Goal: Information Seeking & Learning: Learn about a topic

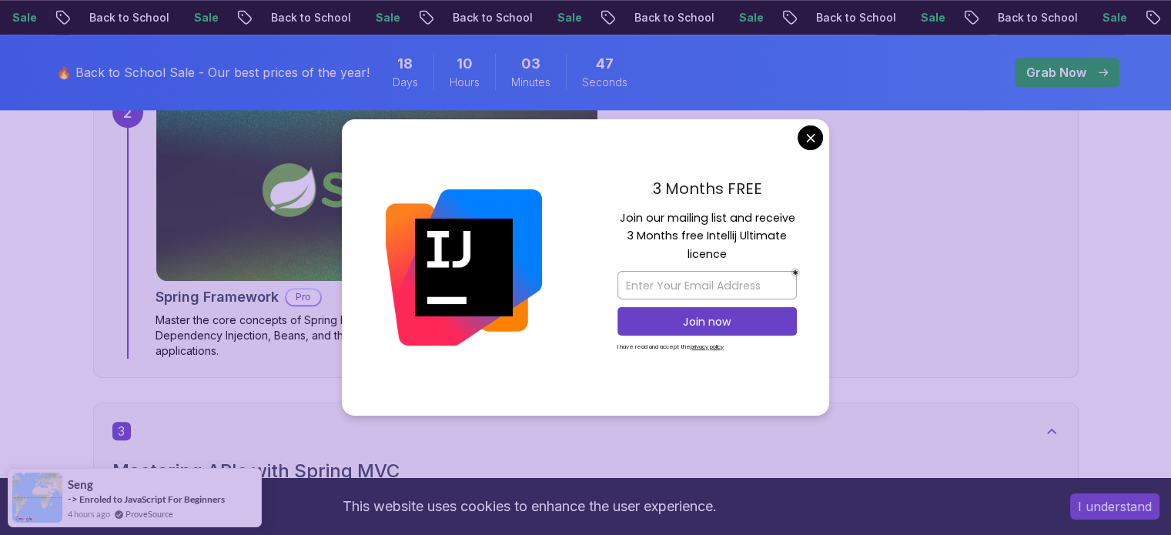
scroll to position [1232, 0]
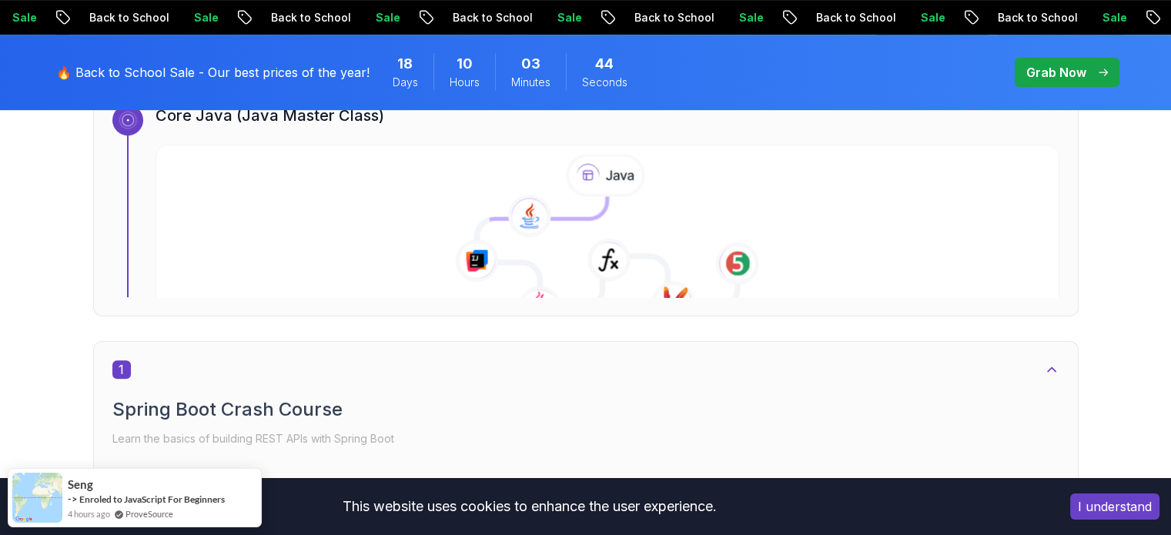
scroll to position [770, 0]
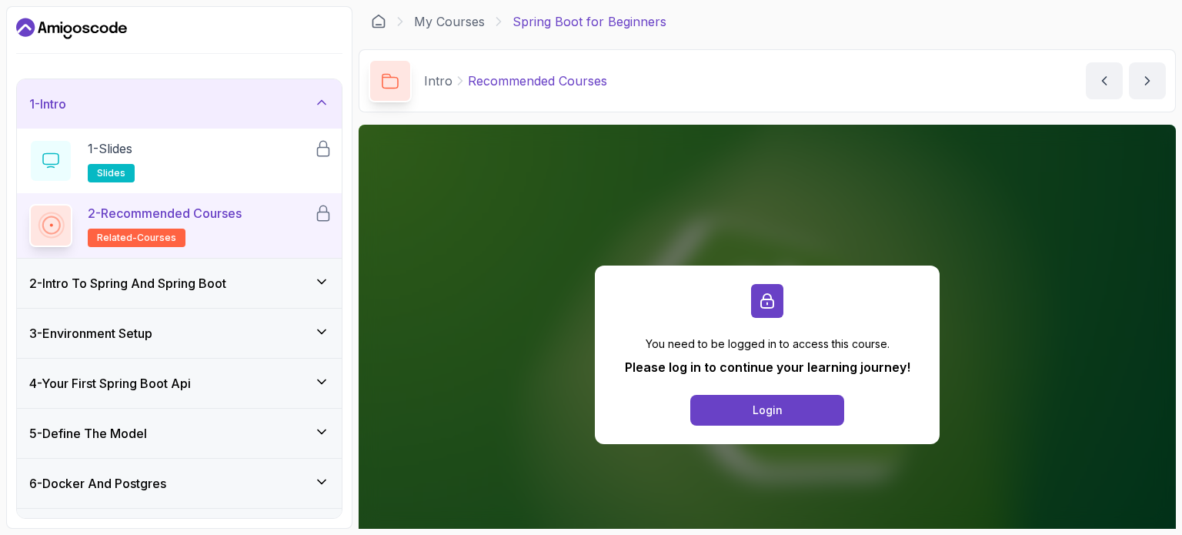
click at [765, 426] on div "You need to be logged in to access this course. Please log in to continue your …" at bounding box center [767, 355] width 345 height 179
click at [770, 409] on div "Login" at bounding box center [768, 410] width 30 height 15
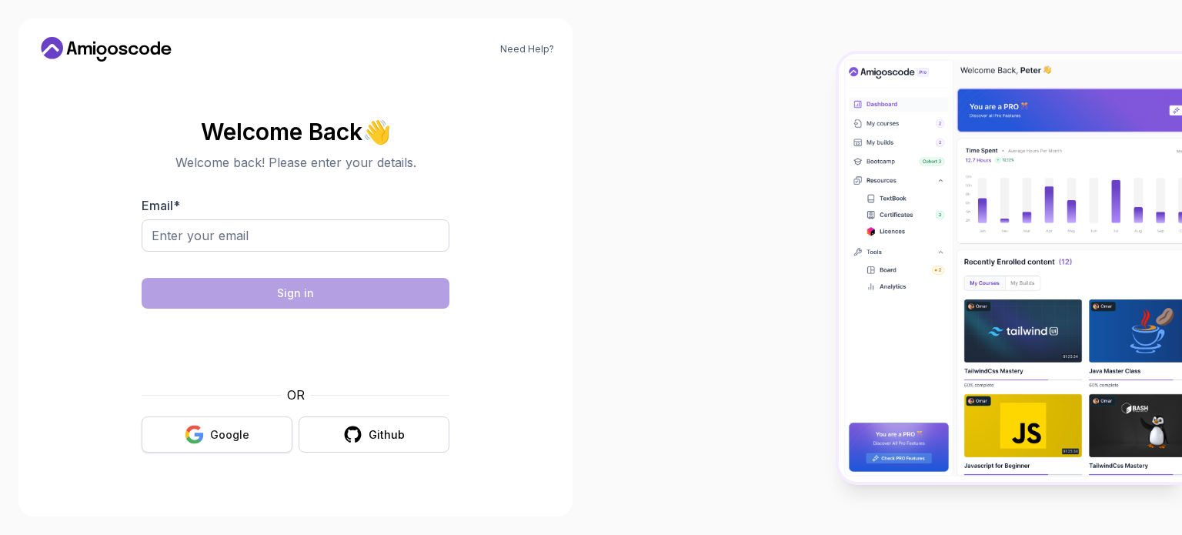
click at [228, 440] on div "Google" at bounding box center [229, 434] width 39 height 15
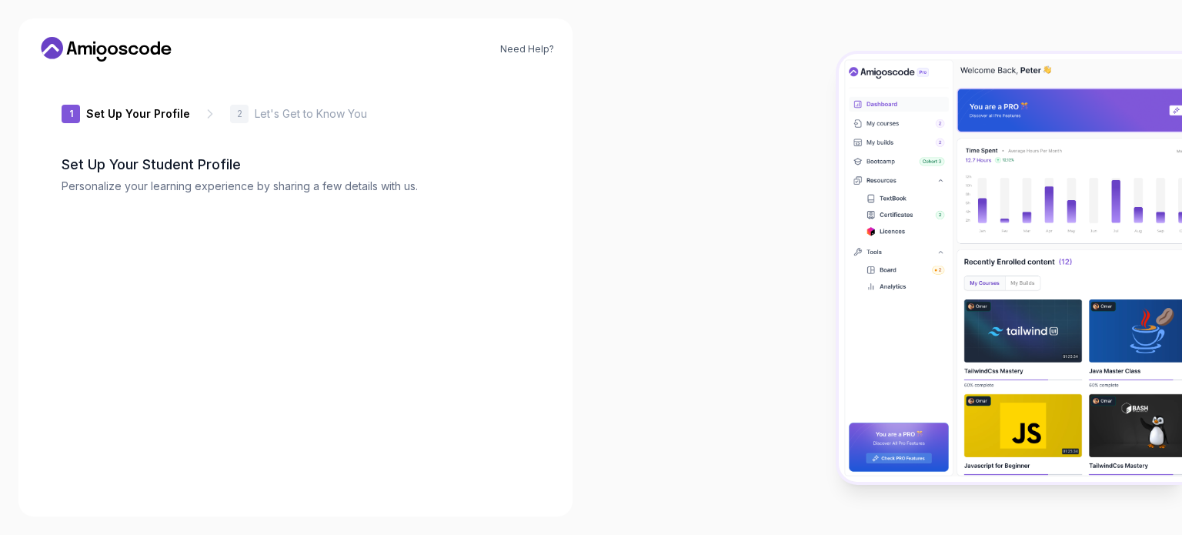
type input "proudbadger5179c"
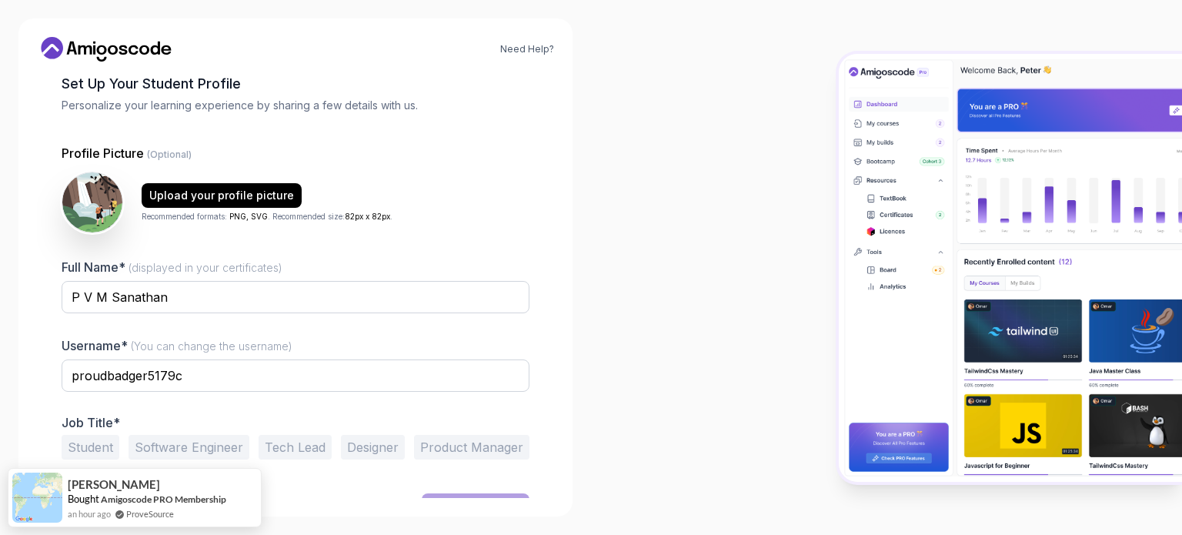
scroll to position [106, 0]
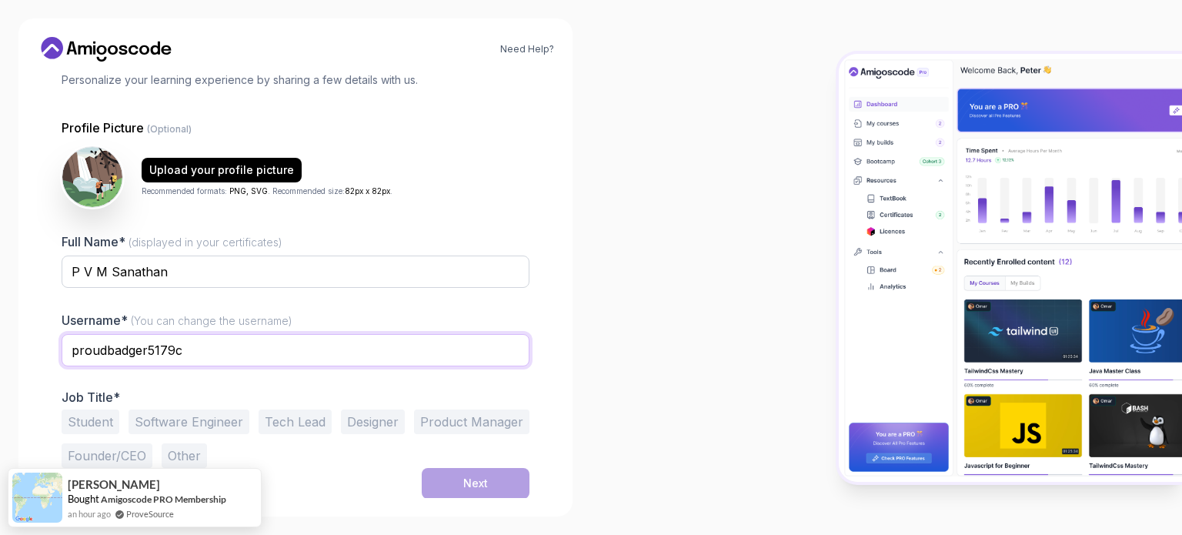
drag, startPoint x: 267, startPoint y: 350, endPoint x: 8, endPoint y: 349, distance: 259.4
click at [8, 349] on div "Need Help? 1 Set Up Your Profile 1 Set Up Your Profile 2 Let's Get to Know You …" at bounding box center [295, 267] width 591 height 535
click at [212, 296] on div at bounding box center [296, 298] width 468 height 14
click at [84, 409] on button "Student" at bounding box center [91, 421] width 58 height 25
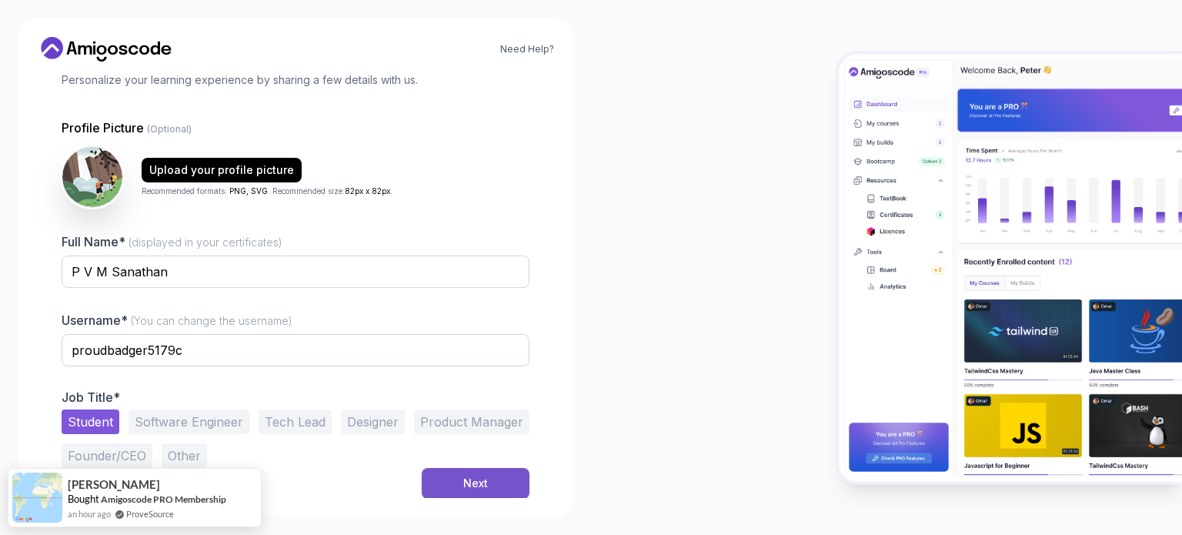
click at [460, 480] on button "Next" at bounding box center [476, 483] width 108 height 31
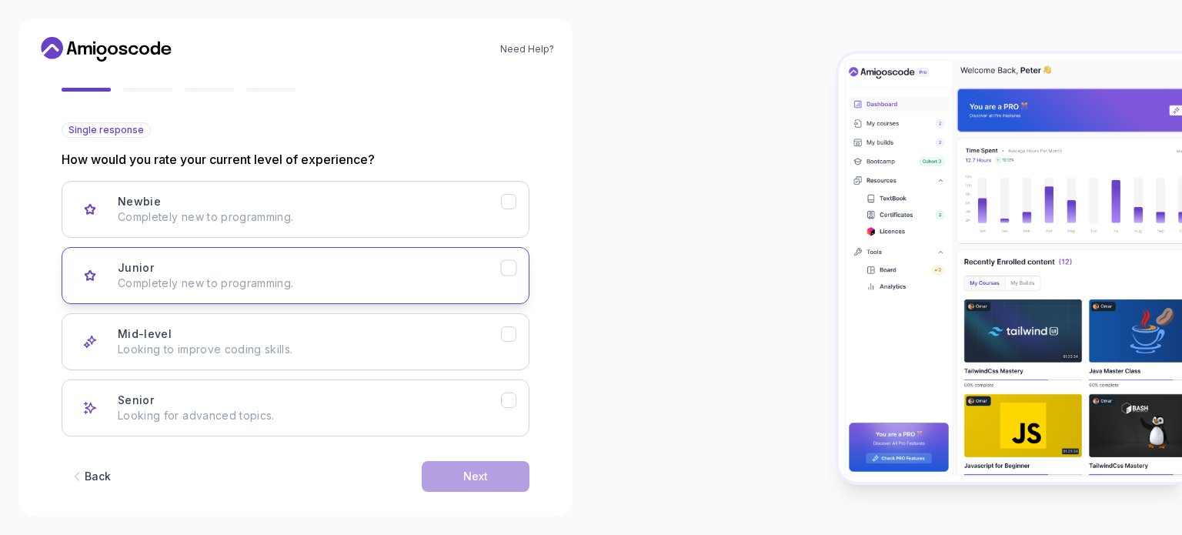
scroll to position [154, 0]
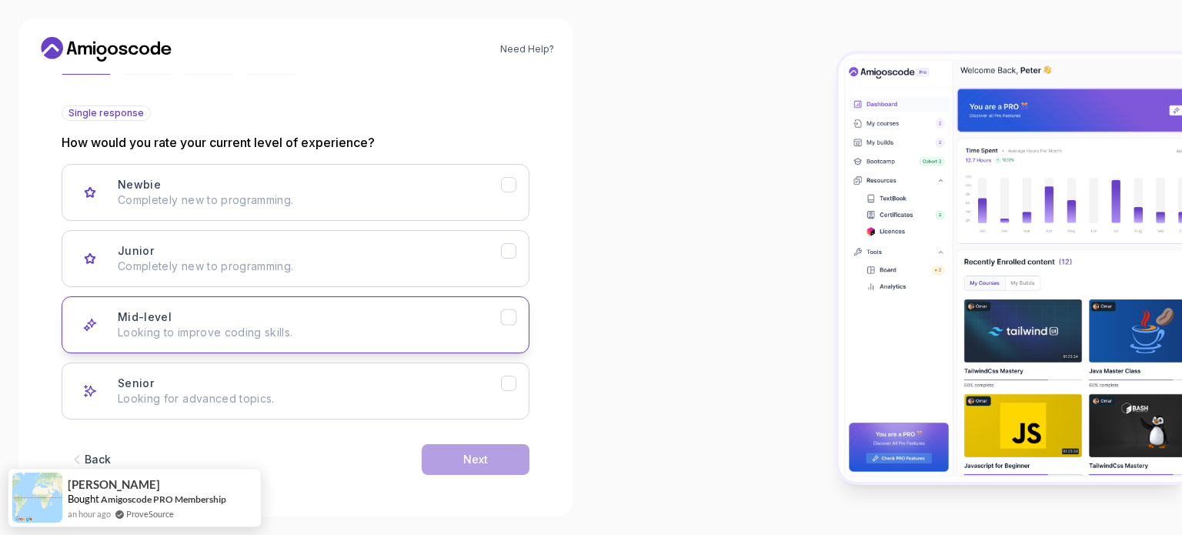
click at [441, 325] on p "Looking to improve coding skills." at bounding box center [309, 332] width 383 height 15
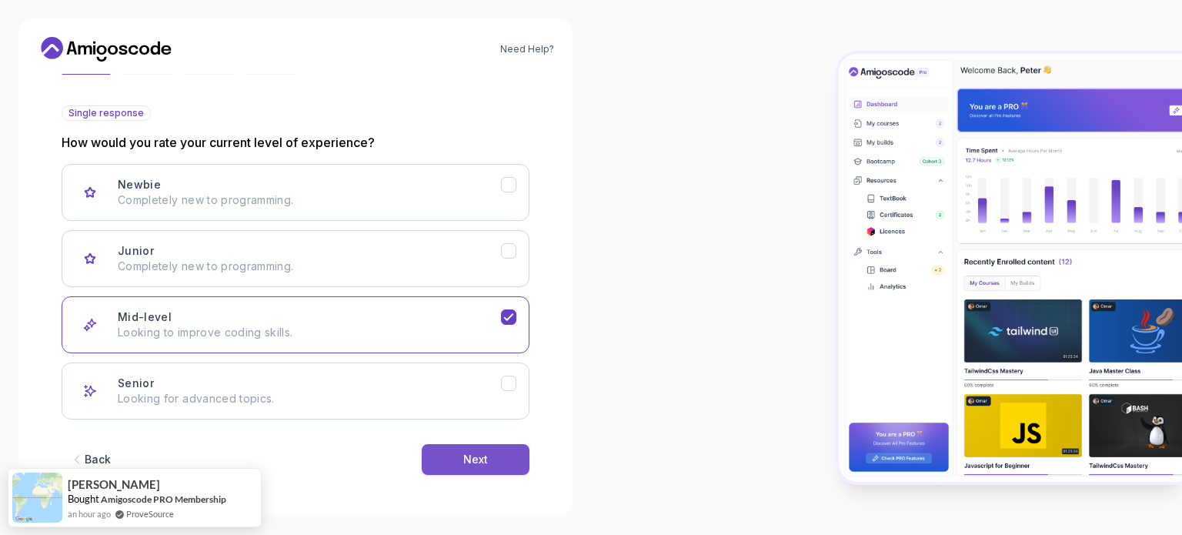
click at [469, 450] on button "Next" at bounding box center [476, 459] width 108 height 31
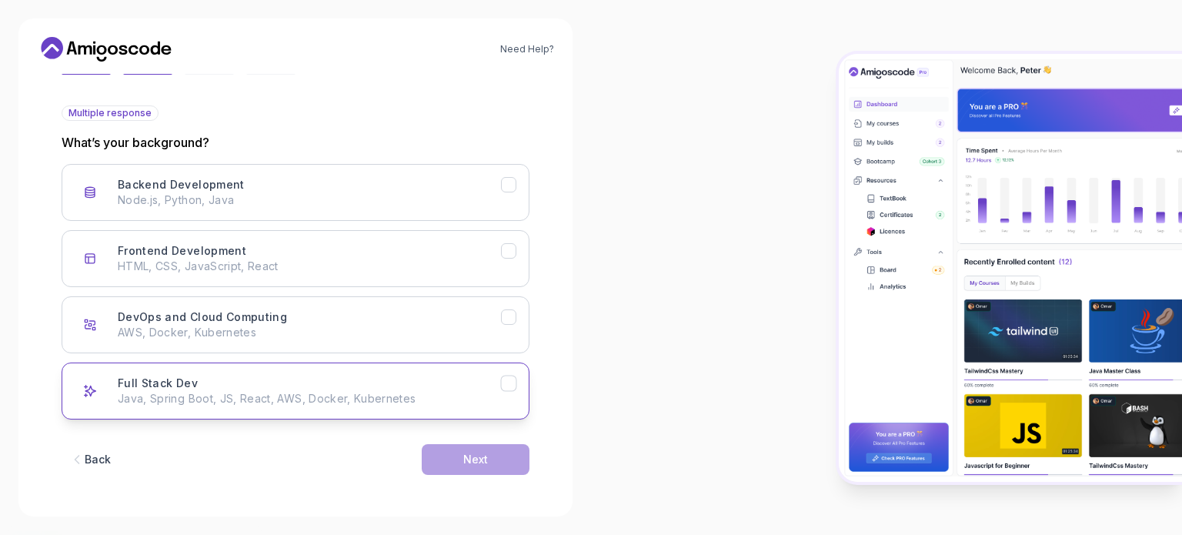
click at [403, 376] on div "Full Stack Dev Java, Spring Boot, JS, React, AWS, Docker, Kubernetes" at bounding box center [309, 391] width 383 height 31
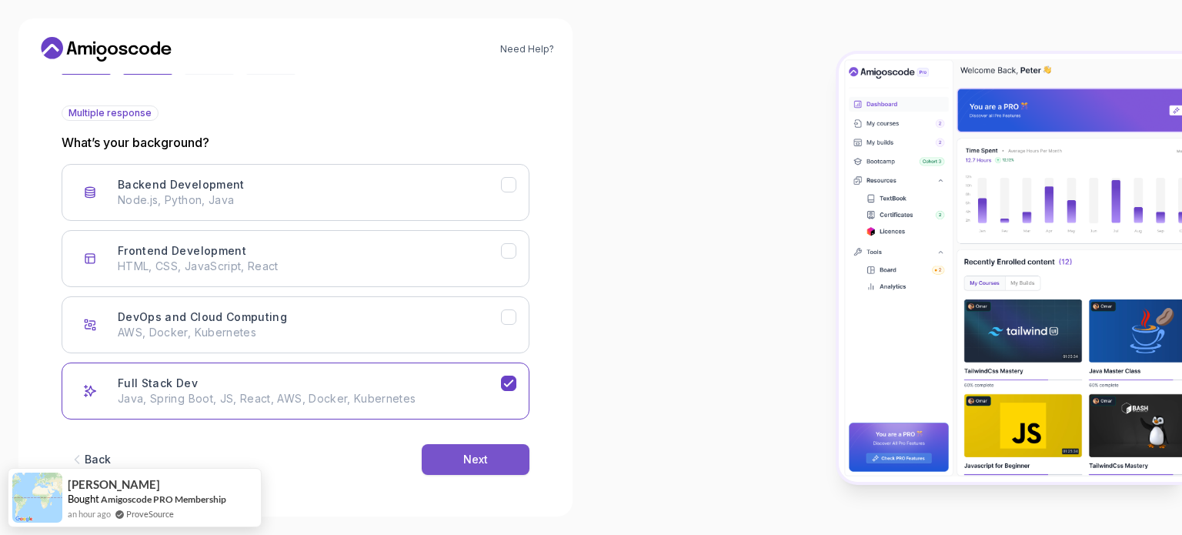
click at [456, 456] on button "Next" at bounding box center [476, 459] width 108 height 31
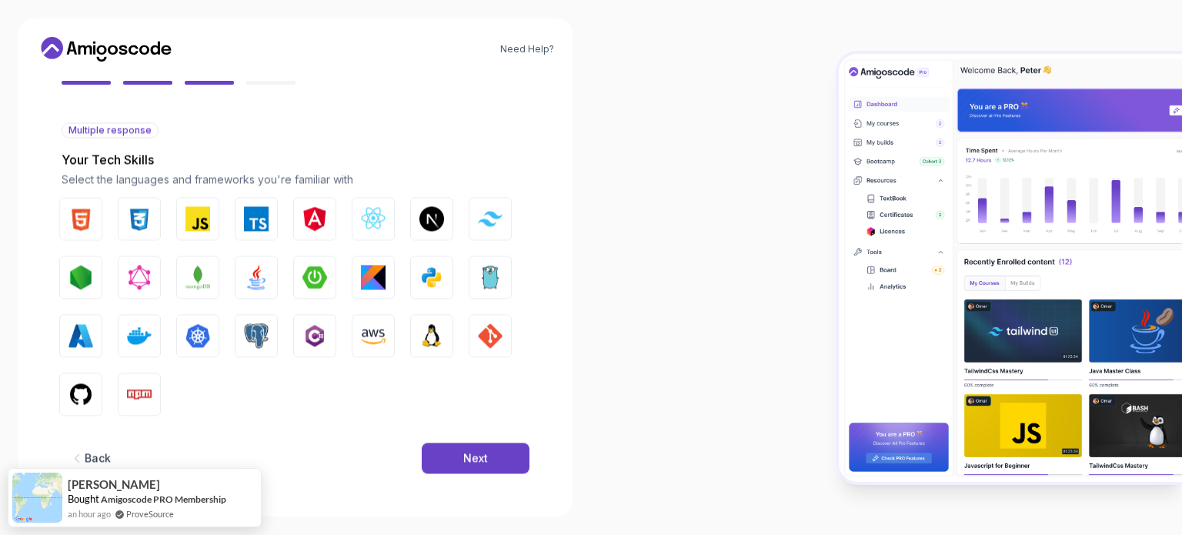
scroll to position [136, 0]
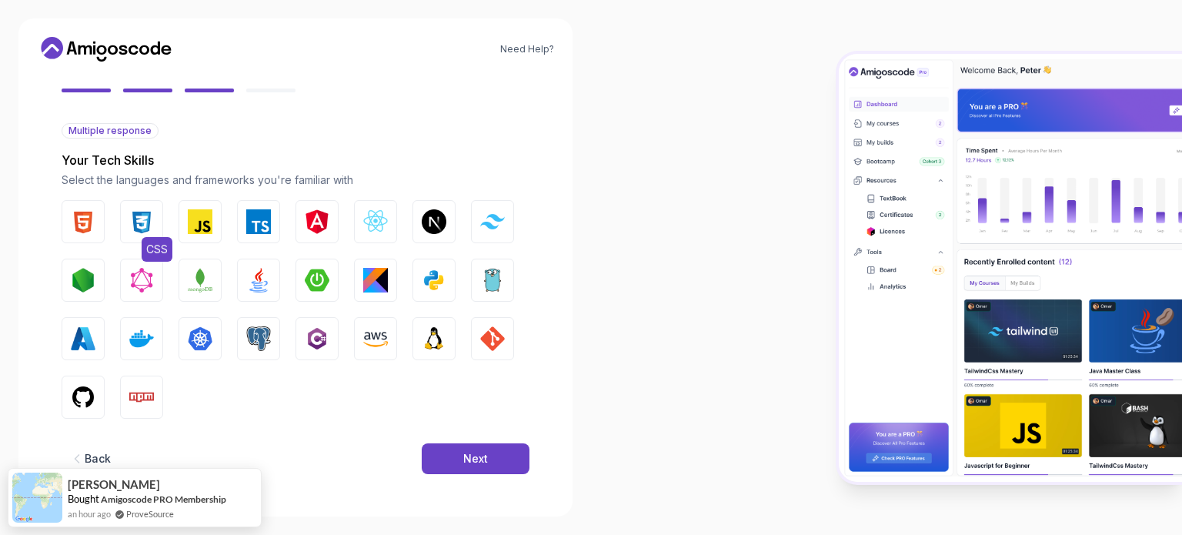
click at [135, 224] on img "button" at bounding box center [141, 221] width 25 height 25
click at [78, 226] on img "button" at bounding box center [83, 221] width 25 height 25
click at [185, 226] on button "JavaScript" at bounding box center [200, 221] width 43 height 43
click at [319, 292] on img "button" at bounding box center [317, 280] width 25 height 25
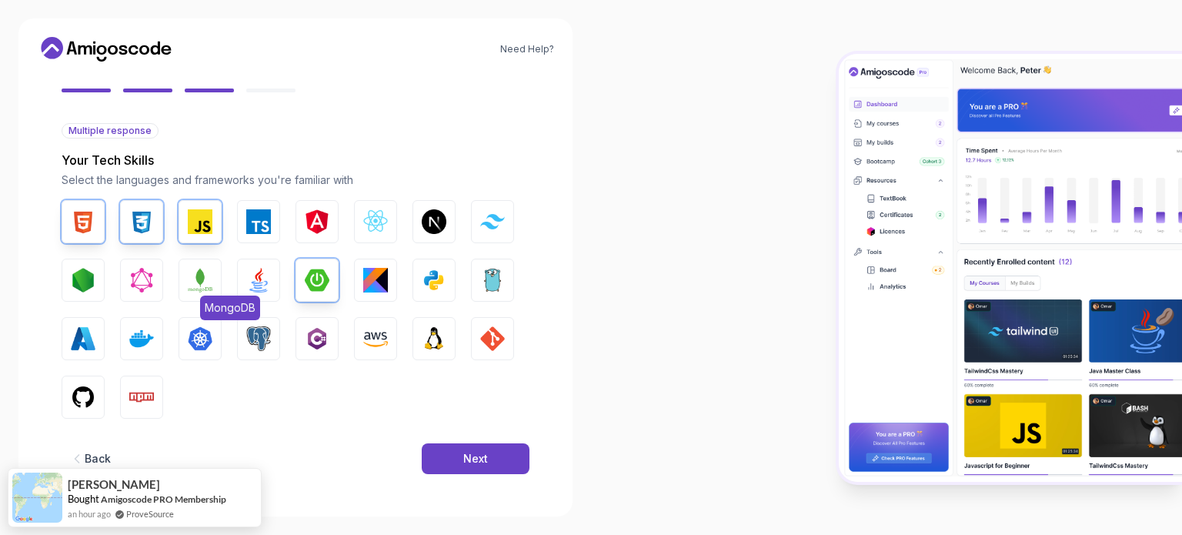
click at [209, 289] on img "button" at bounding box center [200, 280] width 25 height 25
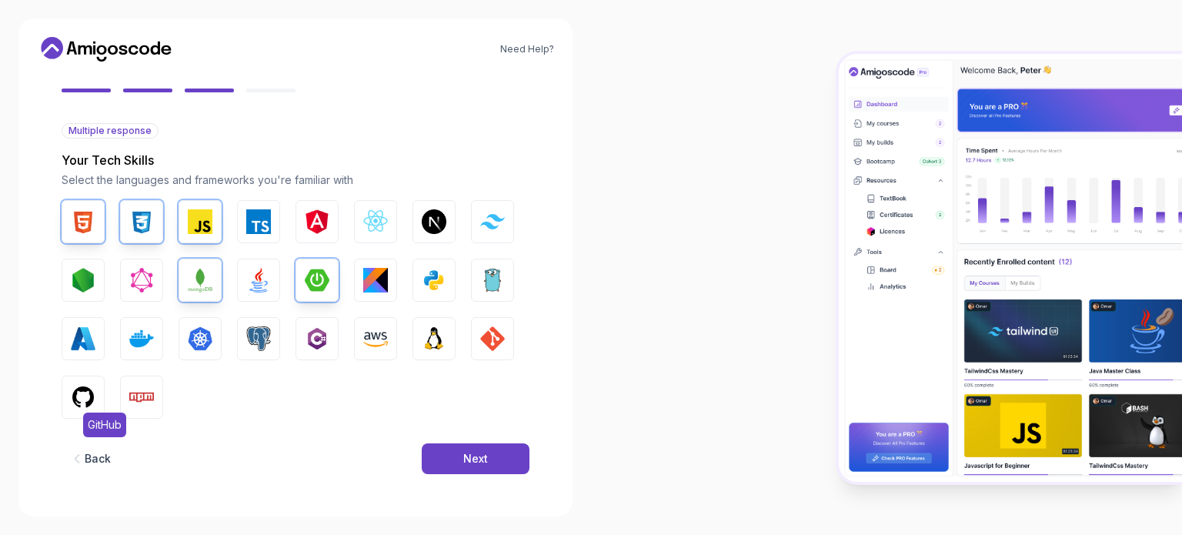
click at [92, 388] on img "button" at bounding box center [83, 397] width 25 height 25
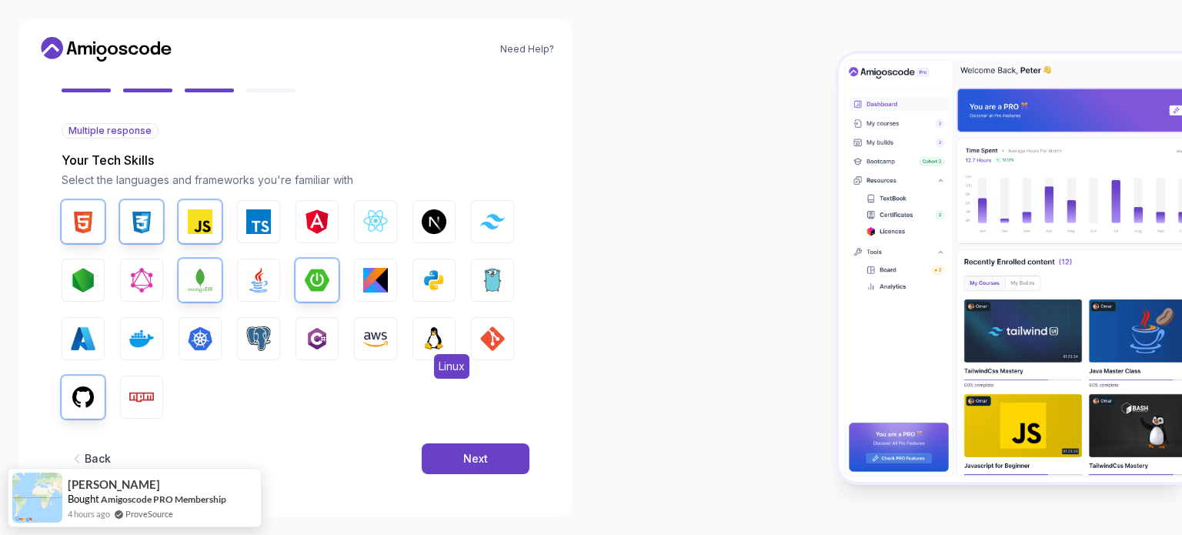
click at [423, 334] on img "button" at bounding box center [434, 338] width 25 height 25
click at [136, 340] on img "button" at bounding box center [141, 338] width 25 height 25
click at [468, 453] on div "Next" at bounding box center [475, 458] width 25 height 15
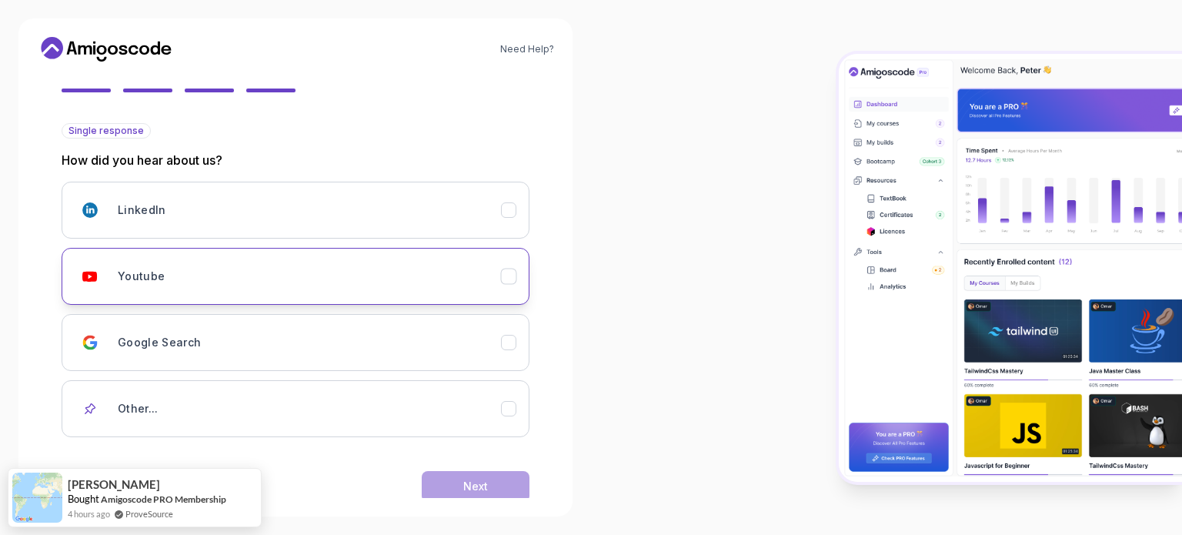
click at [360, 271] on div "Youtube" at bounding box center [309, 276] width 383 height 31
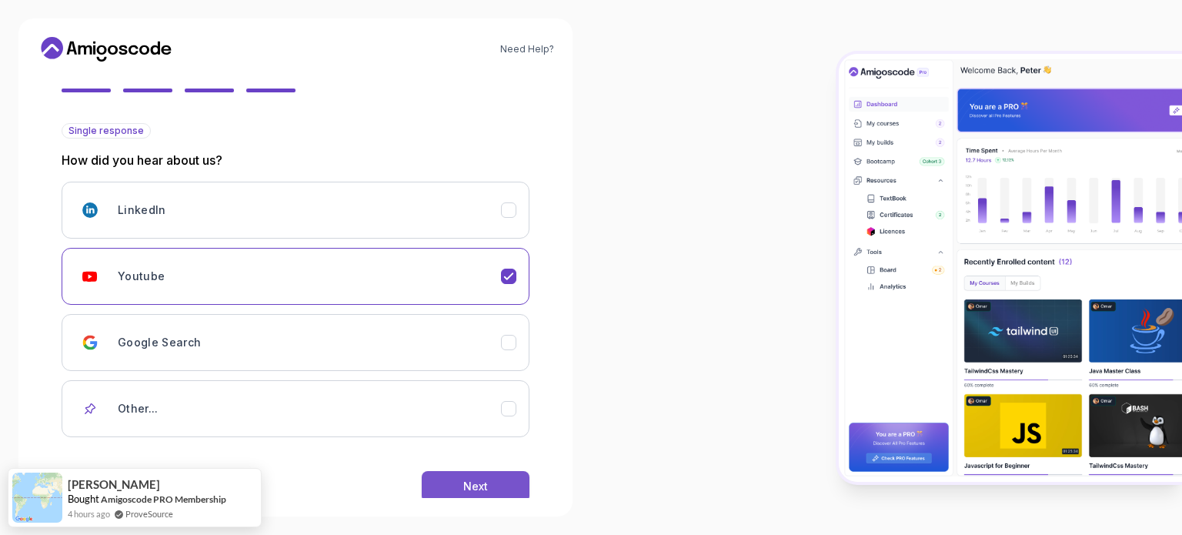
click at [510, 480] on button "Next" at bounding box center [476, 486] width 108 height 31
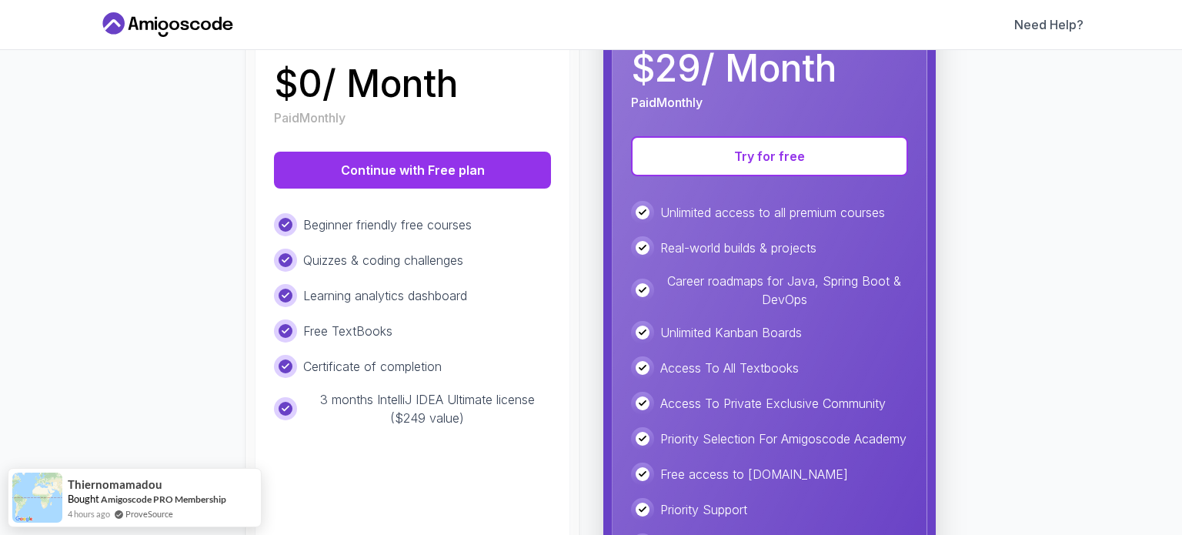
scroll to position [373, 0]
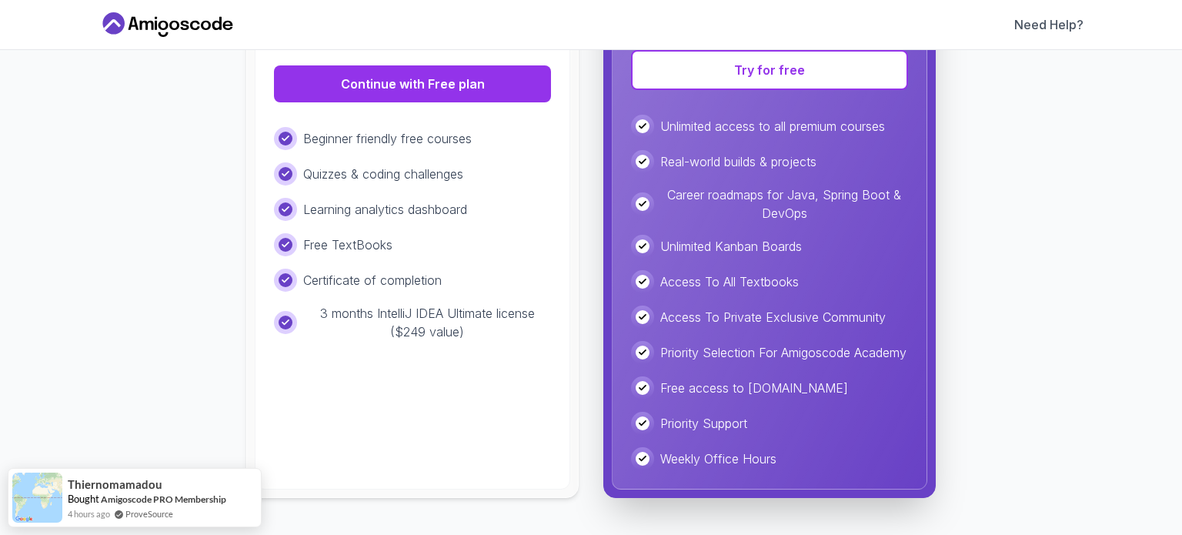
click at [447, 323] on p "3 months IntelliJ IDEA Ultimate license ($249 value)" at bounding box center [427, 322] width 248 height 37
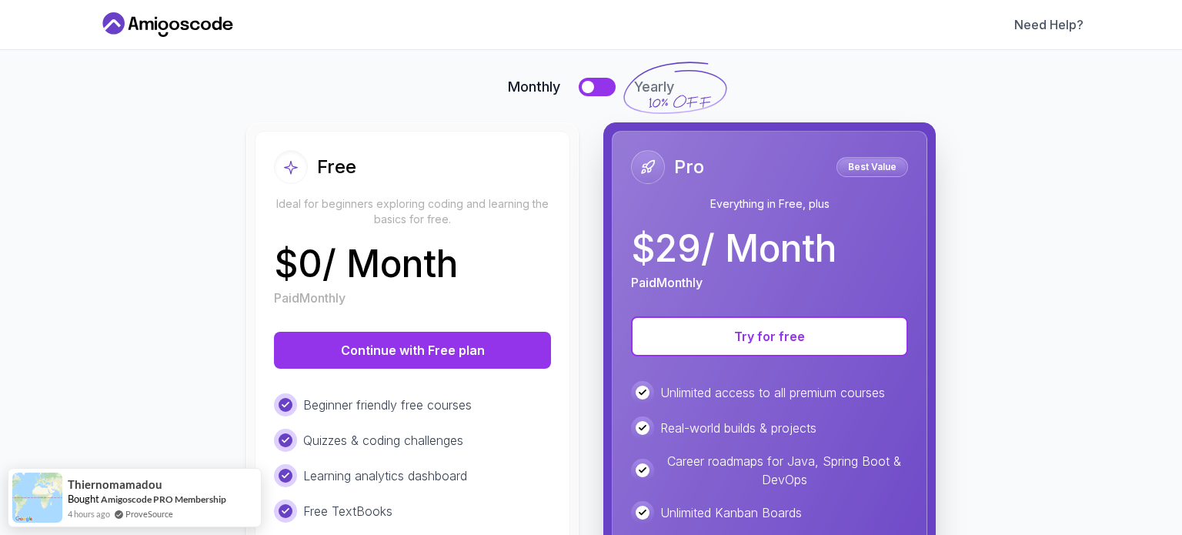
scroll to position [0, 0]
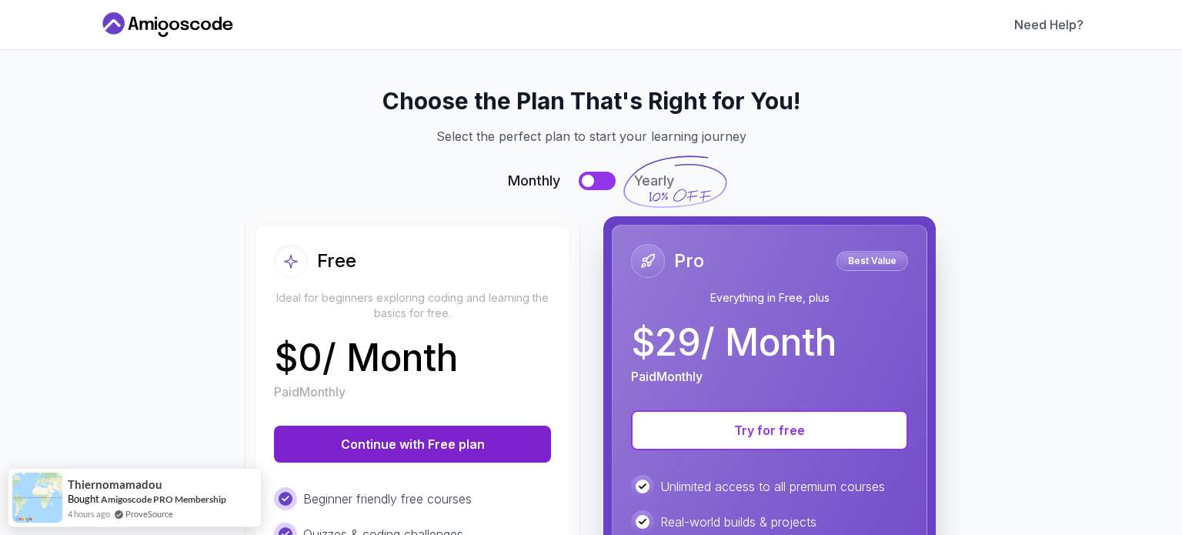
click at [413, 440] on button "Continue with Free plan" at bounding box center [412, 444] width 277 height 37
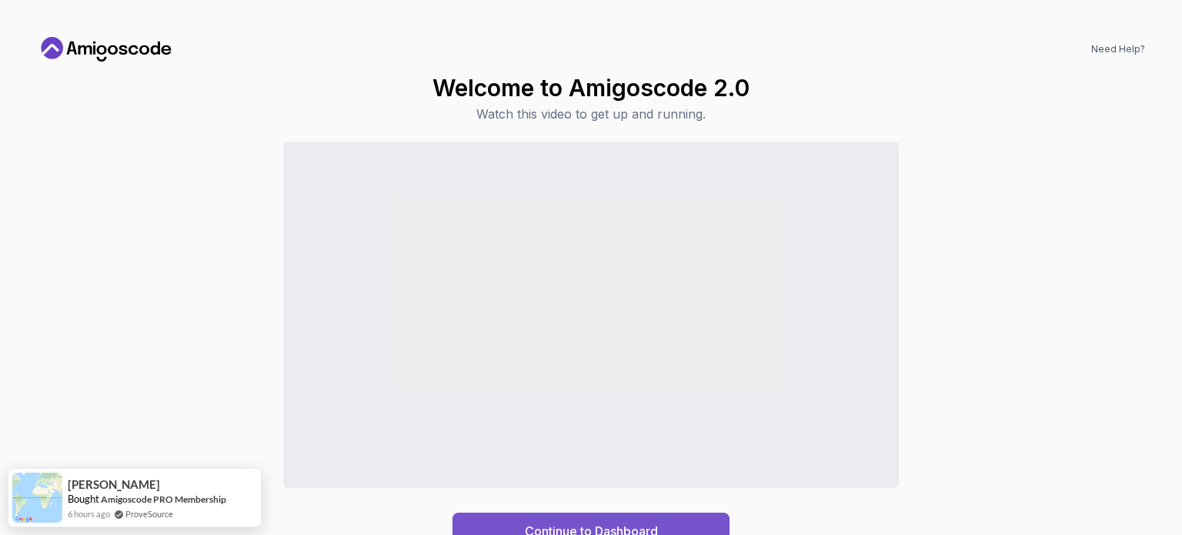
click at [663, 532] on button "Continue to Dashboard" at bounding box center [591, 531] width 277 height 37
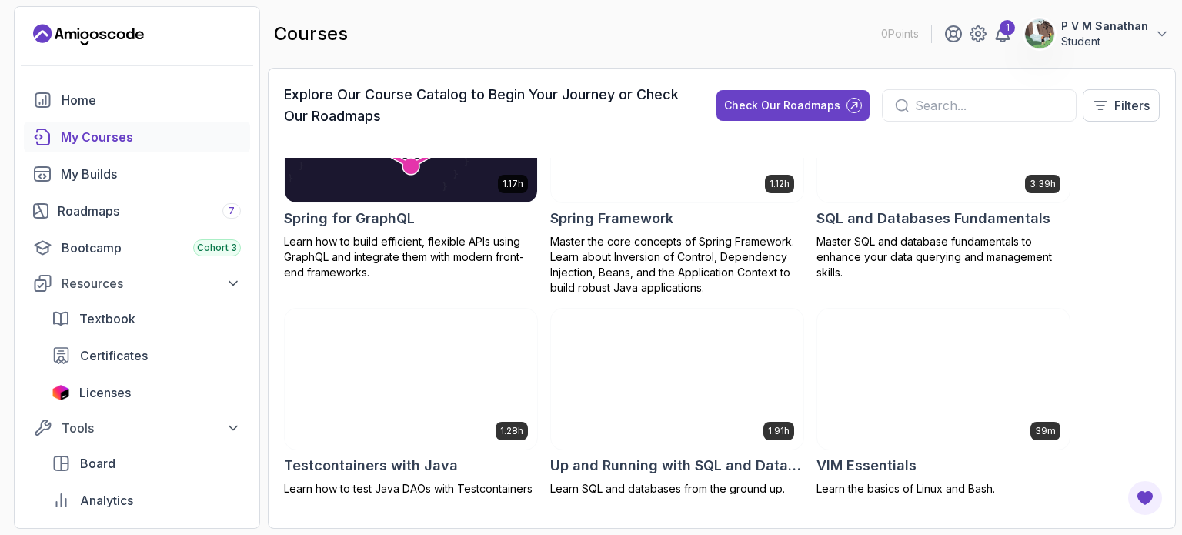
scroll to position [3148, 0]
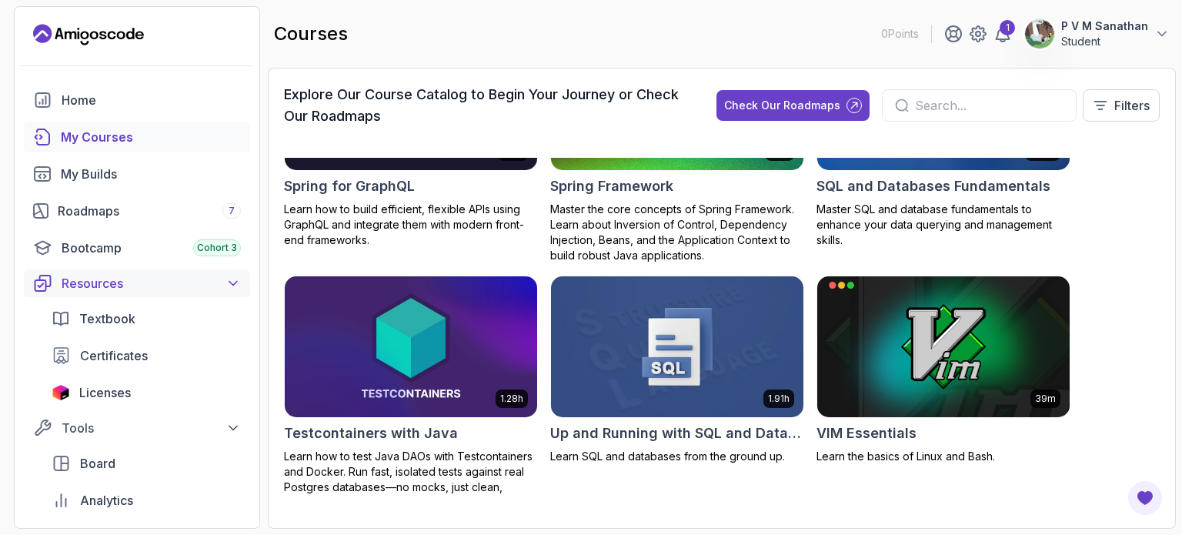
click at [217, 287] on div "Resources" at bounding box center [151, 283] width 179 height 18
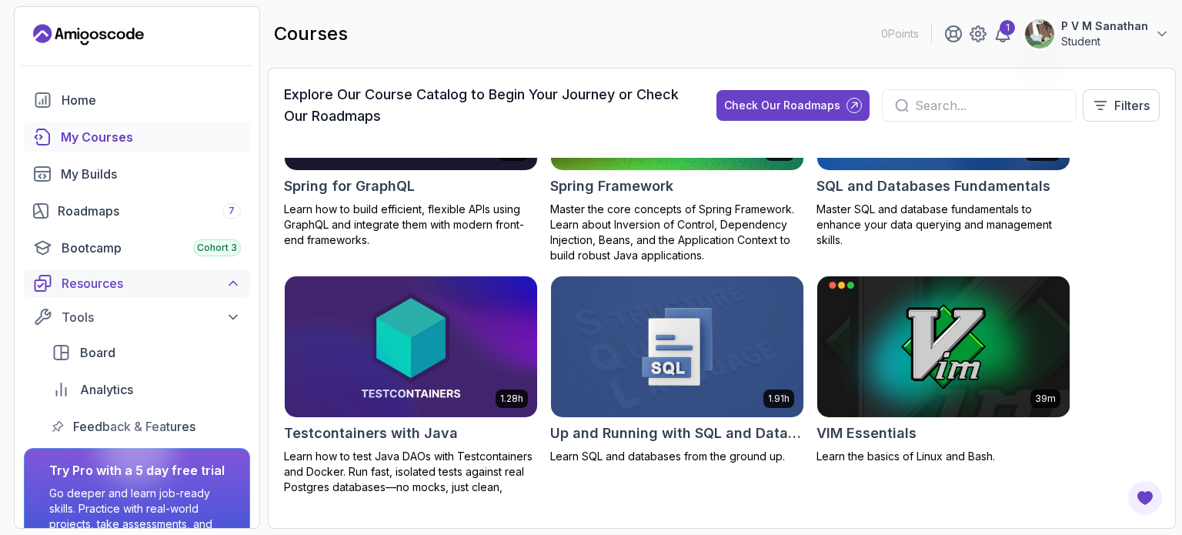
click at [217, 287] on div "Resources" at bounding box center [151, 283] width 179 height 18
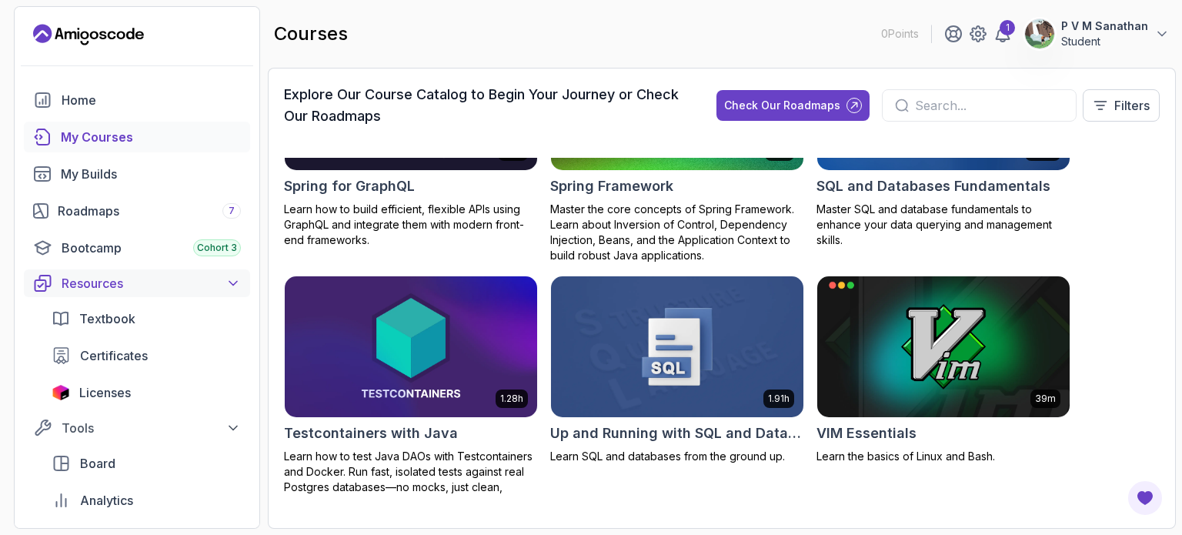
click at [217, 282] on div "Resources" at bounding box center [151, 283] width 179 height 18
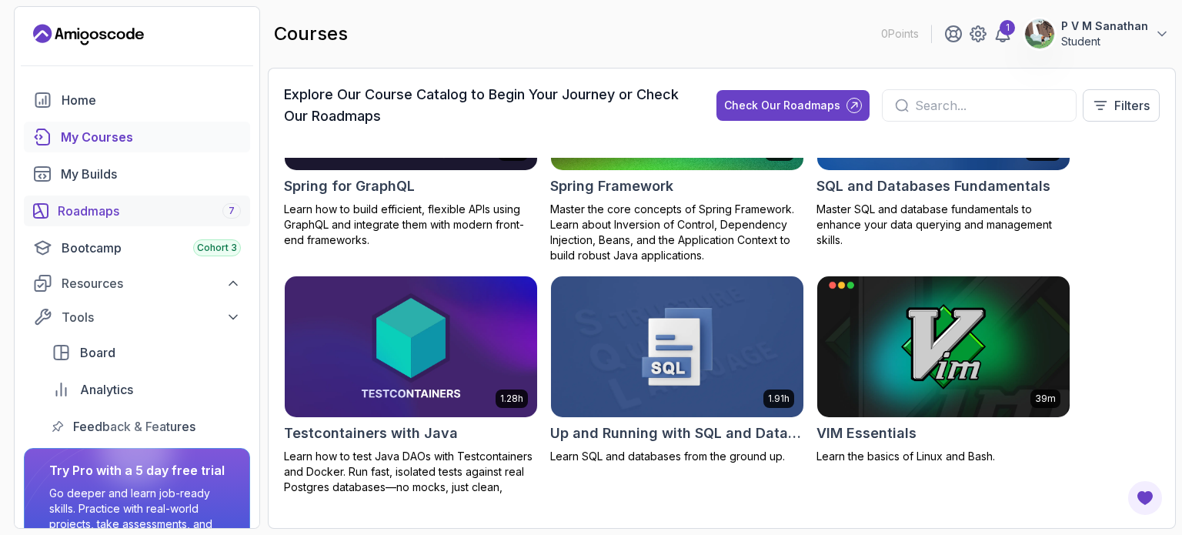
click at [126, 210] on div "Roadmaps 7" at bounding box center [149, 211] width 183 height 18
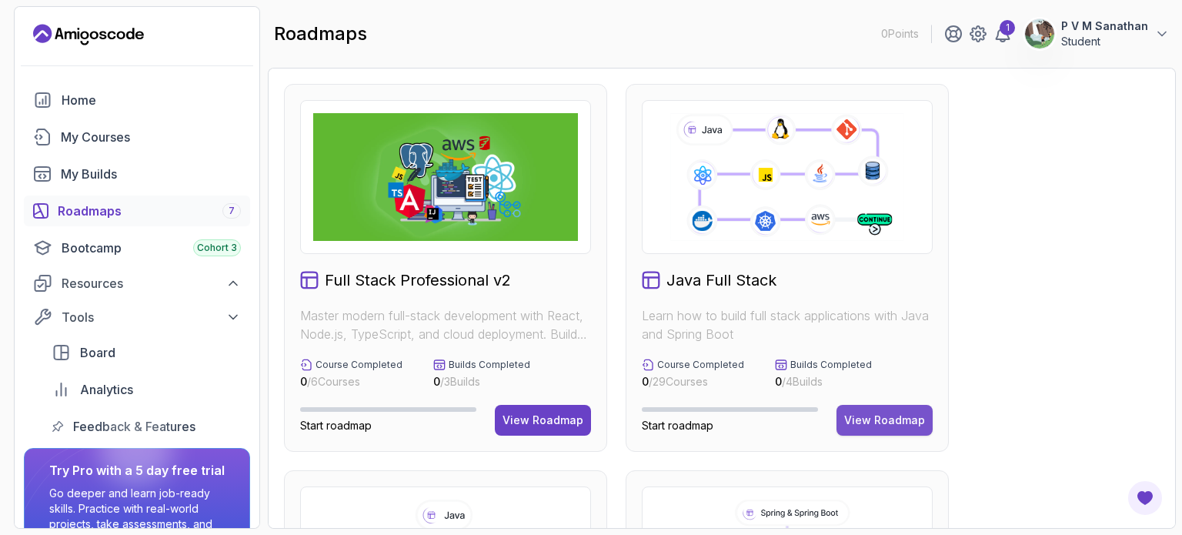
click at [883, 426] on div "View Roadmap" at bounding box center [884, 420] width 81 height 15
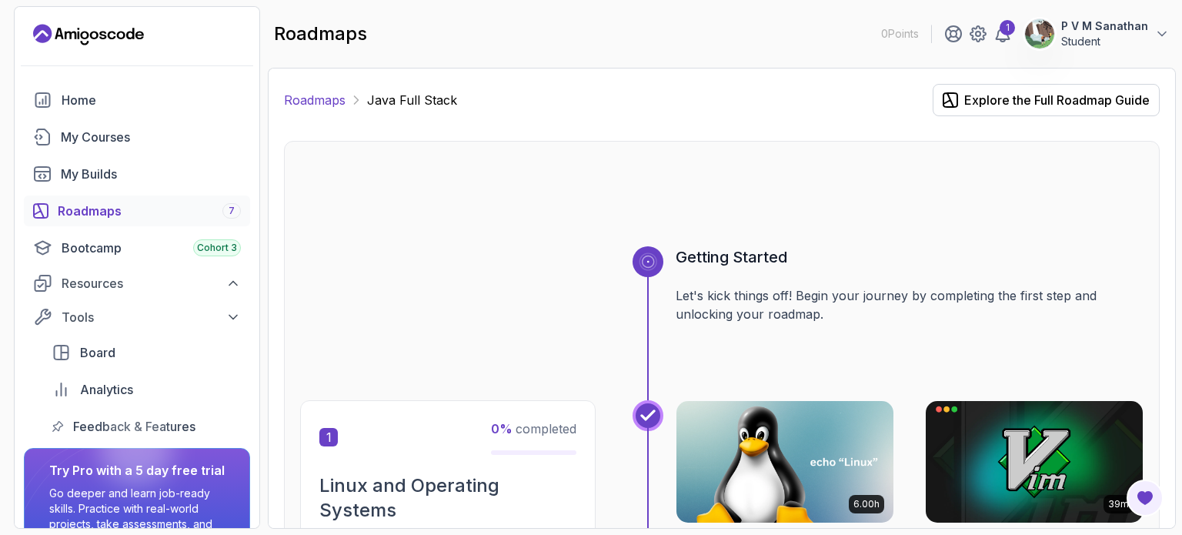
click at [311, 102] on link "Roadmaps" at bounding box center [315, 100] width 62 height 18
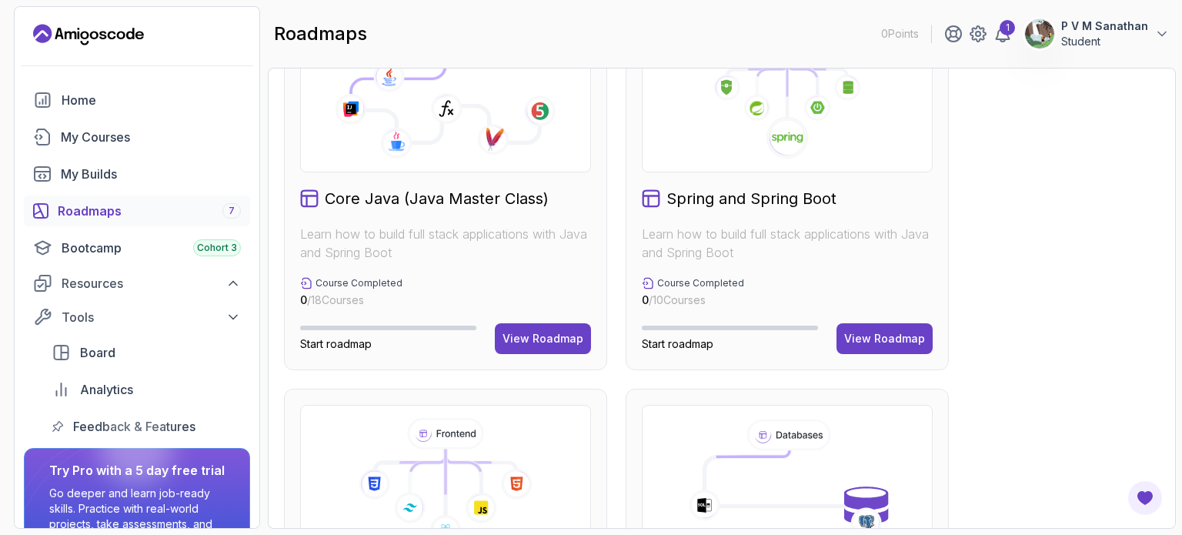
scroll to position [616, 0]
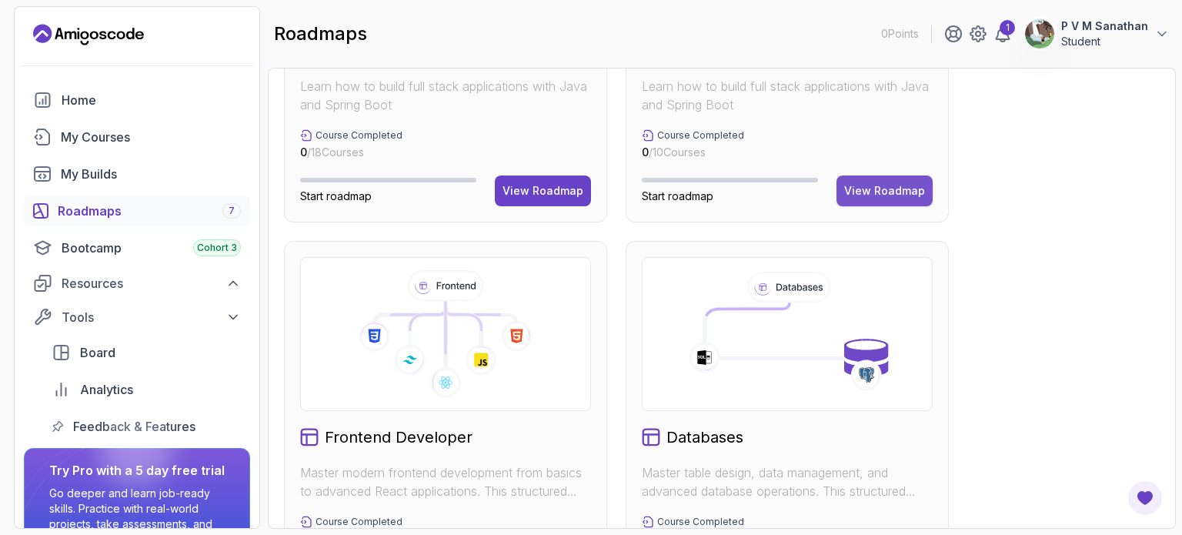
click at [889, 188] on div "View Roadmap" at bounding box center [884, 190] width 81 height 15
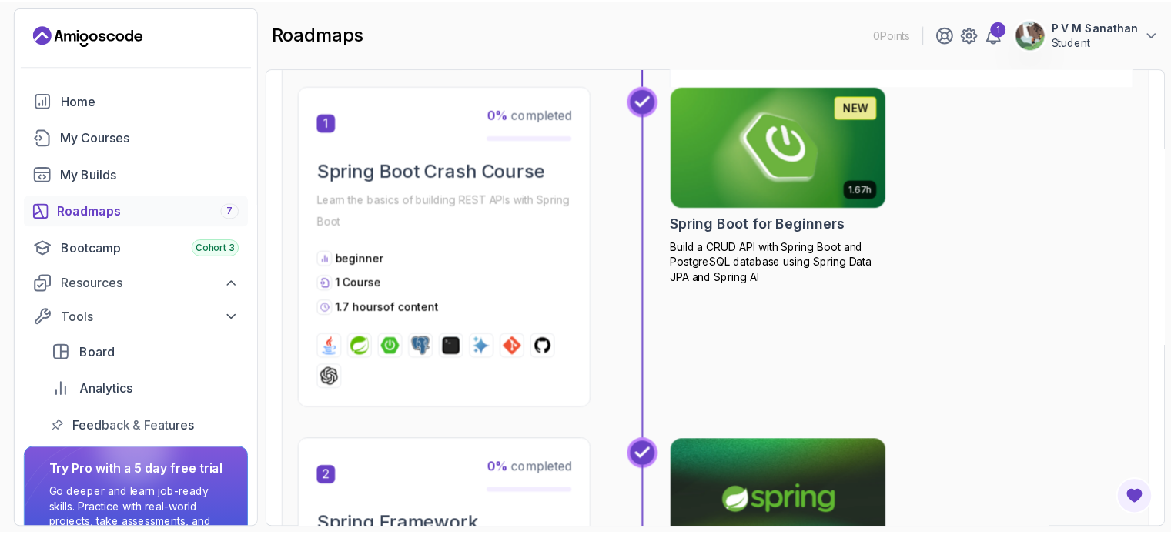
scroll to position [169, 0]
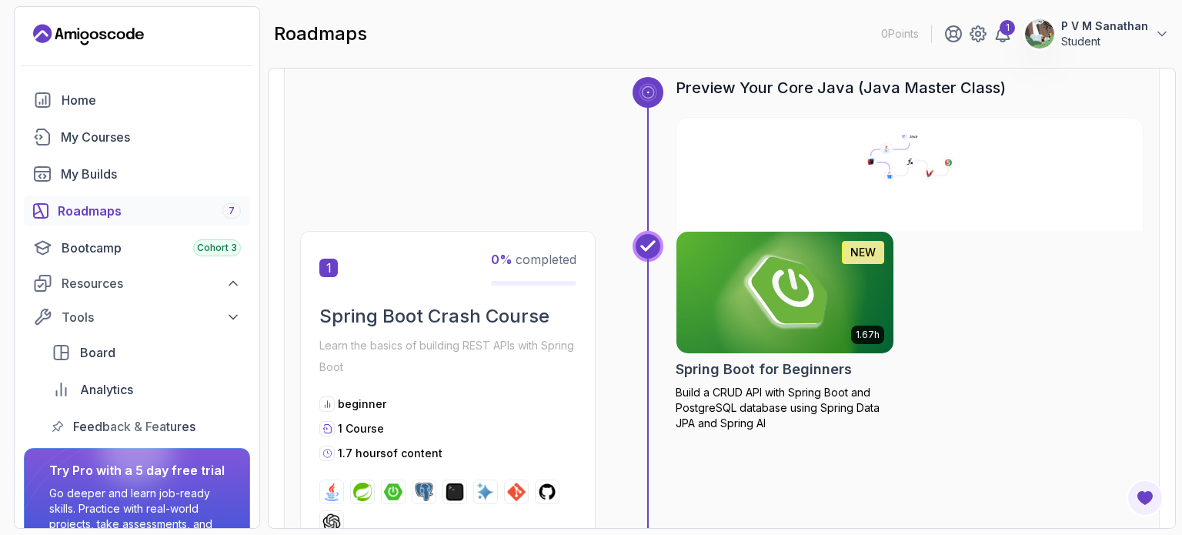
click at [773, 291] on img at bounding box center [785, 293] width 228 height 128
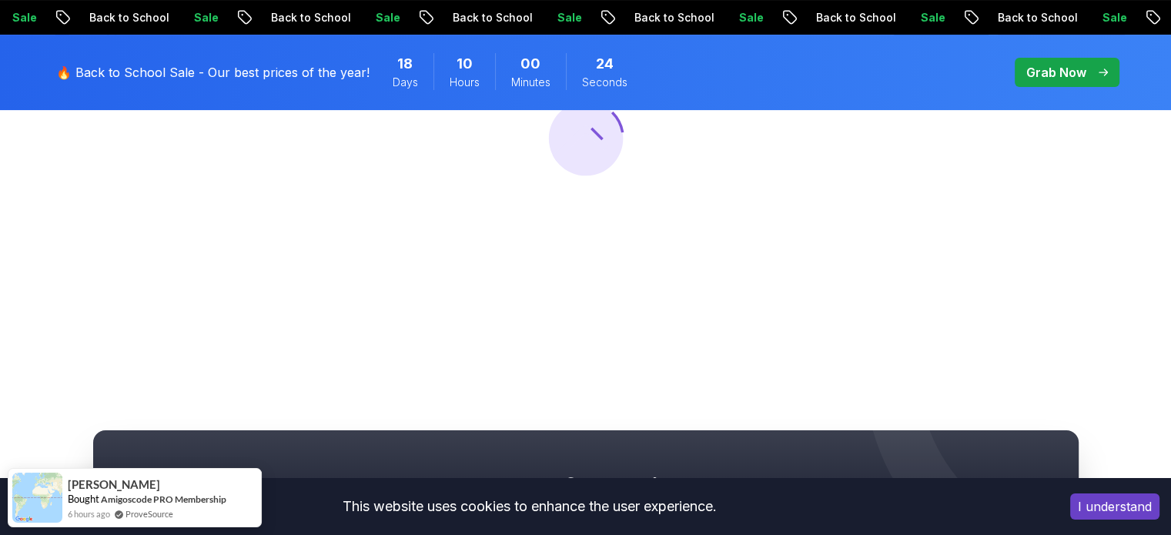
scroll to position [154, 0]
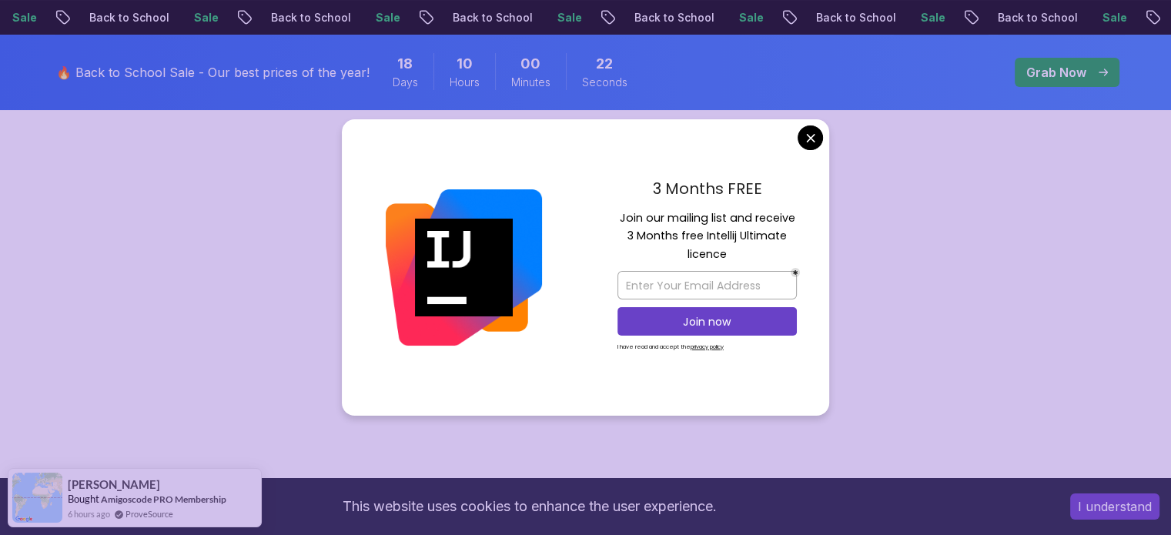
click at [808, 119] on div "3 Months FREE Join our mailing list and receive 3 Months free Intellij Ultimate…" at bounding box center [707, 267] width 244 height 297
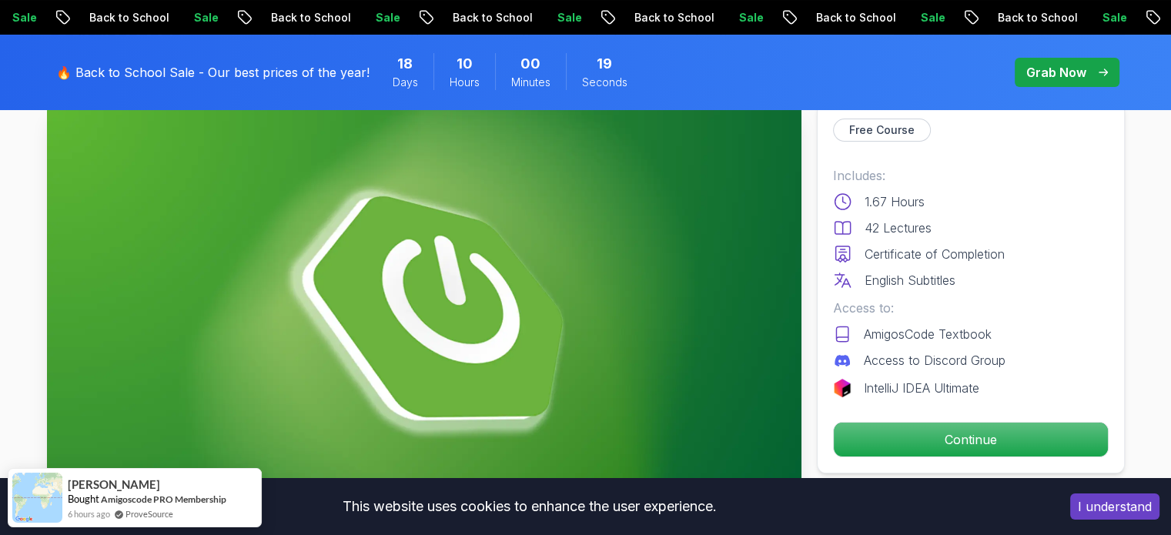
scroll to position [0, 0]
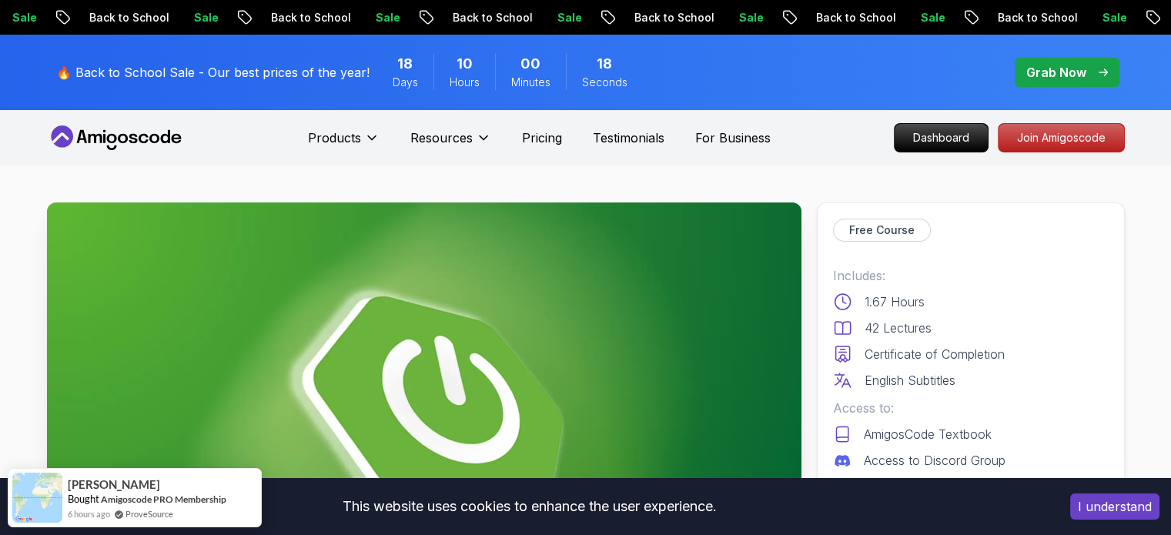
click at [538, 306] on img at bounding box center [424, 414] width 754 height 424
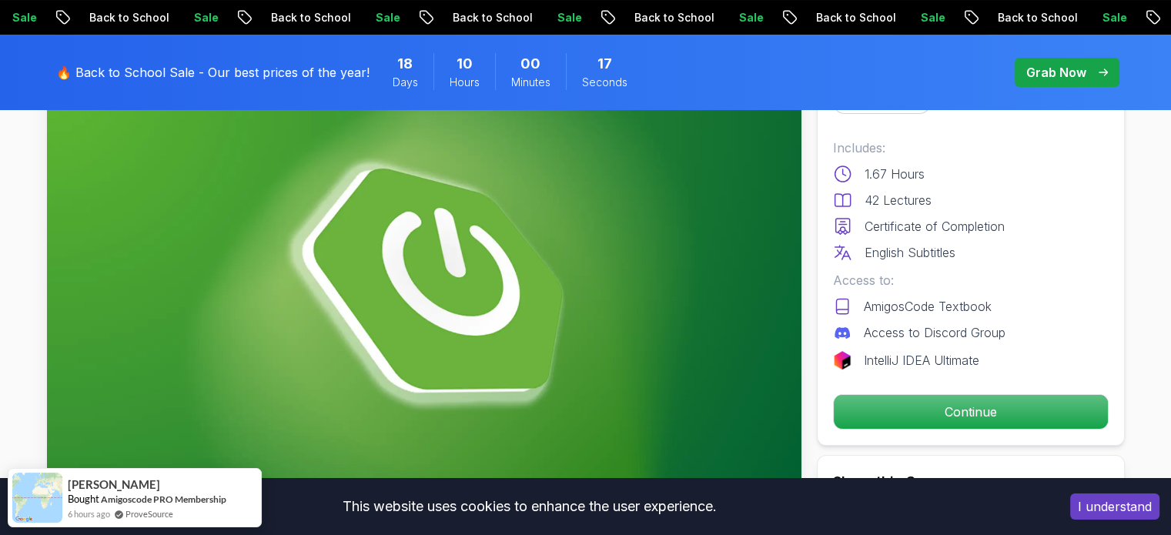
scroll to position [154, 0]
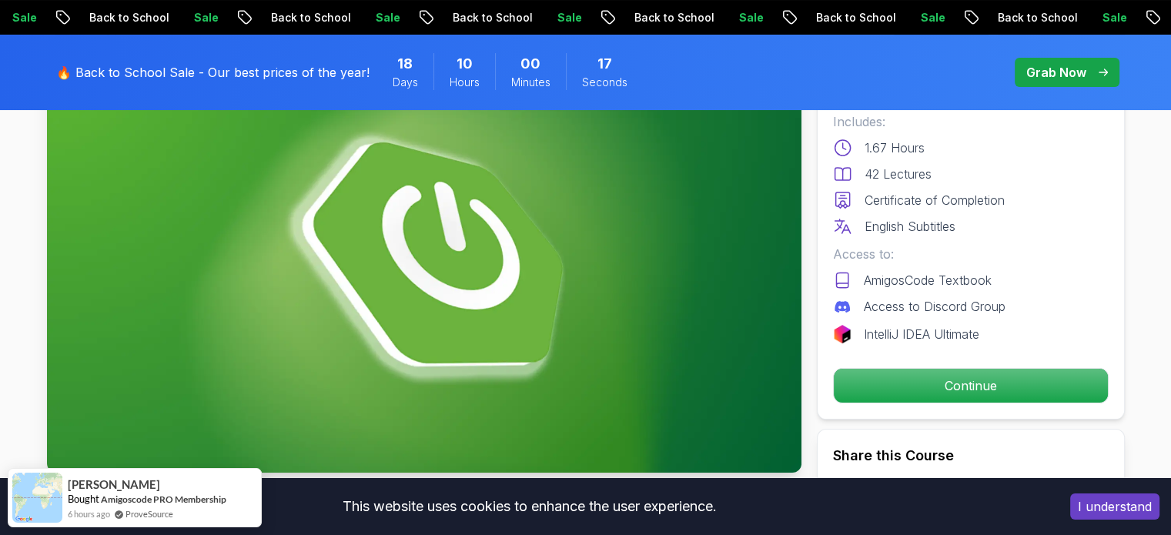
click at [484, 263] on img at bounding box center [424, 260] width 754 height 424
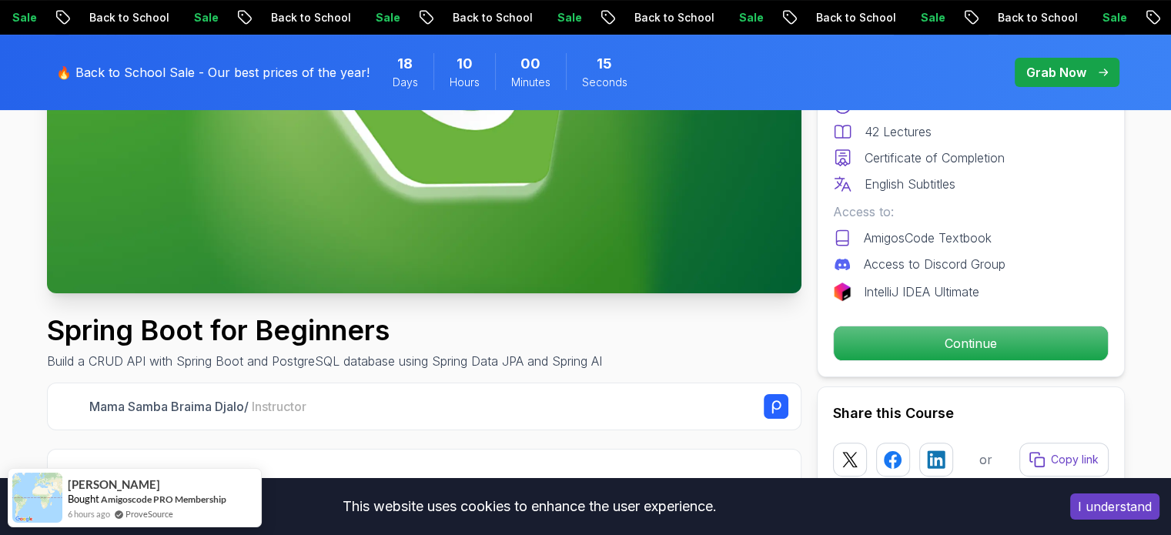
scroll to position [308, 0]
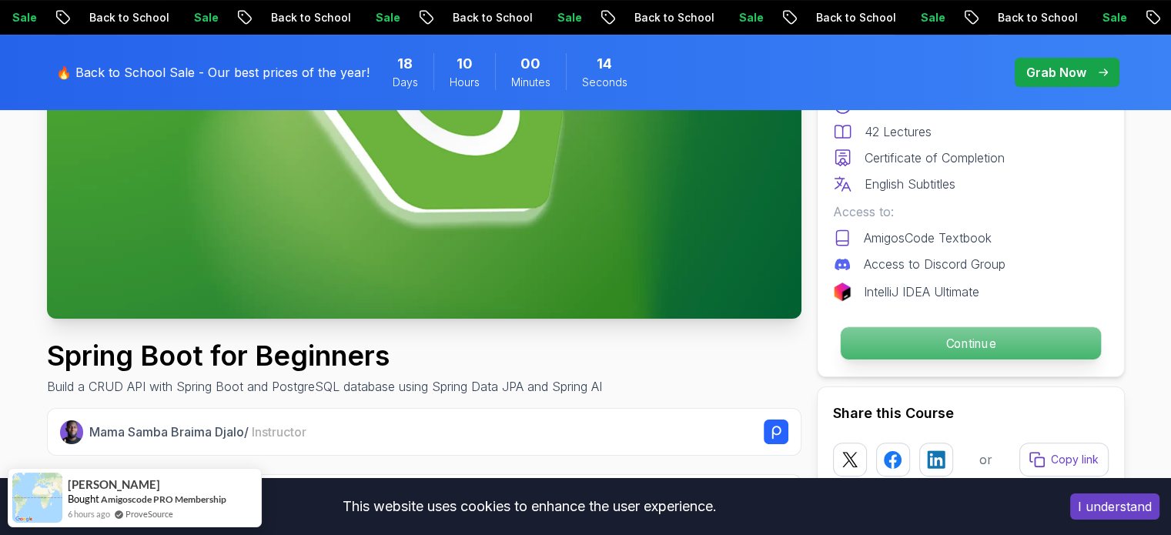
click at [874, 339] on p "Continue" at bounding box center [970, 343] width 260 height 32
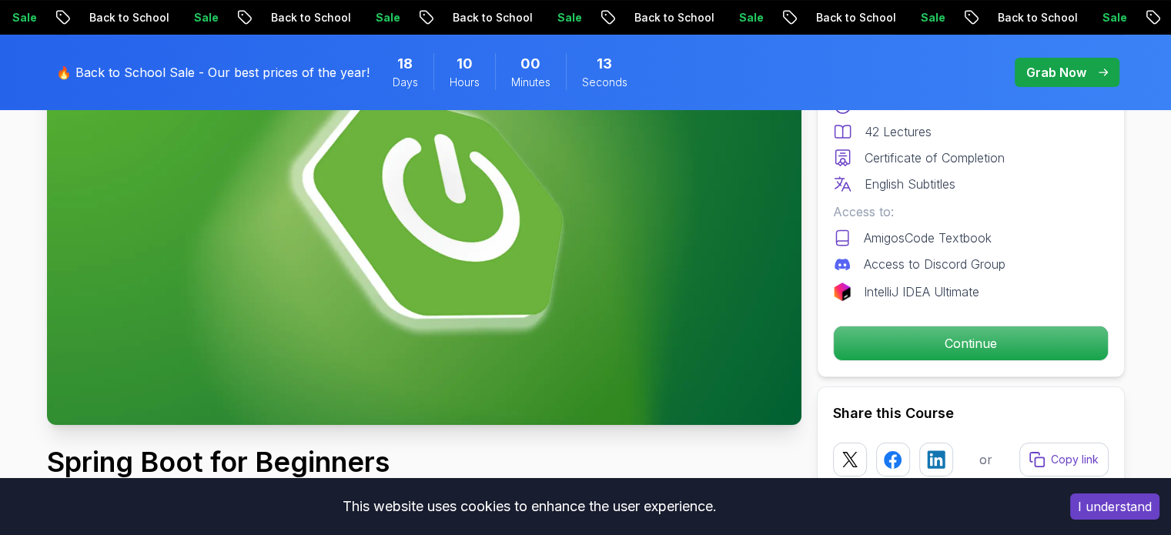
scroll to position [154, 0]
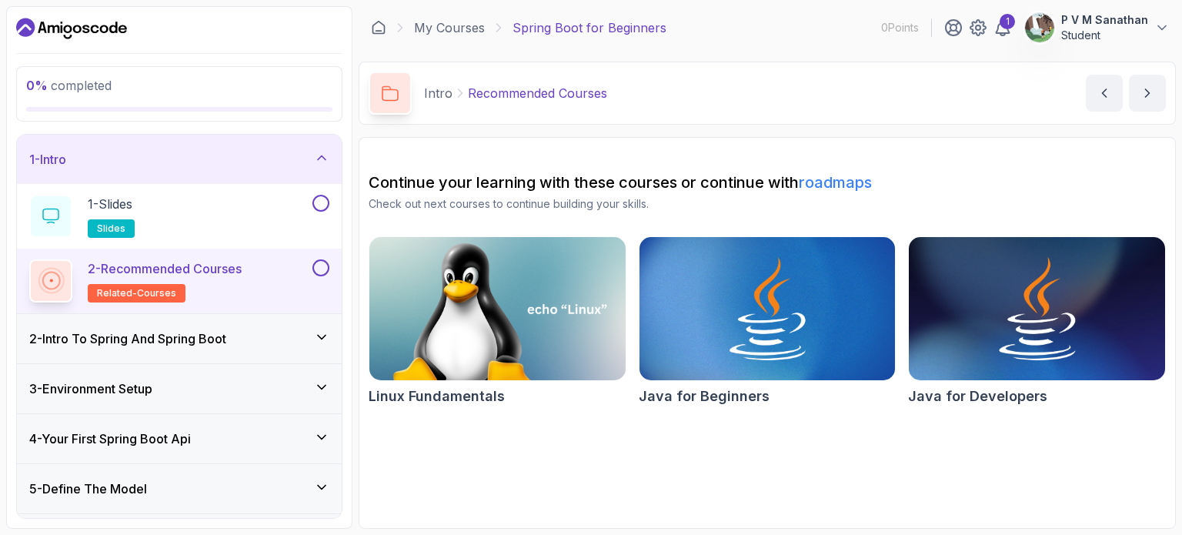
click at [237, 347] on div "2 - Intro To Spring And Spring Boot" at bounding box center [179, 338] width 325 height 49
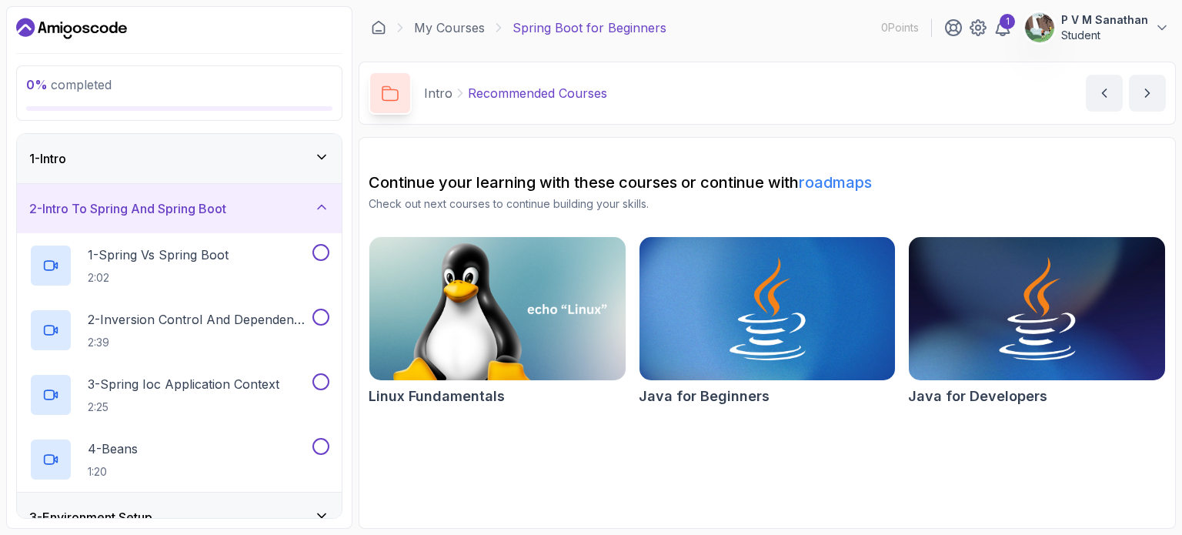
click at [278, 211] on div "2 - Intro To Spring And Spring Boot" at bounding box center [179, 208] width 300 height 18
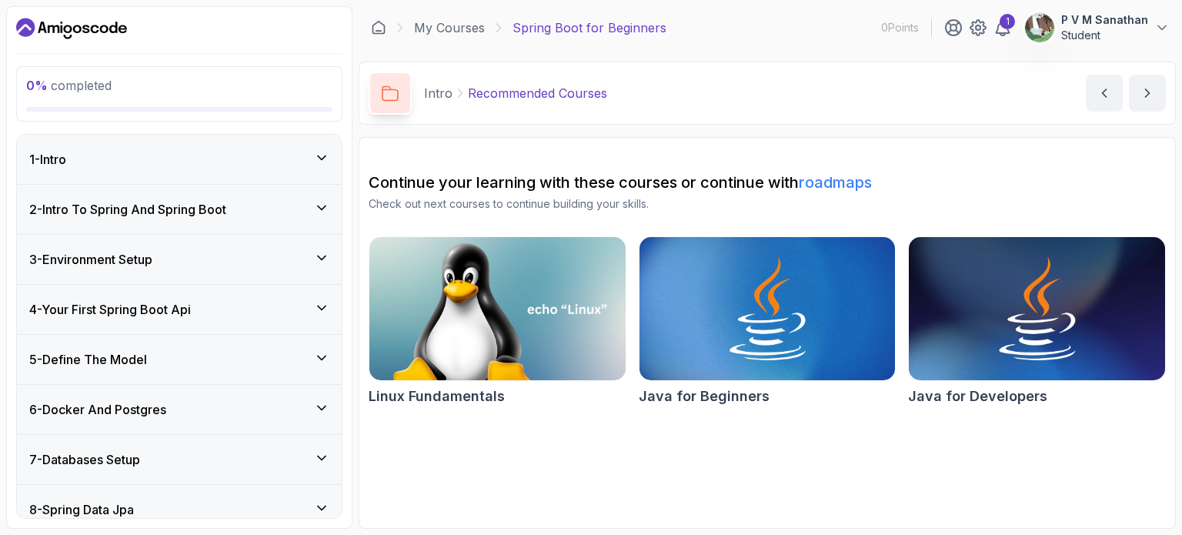
click at [314, 161] on icon at bounding box center [321, 157] width 15 height 15
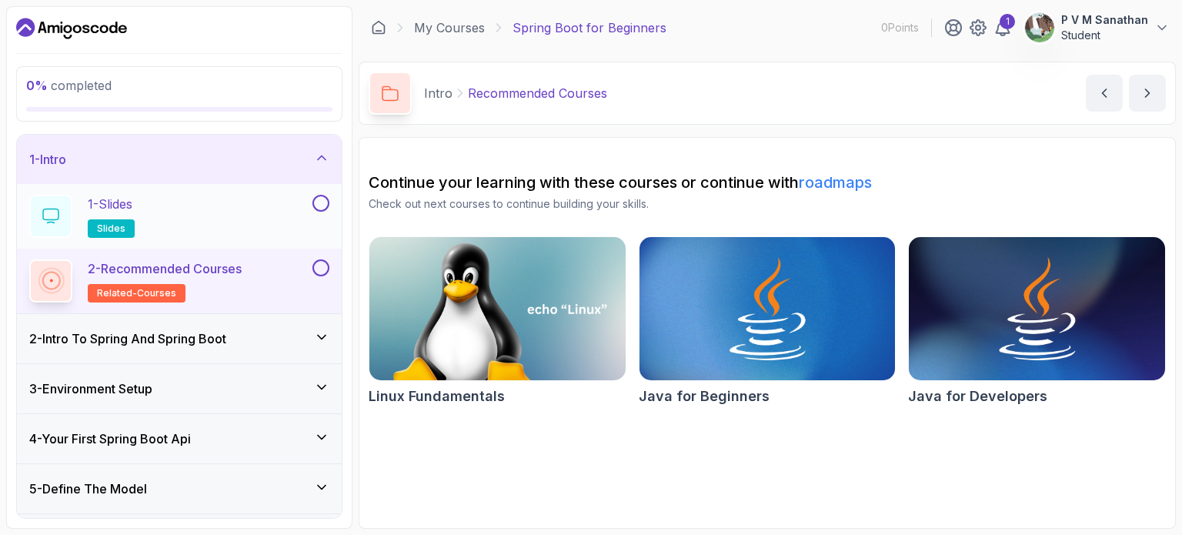
click at [218, 206] on div "1 - Slides slides" at bounding box center [169, 216] width 280 height 43
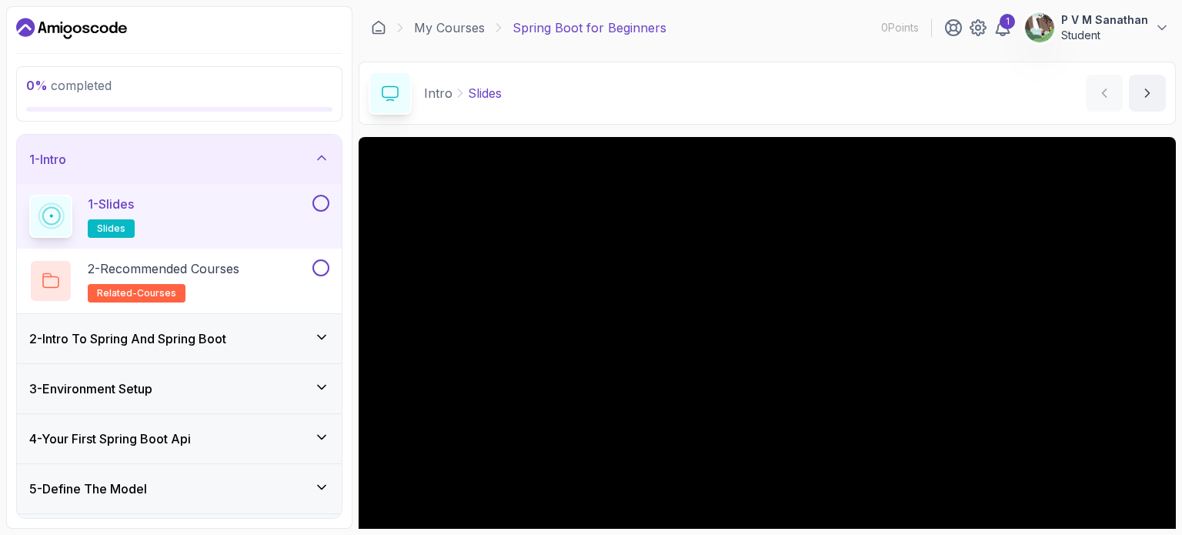
scroll to position [174, 0]
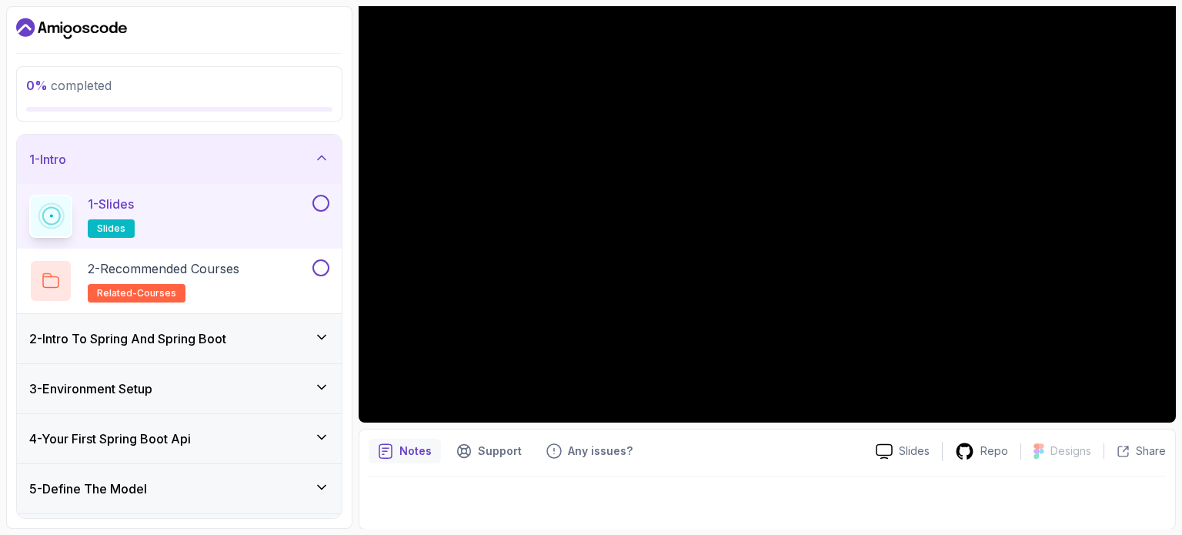
click at [319, 195] on button at bounding box center [321, 203] width 17 height 17
click at [276, 280] on div "2 - Recommended Courses related-courses" at bounding box center [169, 280] width 280 height 43
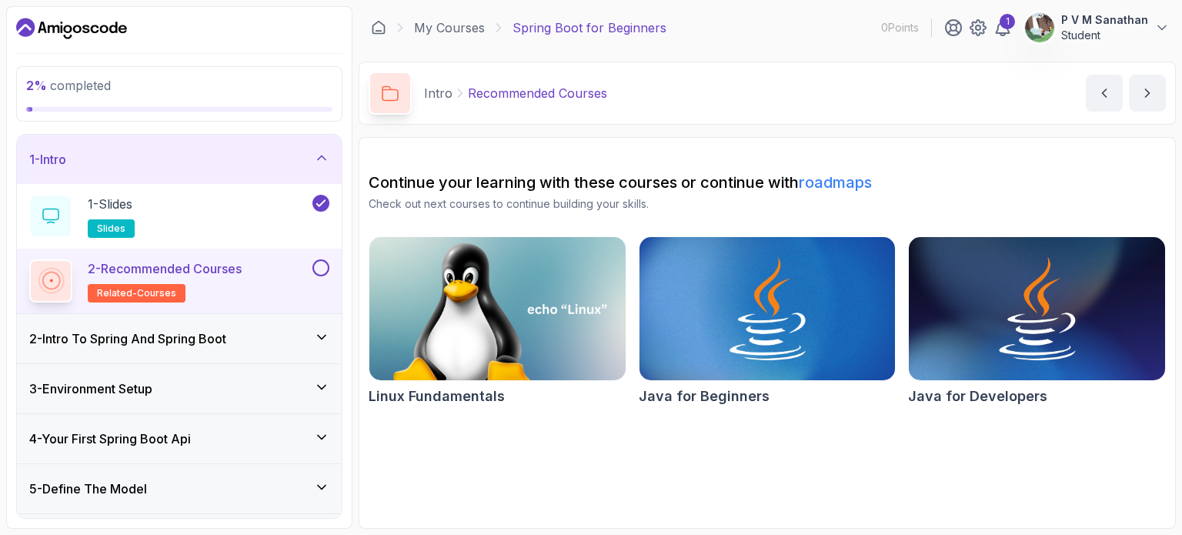
click at [323, 268] on button at bounding box center [321, 267] width 17 height 17
click at [323, 343] on icon at bounding box center [321, 336] width 15 height 15
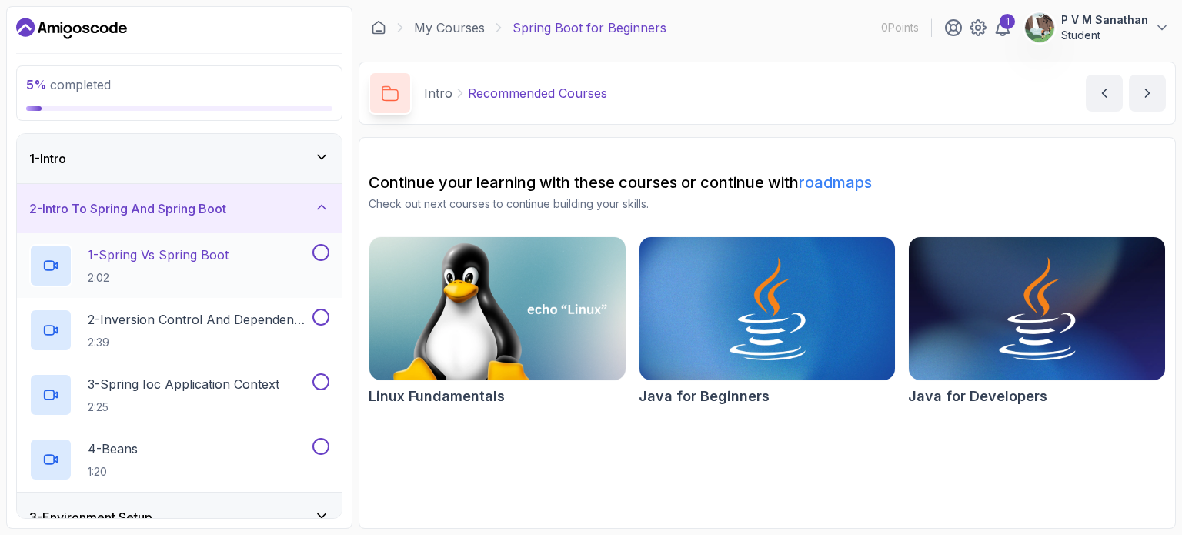
click at [265, 276] on div "1 - Spring Vs Spring Boot 2:02" at bounding box center [169, 265] width 280 height 43
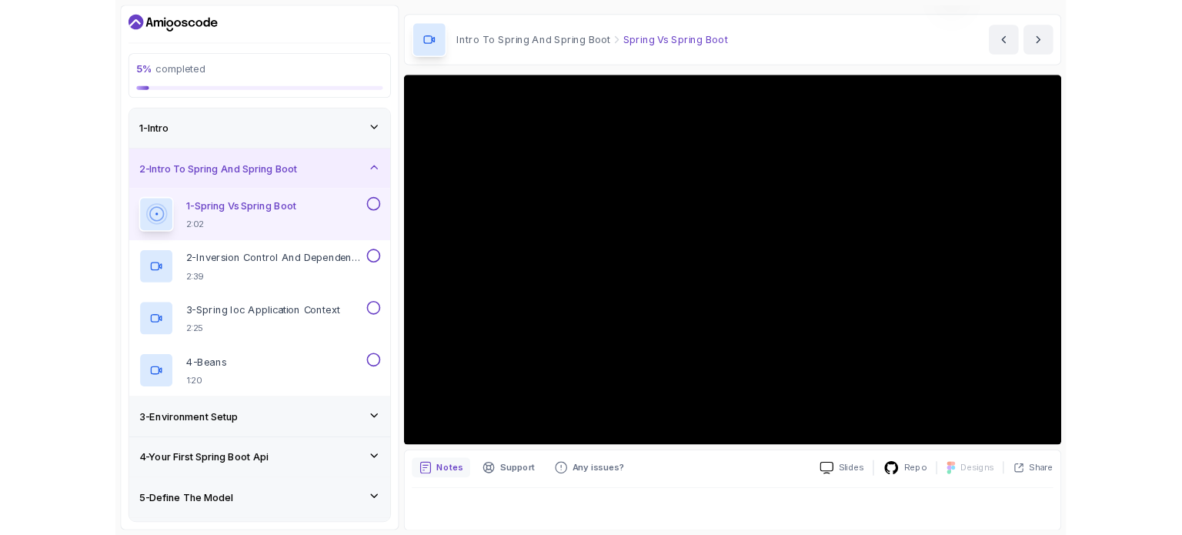
scroll to position [174, 0]
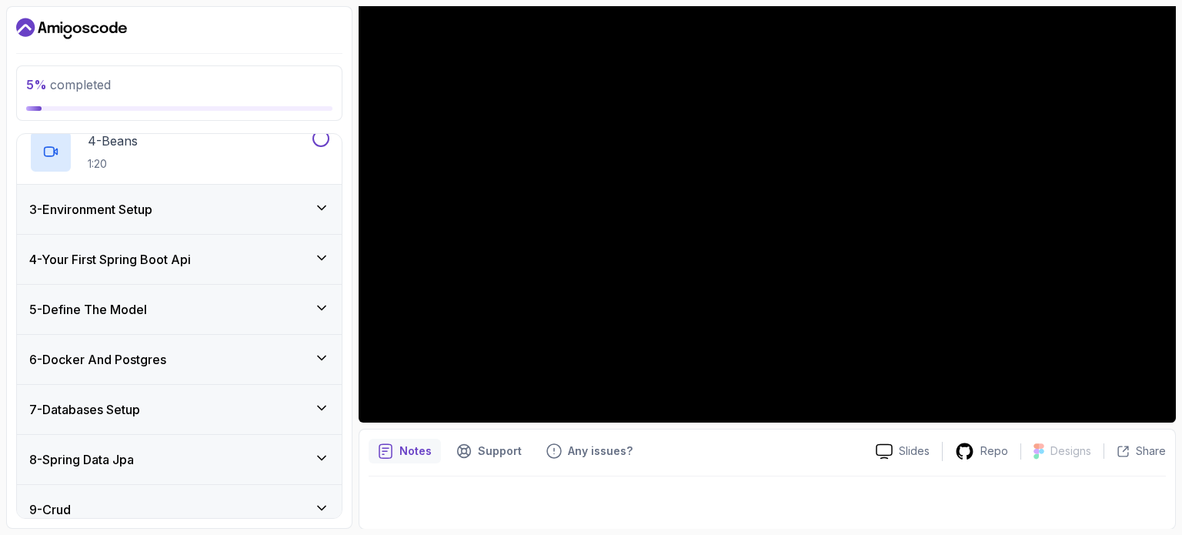
click at [229, 215] on div "3 - Environment Setup" at bounding box center [179, 209] width 300 height 18
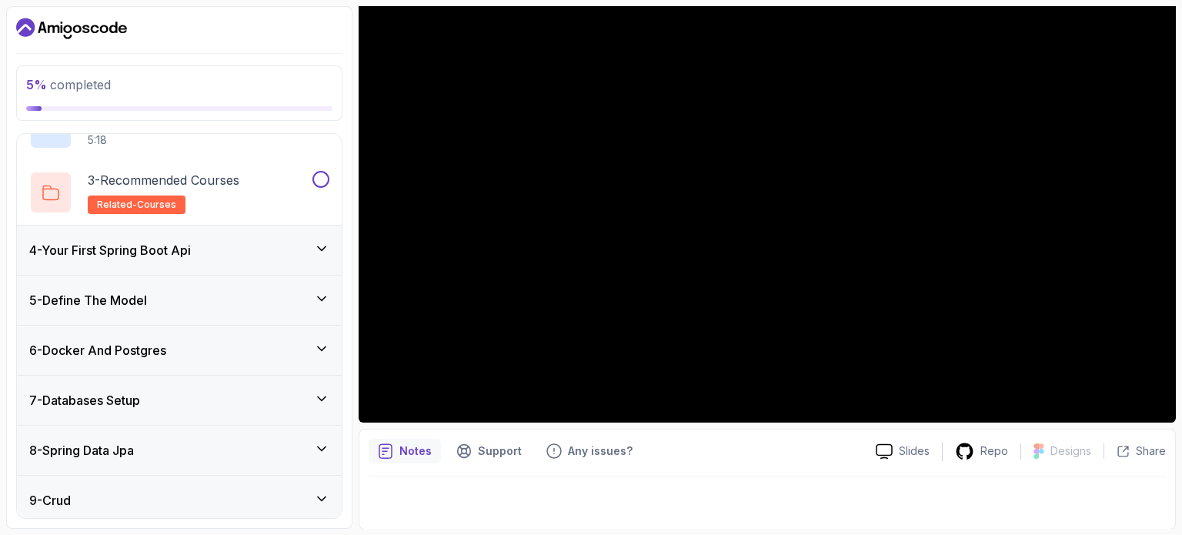
scroll to position [99, 0]
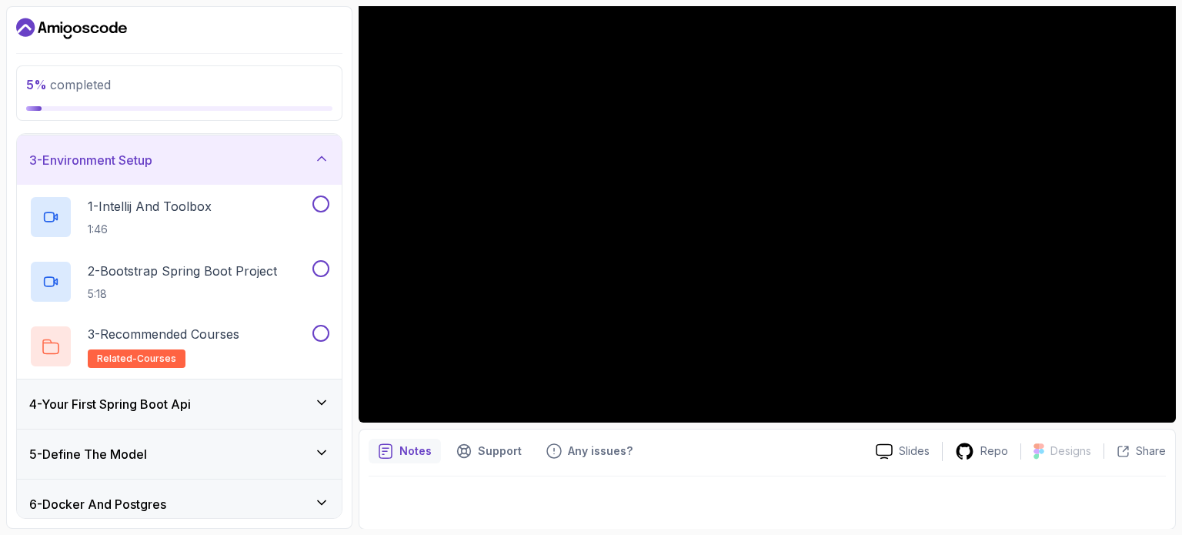
click at [265, 157] on div "3 - Environment Setup" at bounding box center [179, 160] width 300 height 18
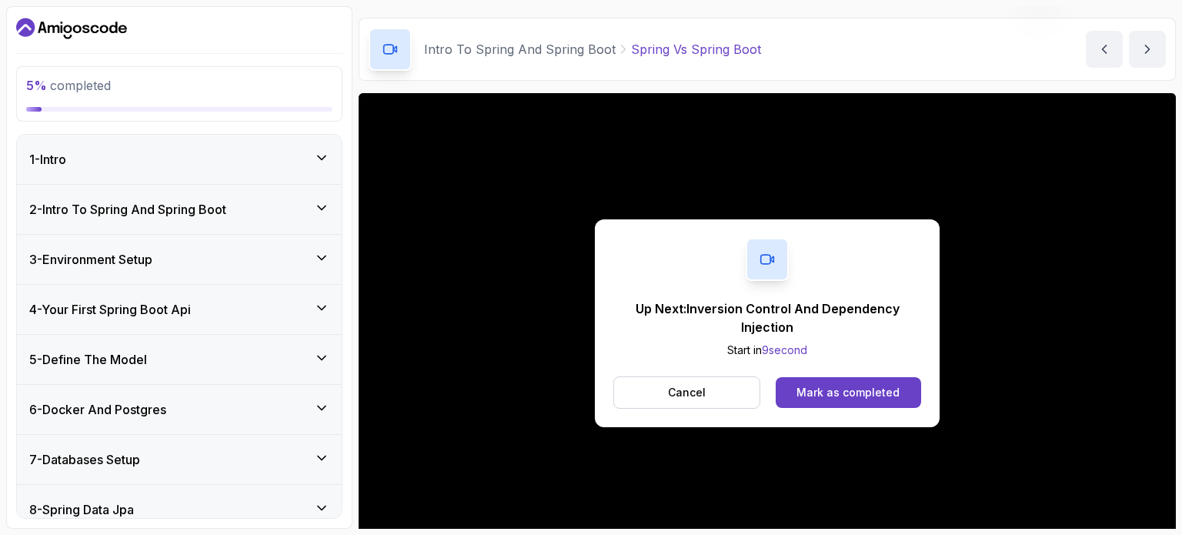
scroll to position [174, 0]
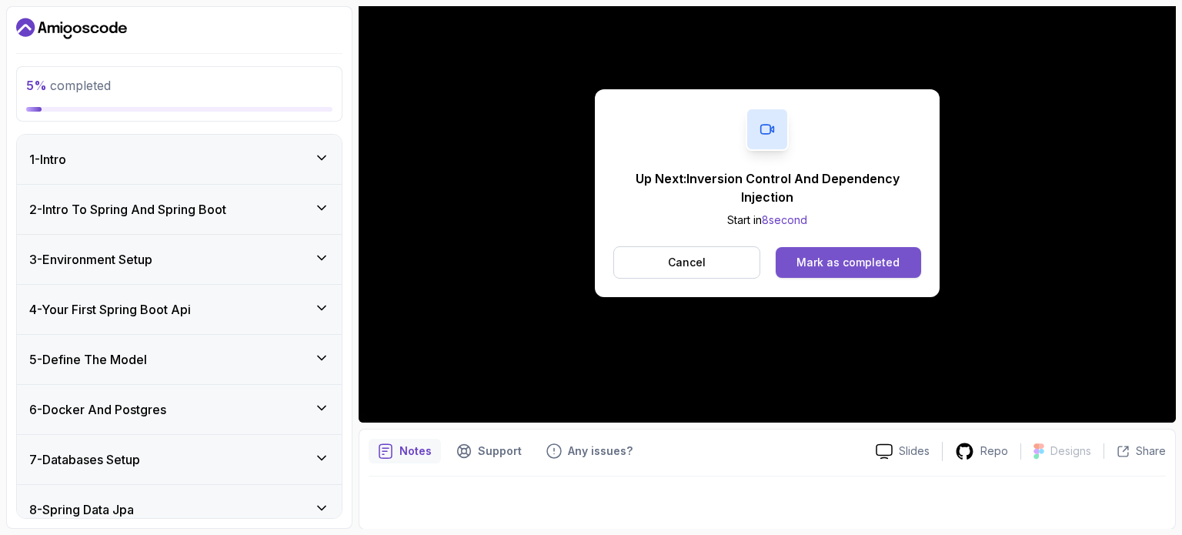
click at [868, 265] on div "Mark as completed" at bounding box center [848, 262] width 103 height 15
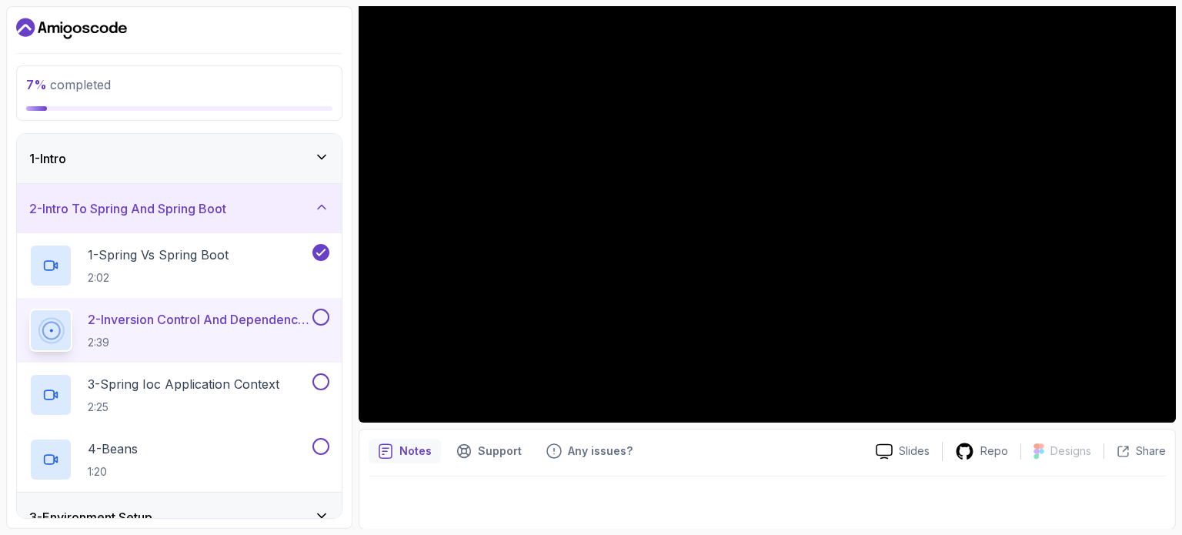
click at [263, 323] on p "2 - Inversion Control And Dependency Injection" at bounding box center [199, 319] width 222 height 18
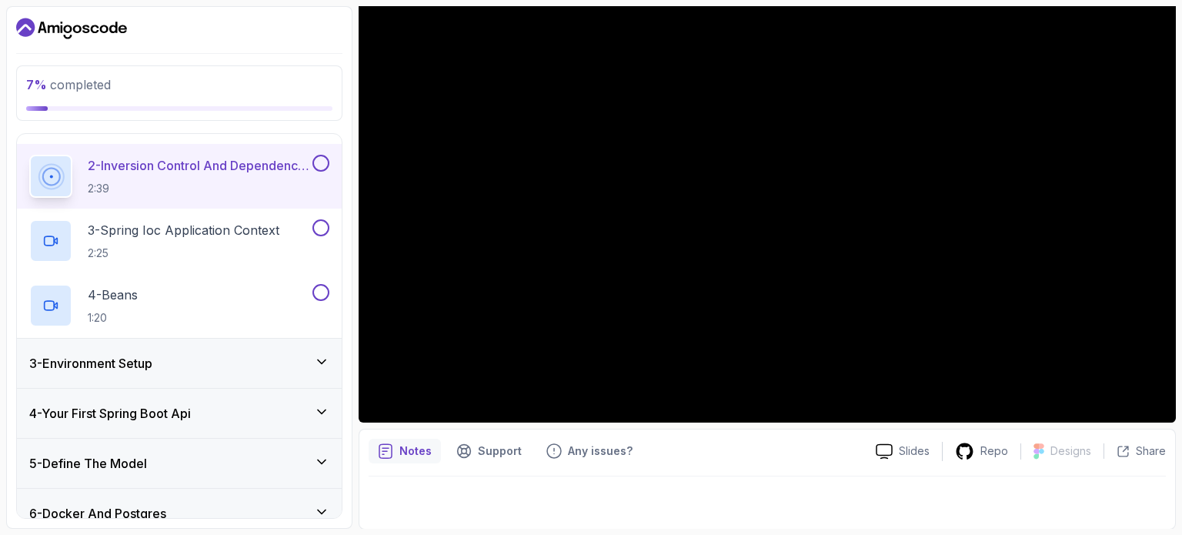
click at [241, 346] on div "3 - Environment Setup" at bounding box center [179, 363] width 325 height 49
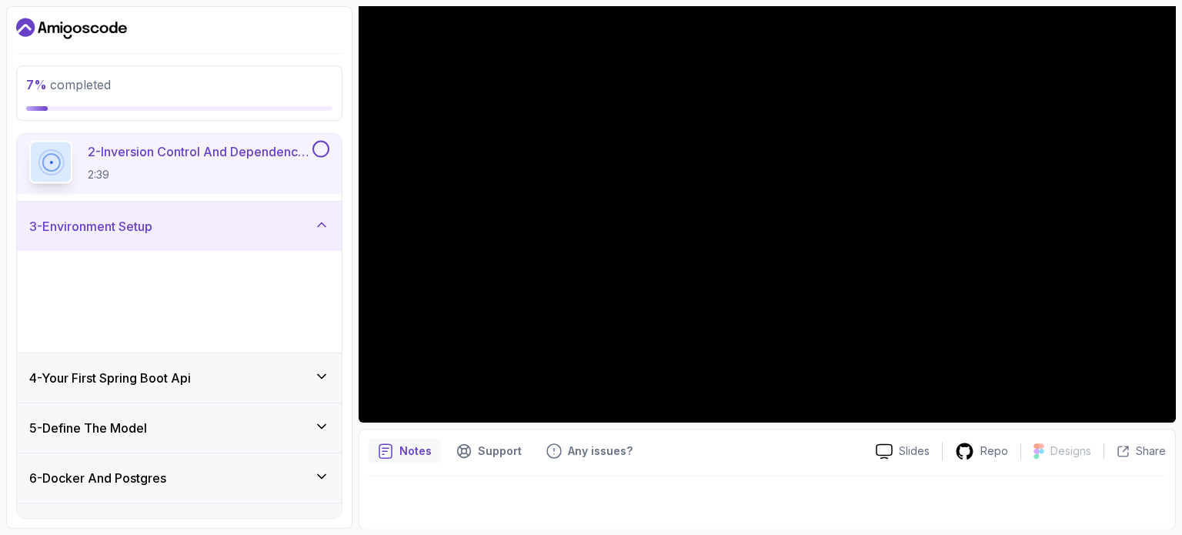
scroll to position [120, 0]
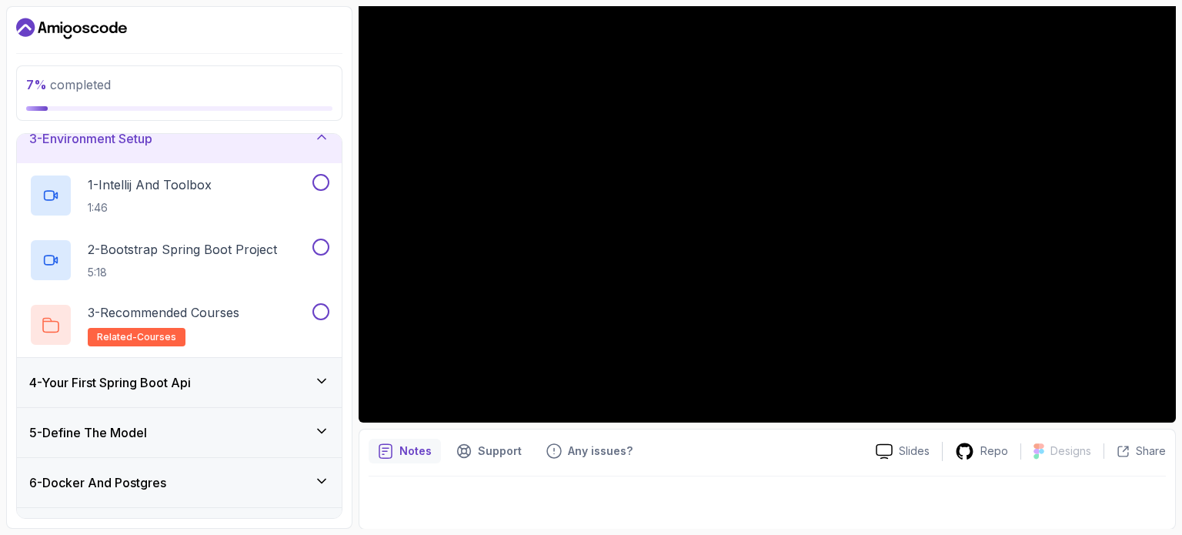
click at [252, 386] on div "4 - Your First Spring Boot Api" at bounding box center [179, 382] width 300 height 18
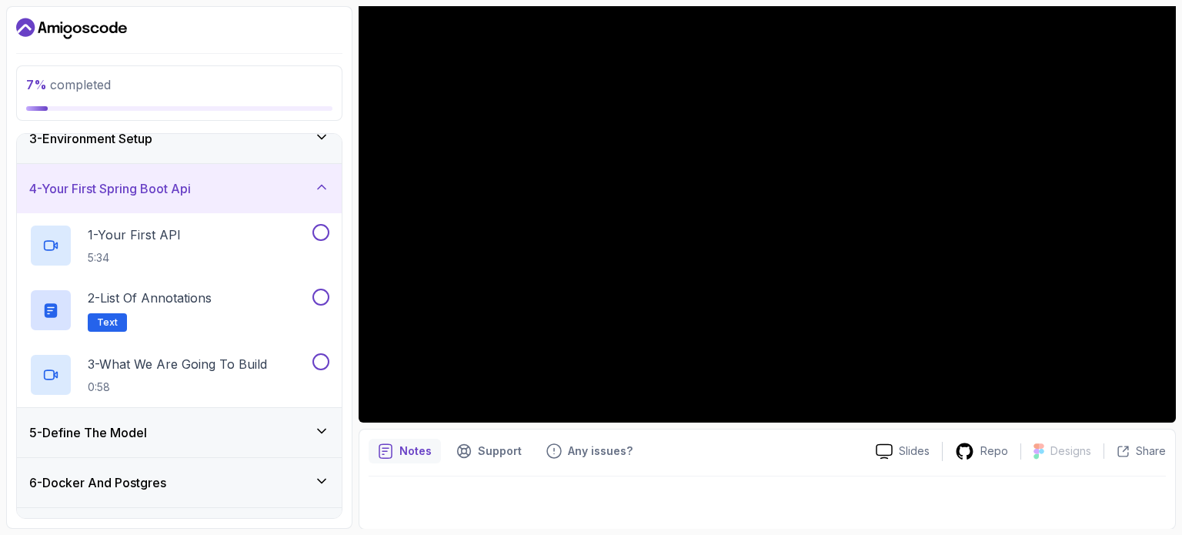
click at [299, 180] on div "4 - Your First Spring Boot Api" at bounding box center [179, 188] width 300 height 18
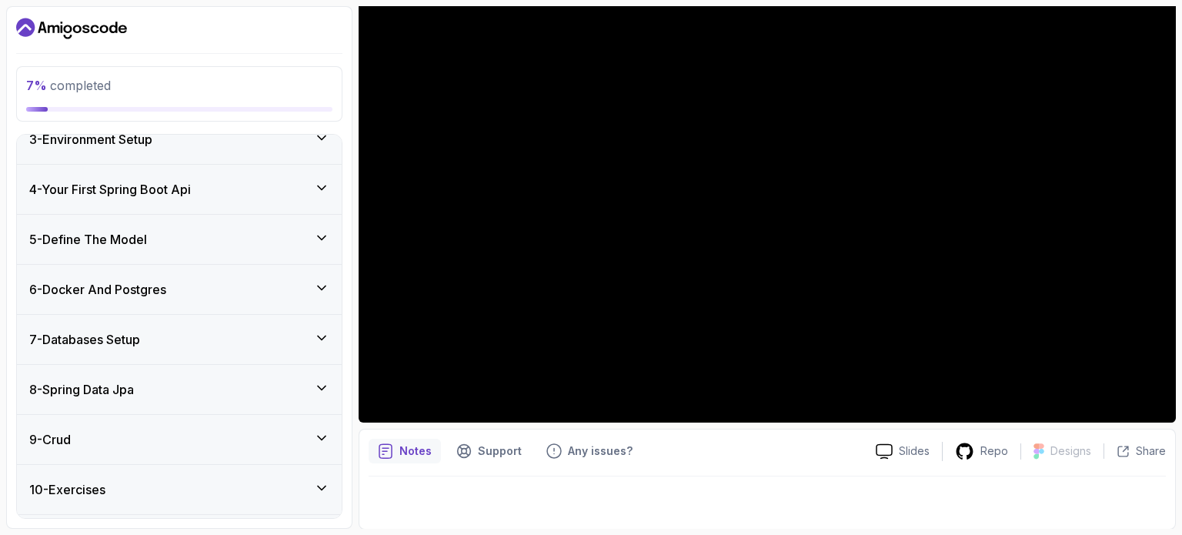
click at [284, 230] on div "5 - Define The Model" at bounding box center [179, 239] width 300 height 18
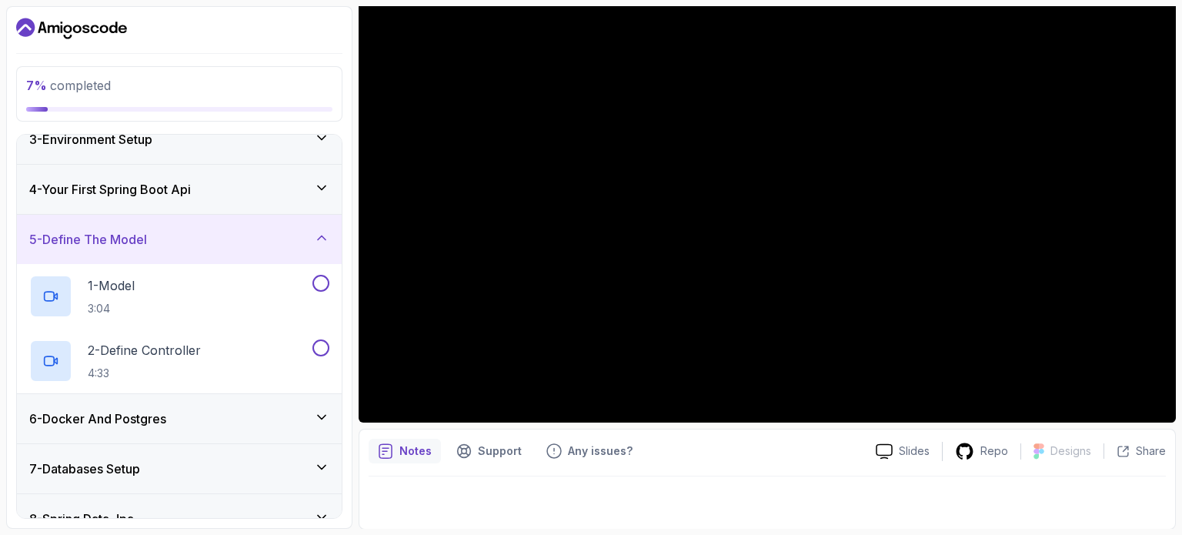
click at [284, 230] on div "5 - Define The Model" at bounding box center [179, 239] width 300 height 18
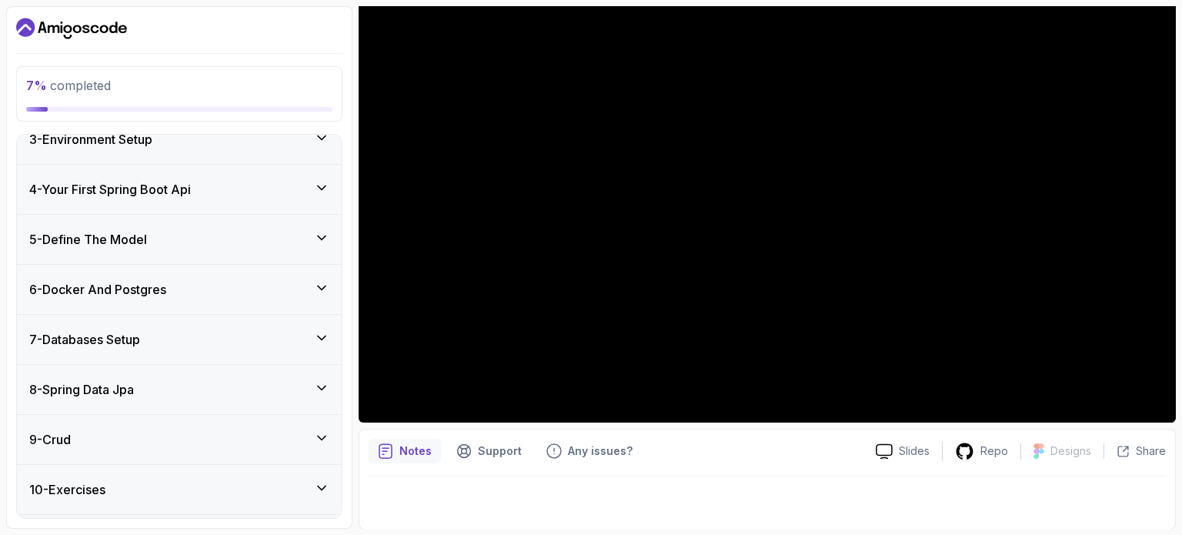
click at [283, 300] on div "6 - Docker And Postgres" at bounding box center [179, 289] width 325 height 49
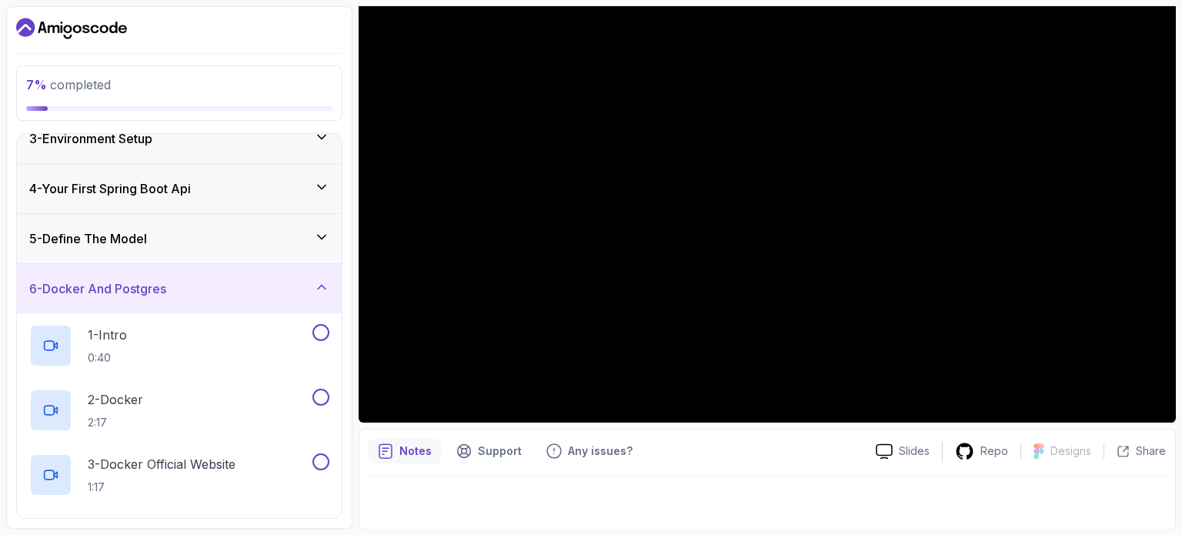
click at [296, 279] on div "6 - Docker And Postgres" at bounding box center [179, 288] width 300 height 18
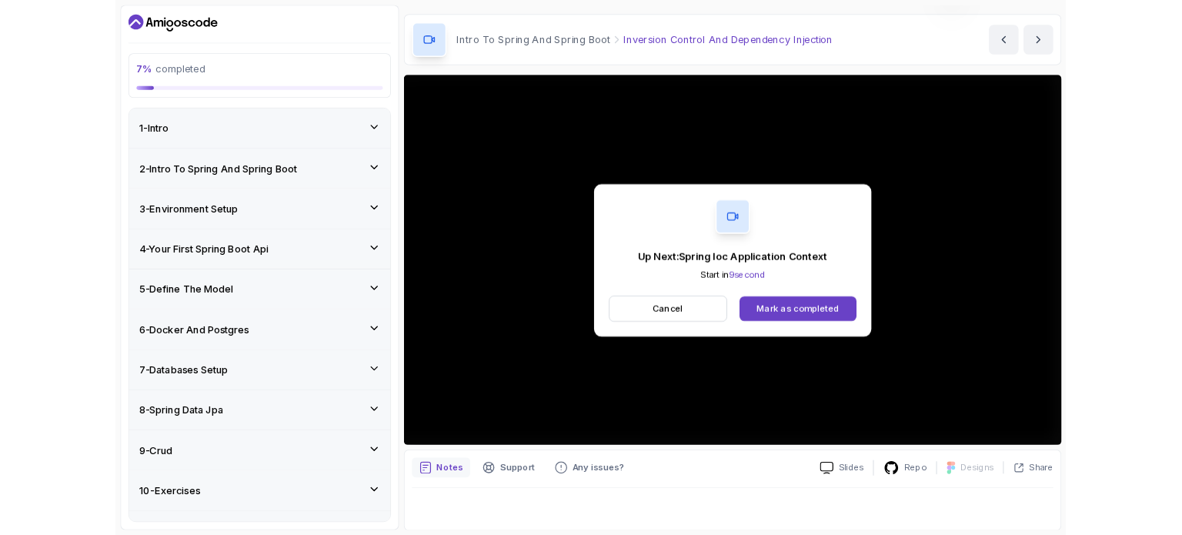
scroll to position [174, 0]
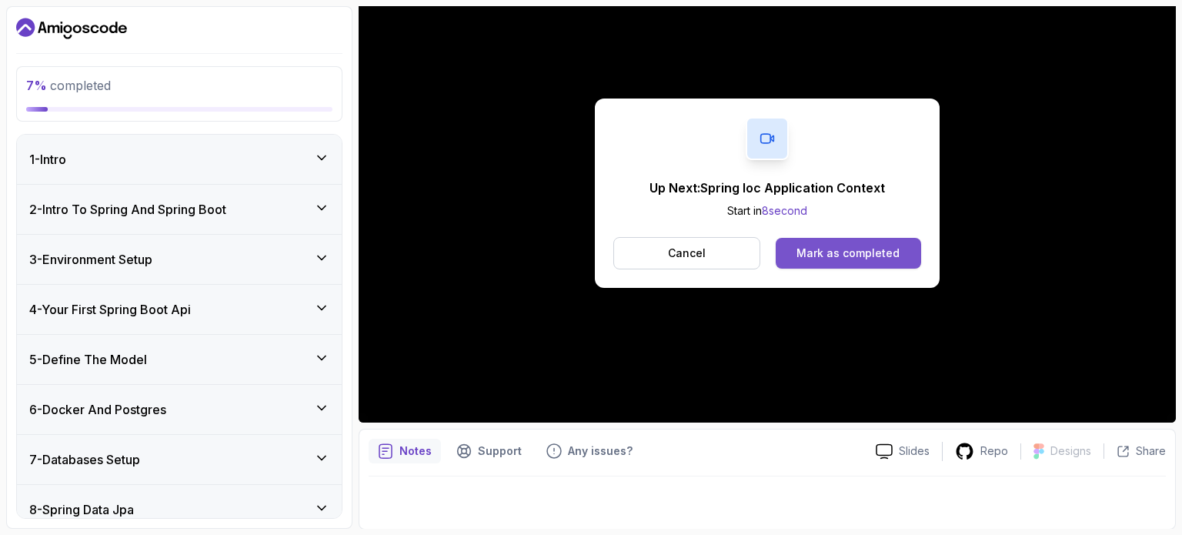
click at [902, 249] on button "Mark as completed" at bounding box center [848, 253] width 145 height 31
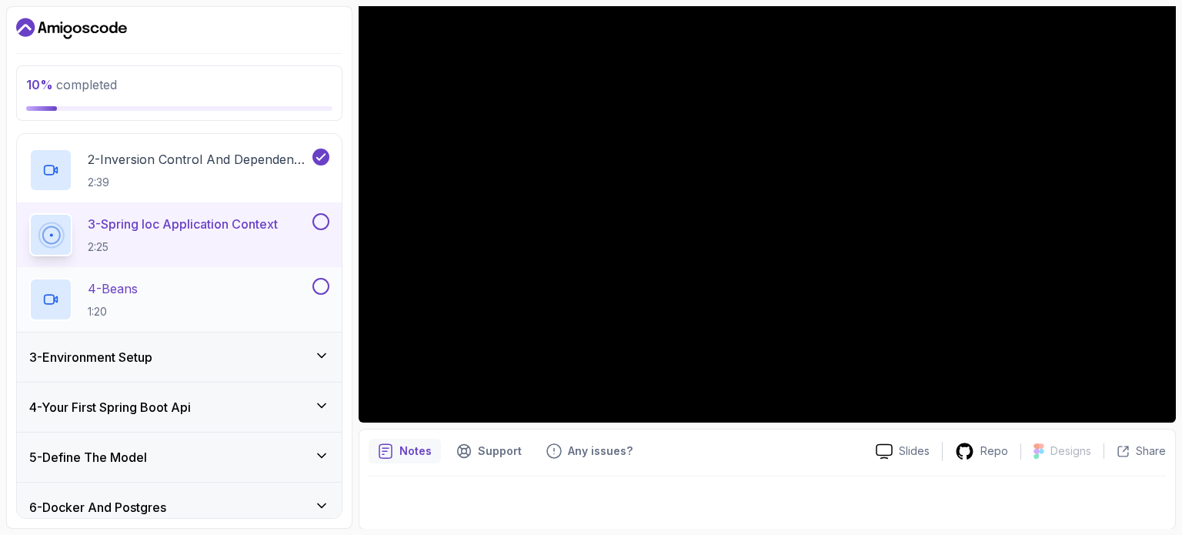
scroll to position [308, 0]
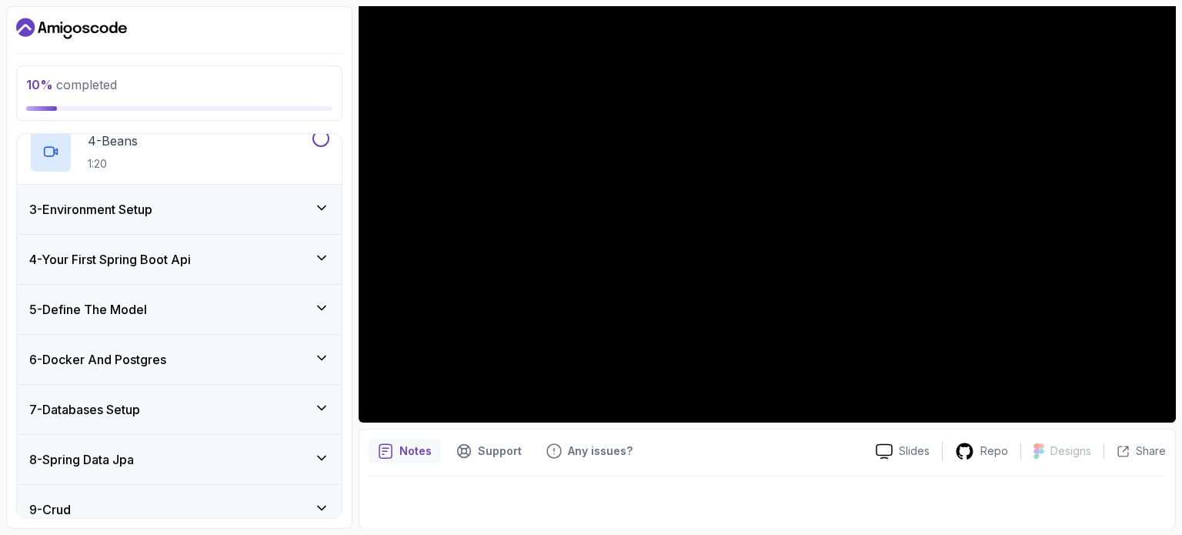
click at [309, 216] on div "3 - Environment Setup" at bounding box center [179, 209] width 300 height 18
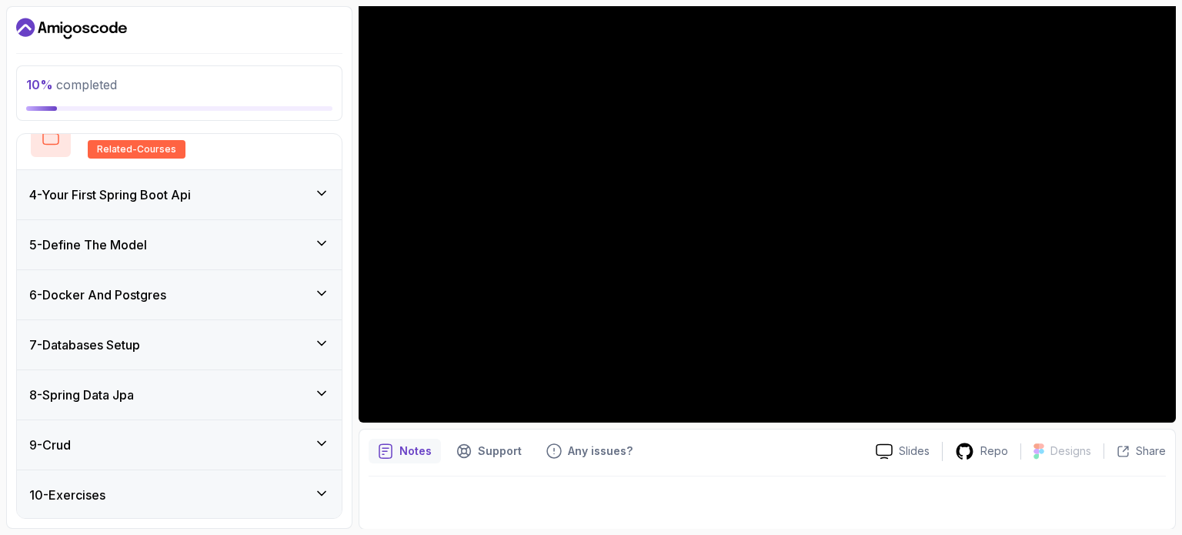
click at [316, 191] on icon at bounding box center [321, 193] width 15 height 15
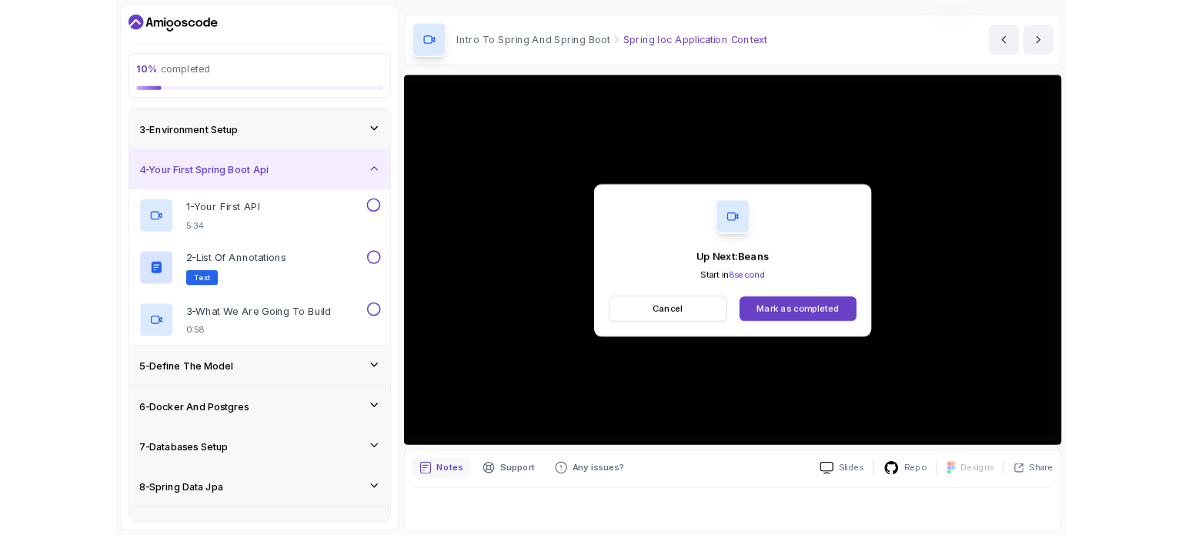
scroll to position [174, 0]
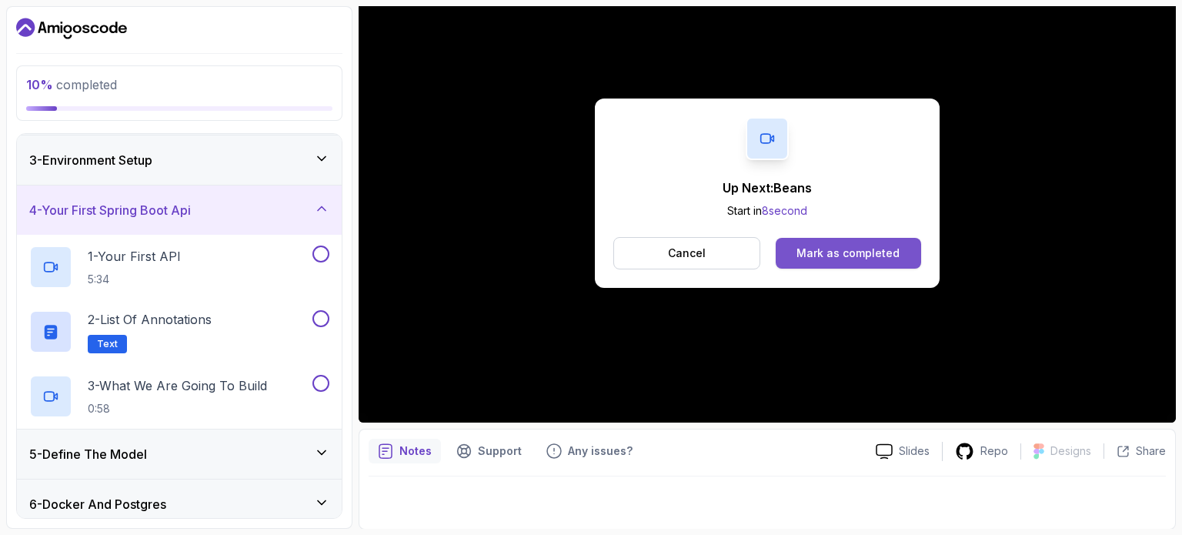
click at [816, 242] on button "Mark as completed" at bounding box center [848, 253] width 145 height 31
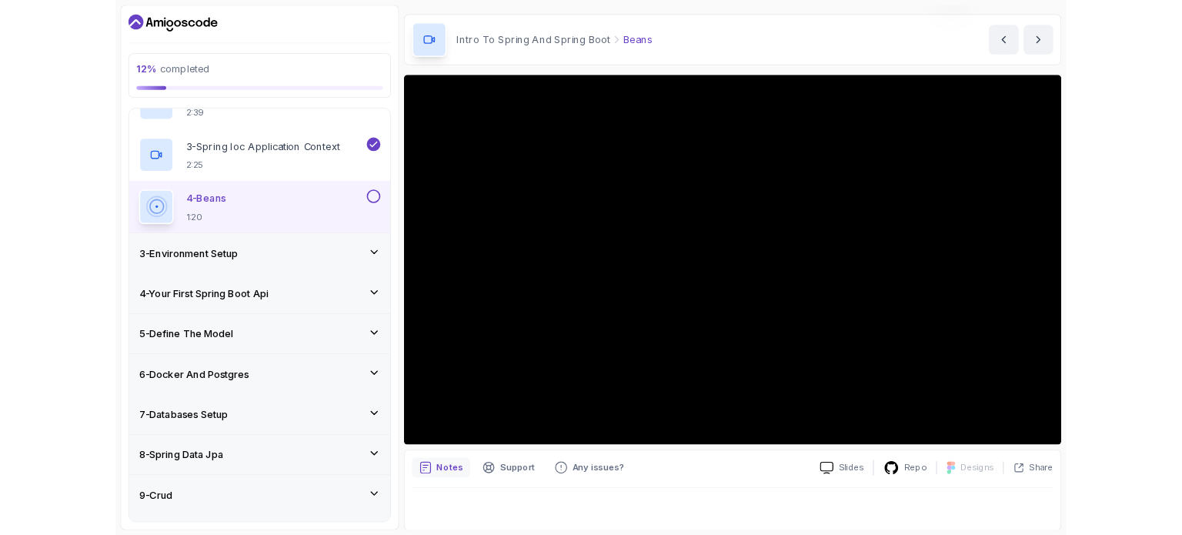
scroll to position [174, 0]
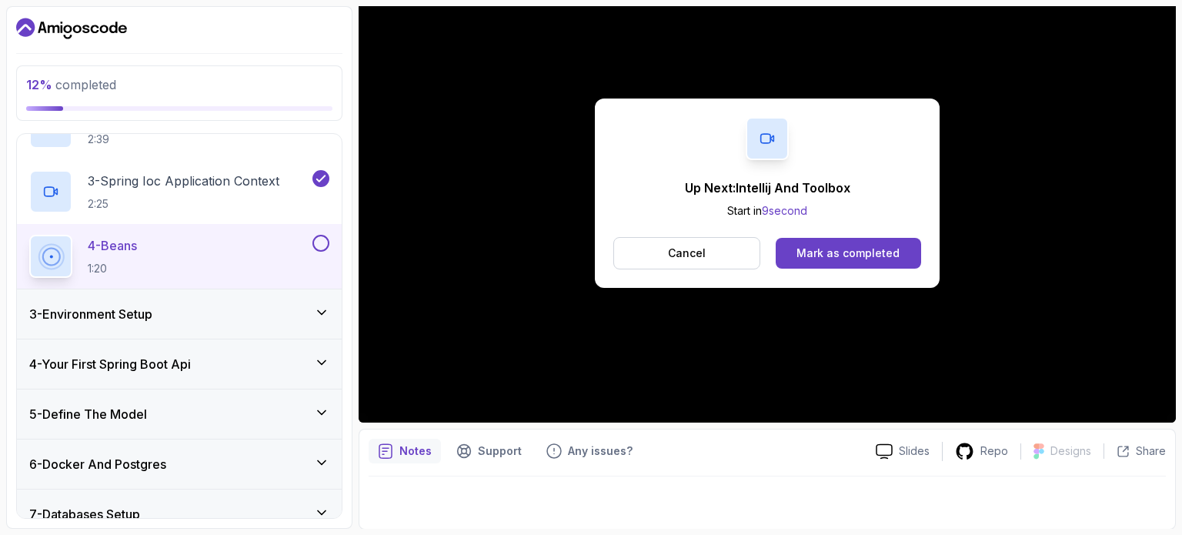
click at [847, 233] on div "Up Next: Intellij And Toolbox Start in 9 second Cancel Mark as completed" at bounding box center [767, 193] width 345 height 189
click at [843, 249] on div "Mark as completed" at bounding box center [848, 253] width 103 height 15
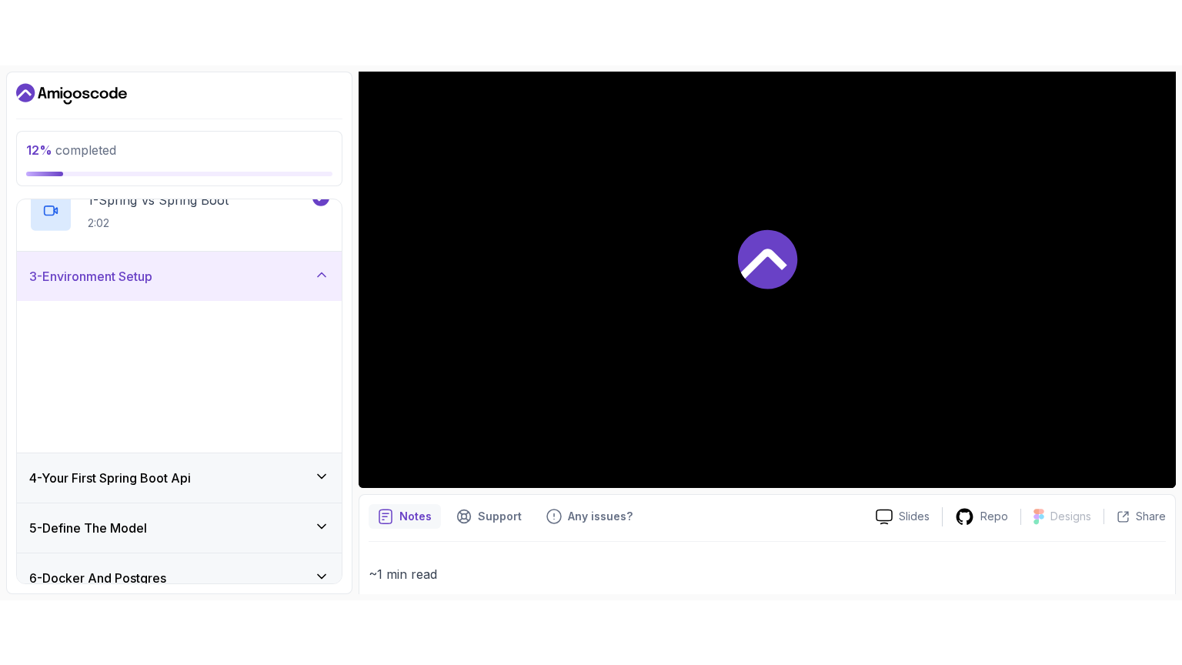
scroll to position [101, 0]
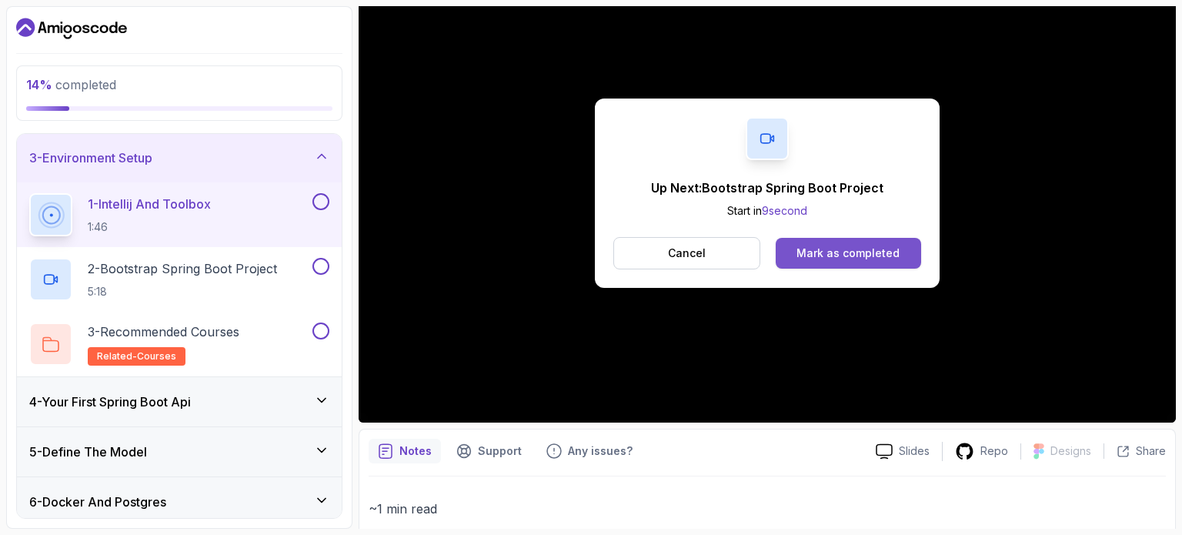
click at [830, 249] on div "Mark as completed" at bounding box center [848, 253] width 103 height 15
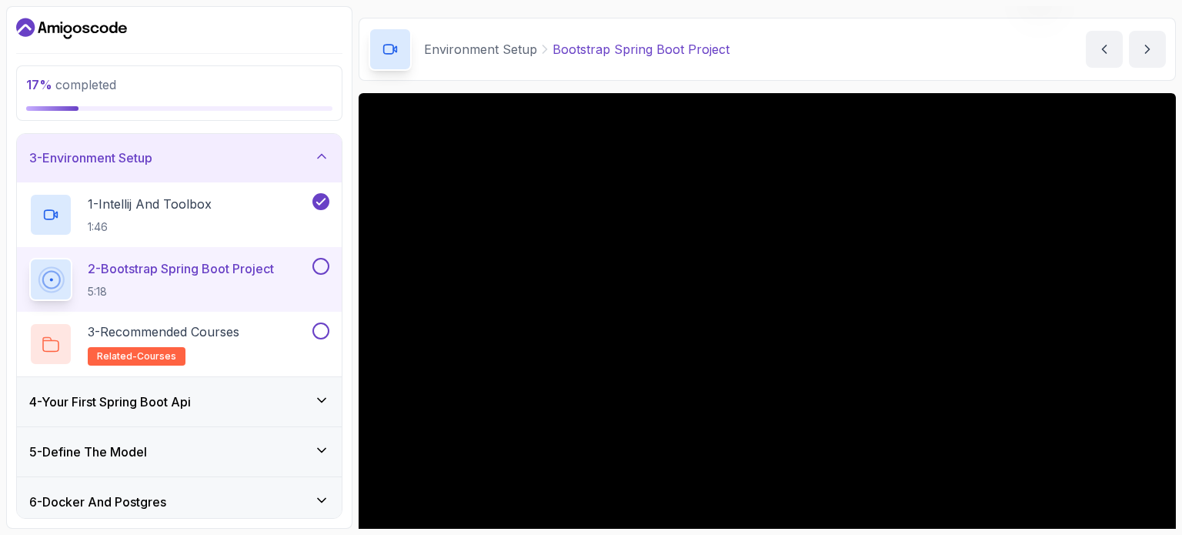
scroll to position [174, 0]
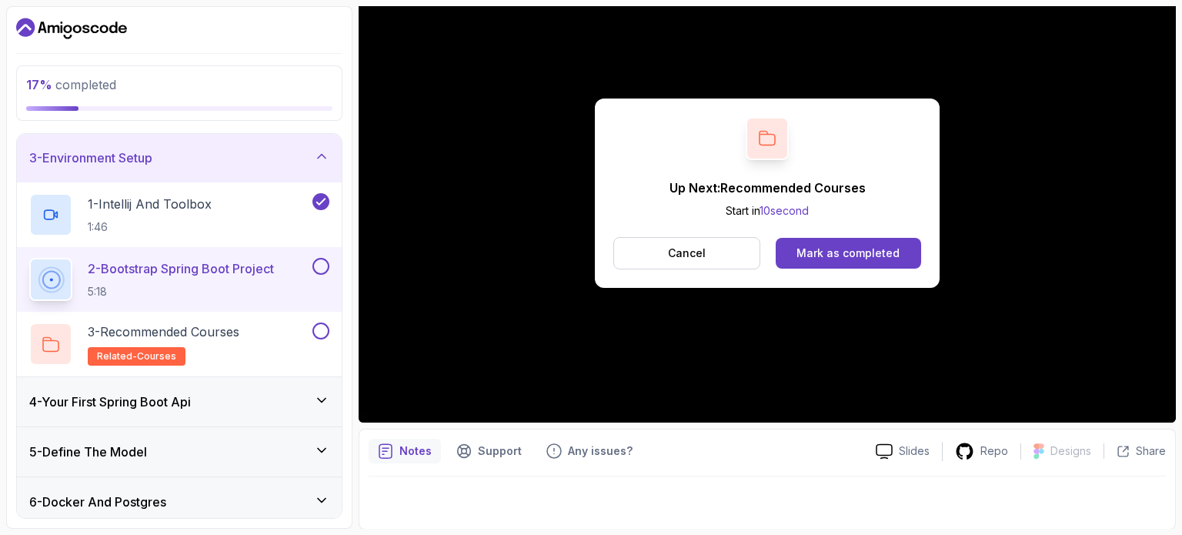
click at [314, 268] on button at bounding box center [321, 266] width 17 height 17
click at [282, 332] on div "3 - Recommended Courses related-courses" at bounding box center [169, 344] width 280 height 43
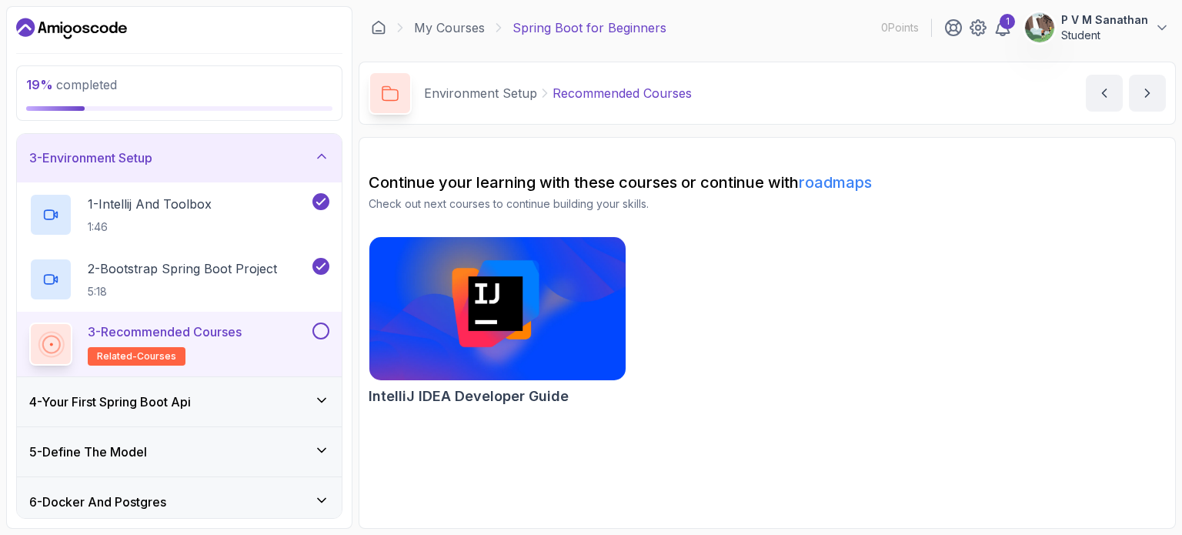
click at [319, 328] on button at bounding box center [321, 331] width 17 height 17
click at [299, 399] on div "4 - Your First Spring Boot Api" at bounding box center [179, 402] width 300 height 18
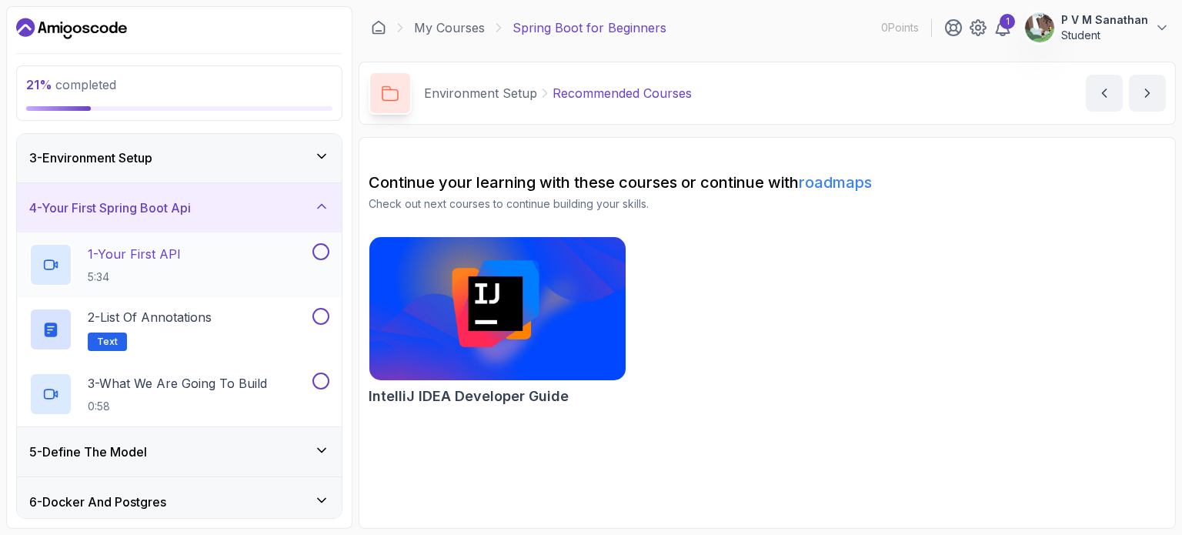
click at [242, 261] on div "1 - Your First API 5:34" at bounding box center [169, 264] width 280 height 43
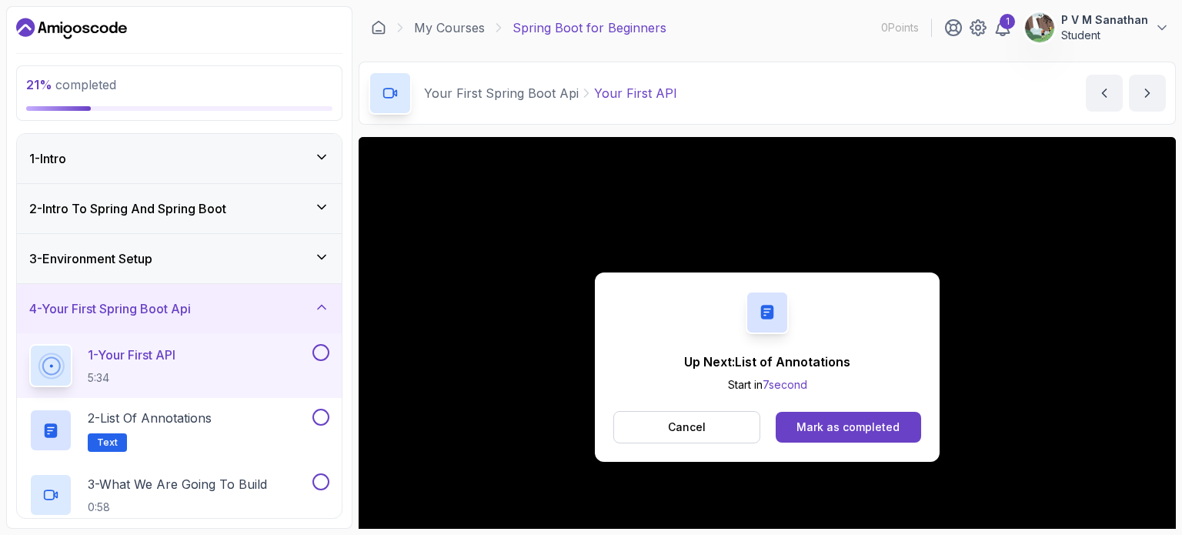
click at [326, 356] on button at bounding box center [321, 352] width 17 height 17
click at [877, 422] on div "Mark as completed" at bounding box center [848, 427] width 103 height 15
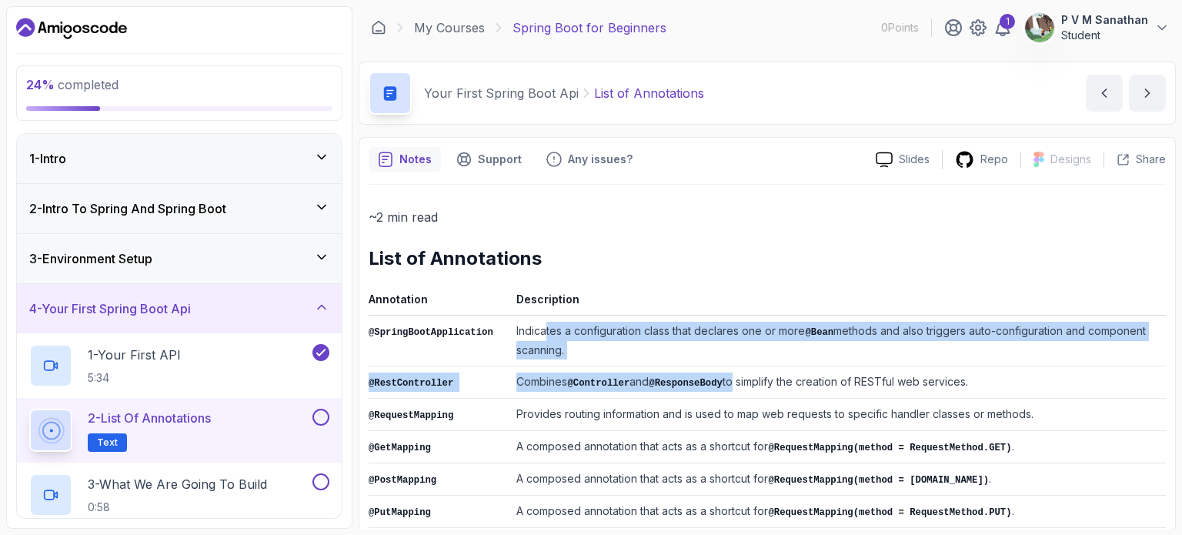
drag, startPoint x: 534, startPoint y: 332, endPoint x: 715, endPoint y: 384, distance: 188.3
click at [715, 384] on td "Combines @Controller and @ResponseBody to simplify the creation of RESTful web …" at bounding box center [838, 382] width 656 height 32
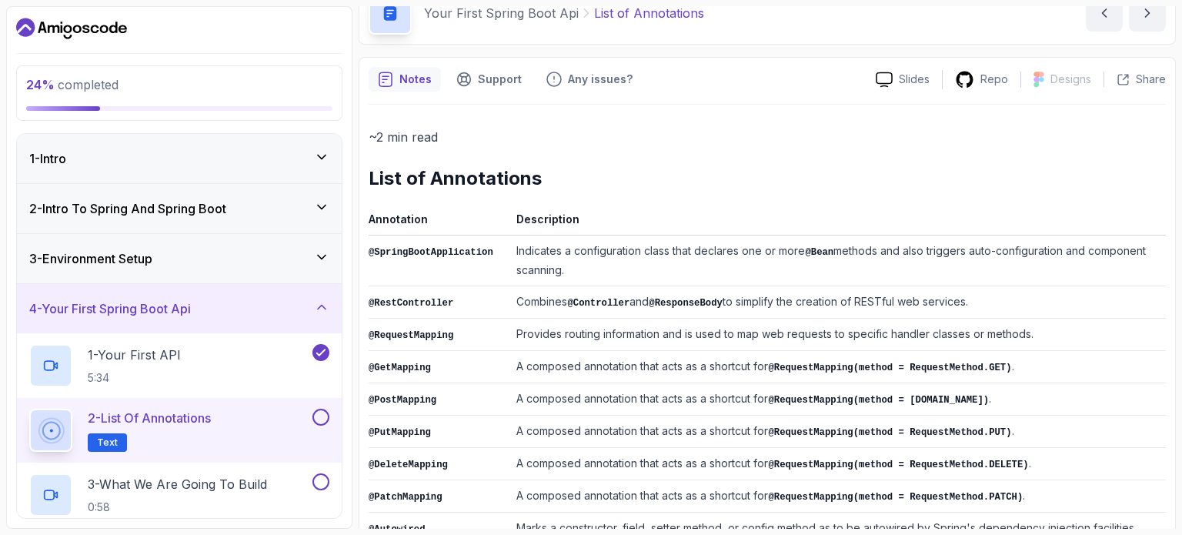
scroll to position [154, 0]
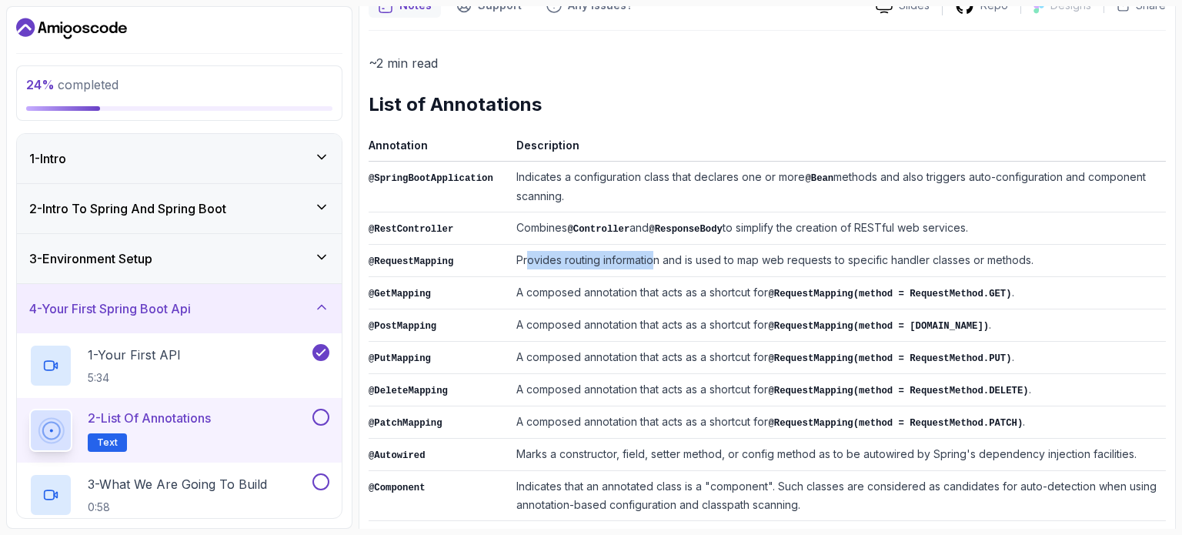
drag, startPoint x: 514, startPoint y: 246, endPoint x: 642, endPoint y: 261, distance: 128.6
click at [642, 261] on td "Provides routing information and is used to map web requests to specific handle…" at bounding box center [838, 261] width 656 height 32
click at [642, 265] on td "Provides routing information and is used to map web requests to specific handle…" at bounding box center [838, 261] width 656 height 32
drag, startPoint x: 654, startPoint y: 251, endPoint x: 734, endPoint y: 269, distance: 81.2
click at [730, 268] on td "Provides routing information and is used to map web requests to specific handle…" at bounding box center [838, 261] width 656 height 32
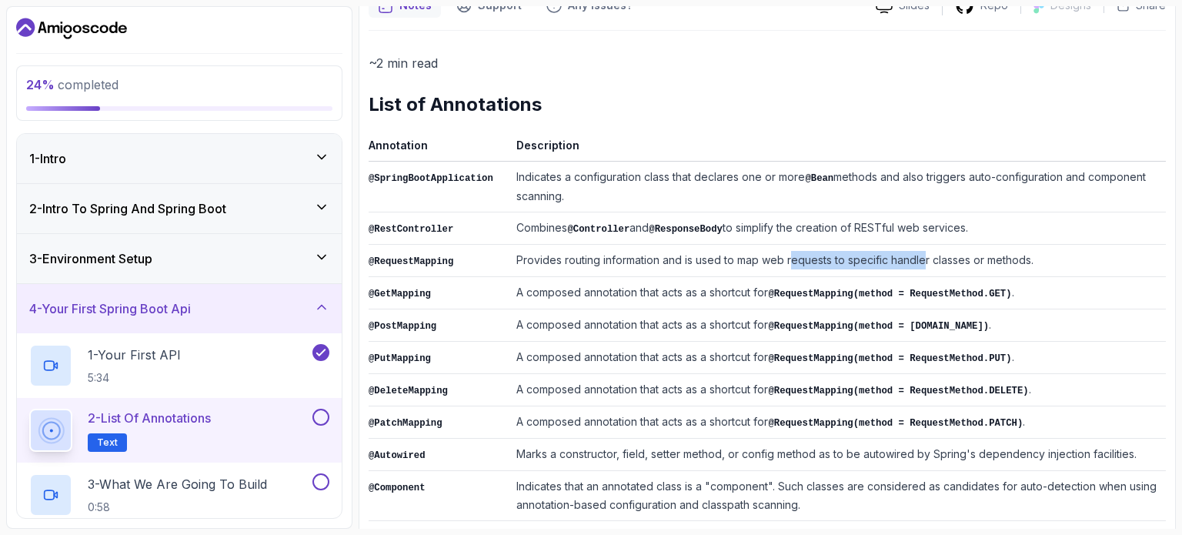
drag, startPoint x: 780, startPoint y: 256, endPoint x: 918, endPoint y: 269, distance: 138.4
click at [916, 269] on td "Provides routing information and is used to map web requests to specific handle…" at bounding box center [838, 261] width 656 height 32
click at [919, 270] on td "Provides routing information and is used to map web requests to specific handle…" at bounding box center [838, 261] width 656 height 32
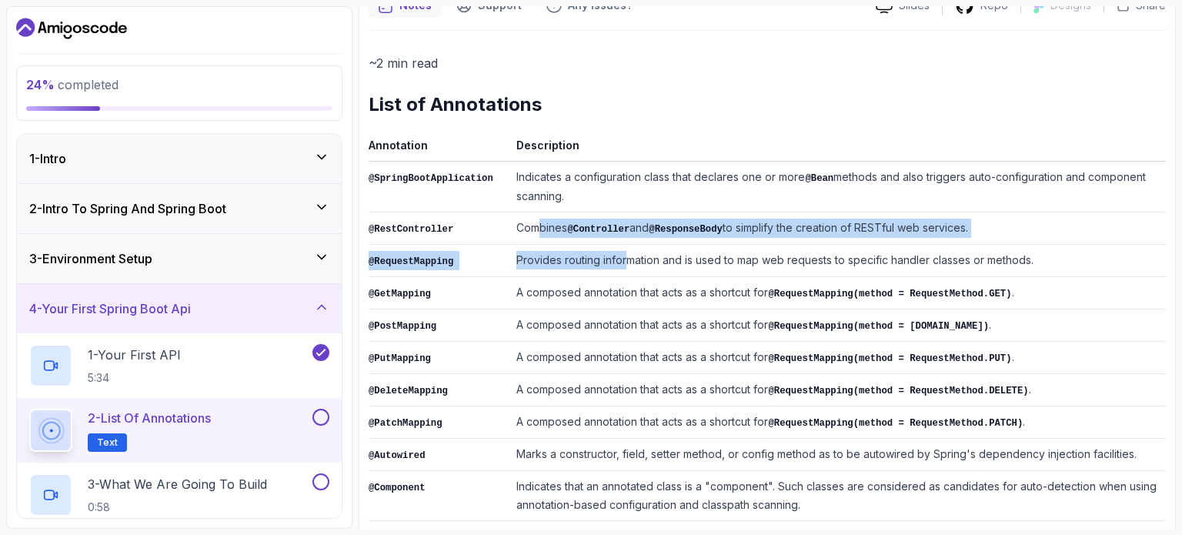
drag, startPoint x: 526, startPoint y: 224, endPoint x: 615, endPoint y: 246, distance: 91.3
click at [615, 246] on tbody "@SpringBootApplication Indicates a configuration class that declares one or mor…" at bounding box center [767, 464] width 797 height 604
click at [615, 246] on td "Provides routing information and is used to map web requests to specific handle…" at bounding box center [838, 261] width 656 height 32
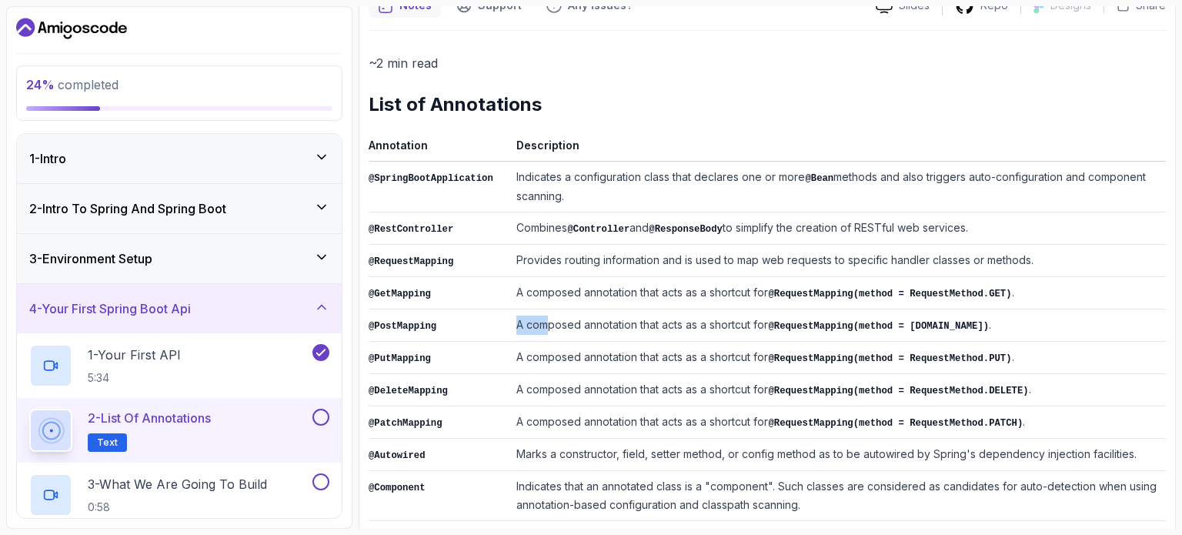
drag, startPoint x: 506, startPoint y: 324, endPoint x: 540, endPoint y: 329, distance: 33.4
click at [540, 329] on td "A composed annotation that acts as a shortcut for @RequestMapping(method = Requ…" at bounding box center [838, 325] width 656 height 32
click at [497, 298] on td "@GetMapping" at bounding box center [440, 293] width 142 height 32
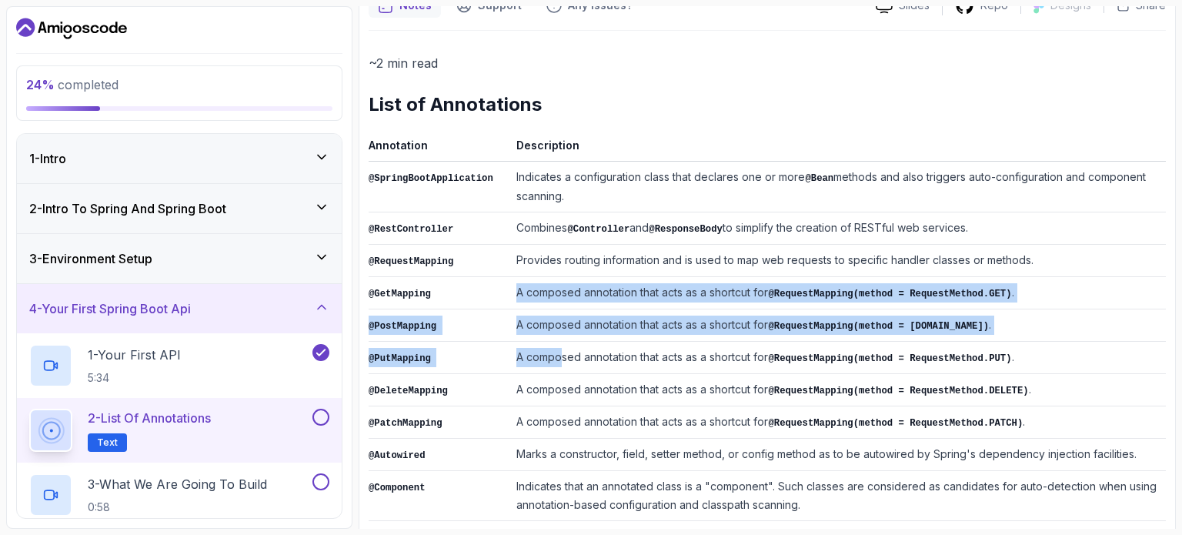
drag, startPoint x: 442, startPoint y: 286, endPoint x: 548, endPoint y: 353, distance: 126.0
click at [548, 353] on tbody "@SpringBootApplication Indicates a configuration class that declares one or mor…" at bounding box center [767, 464] width 797 height 604
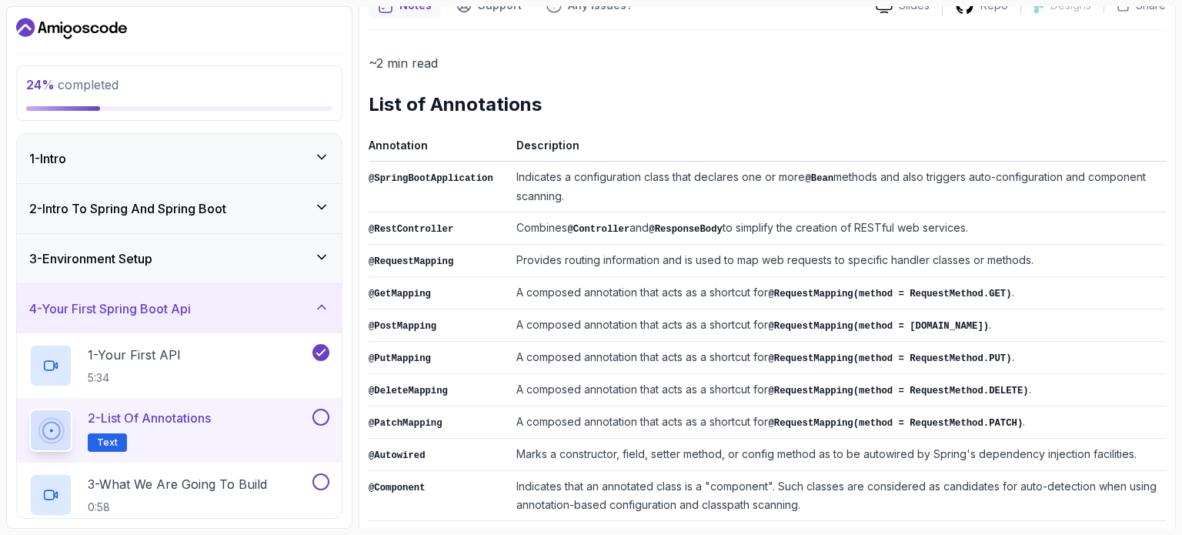
click at [554, 349] on td "A composed annotation that acts as a shortcut for @RequestMapping(method = Requ…" at bounding box center [838, 358] width 656 height 32
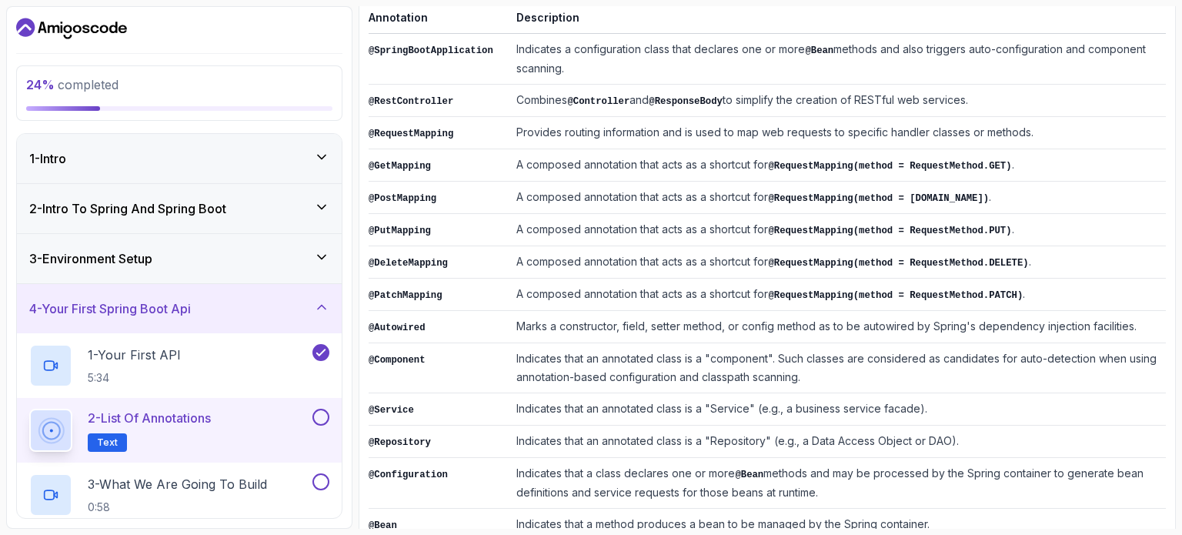
scroll to position [308, 0]
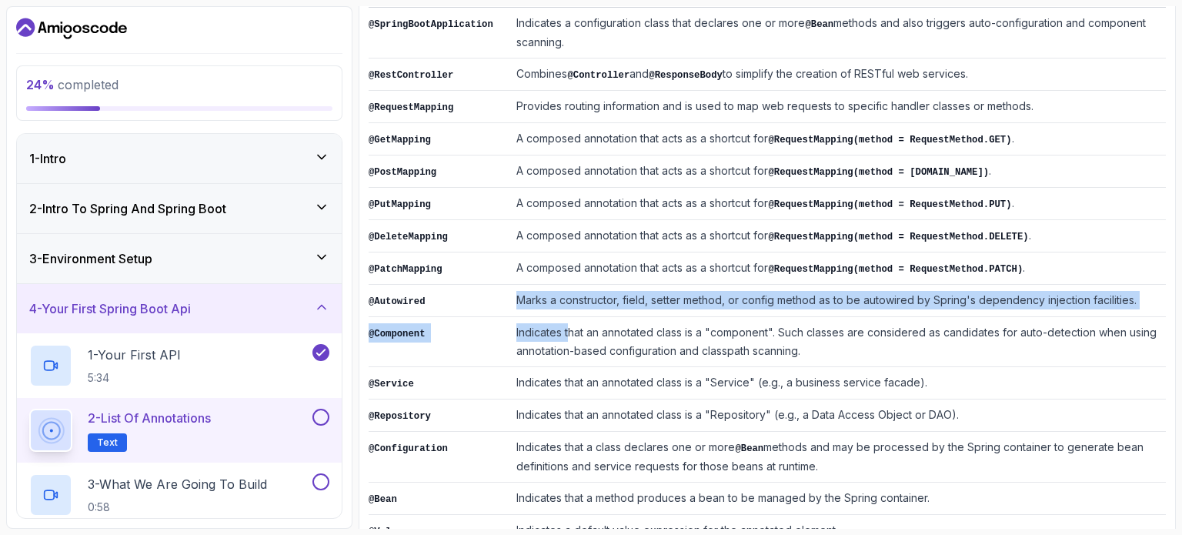
drag, startPoint x: 501, startPoint y: 292, endPoint x: 557, endPoint y: 329, distance: 67.2
click at [557, 329] on tbody "@SpringBootApplication Indicates a configuration class that declares one or mor…" at bounding box center [767, 310] width 797 height 604
click at [555, 329] on td "Indicates that an annotated class is a "component". Such classes are considered…" at bounding box center [838, 342] width 656 height 50
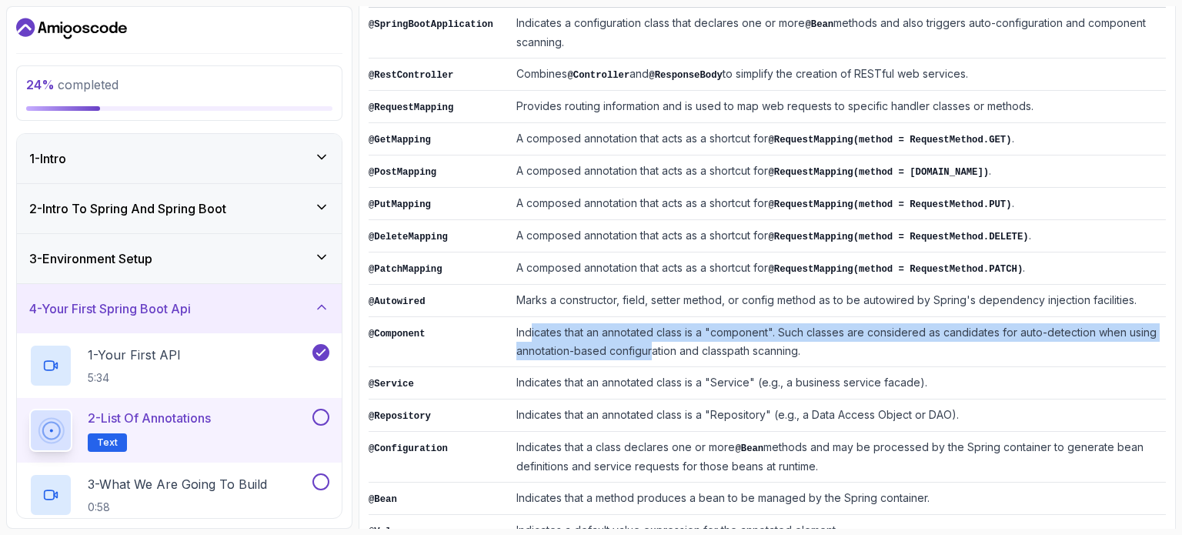
drag, startPoint x: 519, startPoint y: 319, endPoint x: 639, endPoint y: 340, distance: 121.9
click at [639, 340] on td "Indicates that an annotated class is a "component". Such classes are considered…" at bounding box center [838, 342] width 656 height 50
drag, startPoint x: 630, startPoint y: 329, endPoint x: 664, endPoint y: 345, distance: 37.5
click at [664, 345] on td "Indicates that an annotated class is a "component". Such classes are considered…" at bounding box center [838, 342] width 656 height 50
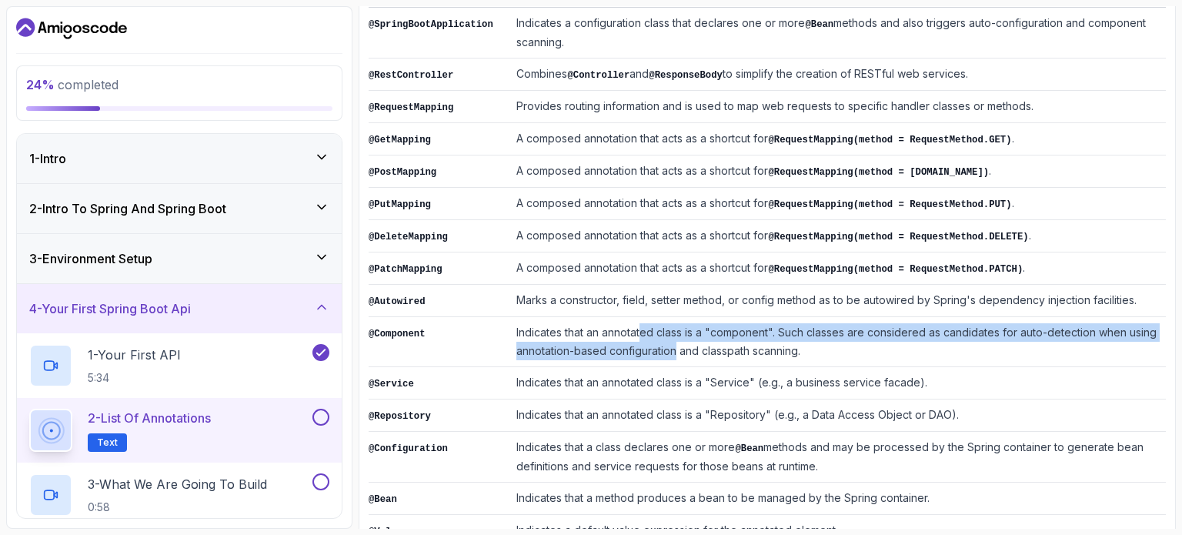
click at [664, 346] on td "Indicates that an annotated class is a "component". Such classes are considered…" at bounding box center [838, 342] width 656 height 50
click at [613, 347] on td "Indicates that an annotated class is a "component". Such classes are considered…" at bounding box center [838, 342] width 656 height 50
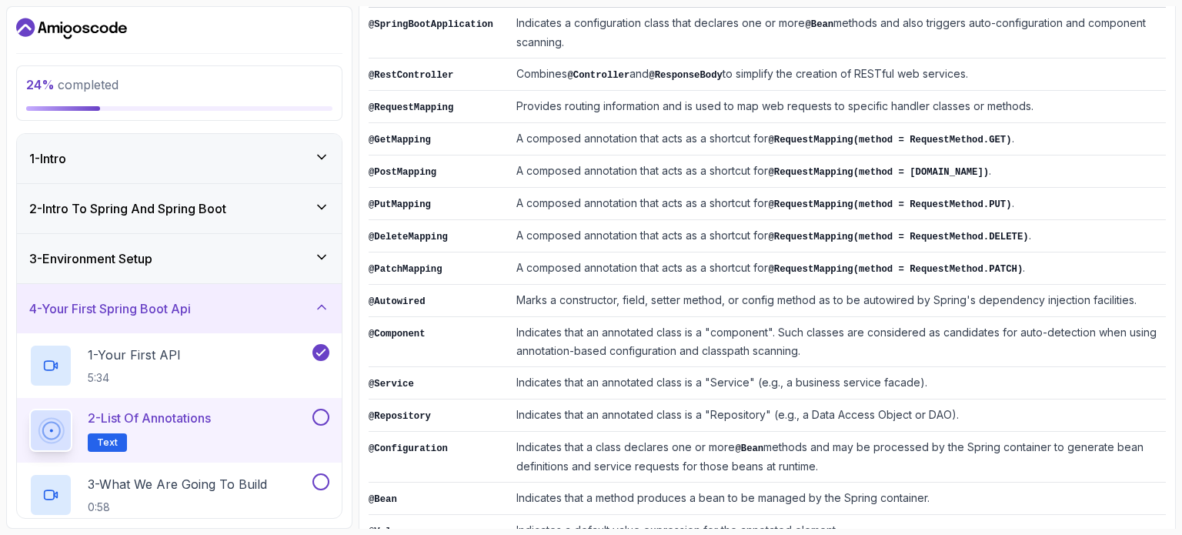
scroll to position [406, 0]
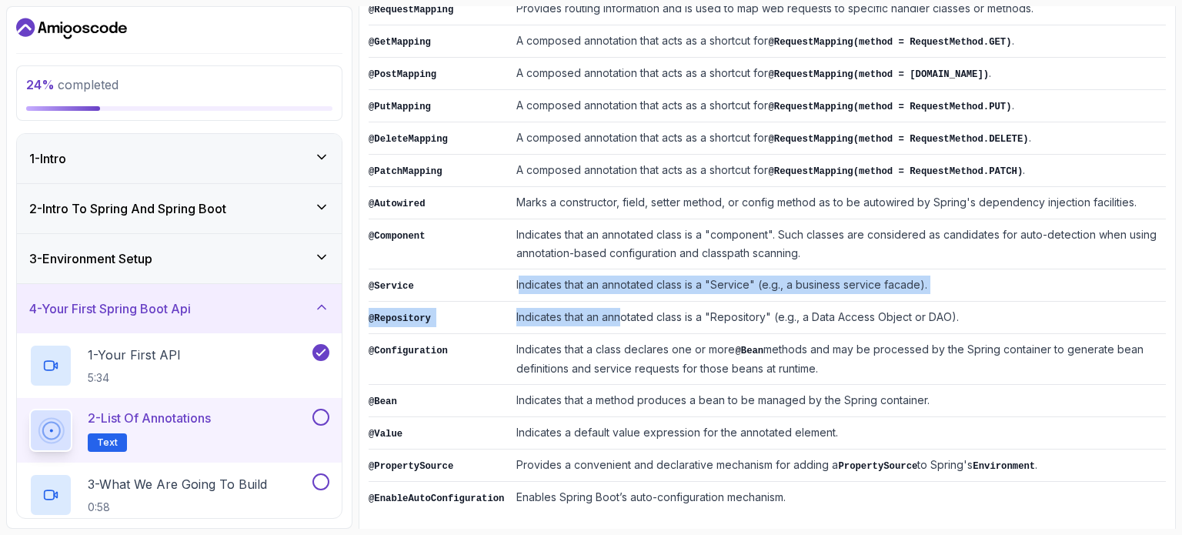
drag, startPoint x: 506, startPoint y: 276, endPoint x: 613, endPoint y: 298, distance: 108.4
click at [610, 295] on tbody "@SpringBootApplication Indicates a configuration class that declares one or mor…" at bounding box center [767, 212] width 797 height 604
click at [613, 302] on td "Indicates that an annotated class is a "Repository" (e.g., a Data Access Object…" at bounding box center [838, 318] width 656 height 32
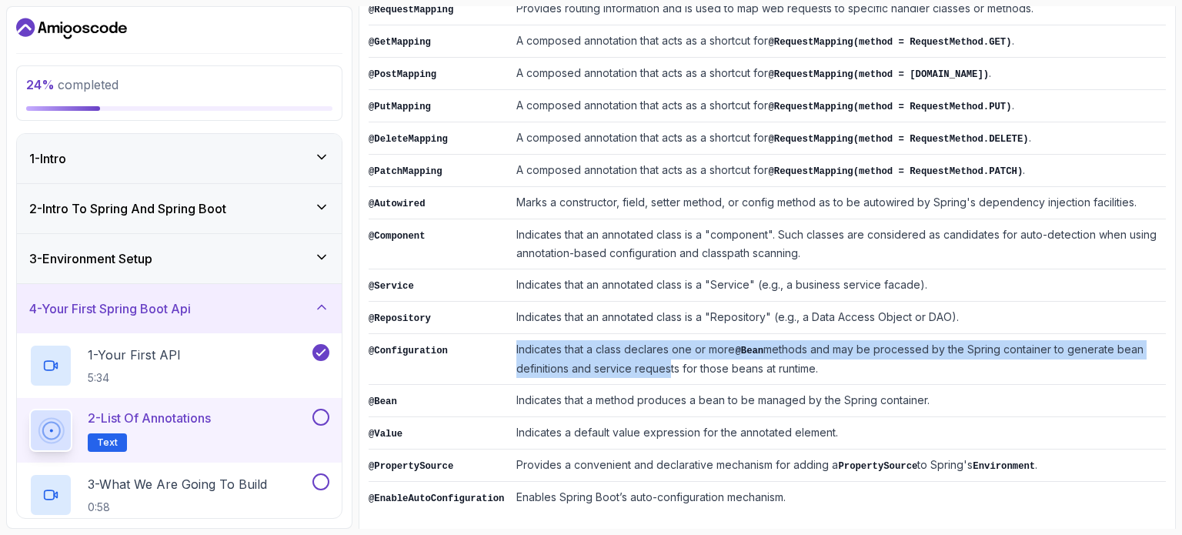
drag, startPoint x: 505, startPoint y: 334, endPoint x: 655, endPoint y: 358, distance: 152.0
click at [655, 358] on td "Indicates that a class declares one or more @Bean methods and may be processed …" at bounding box center [838, 359] width 656 height 51
drag, startPoint x: 640, startPoint y: 341, endPoint x: 691, endPoint y: 366, distance: 57.2
click at [691, 366] on td "Indicates that a class declares one or more @Bean methods and may be processed …" at bounding box center [838, 359] width 656 height 51
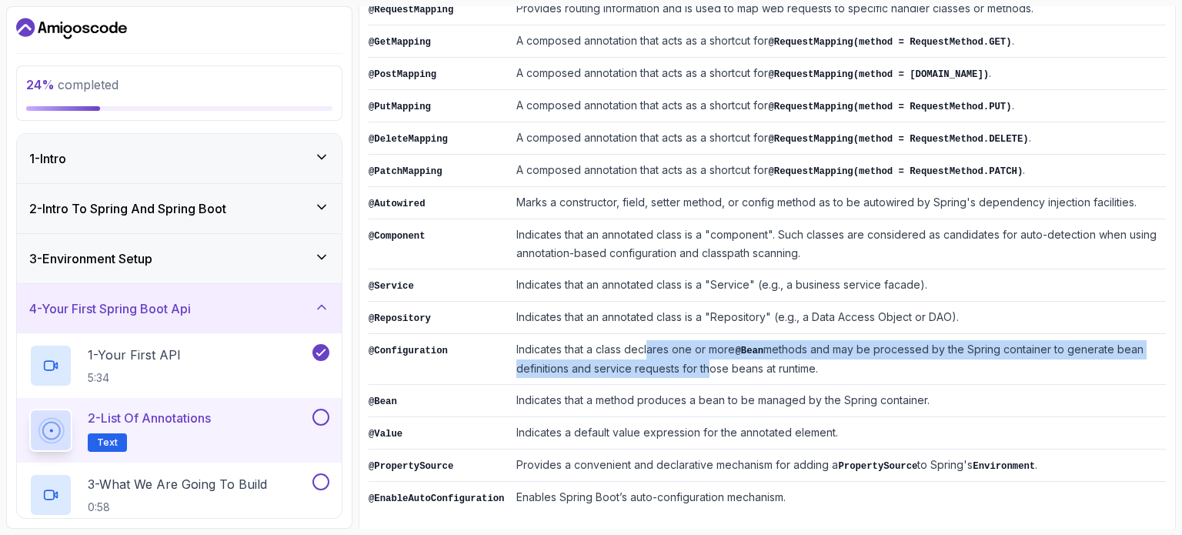
click at [691, 366] on td "Indicates that a class declares one or more @Bean methods and may be processed …" at bounding box center [838, 359] width 656 height 51
drag, startPoint x: 704, startPoint y: 346, endPoint x: 748, endPoint y: 367, distance: 49.2
click at [747, 366] on td "Indicates that a class declares one or more @Bean methods and may be processed …" at bounding box center [838, 359] width 656 height 51
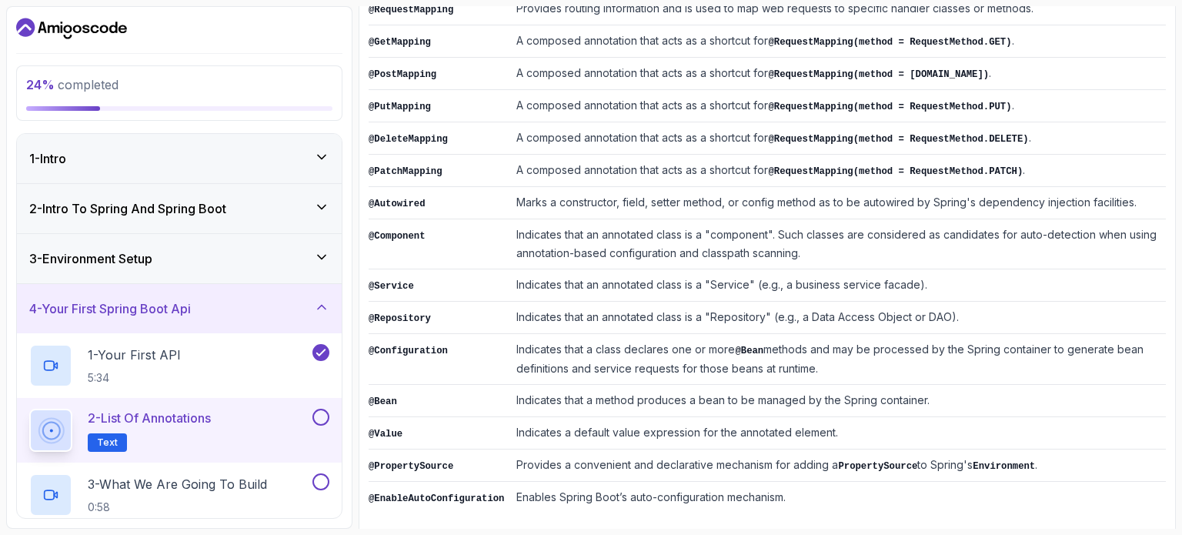
click at [748, 367] on td "Indicates that a class declares one or more @Bean methods and may be processed …" at bounding box center [838, 359] width 656 height 51
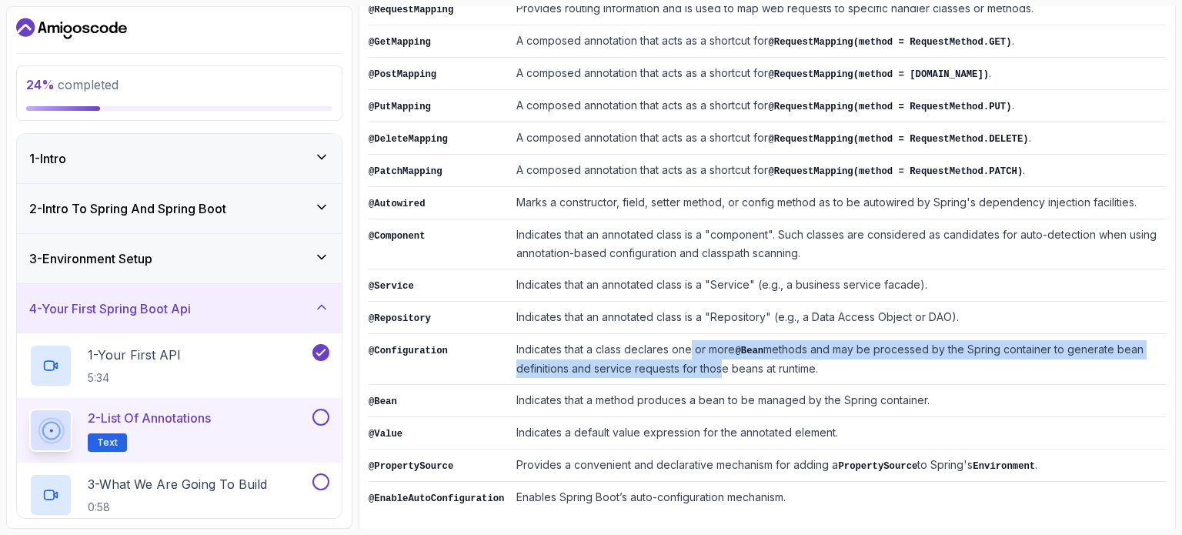
drag, startPoint x: 680, startPoint y: 345, endPoint x: 702, endPoint y: 362, distance: 28.0
click at [702, 362] on td "Indicates that a class declares one or more @Bean methods and may be processed …" at bounding box center [838, 359] width 656 height 51
click at [704, 363] on td "Indicates that a class declares one or more @Bean methods and may be processed …" at bounding box center [838, 359] width 656 height 51
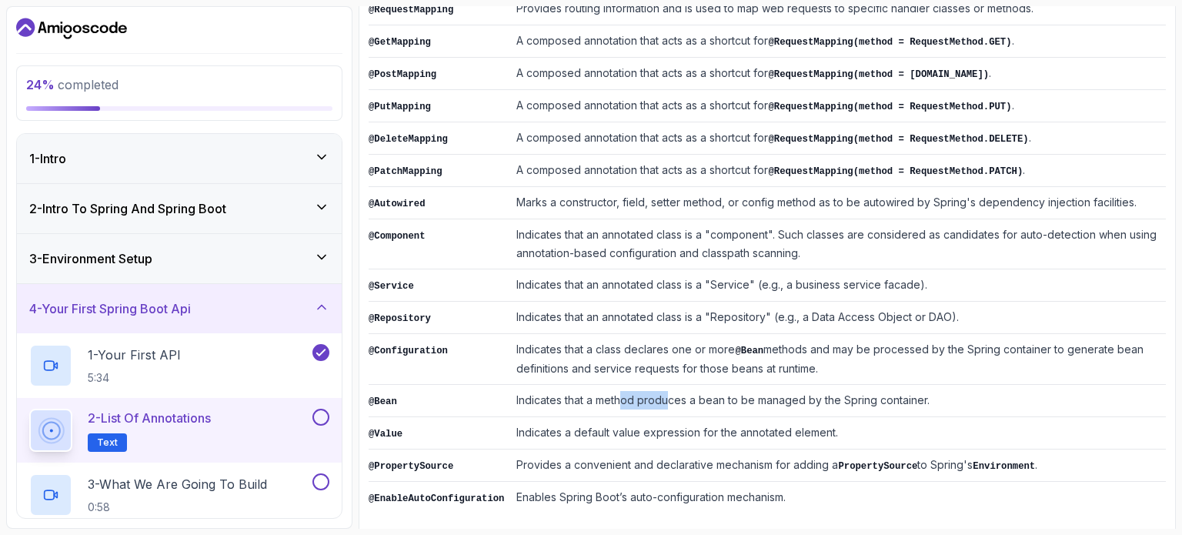
drag, startPoint x: 609, startPoint y: 376, endPoint x: 660, endPoint y: 393, distance: 54.3
click at [660, 393] on td "Indicates that a method produces a bean to be managed by the Spring container." at bounding box center [838, 401] width 656 height 32
click at [651, 399] on td "Indicates that a method produces a bean to be managed by the Spring container." at bounding box center [838, 401] width 656 height 32
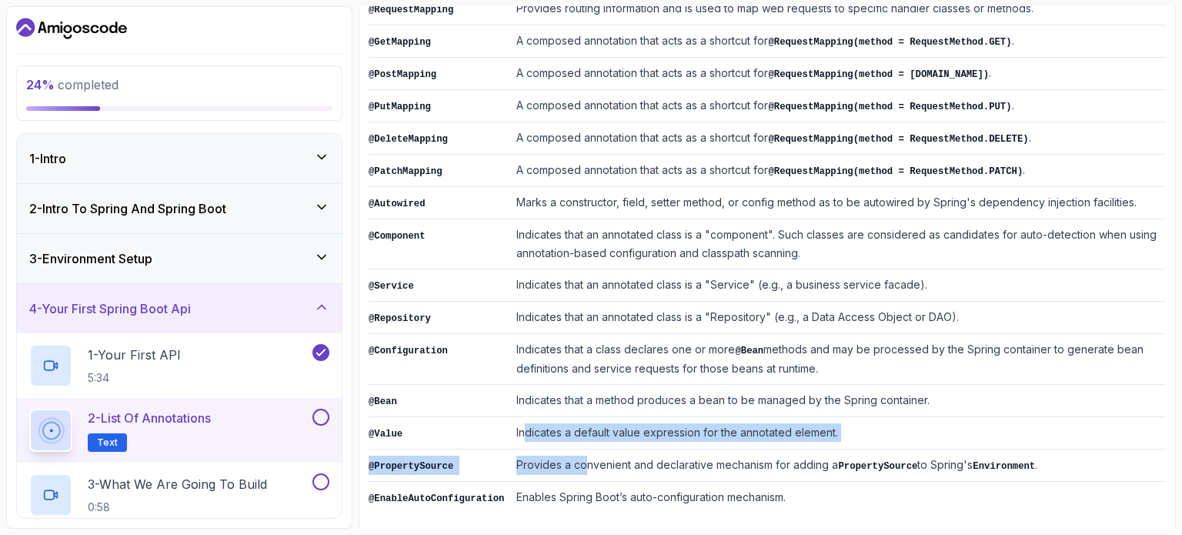
drag, startPoint x: 523, startPoint y: 440, endPoint x: 573, endPoint y: 450, distance: 50.4
click at [573, 450] on tbody "@SpringBootApplication Indicates a configuration class that declares one or mor…" at bounding box center [767, 212] width 797 height 604
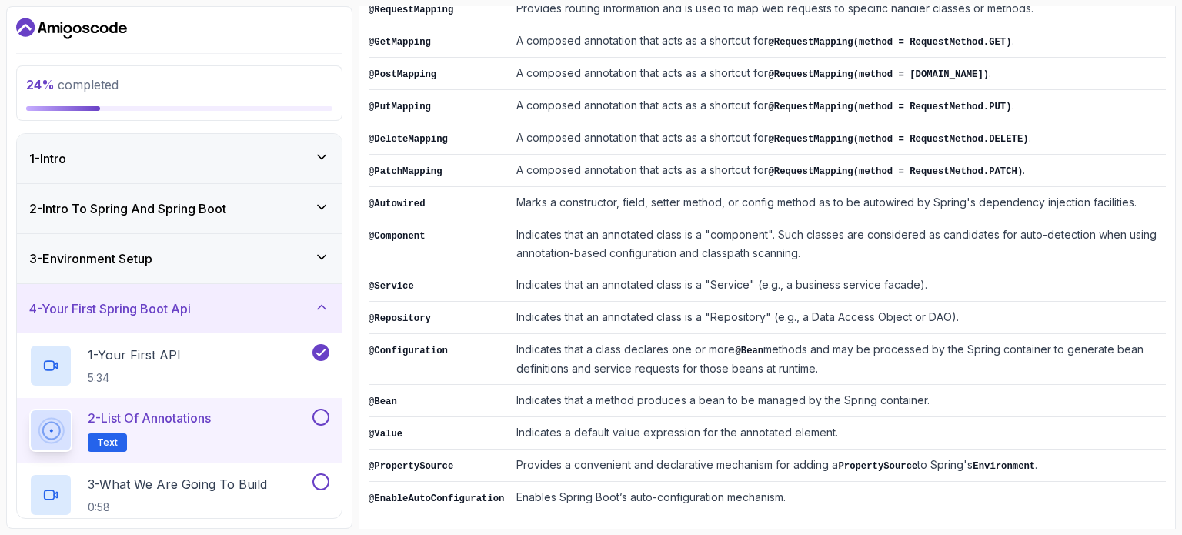
click at [560, 391] on td "Indicates that a method produces a bean to be managed by the Spring container." at bounding box center [838, 401] width 656 height 32
click at [327, 406] on div "2 - List of Annotations Text" at bounding box center [179, 430] width 325 height 65
click at [322, 406] on div "2 - List of Annotations Text" at bounding box center [179, 430] width 325 height 65
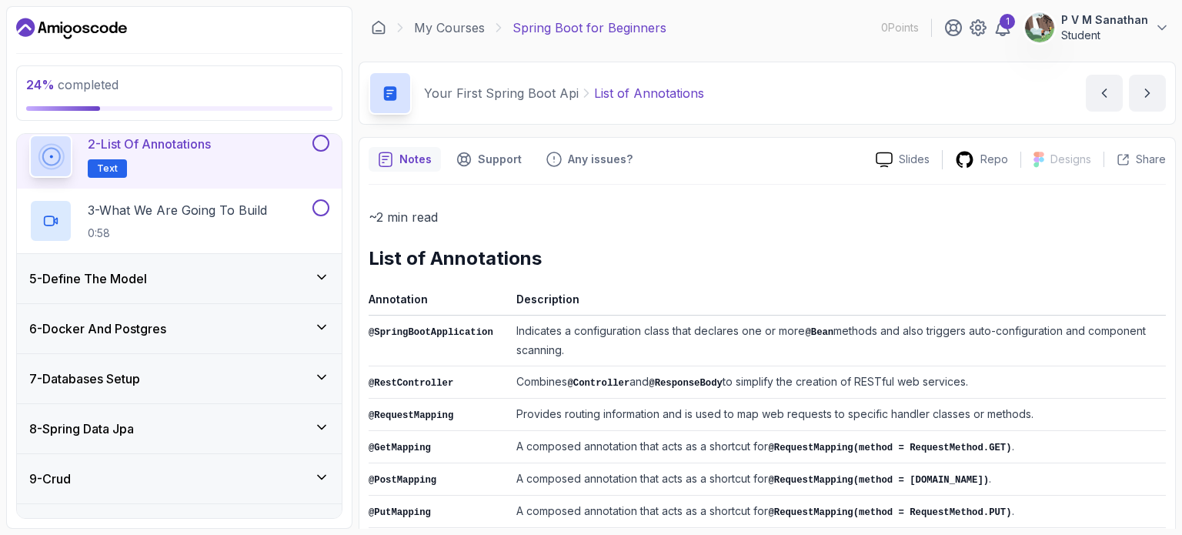
scroll to position [252, 0]
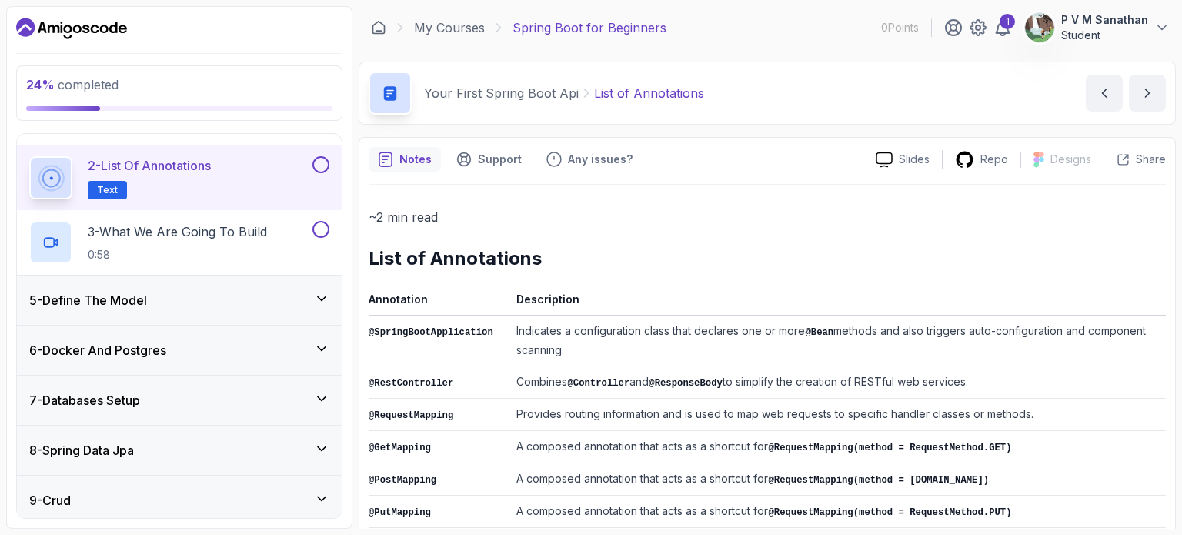
click at [323, 165] on button at bounding box center [321, 164] width 17 height 17
click at [249, 232] on p "3 - What We Are Going To Build" at bounding box center [177, 231] width 179 height 18
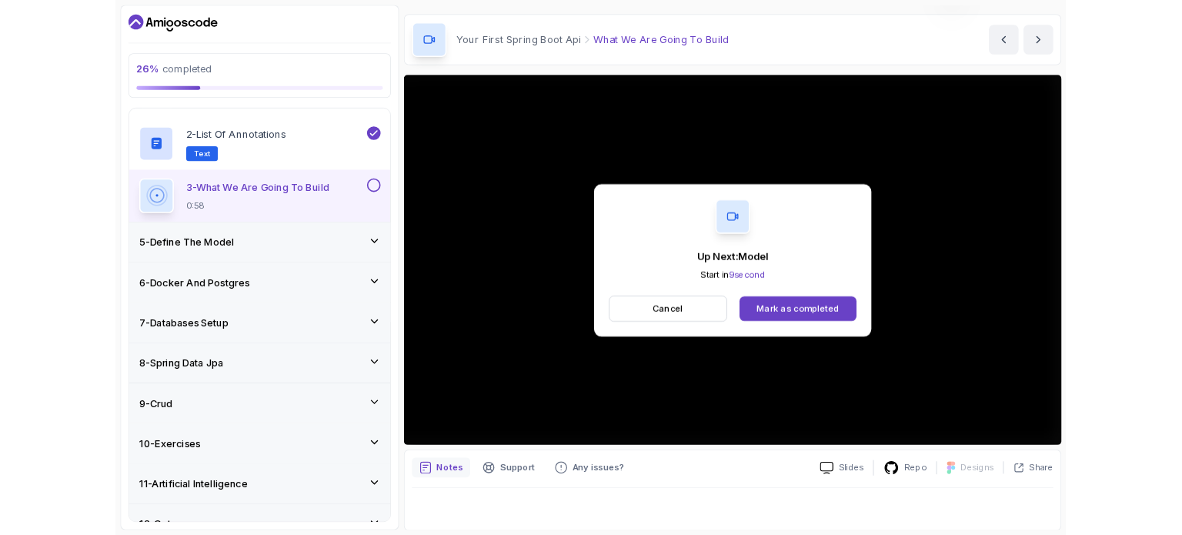
scroll to position [154, 0]
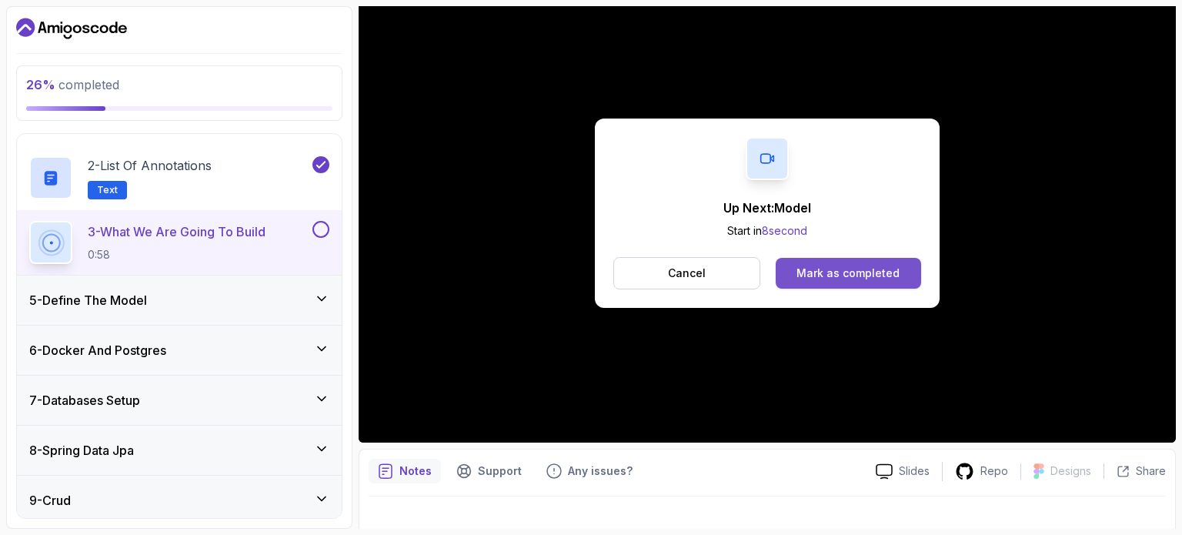
click at [893, 274] on div "Mark as completed" at bounding box center [848, 273] width 103 height 15
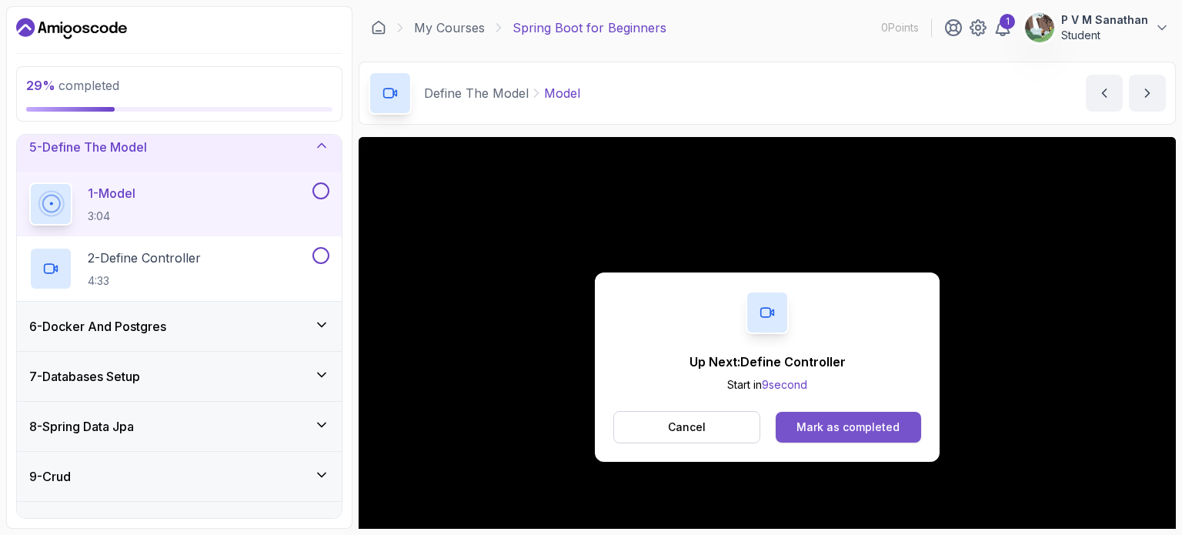
click at [846, 424] on div "Mark as completed" at bounding box center [848, 427] width 103 height 15
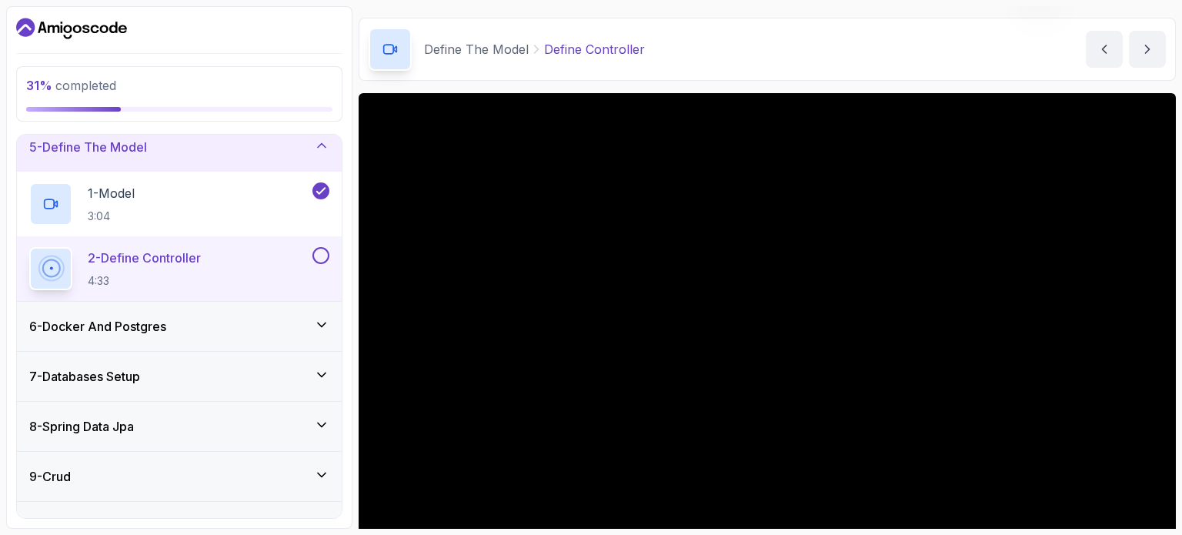
scroll to position [154, 0]
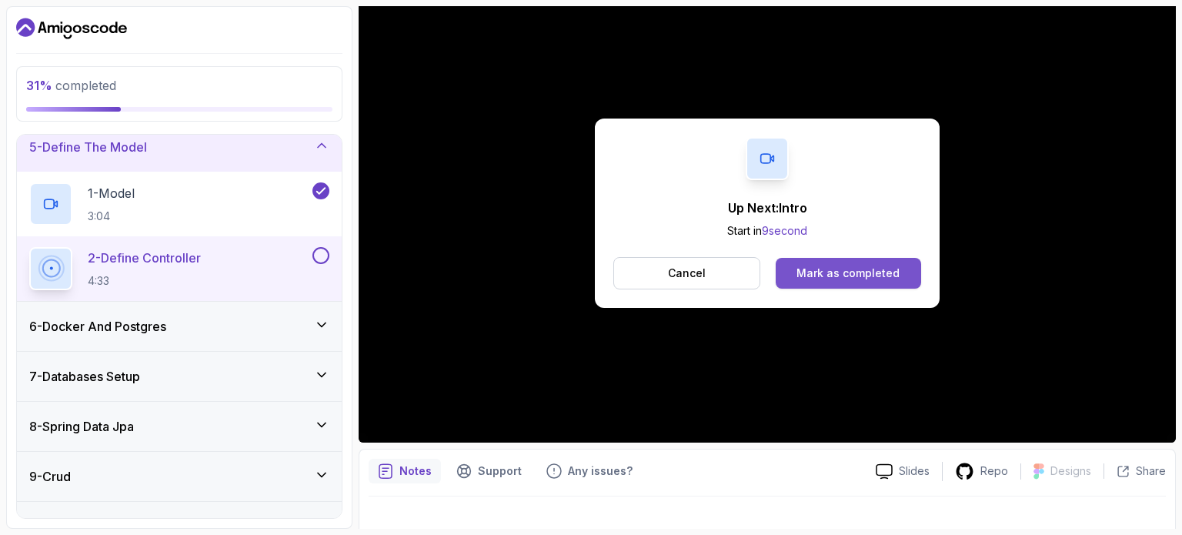
click at [860, 266] on div "Mark as completed" at bounding box center [848, 273] width 103 height 15
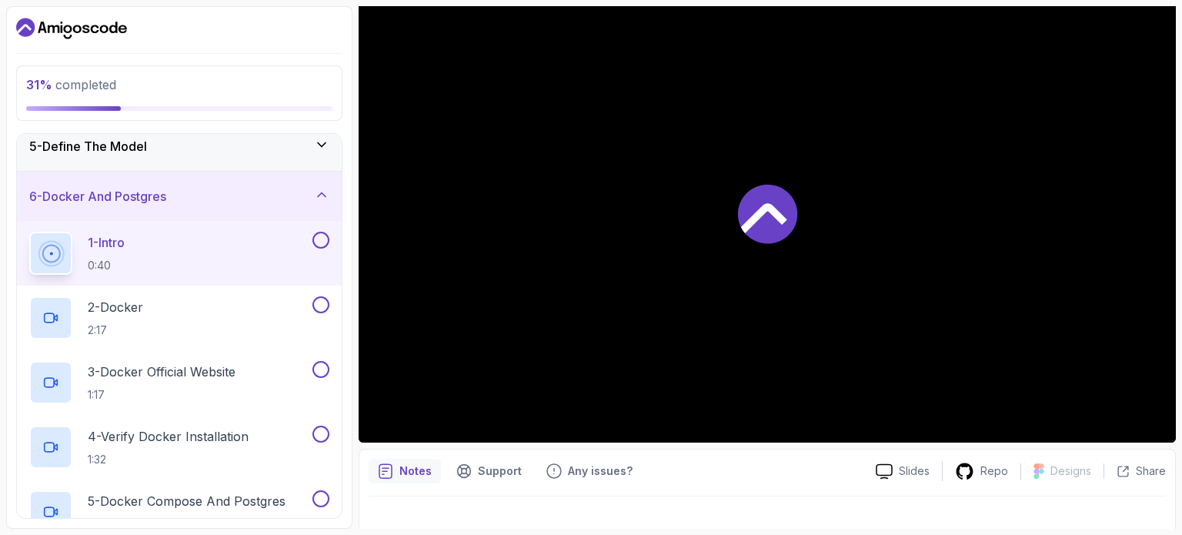
click at [814, 162] on div at bounding box center [767, 213] width 817 height 460
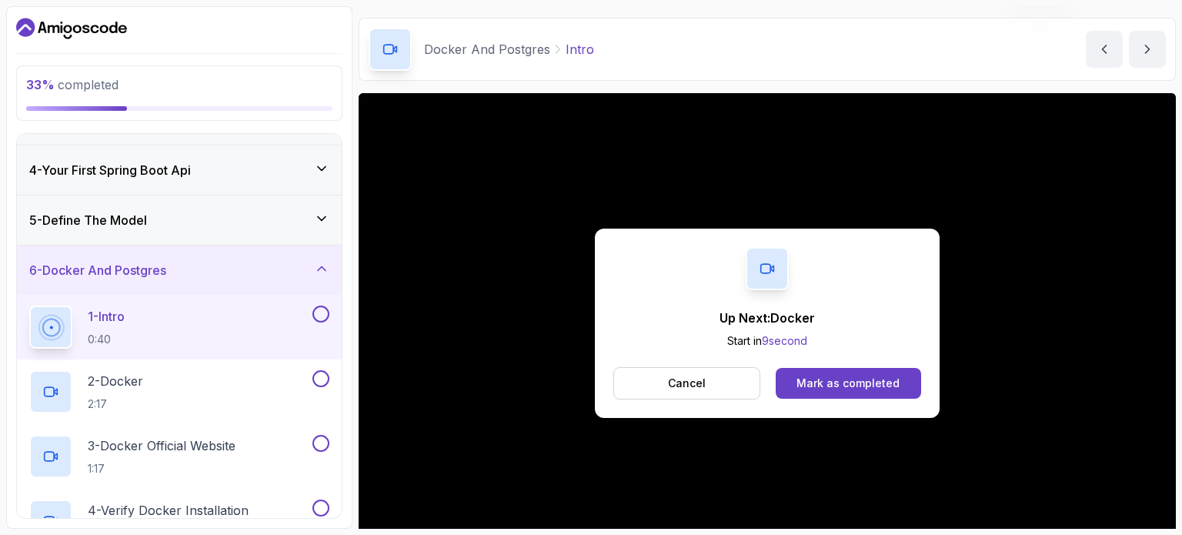
scroll to position [154, 0]
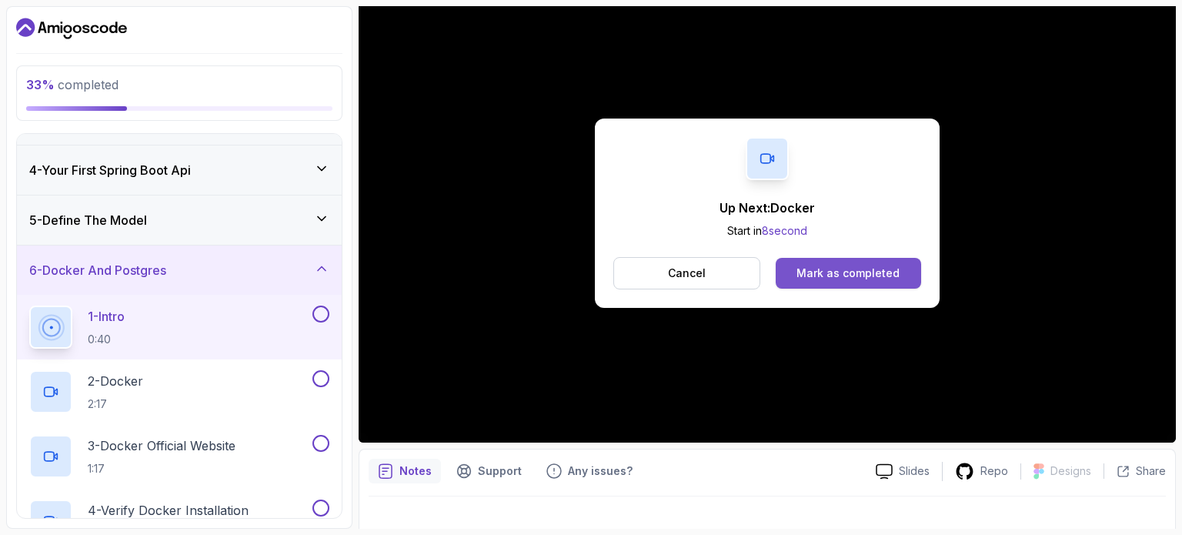
click at [856, 266] on div "Mark as completed" at bounding box center [848, 273] width 103 height 15
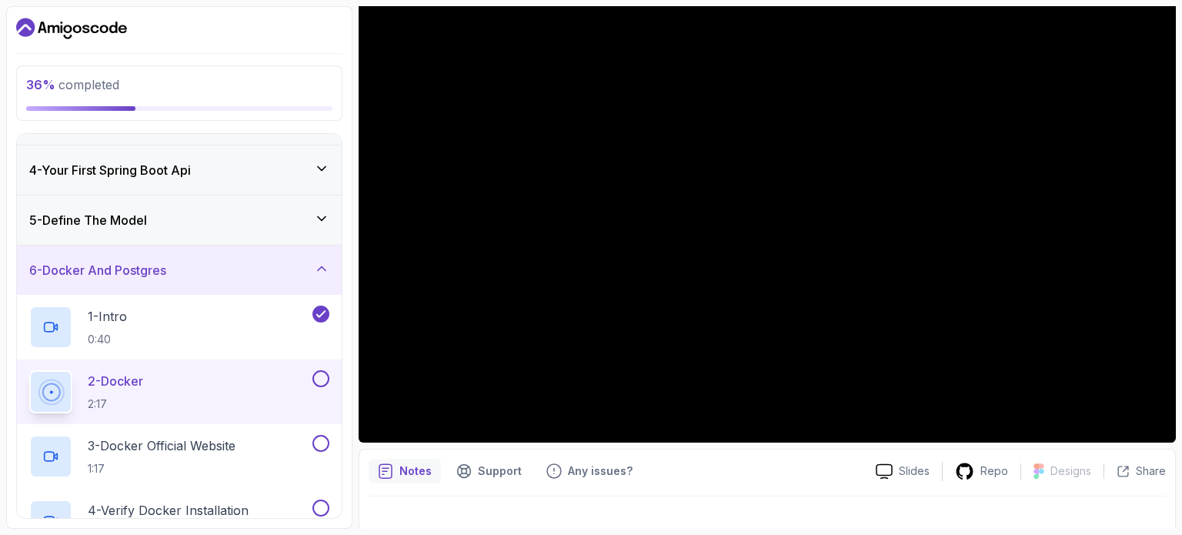
click at [247, 383] on div "2 - Docker 2:17" at bounding box center [169, 391] width 280 height 43
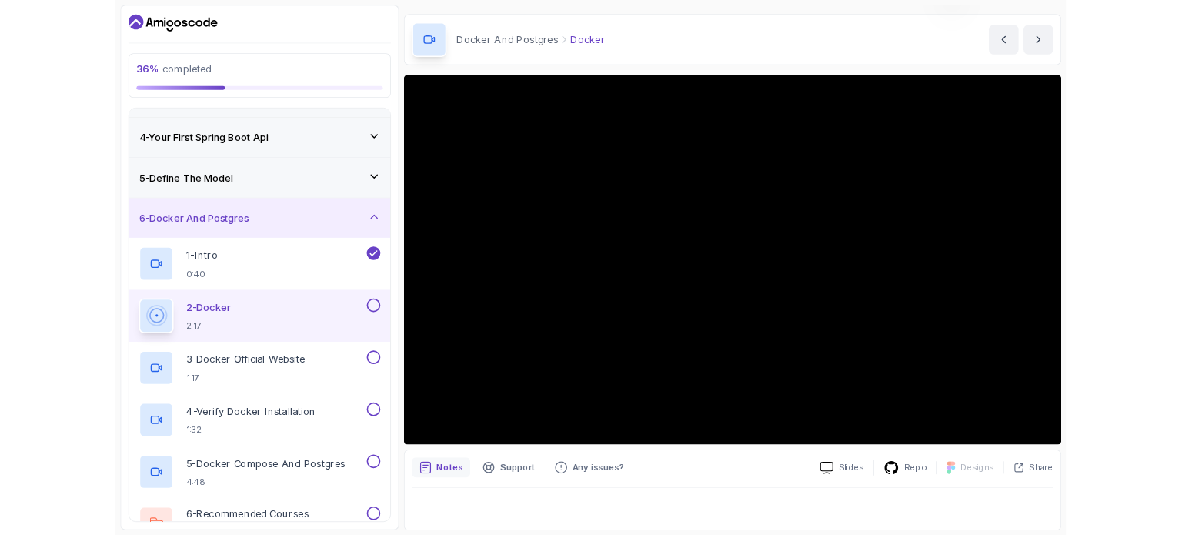
scroll to position [154, 0]
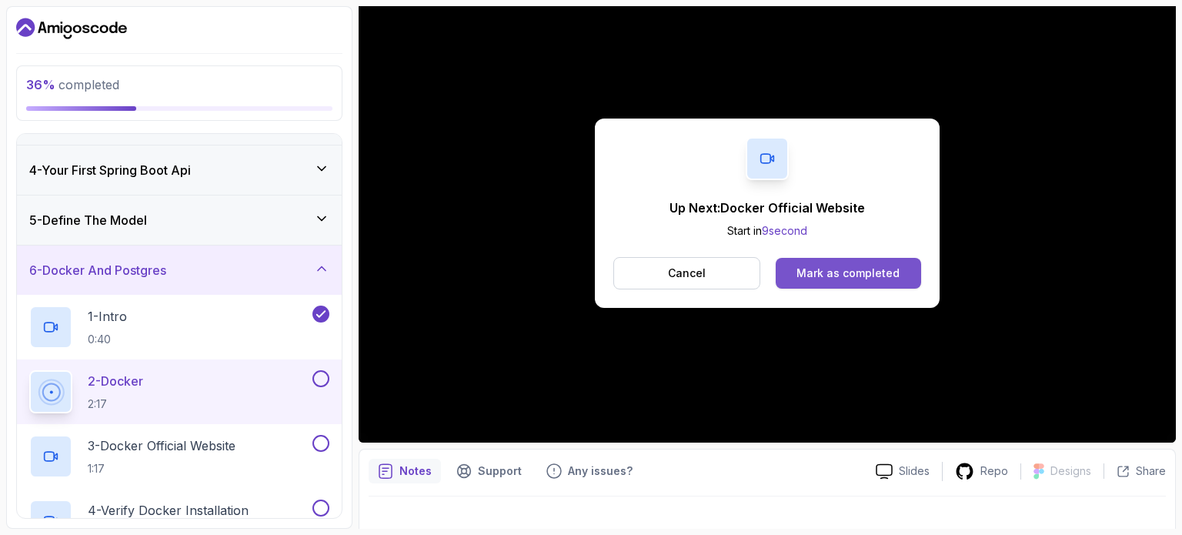
click at [887, 259] on button "Mark as completed" at bounding box center [848, 273] width 145 height 31
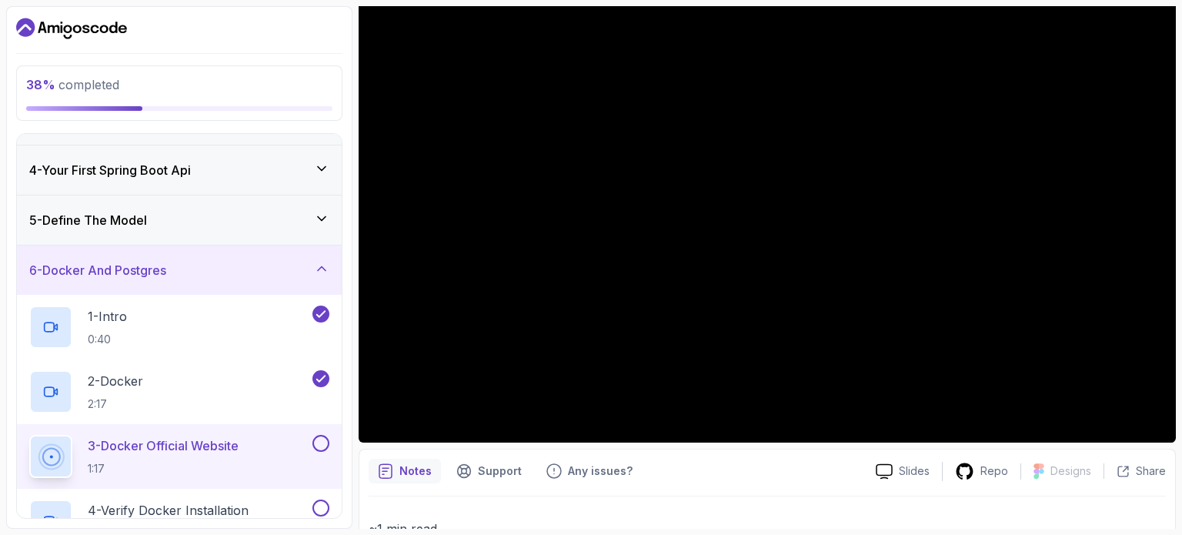
scroll to position [446, 0]
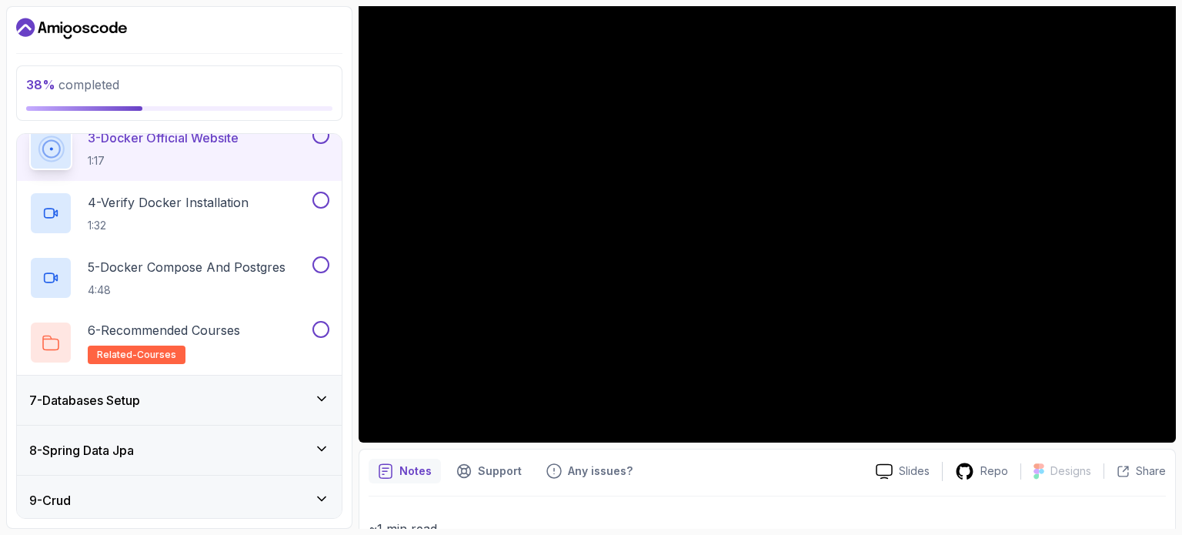
click at [234, 387] on div "7 - Databases Setup" at bounding box center [179, 400] width 325 height 49
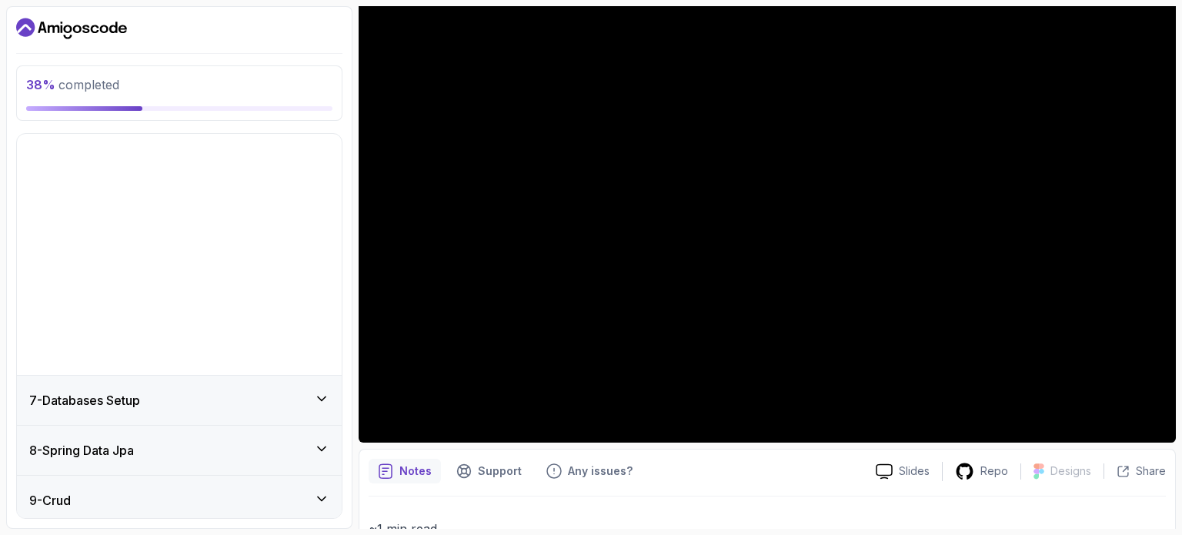
scroll to position [212, 0]
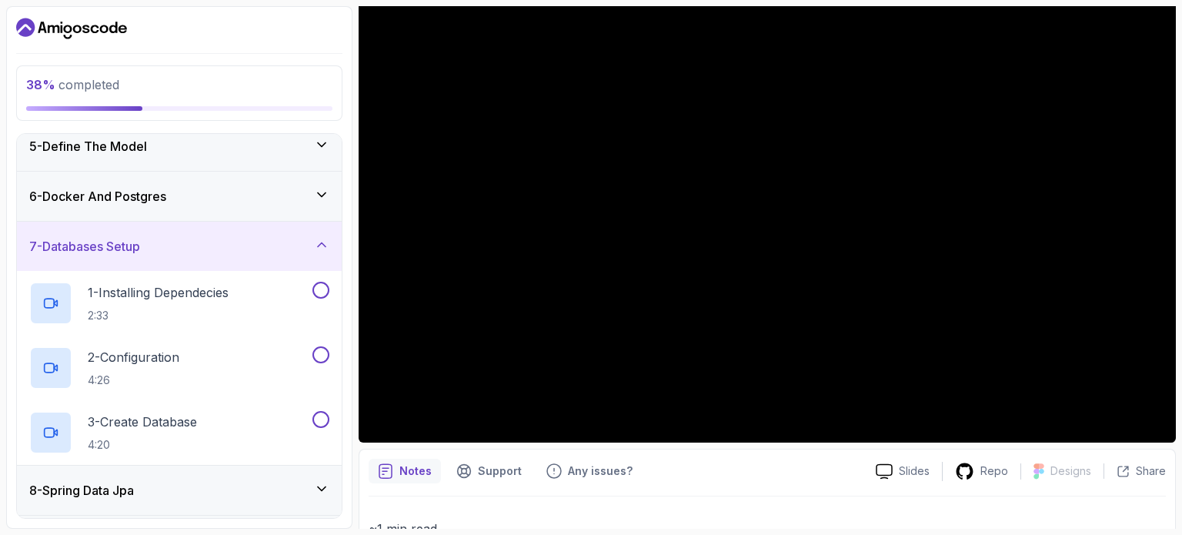
click at [280, 476] on div "8 - Spring Data Jpa" at bounding box center [179, 490] width 325 height 49
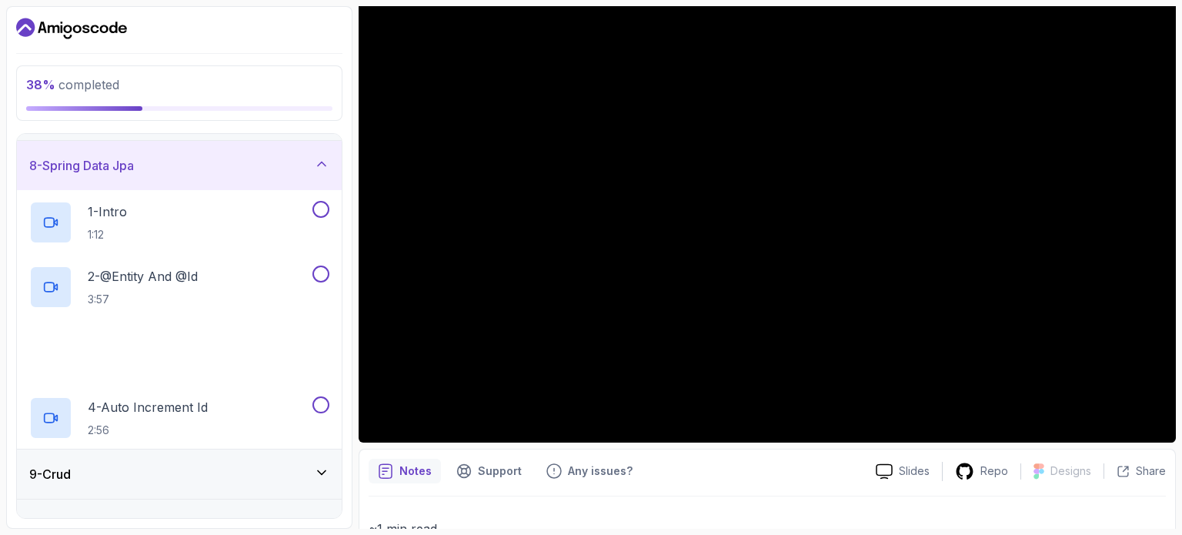
scroll to position [366, 0]
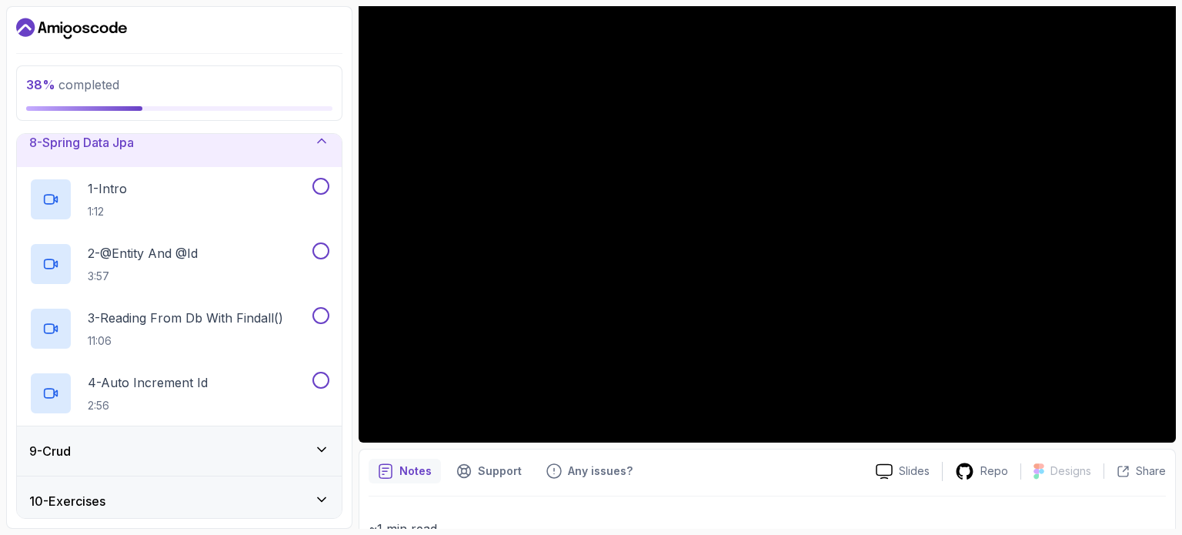
click at [262, 449] on div "9 - Crud" at bounding box center [179, 451] width 300 height 18
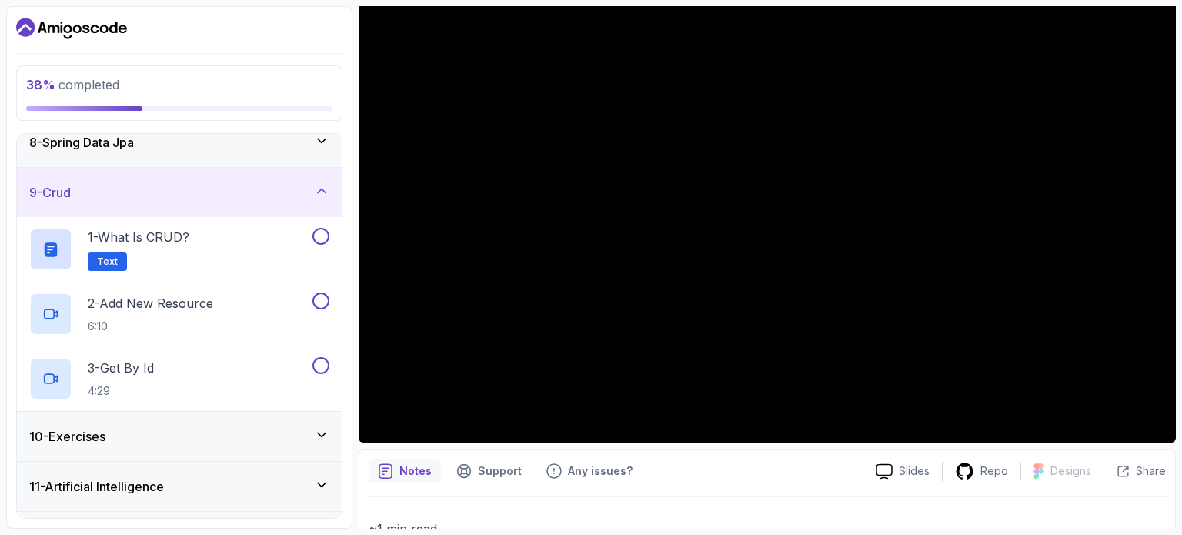
click at [259, 433] on div "10 - Exercises" at bounding box center [179, 436] width 300 height 18
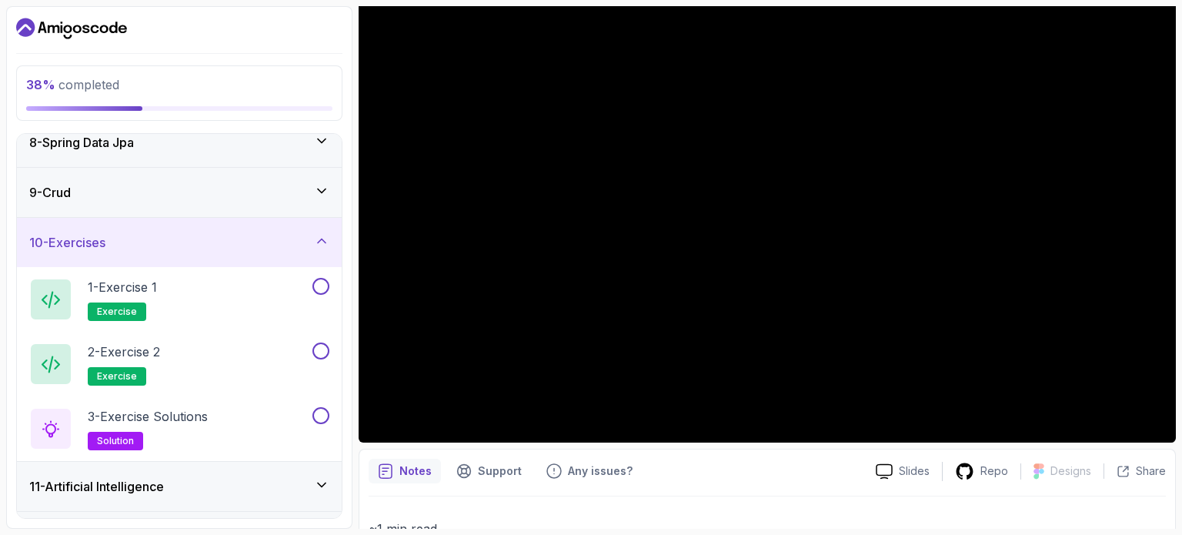
click at [270, 465] on div "11 - Artificial Intelligence" at bounding box center [179, 486] width 325 height 49
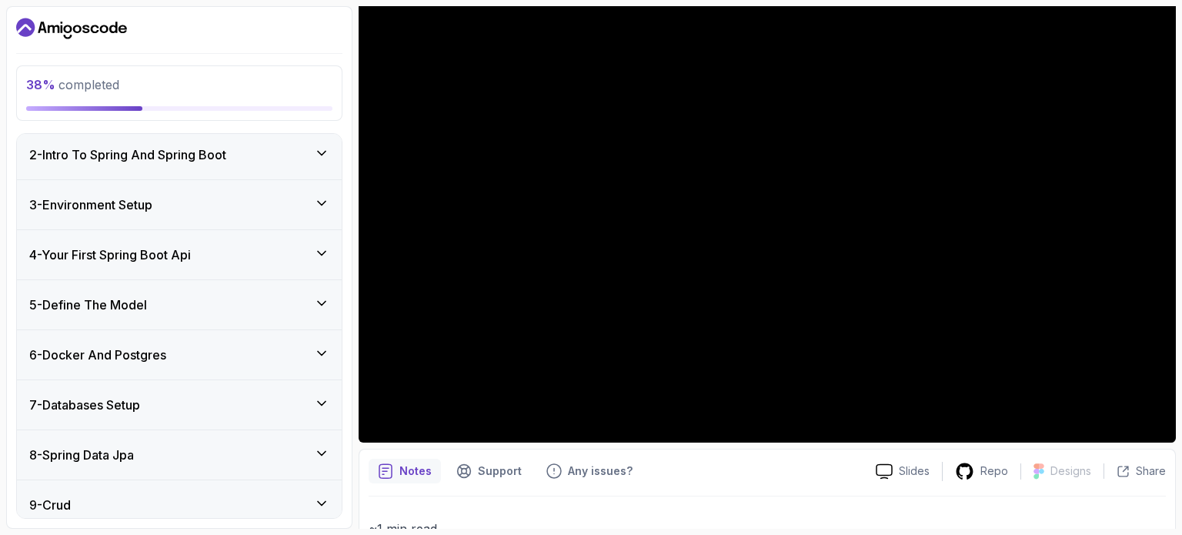
scroll to position [0, 0]
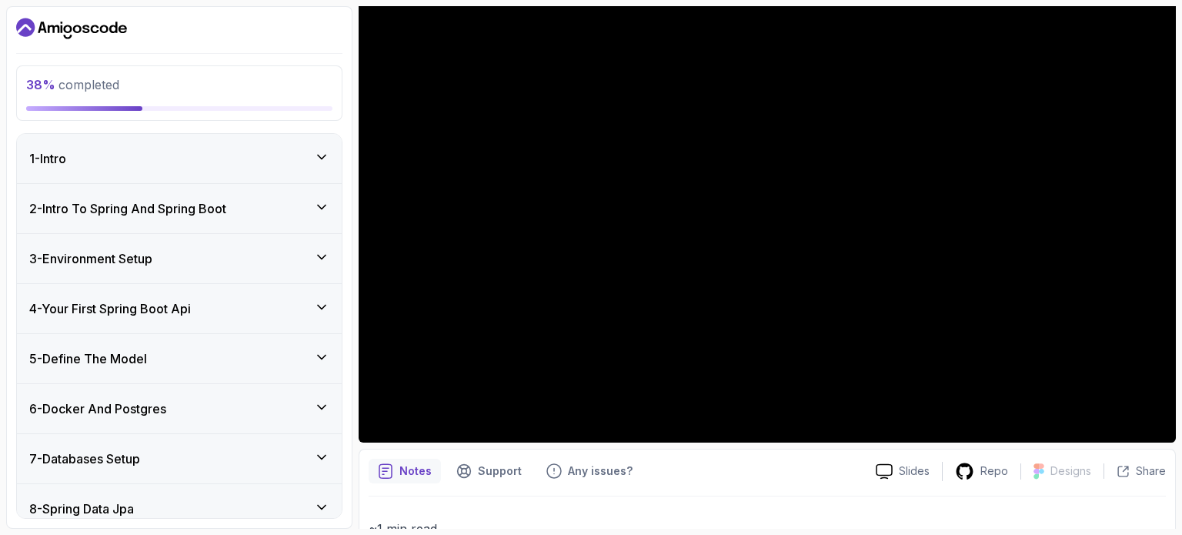
click at [298, 349] on div "5 - Define The Model" at bounding box center [179, 358] width 300 height 18
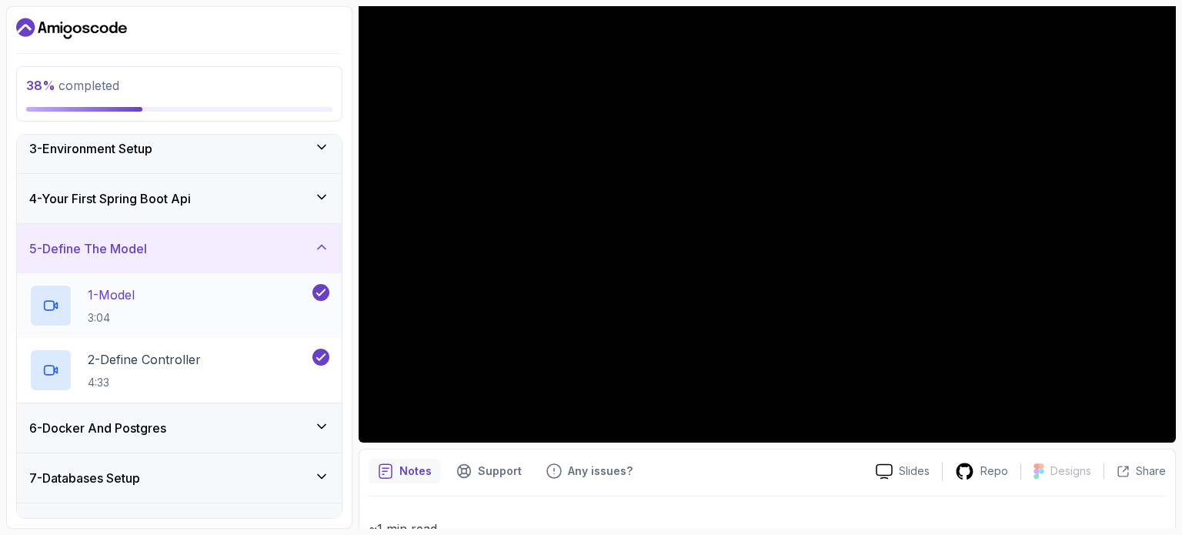
scroll to position [154, 0]
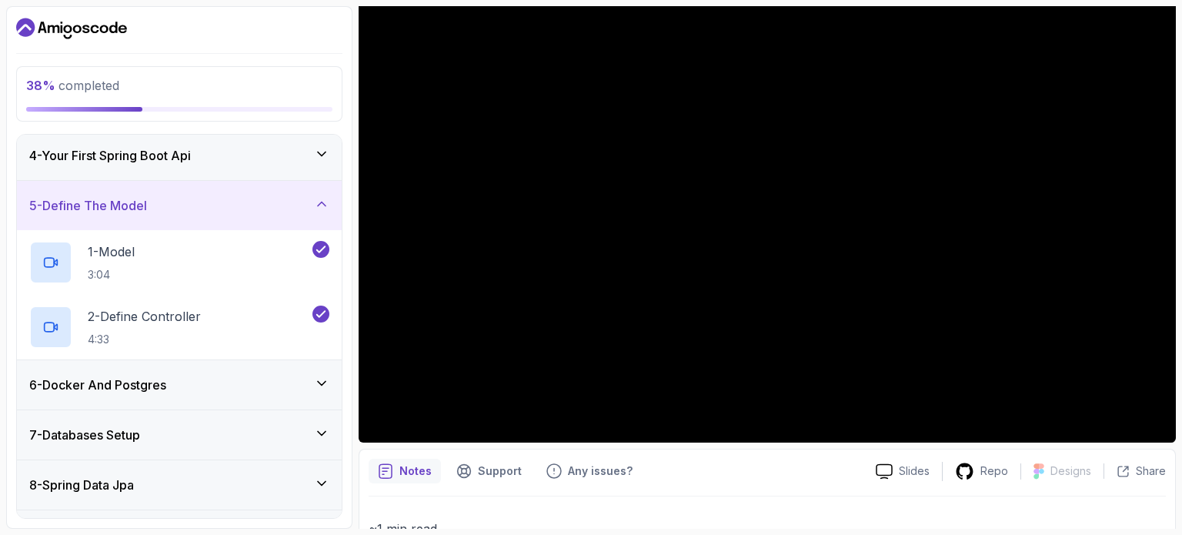
click at [289, 366] on div "6 - Docker And Postgres" at bounding box center [179, 384] width 325 height 49
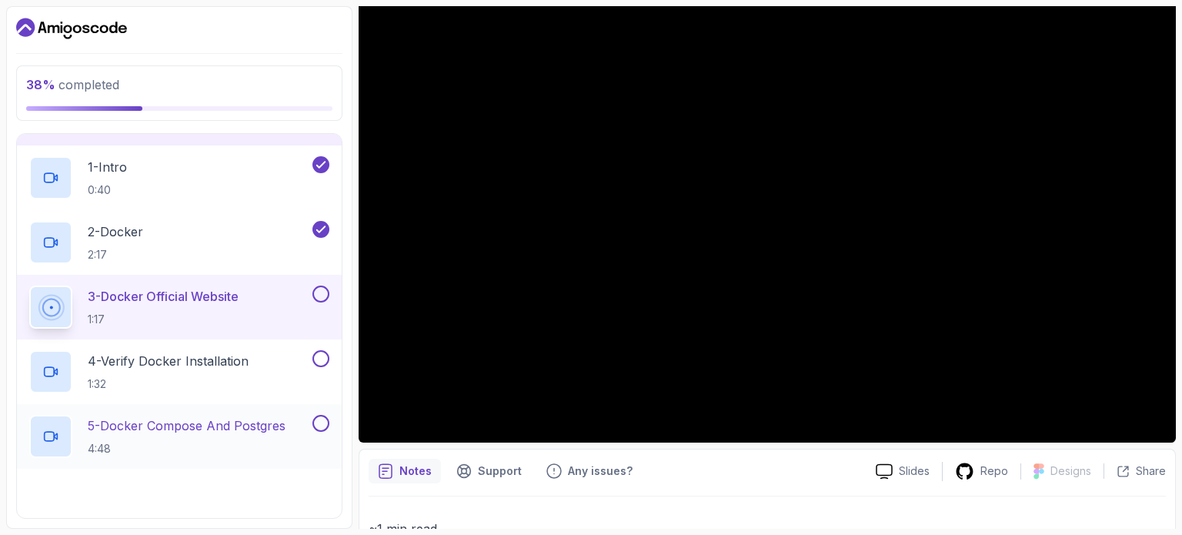
scroll to position [308, 0]
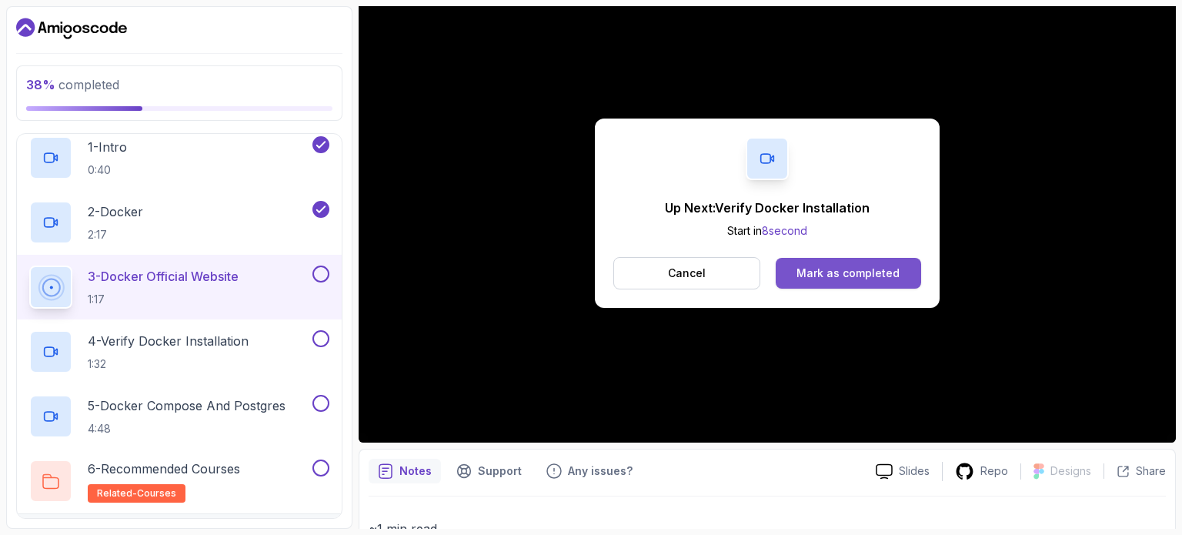
click at [827, 258] on button "Mark as completed" at bounding box center [848, 273] width 145 height 31
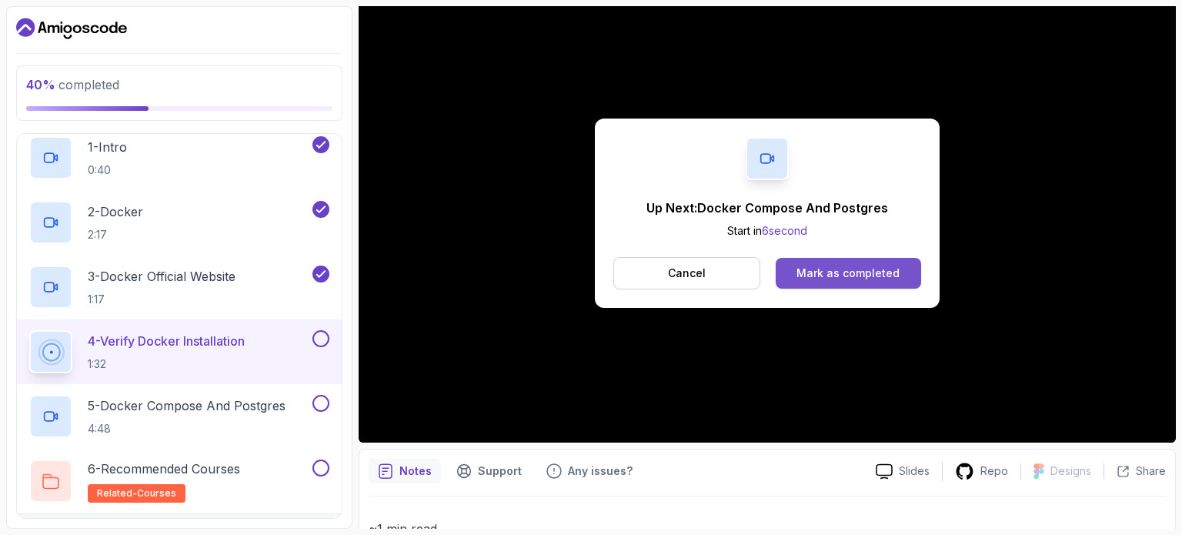
click at [795, 263] on button "Mark as completed" at bounding box center [848, 273] width 145 height 31
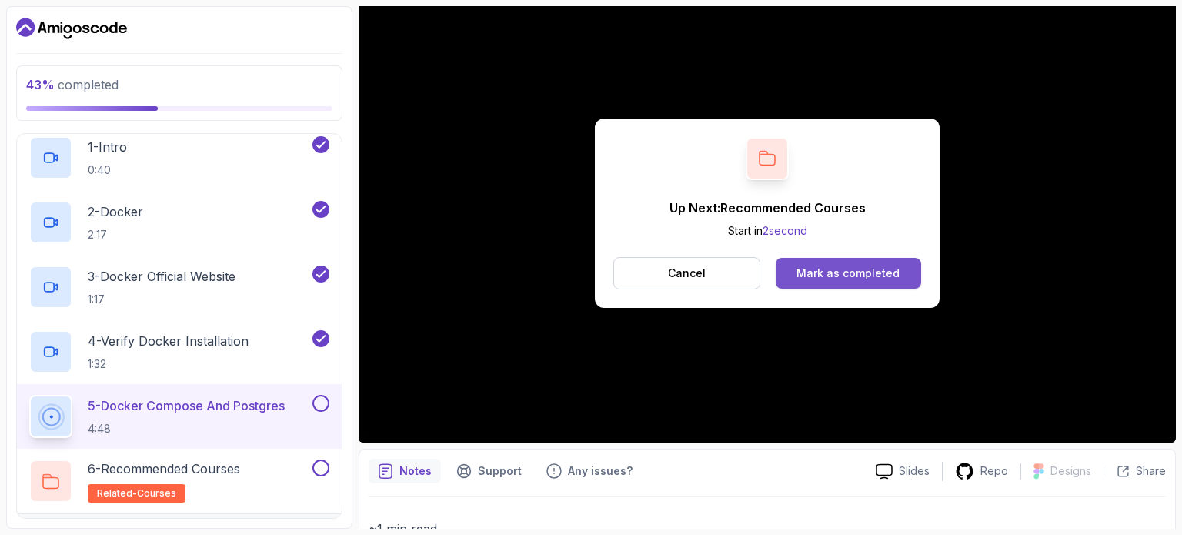
click at [888, 266] on div "Mark as completed" at bounding box center [848, 273] width 103 height 15
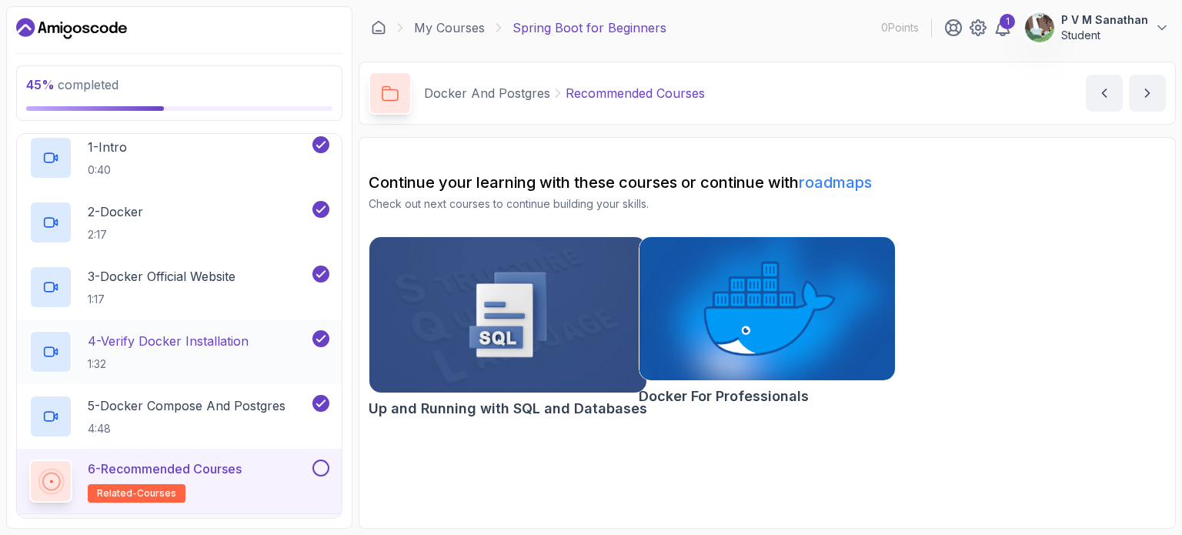
scroll to position [600, 0]
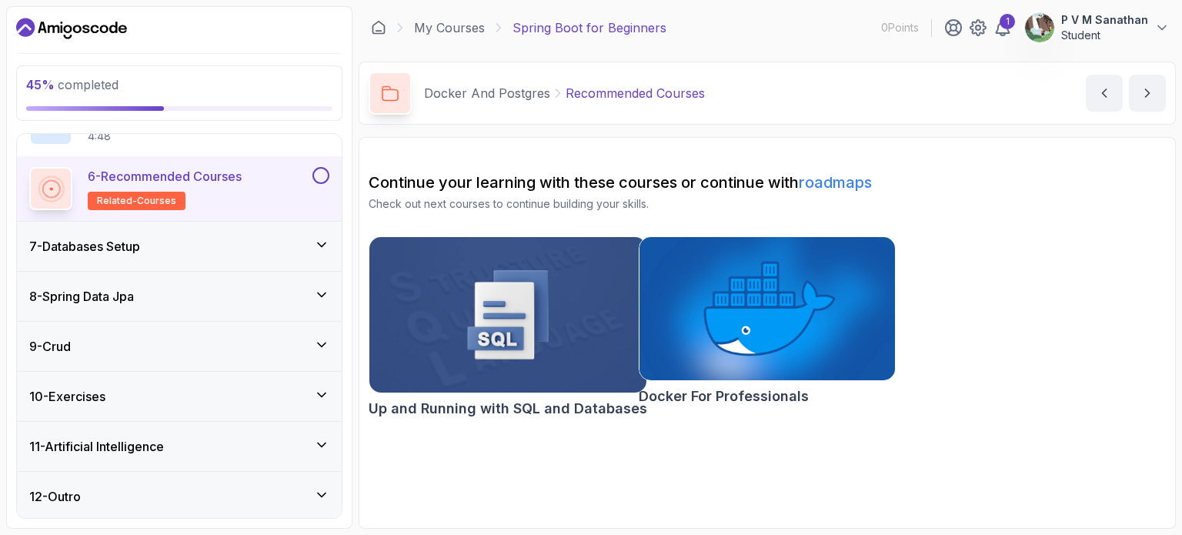
click at [471, 293] on img at bounding box center [508, 314] width 291 height 163
click at [702, 281] on img at bounding box center [767, 308] width 269 height 151
click at [557, 343] on img at bounding box center [508, 314] width 291 height 163
click at [328, 178] on button at bounding box center [321, 175] width 17 height 17
click at [291, 246] on div "7 - Databases Setup" at bounding box center [179, 246] width 300 height 18
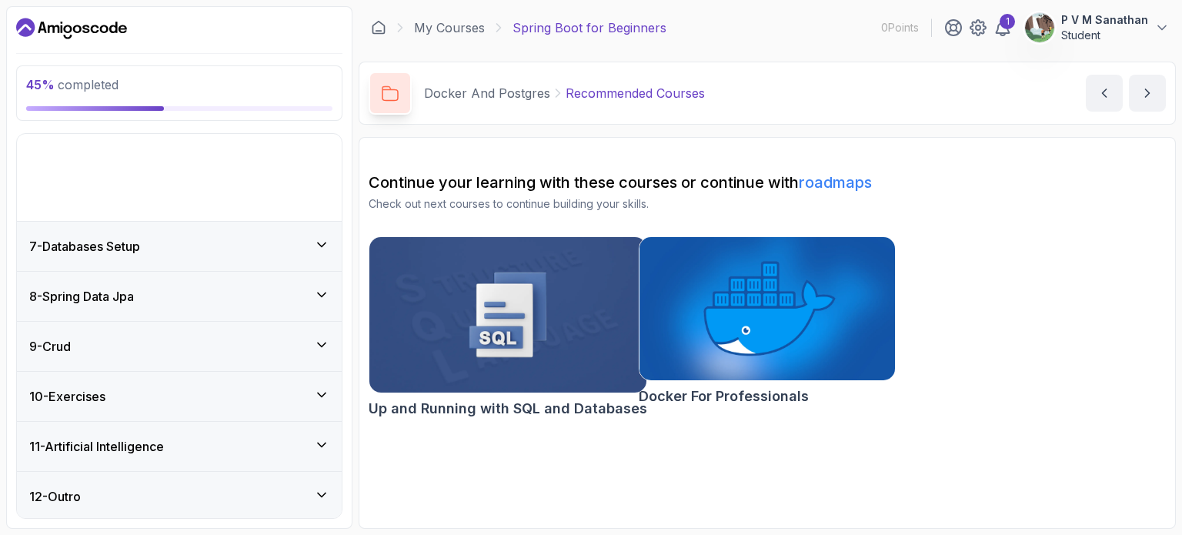
scroll to position [212, 0]
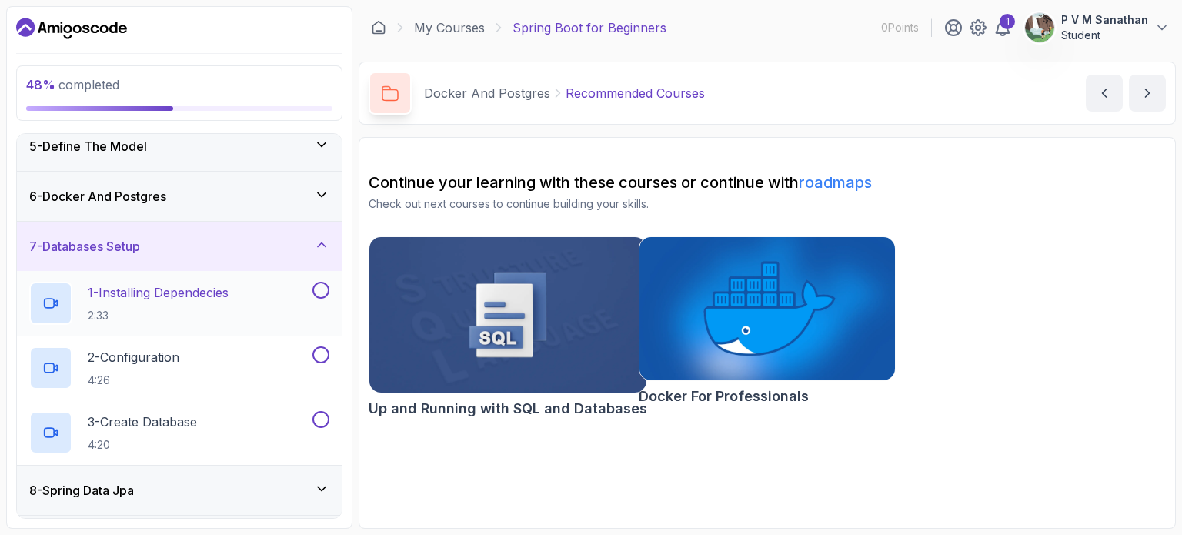
click at [262, 285] on div "1 - Installing Dependecies 2:33" at bounding box center [169, 303] width 280 height 43
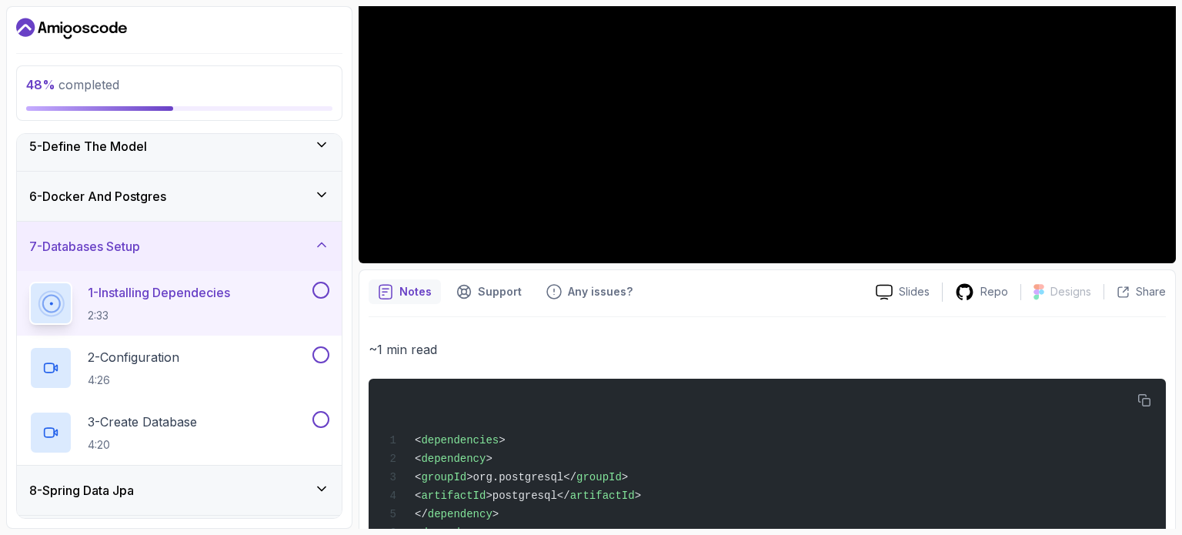
scroll to position [463, 0]
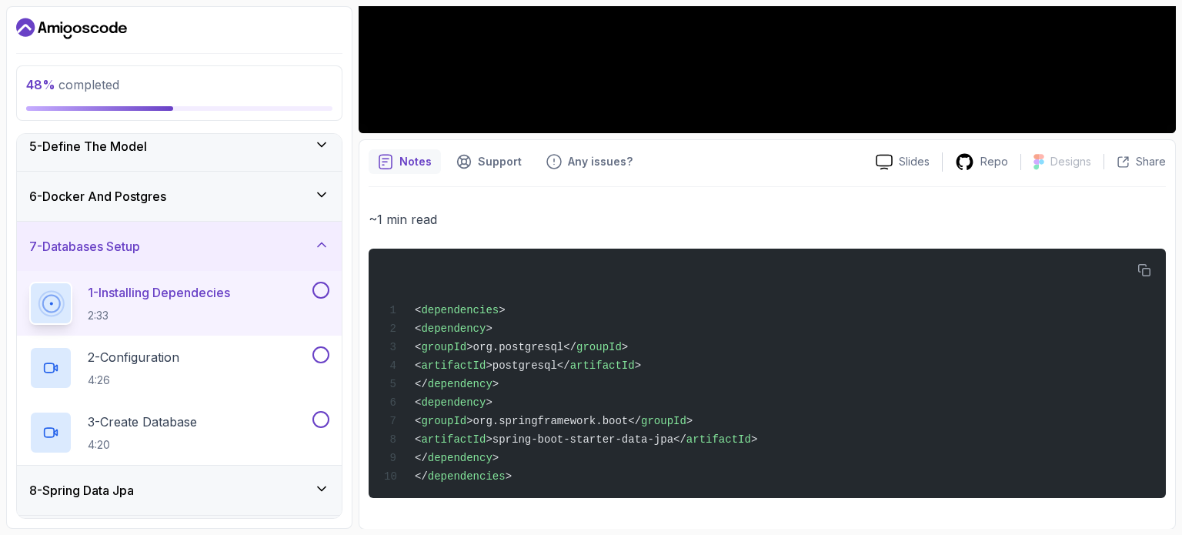
click at [329, 281] on div "1 - Installing Dependecies 2:33" at bounding box center [179, 303] width 325 height 65
click at [317, 285] on button at bounding box center [321, 290] width 17 height 17
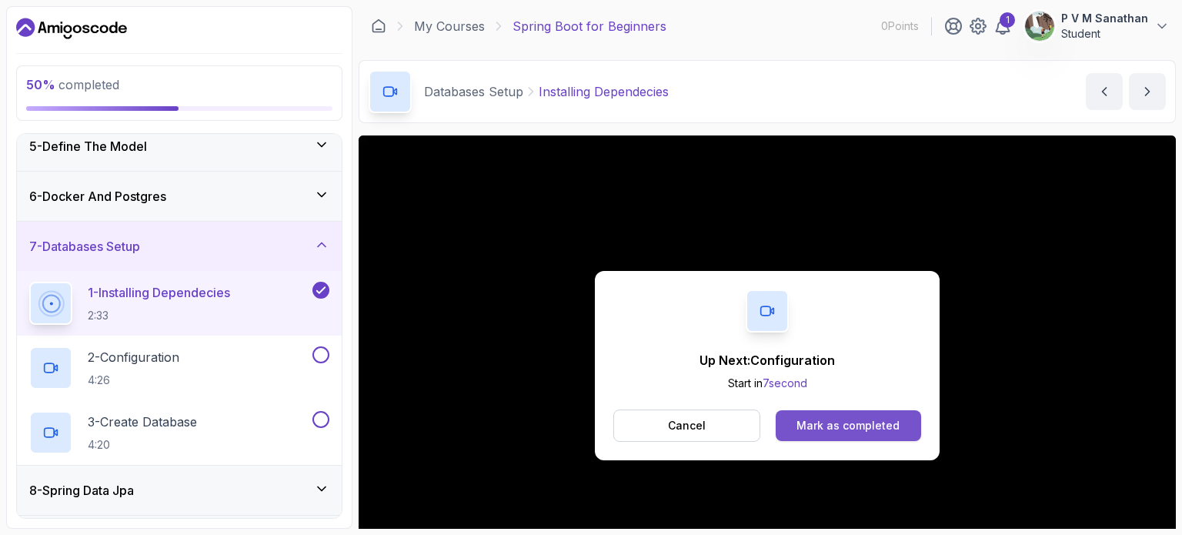
click at [856, 424] on div "Mark as completed" at bounding box center [848, 425] width 103 height 15
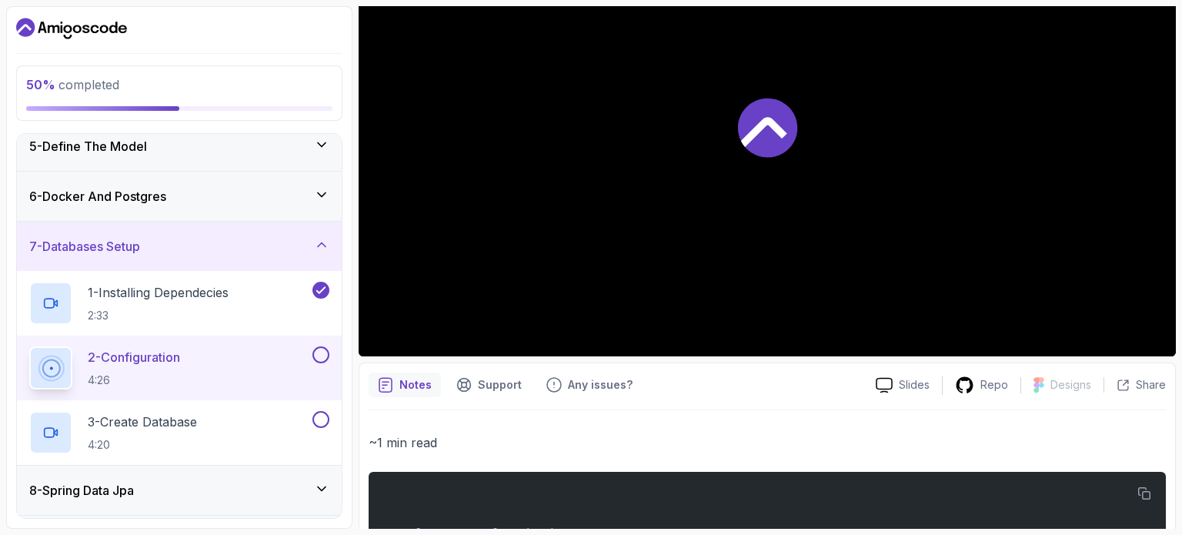
scroll to position [309, 0]
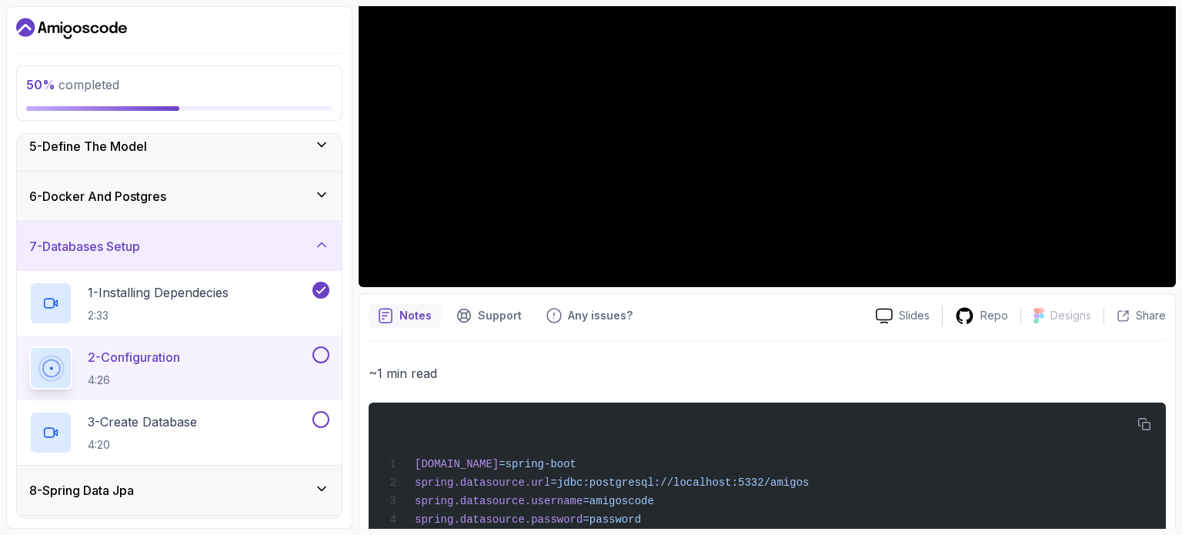
click at [245, 340] on div "2 - Configuration 4:26" at bounding box center [179, 368] width 325 height 65
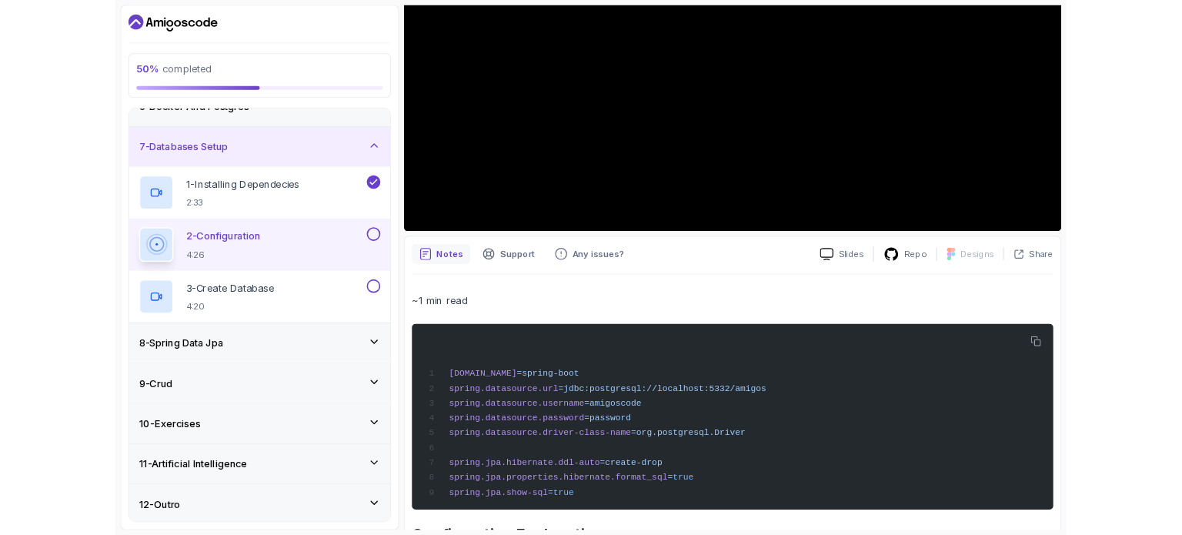
scroll to position [366, 0]
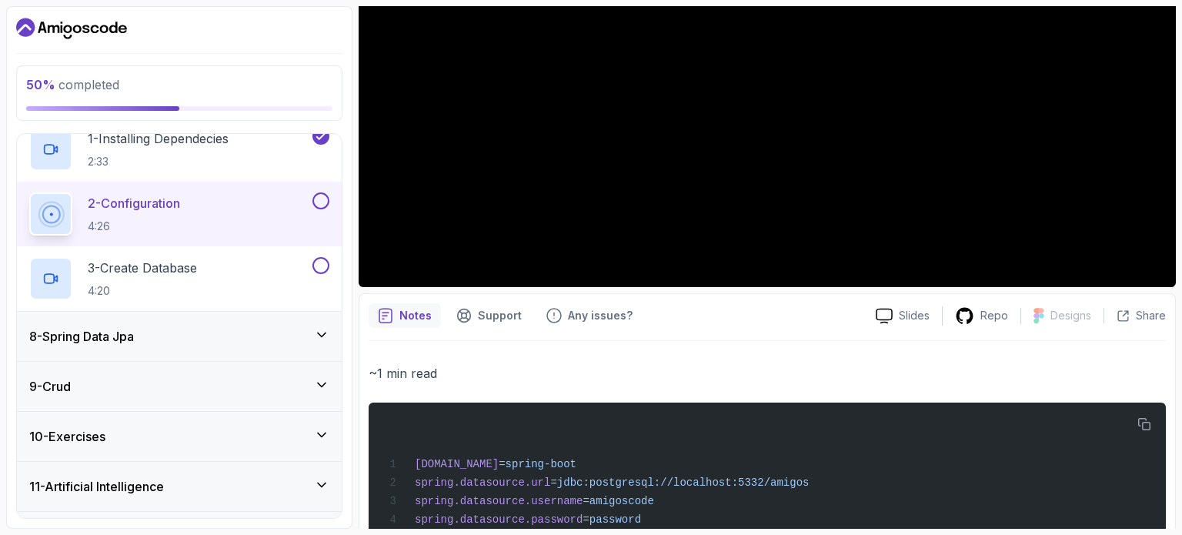
click at [326, 205] on button at bounding box center [321, 200] width 17 height 17
click at [321, 206] on icon at bounding box center [321, 200] width 14 height 15
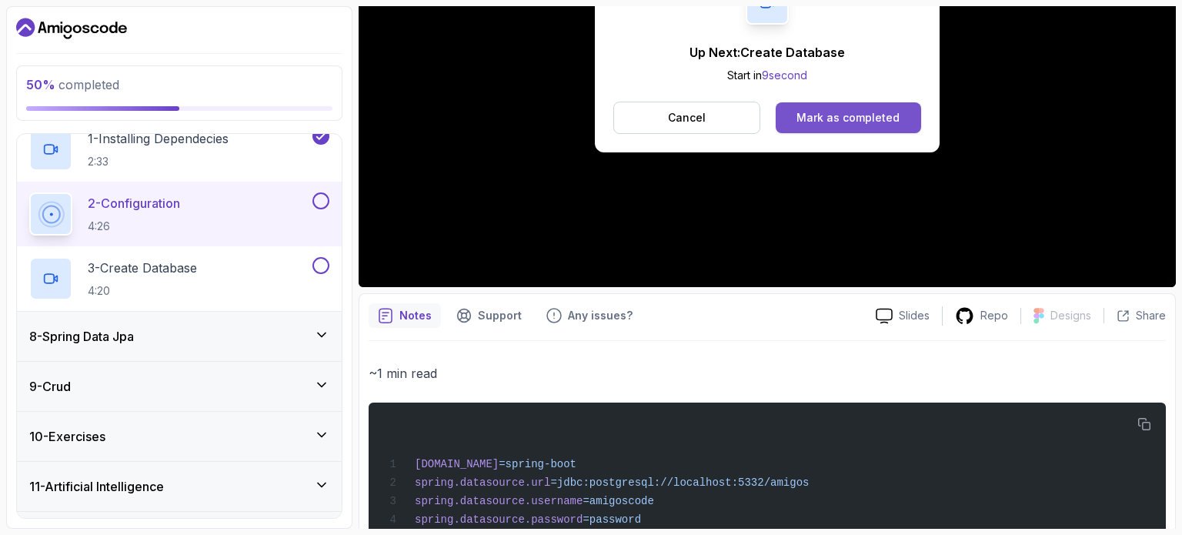
click at [819, 110] on div "Mark as completed" at bounding box center [848, 117] width 103 height 15
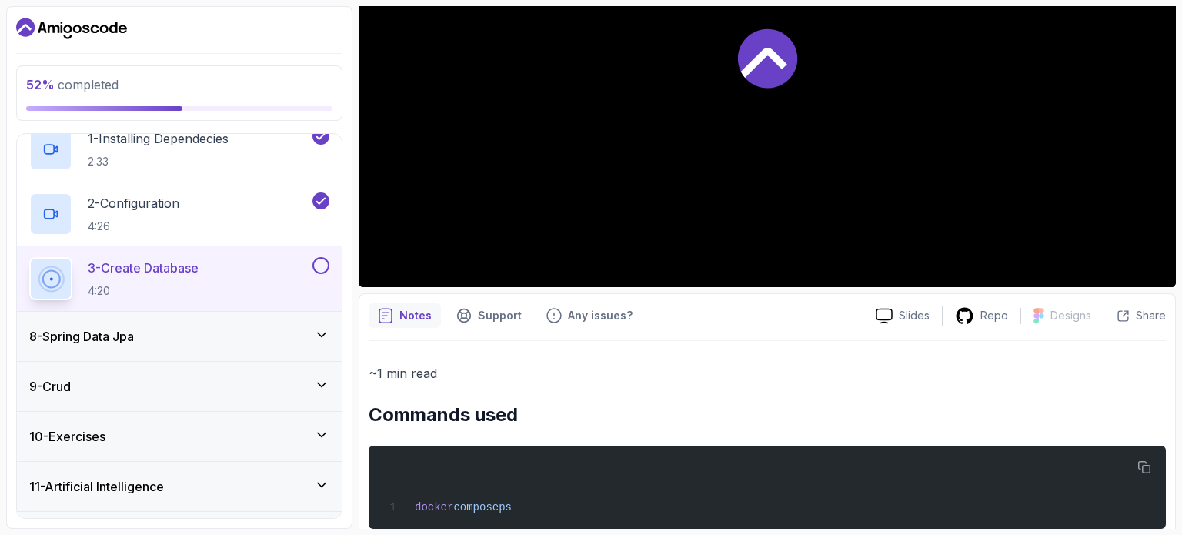
click at [252, 268] on div "3 - Create Database 4:20" at bounding box center [169, 278] width 280 height 43
click at [259, 331] on div "8 - Spring Data Jpa" at bounding box center [179, 336] width 300 height 18
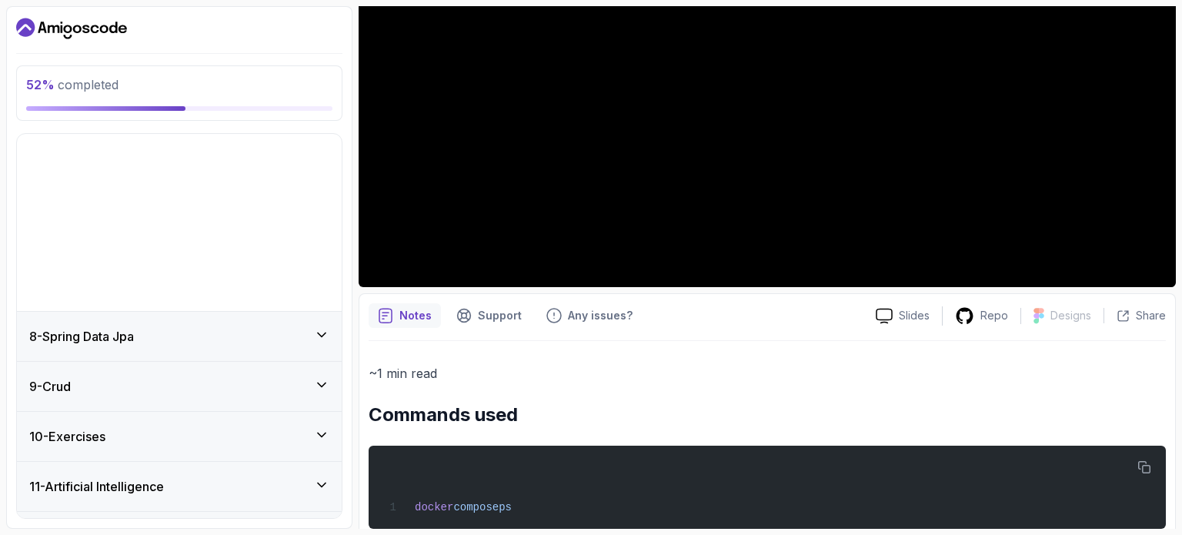
scroll to position [212, 0]
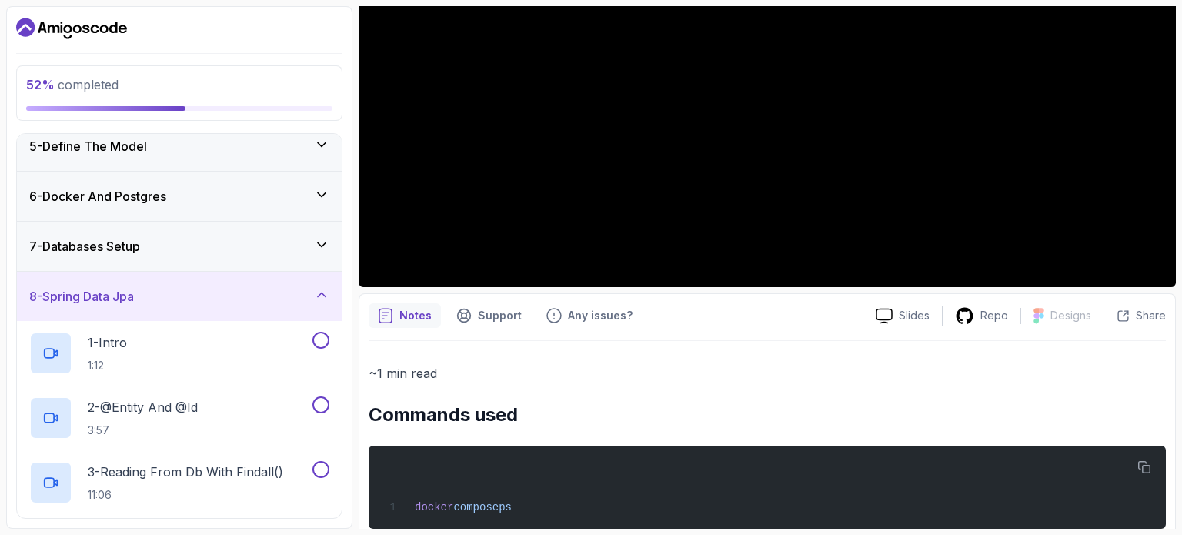
click at [283, 297] on div "8 - Spring Data Jpa" at bounding box center [179, 296] width 300 height 18
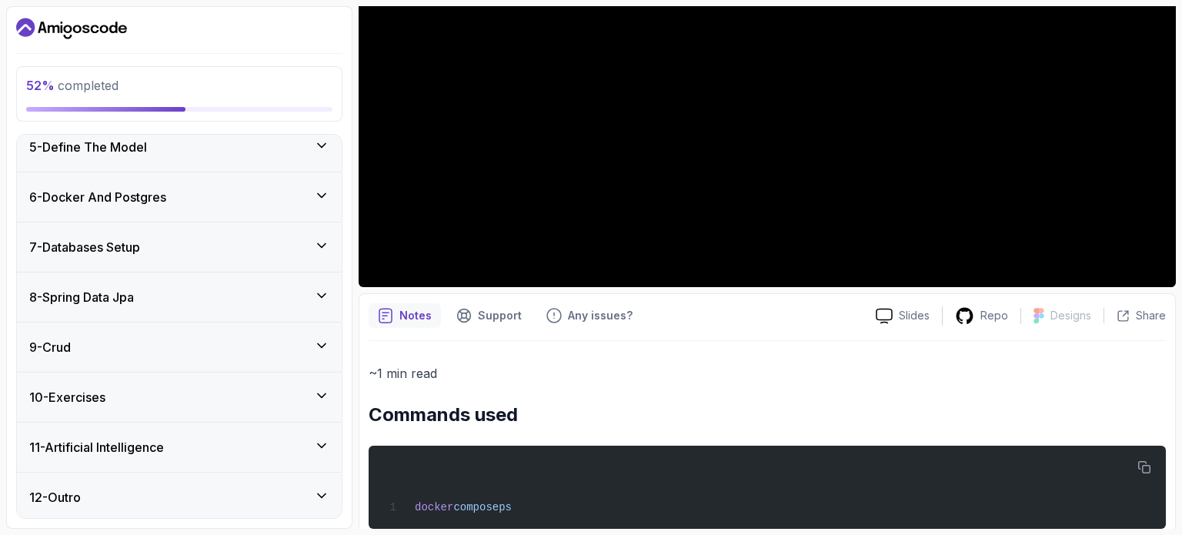
click at [269, 338] on div "9 - Crud" at bounding box center [179, 347] width 300 height 18
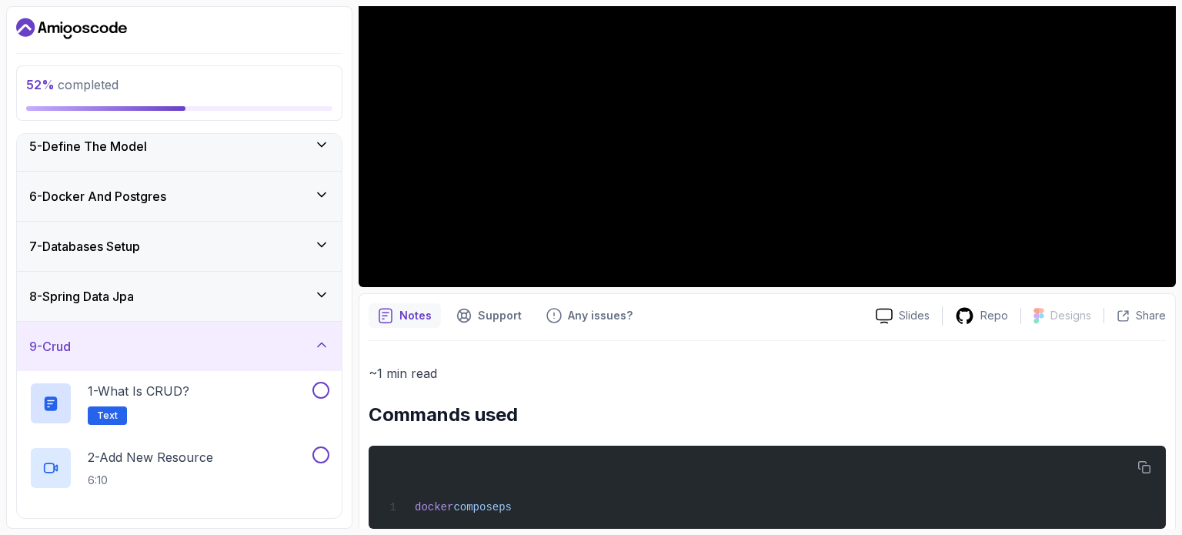
click at [269, 337] on div "9 - Crud" at bounding box center [179, 346] width 300 height 18
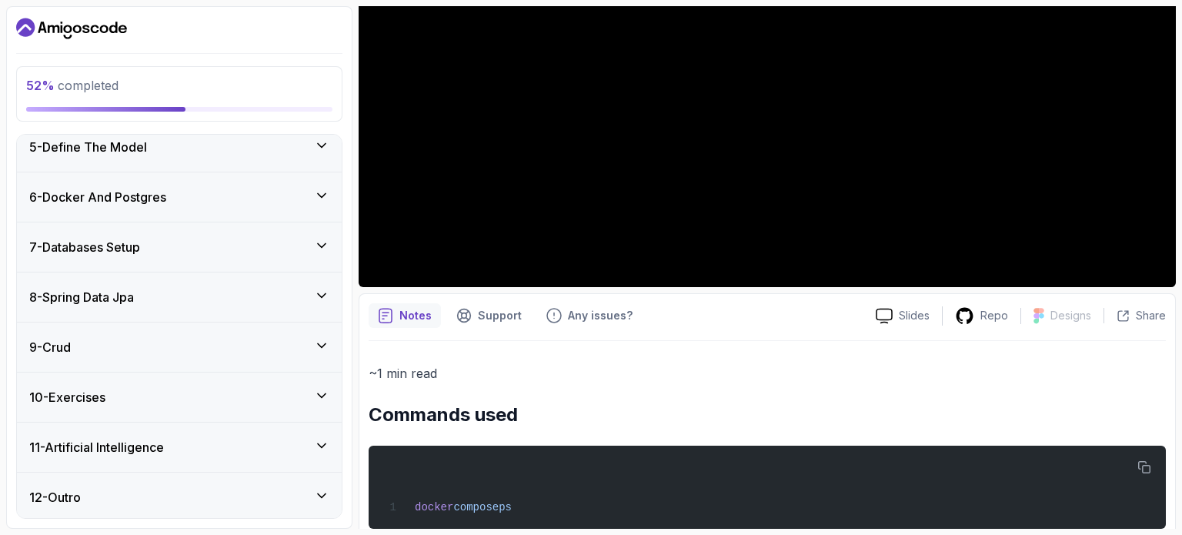
click at [287, 392] on div "10 - Exercises" at bounding box center [179, 397] width 300 height 18
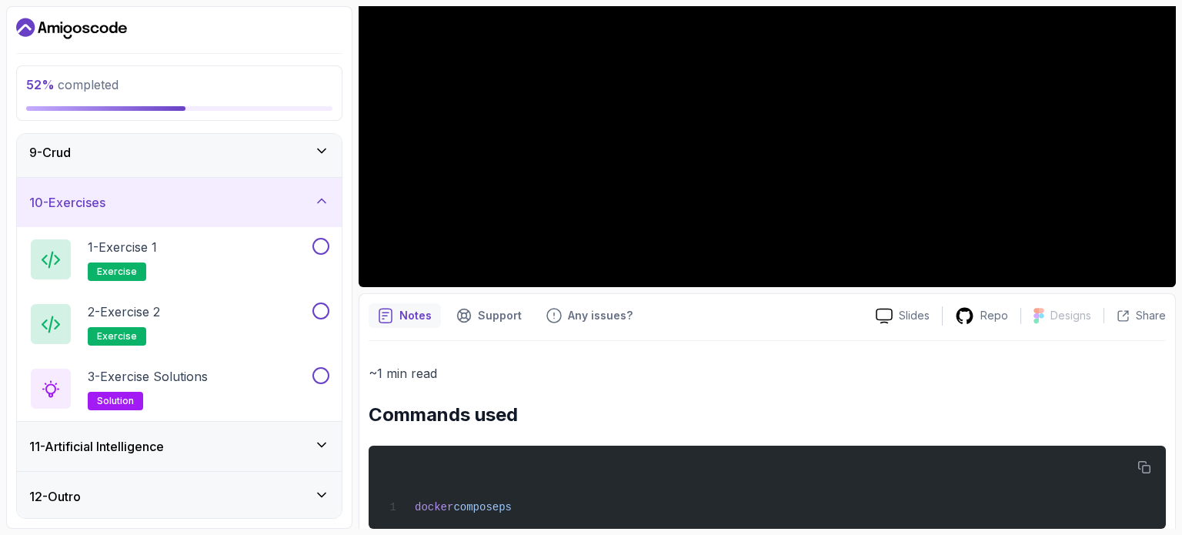
click at [311, 199] on div "10 - Exercises" at bounding box center [179, 202] width 300 height 18
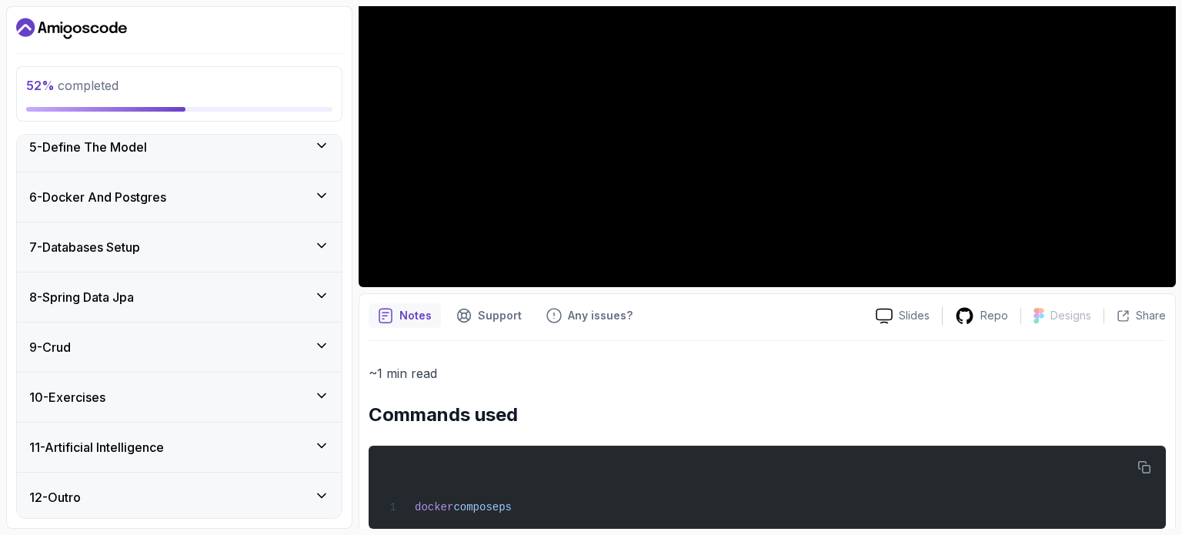
click at [292, 433] on div "11 - Artificial Intelligence" at bounding box center [179, 447] width 325 height 49
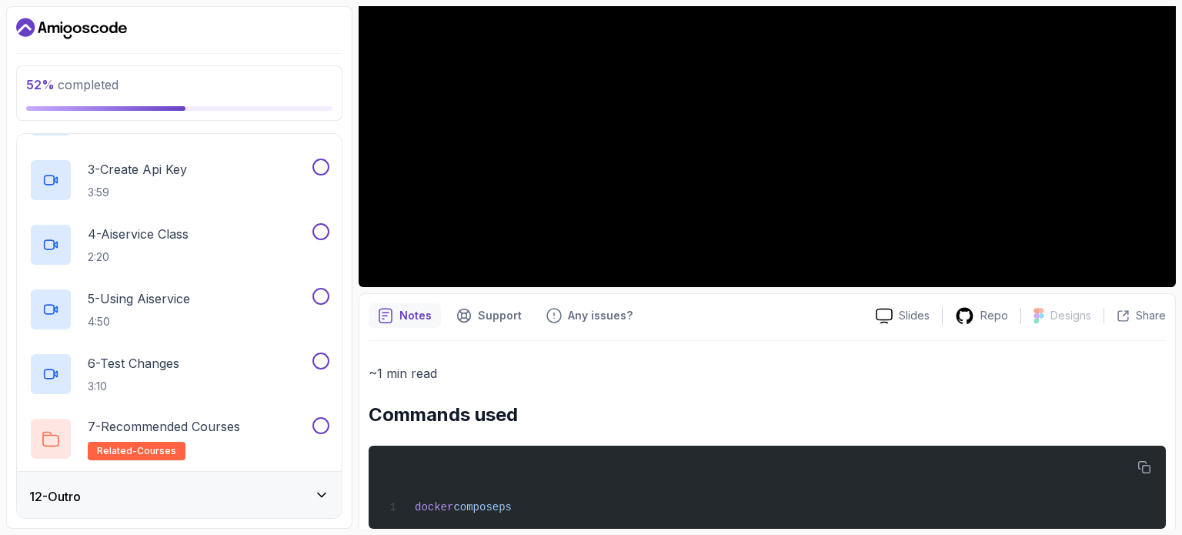
click at [249, 483] on div "12 - Outro" at bounding box center [179, 496] width 325 height 49
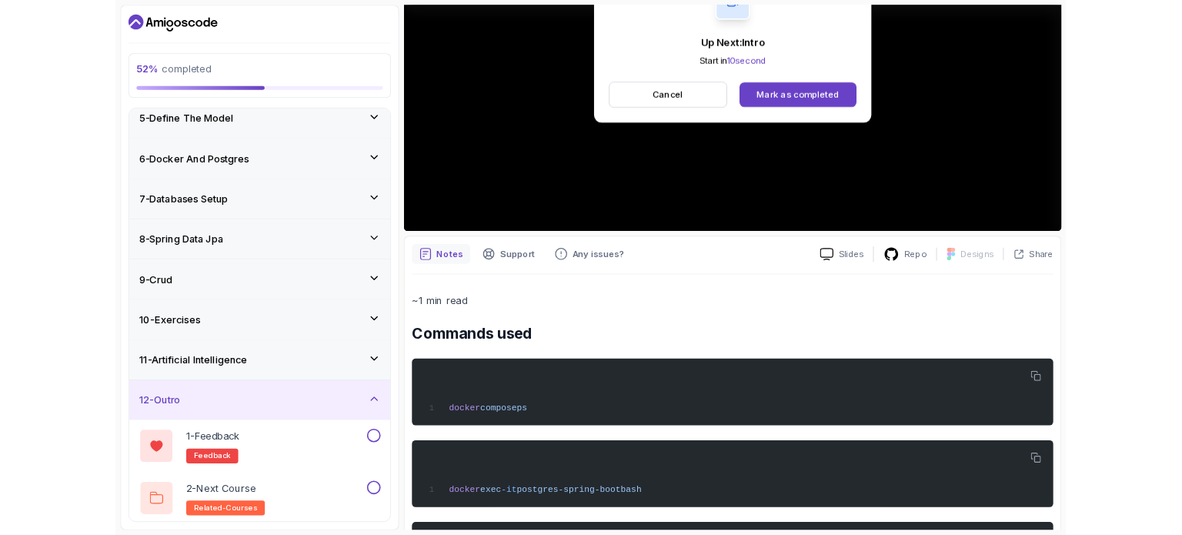
scroll to position [342, 0]
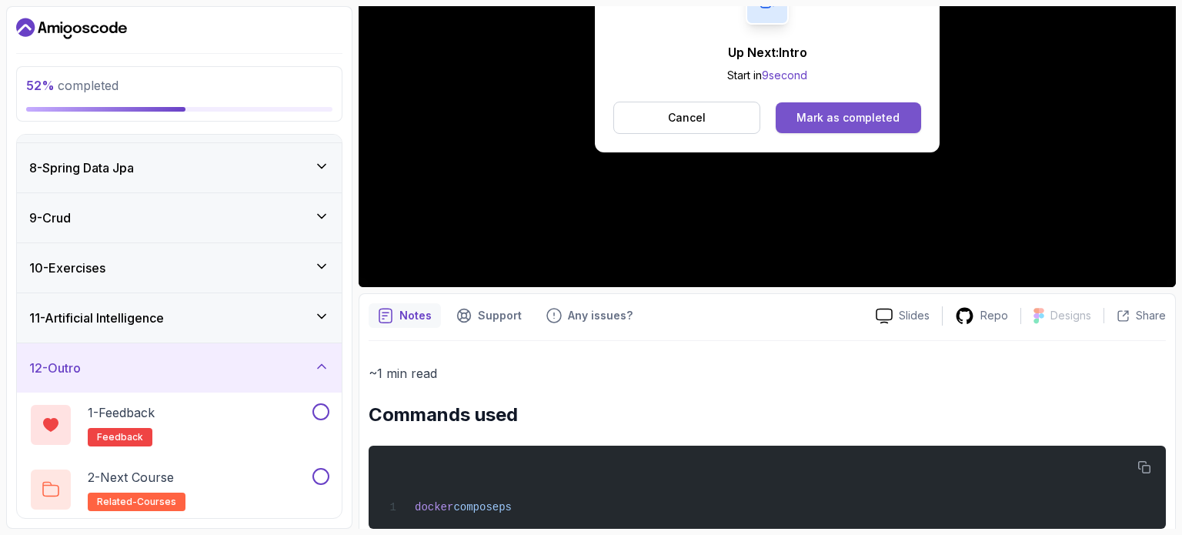
click at [817, 109] on button "Mark as completed" at bounding box center [848, 117] width 145 height 31
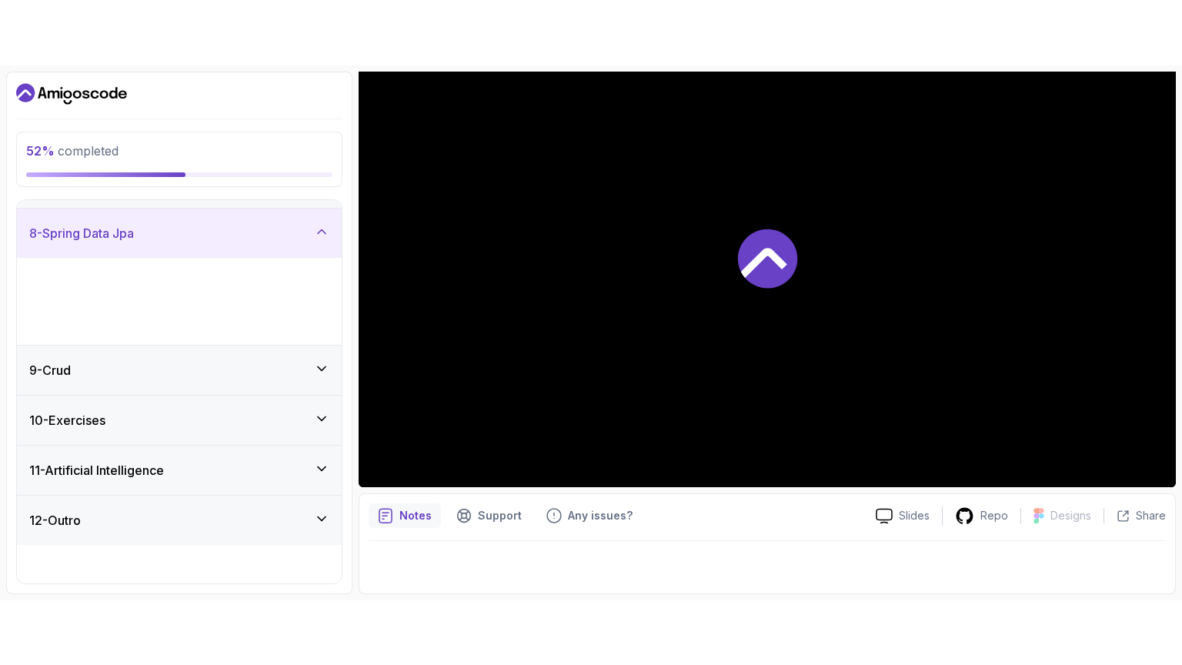
scroll to position [174, 0]
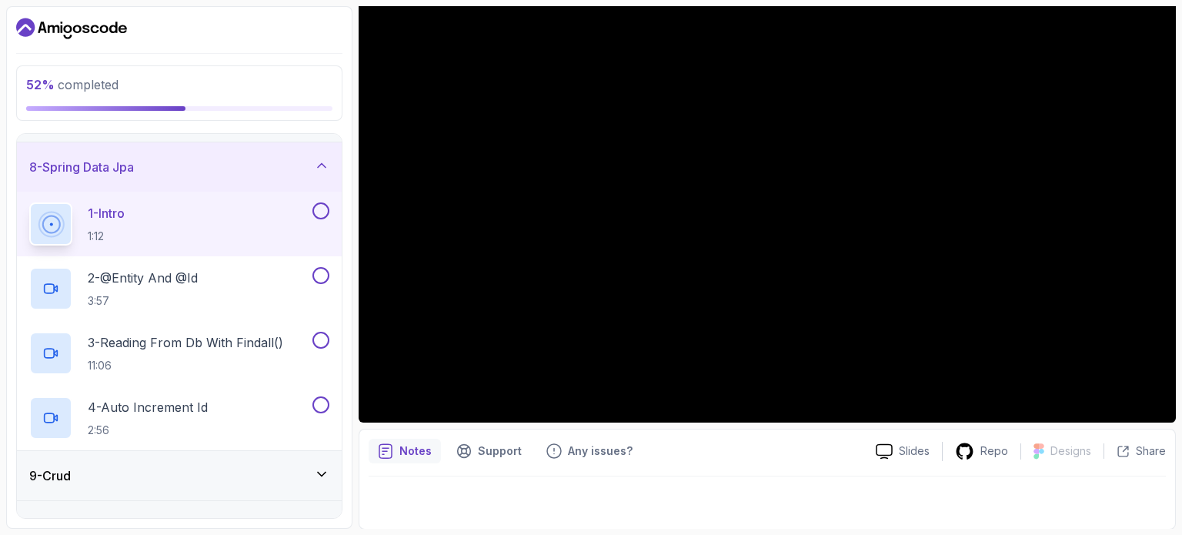
click at [196, 239] on div "1 - Intro 1:12" at bounding box center [169, 223] width 280 height 43
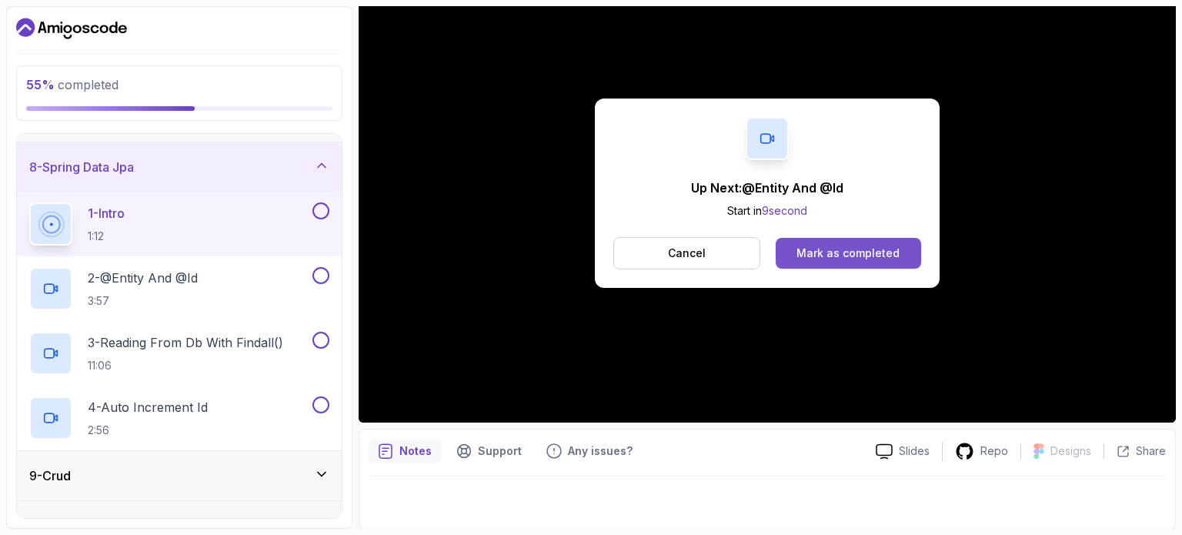
click at [828, 252] on div "Mark as completed" at bounding box center [848, 253] width 103 height 15
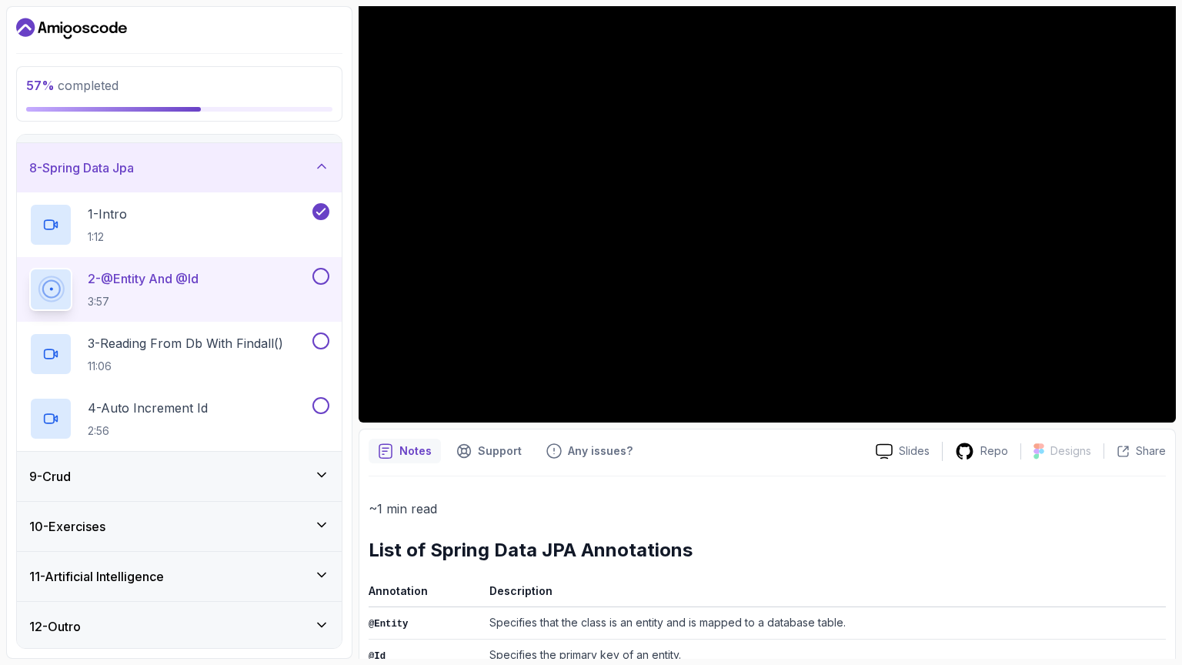
scroll to position [342, 0]
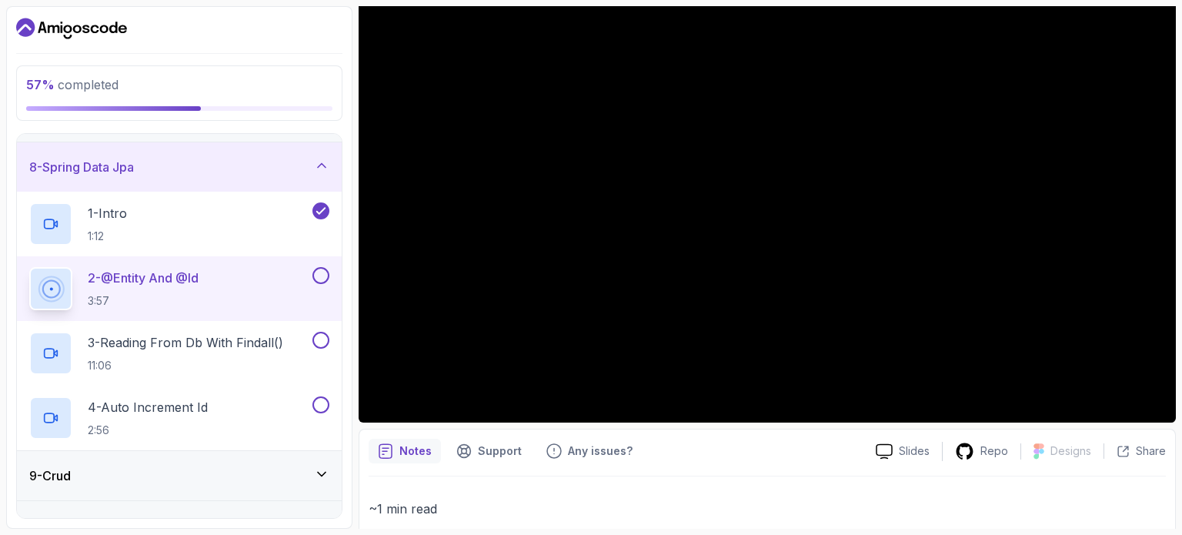
click at [329, 272] on div "2 - @Entity And @Id 3:57" at bounding box center [179, 288] width 325 height 65
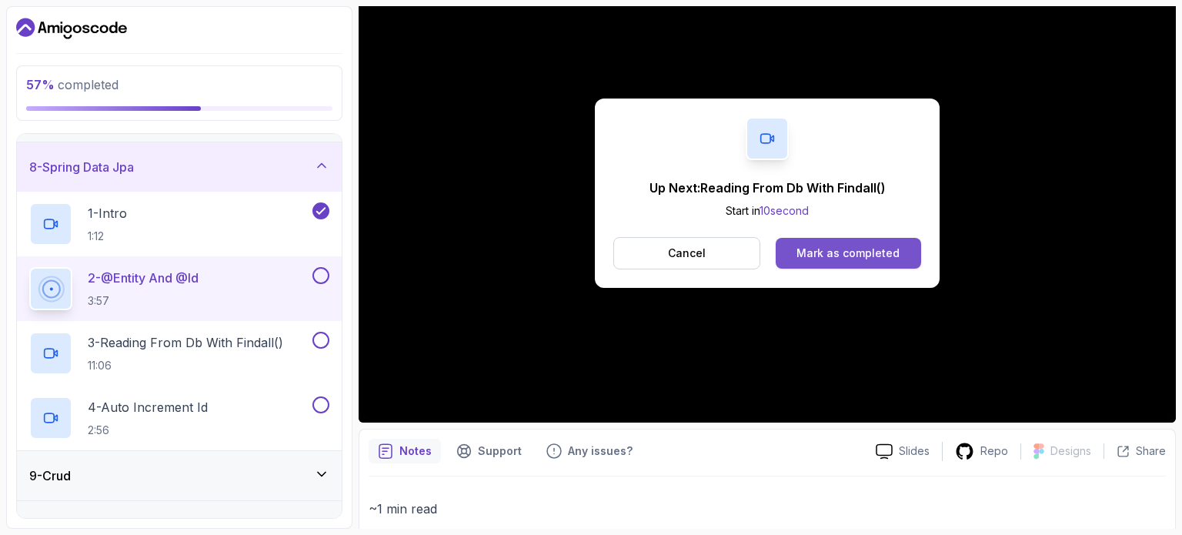
click at [818, 254] on div "Mark as completed" at bounding box center [848, 253] width 103 height 15
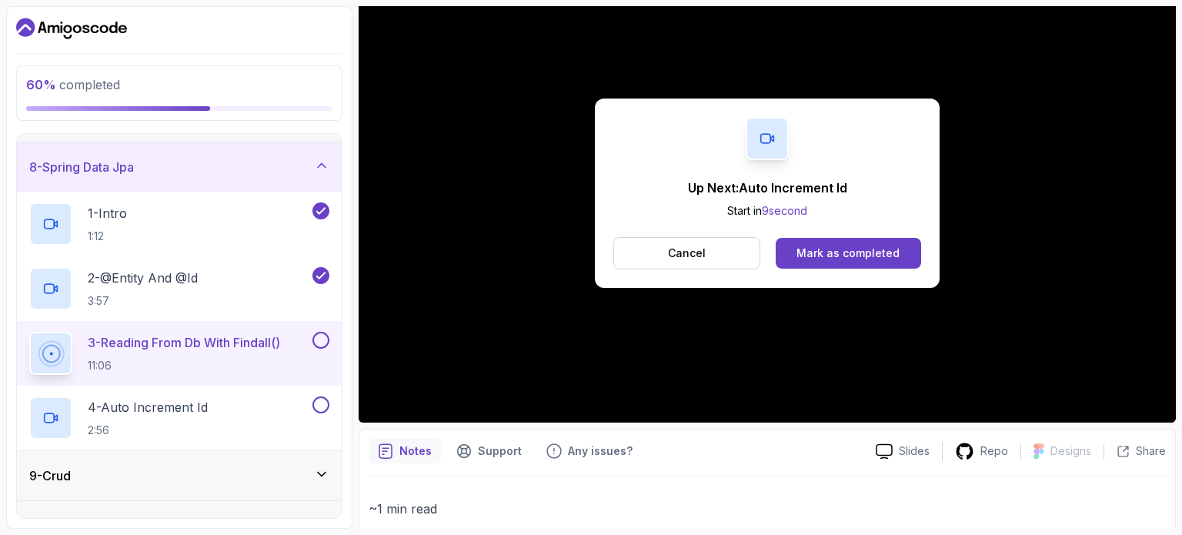
scroll to position [342, 0]
click at [818, 242] on button "Mark as completed" at bounding box center [848, 253] width 145 height 31
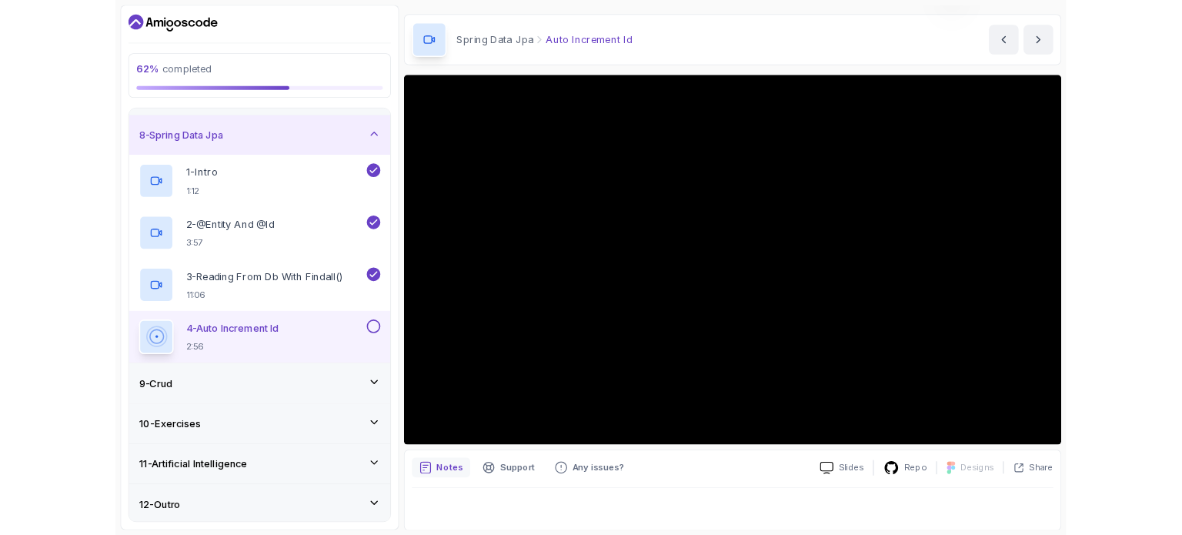
scroll to position [174, 0]
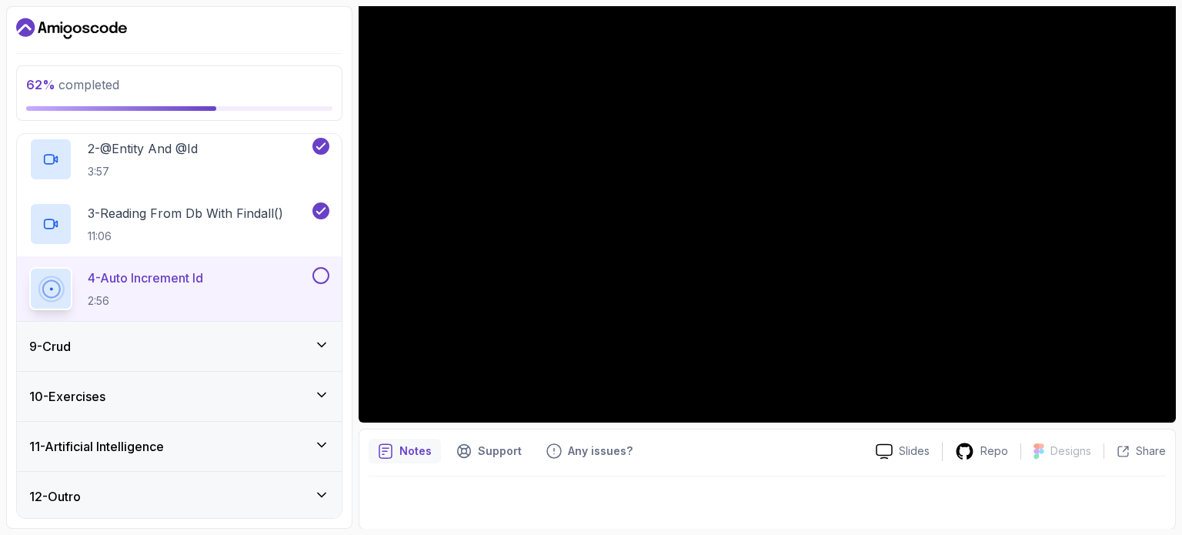
click at [333, 279] on div "4 - Auto Increment Id 2:56" at bounding box center [179, 288] width 325 height 65
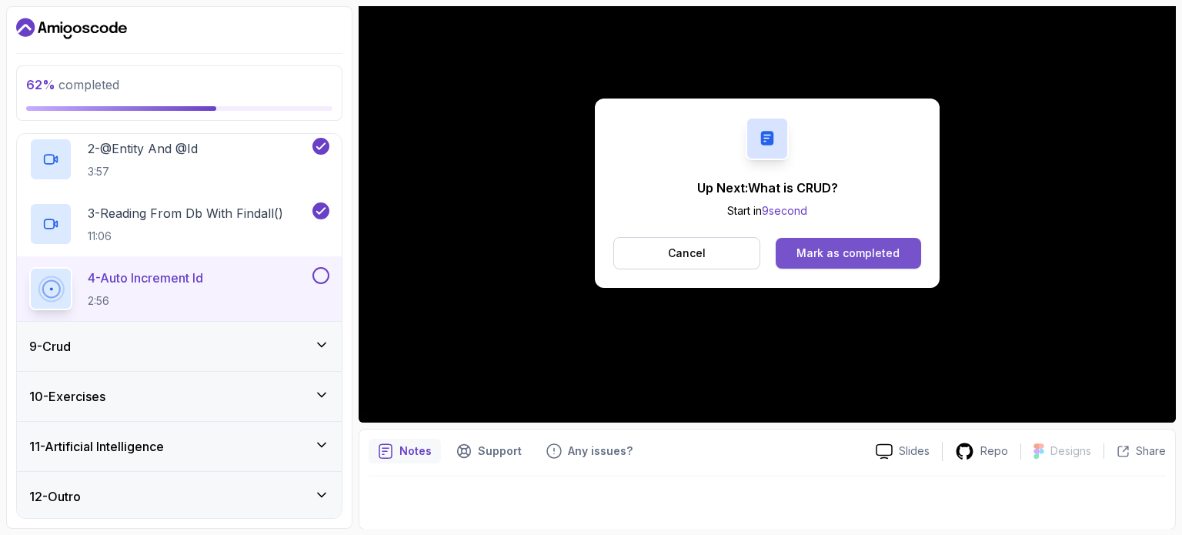
click at [833, 242] on button "Mark as completed" at bounding box center [848, 253] width 145 height 31
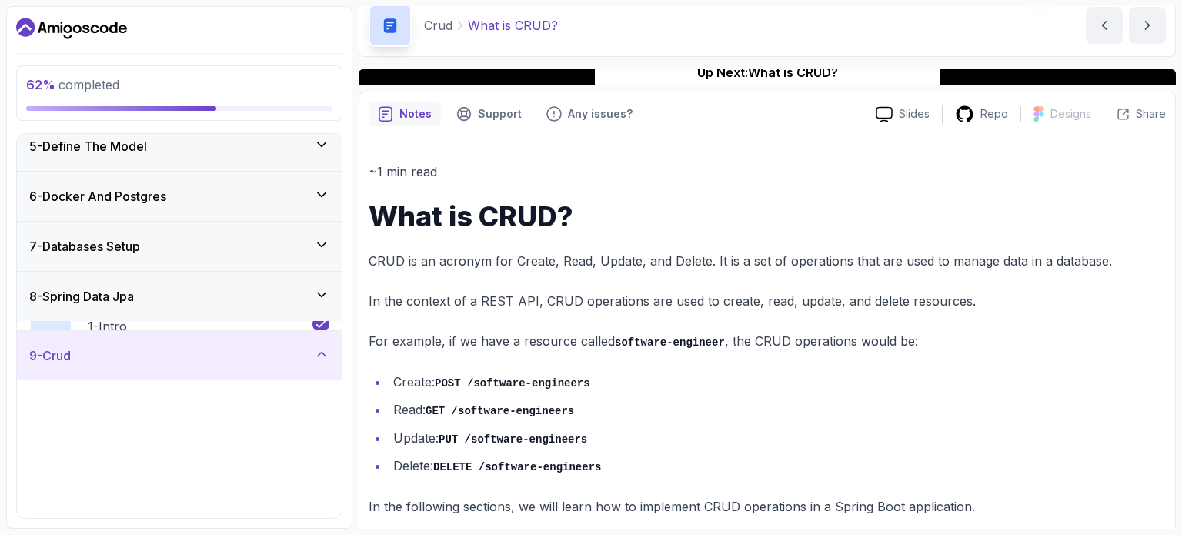
scroll to position [62, 0]
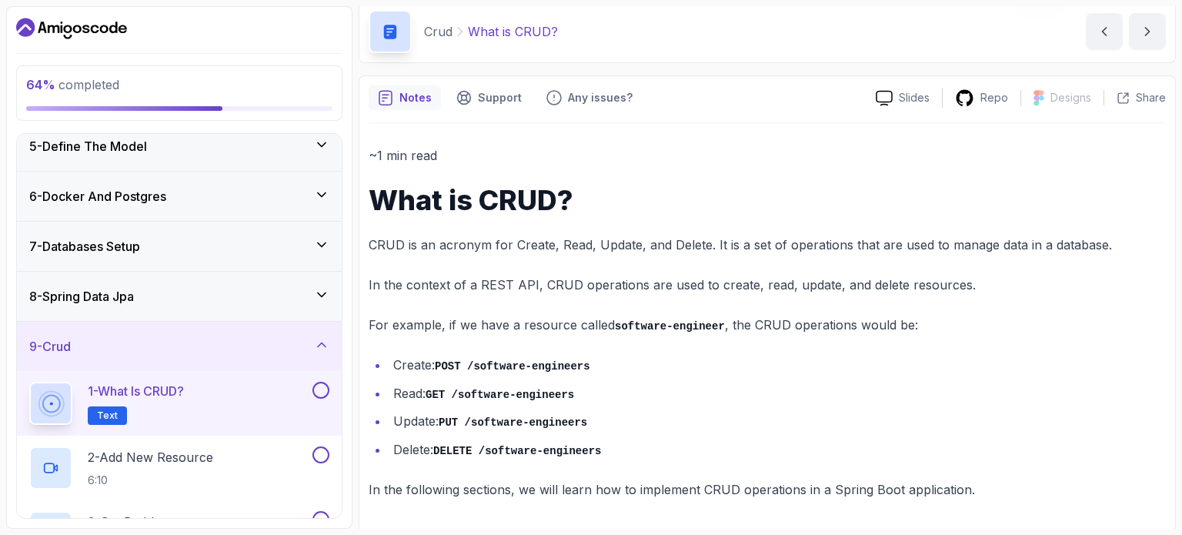
click at [330, 389] on div "1 - What is CRUD? Text" at bounding box center [179, 403] width 325 height 65
click at [311, 391] on div at bounding box center [319, 390] width 20 height 17
click at [268, 456] on div "2 - Add New Resource 6:10" at bounding box center [169, 467] width 280 height 43
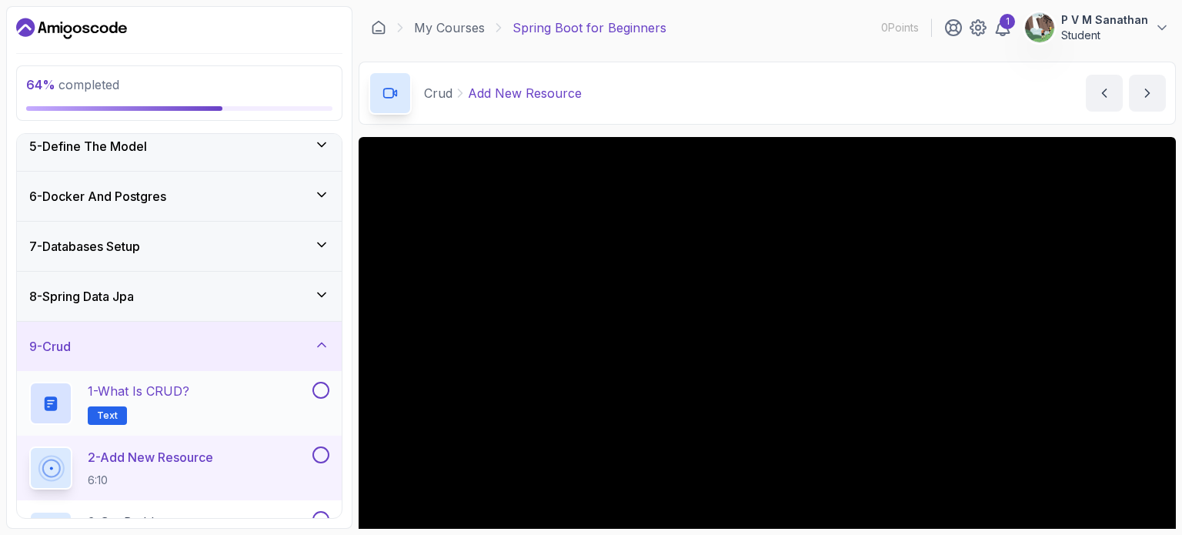
click at [321, 388] on button at bounding box center [321, 390] width 17 height 17
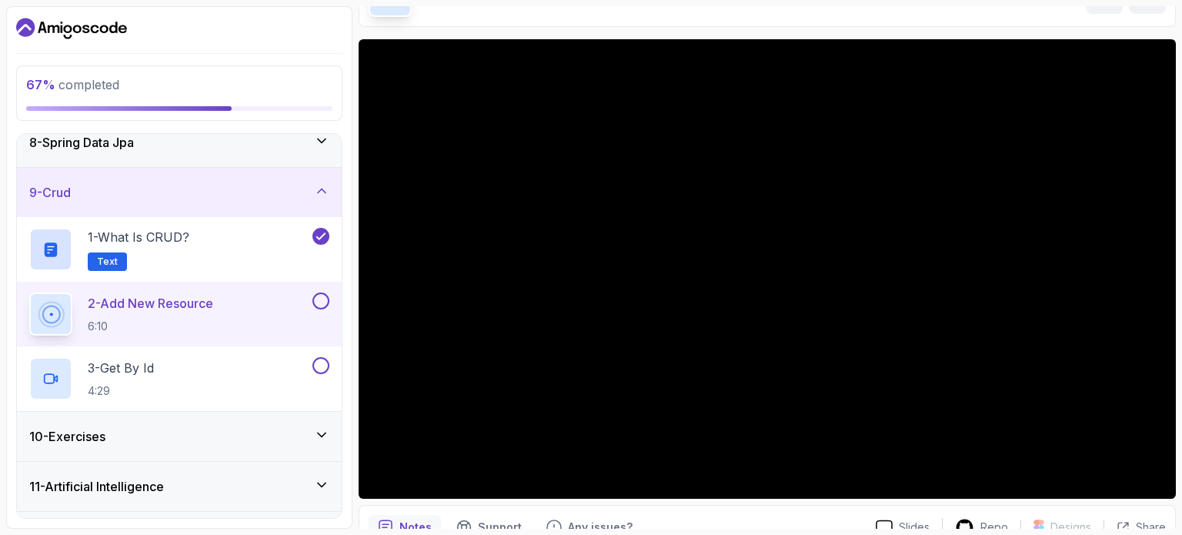
scroll to position [174, 0]
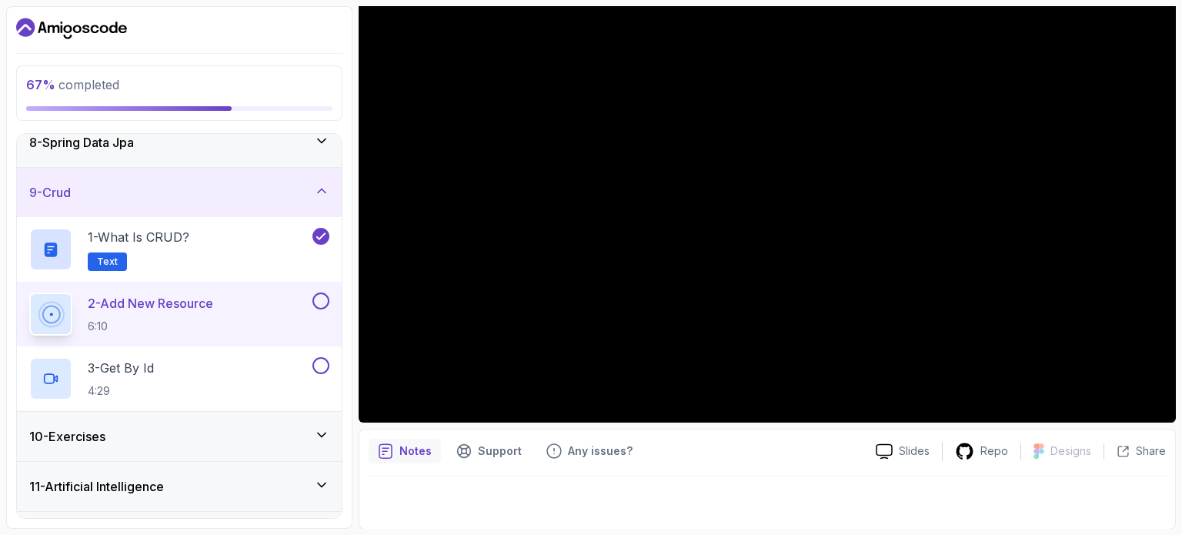
click at [329, 436] on div "10 - Exercises" at bounding box center [179, 436] width 325 height 49
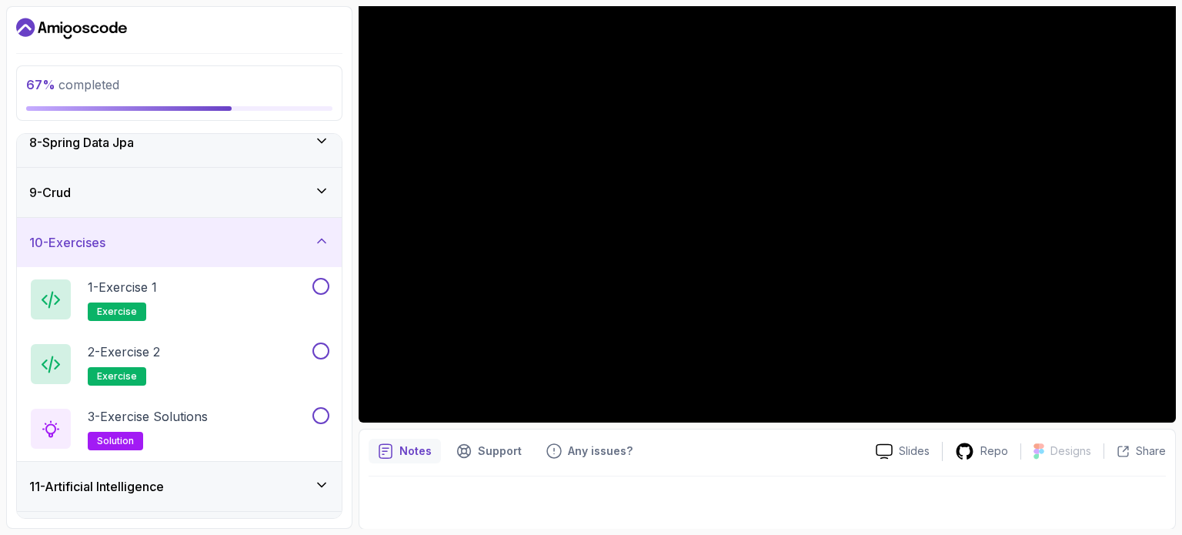
drag, startPoint x: 330, startPoint y: 222, endPoint x: 326, endPoint y: 261, distance: 38.7
click at [331, 229] on div "10 - Exercises" at bounding box center [179, 242] width 325 height 49
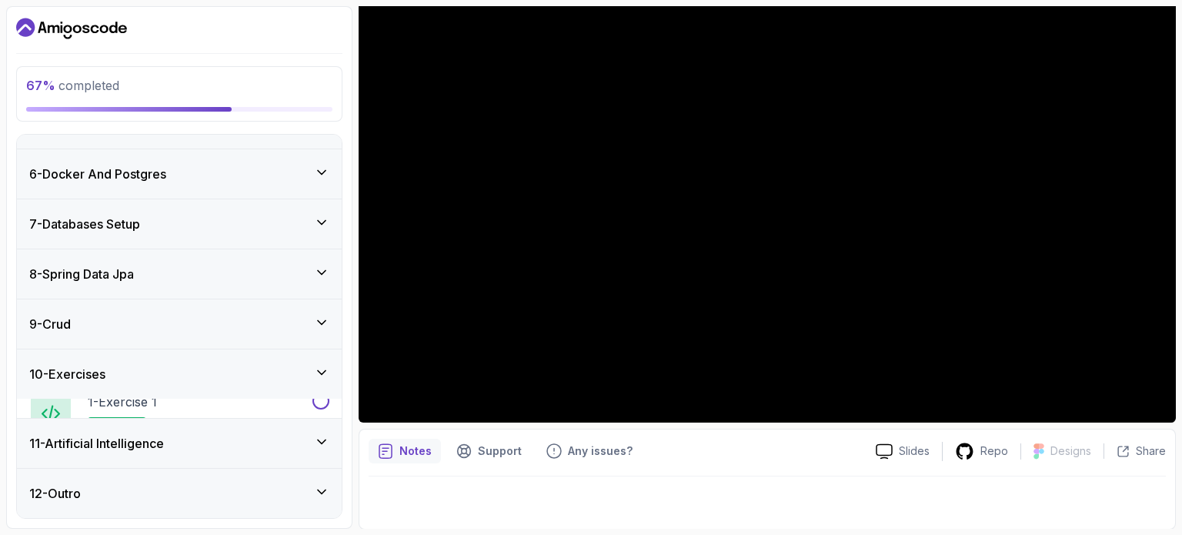
scroll to position [212, 0]
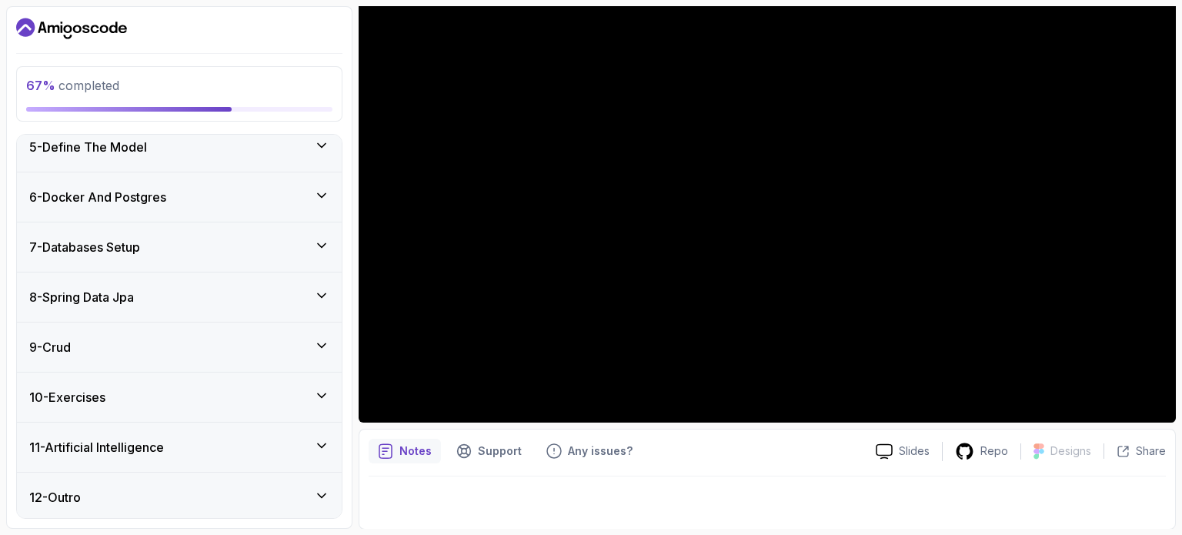
click at [300, 328] on div "9 - Crud" at bounding box center [179, 347] width 325 height 49
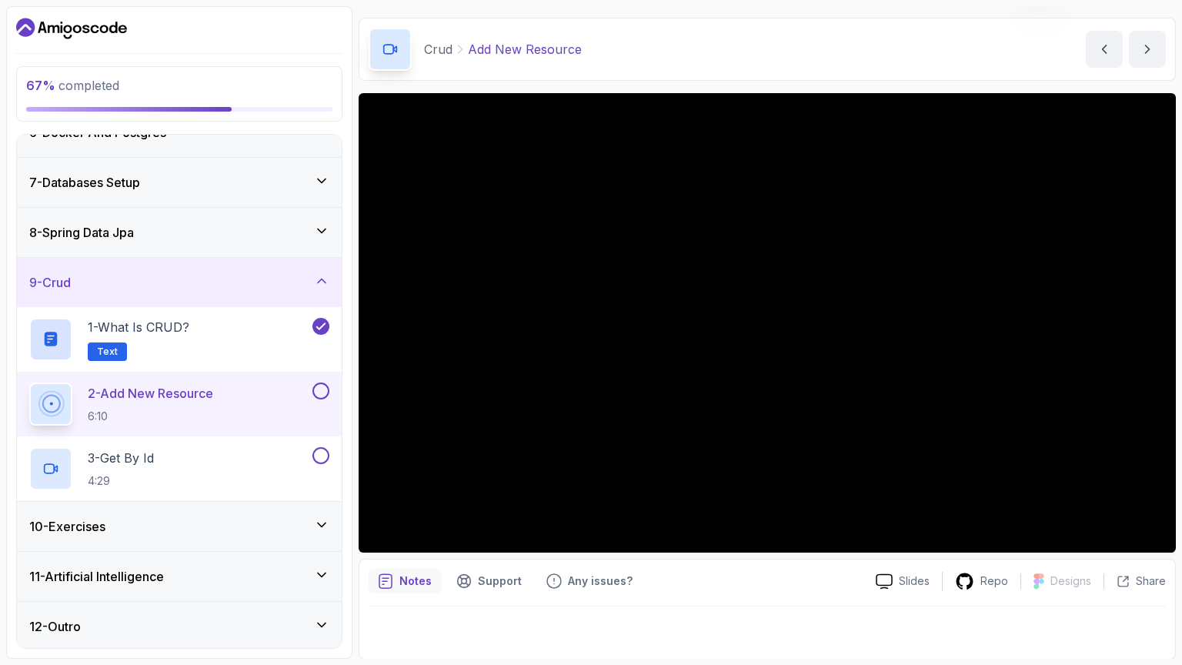
scroll to position [174, 0]
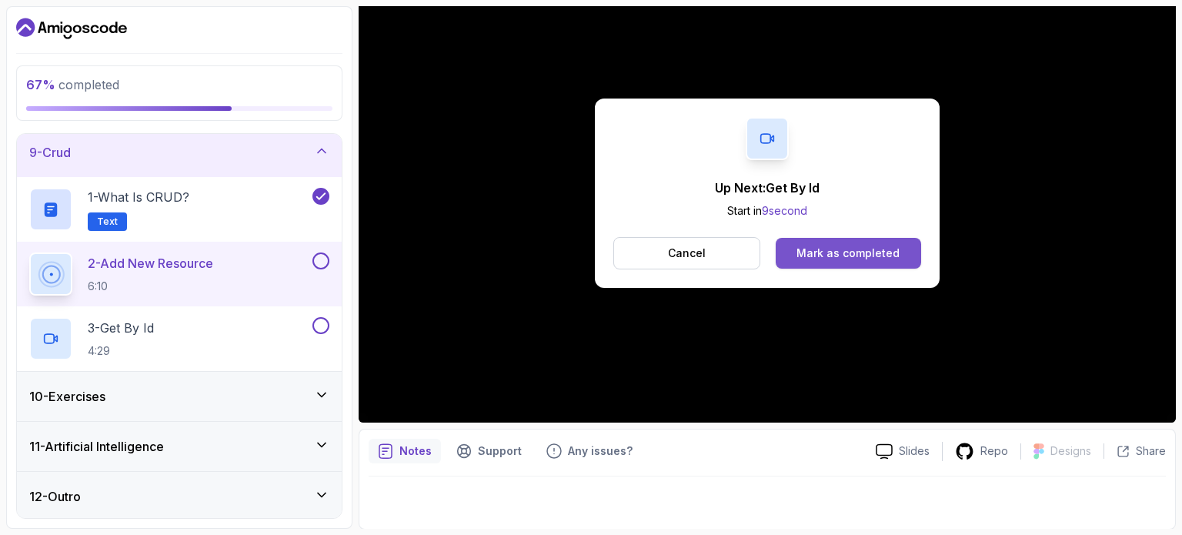
click at [860, 262] on button "Mark as completed" at bounding box center [848, 253] width 145 height 31
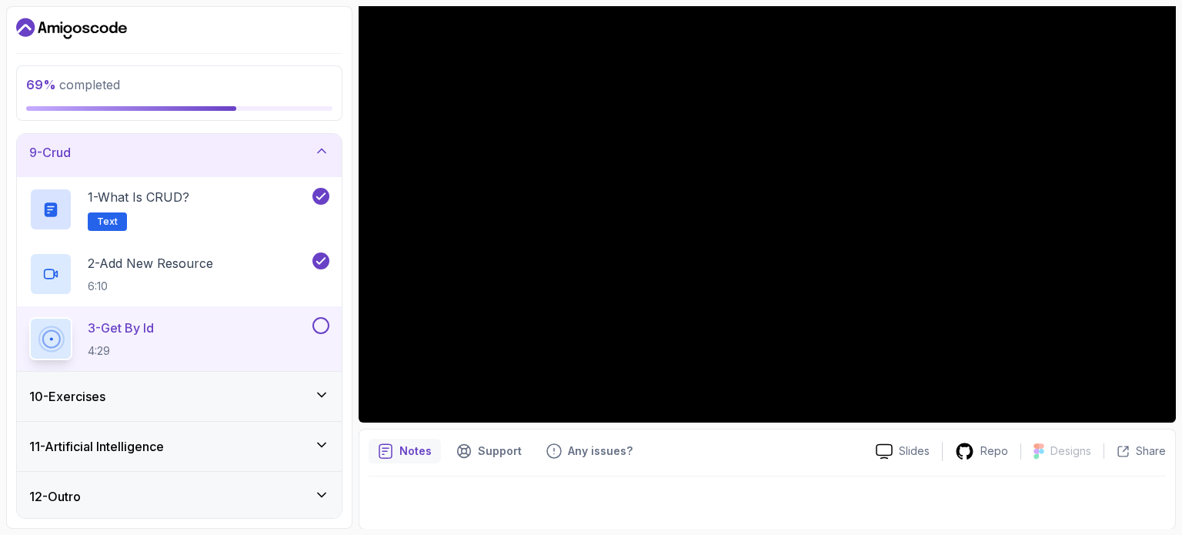
click at [256, 311] on div "3 - Get By Id 4:29" at bounding box center [179, 338] width 325 height 65
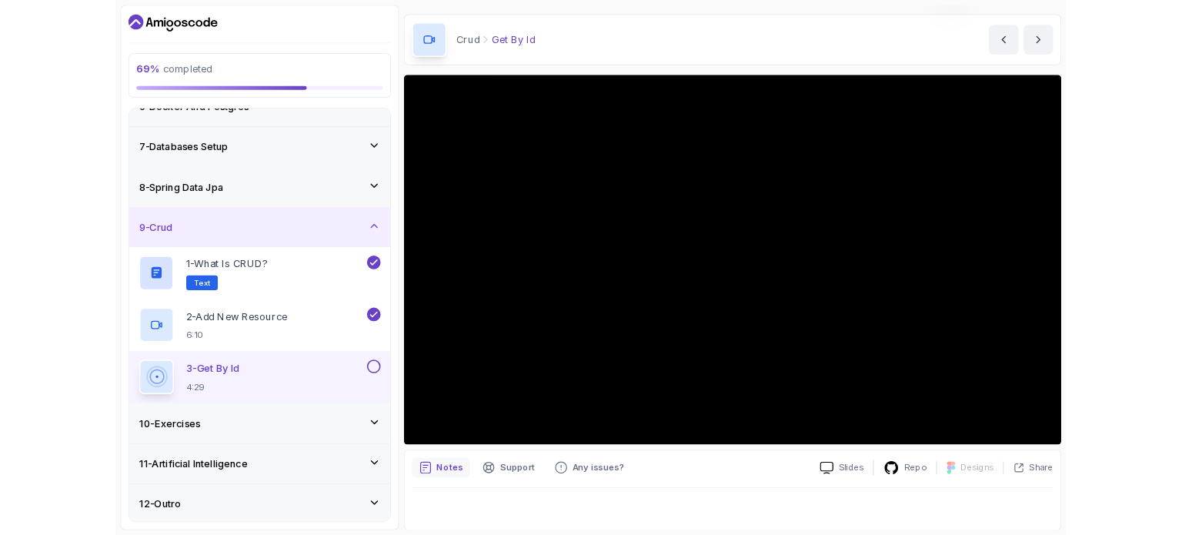
scroll to position [174, 0]
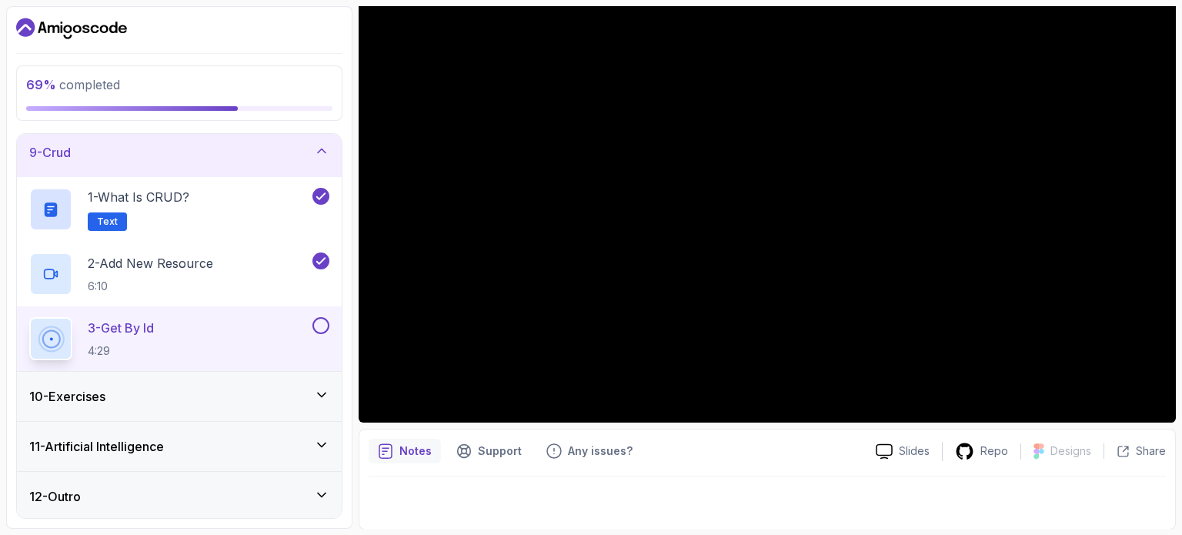
click at [299, 323] on div "3 - Get By Id 4:29" at bounding box center [169, 338] width 280 height 43
click at [321, 329] on button at bounding box center [321, 325] width 17 height 17
click at [170, 387] on div "10 - Exercises" at bounding box center [179, 396] width 325 height 49
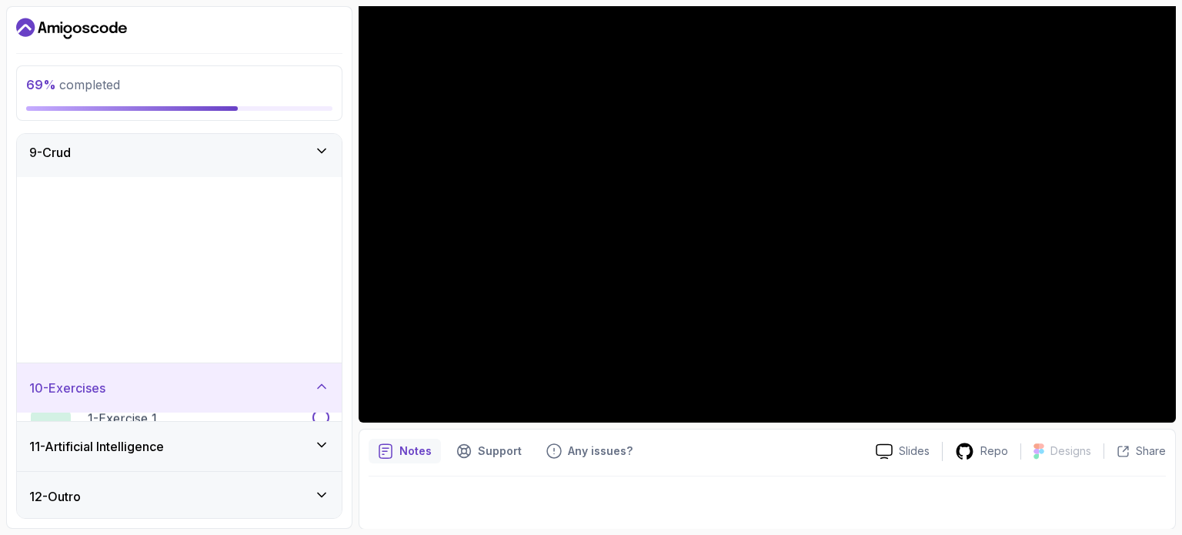
scroll to position [406, 0]
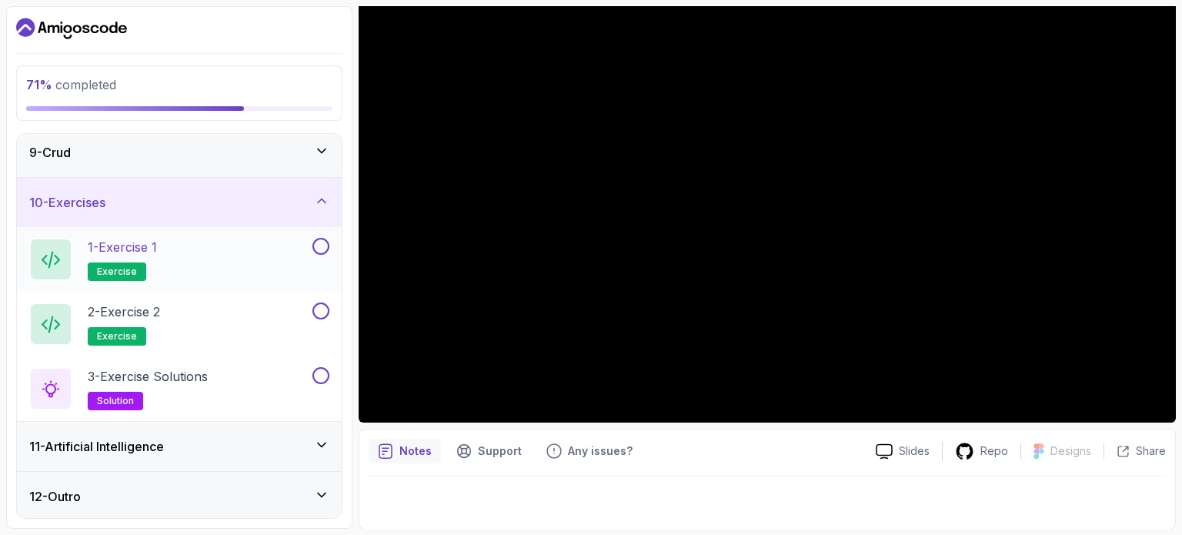
click at [226, 242] on div "1 - Exercise 1 exercise" at bounding box center [169, 259] width 280 height 43
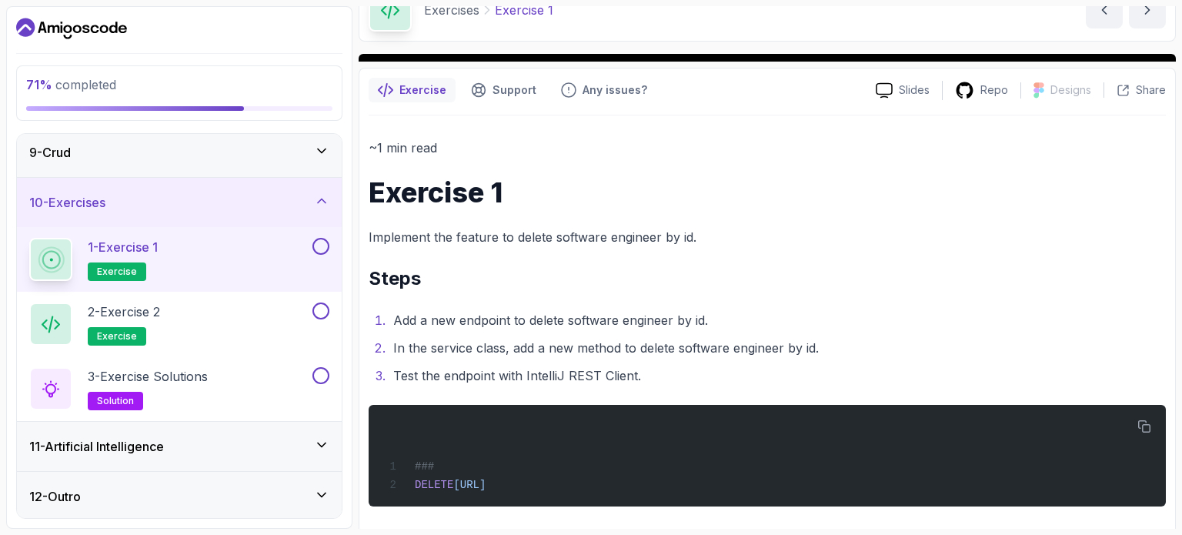
scroll to position [77, 0]
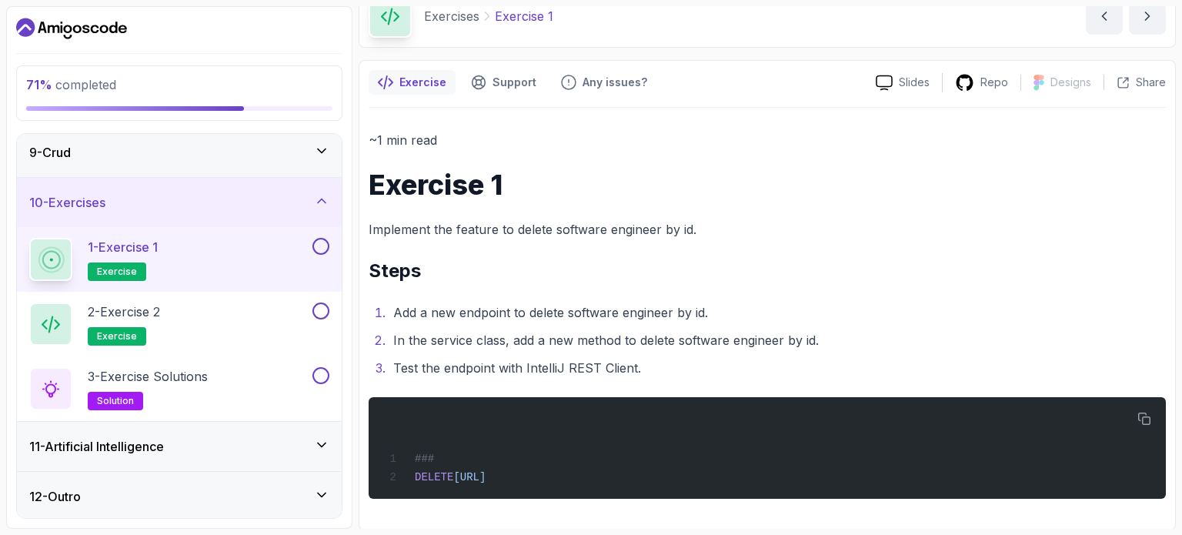
click at [308, 251] on div "1 - Exercise 1 exercise" at bounding box center [169, 259] width 280 height 43
click at [322, 239] on button at bounding box center [321, 246] width 17 height 17
click at [280, 303] on div "2 - Exercise 2 exercise" at bounding box center [169, 324] width 280 height 43
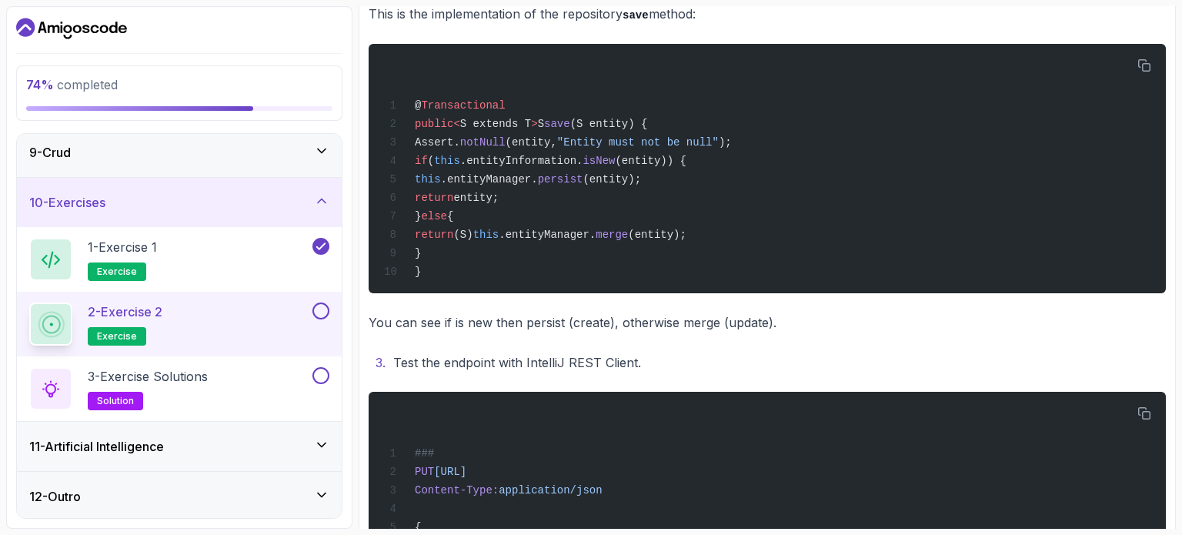
scroll to position [650, 0]
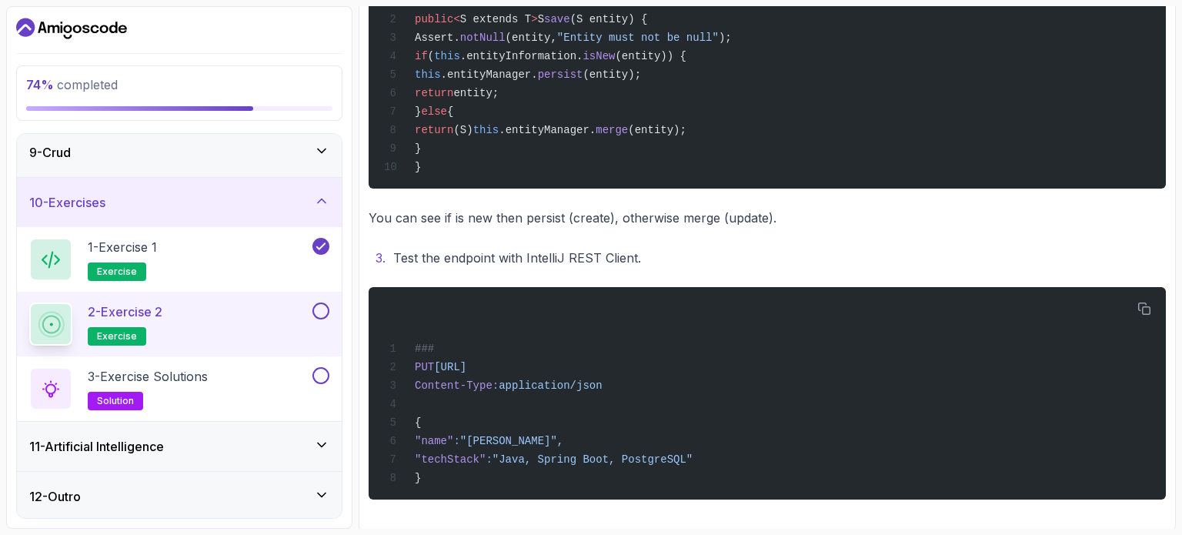
click at [299, 324] on div "2 - Exercise 2 exercise" at bounding box center [169, 324] width 280 height 43
click at [322, 316] on button at bounding box center [321, 311] width 17 height 17
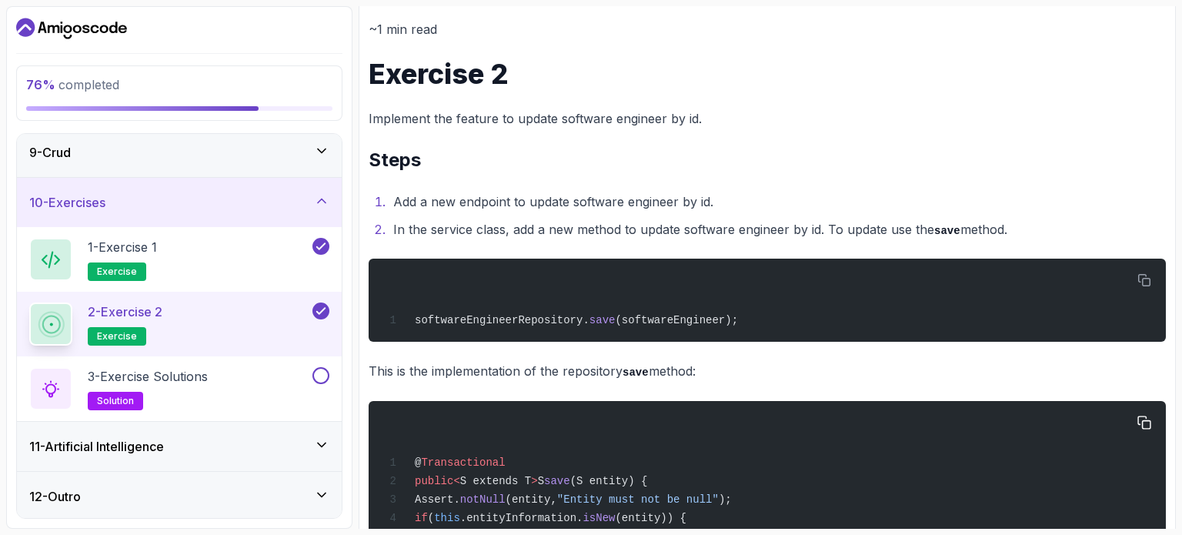
scroll to position [496, 0]
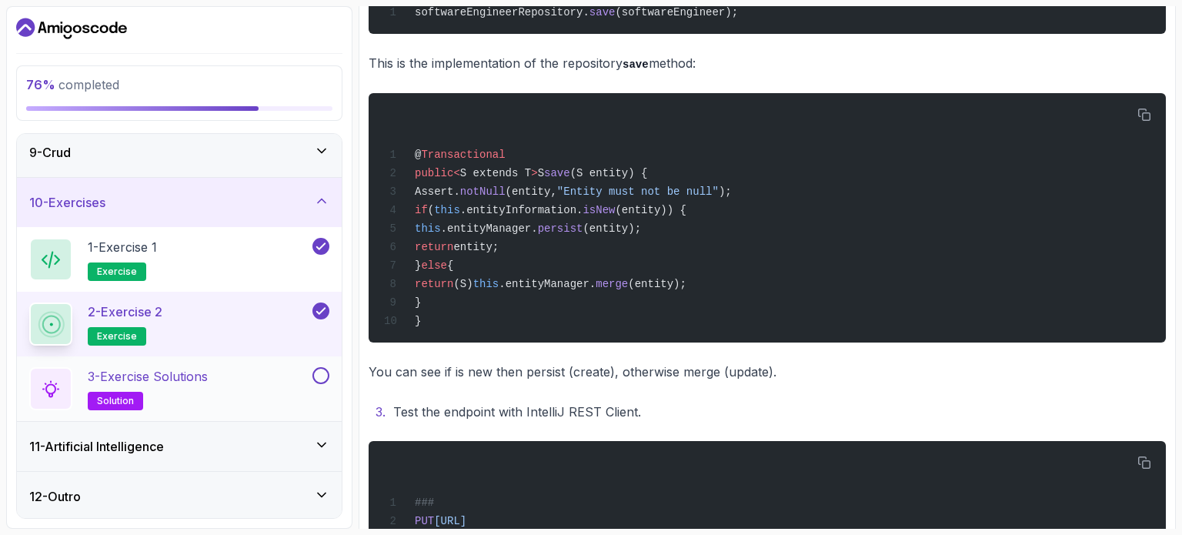
click at [274, 369] on div "3 - Exercise Solutions solution" at bounding box center [169, 388] width 280 height 43
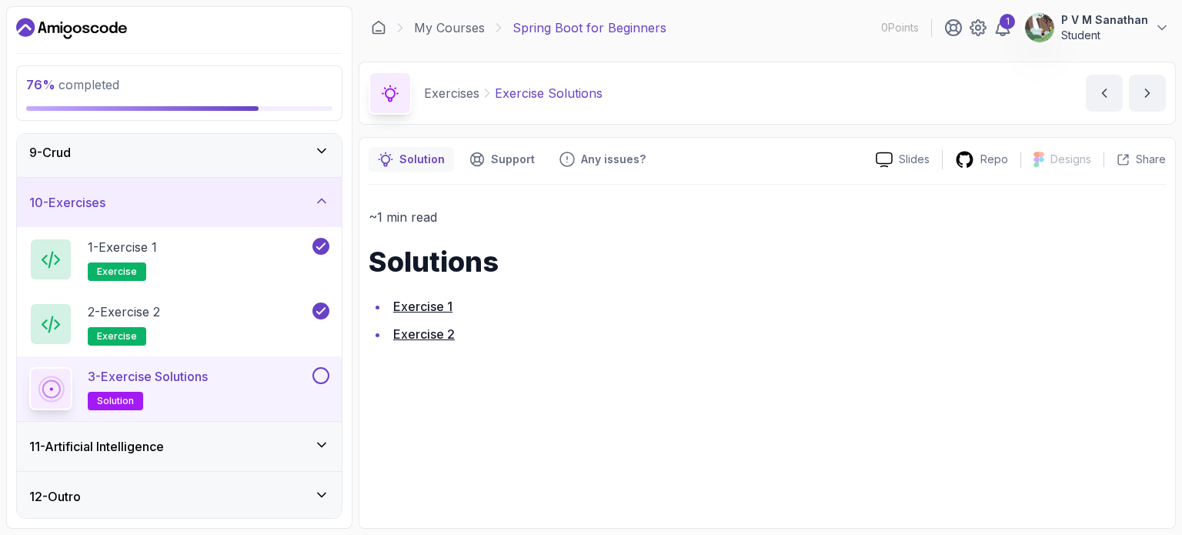
click at [443, 312] on link "Exercise 1" at bounding box center [422, 306] width 59 height 15
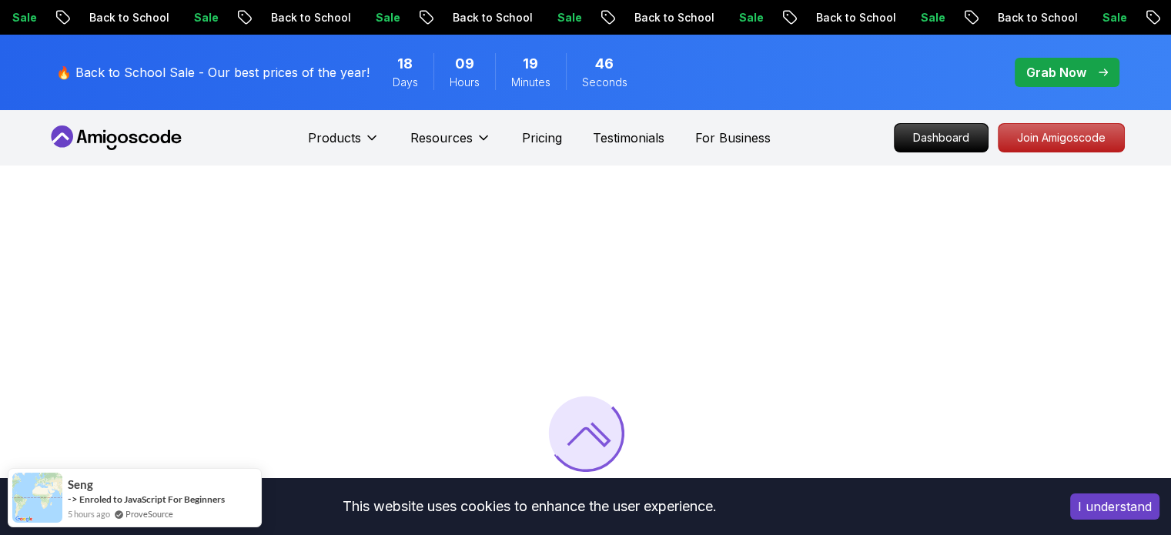
click at [1021, 70] on span "pre-order" at bounding box center [1067, 72] width 105 height 29
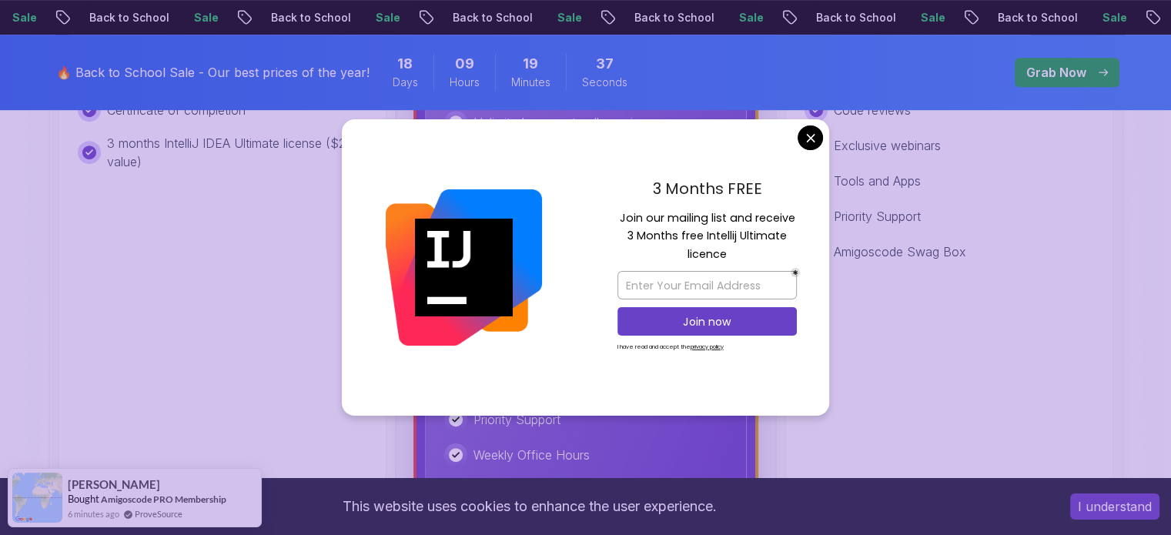
scroll to position [770, 0]
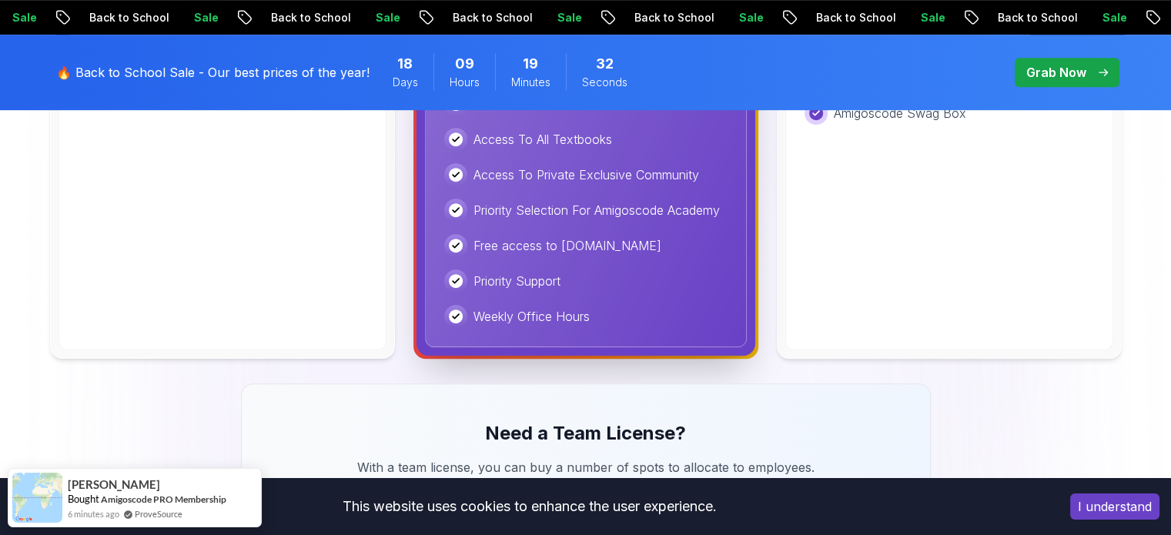
scroll to position [924, 0]
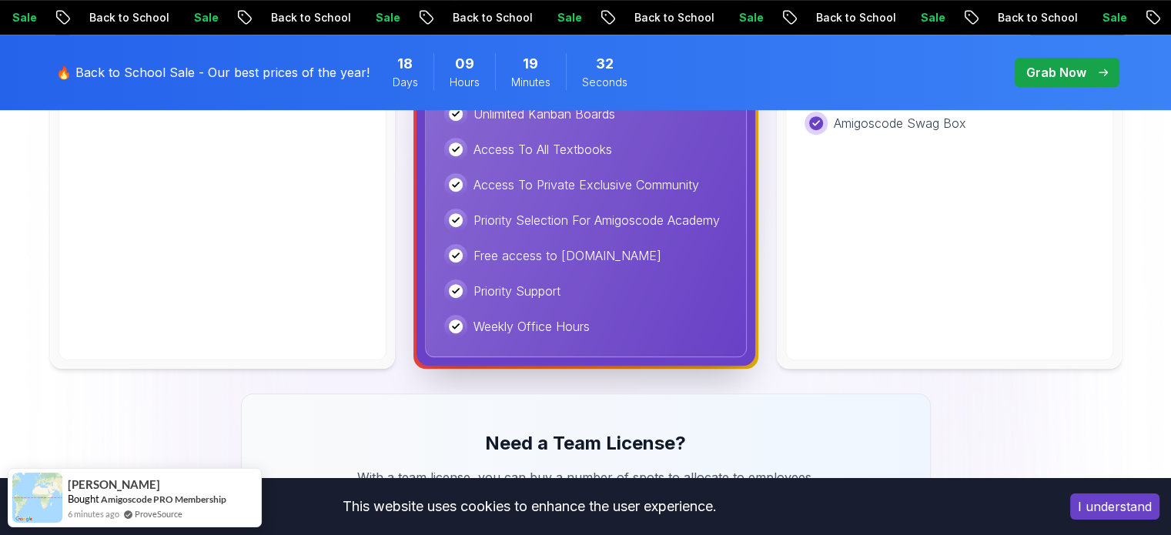
click at [844, 285] on div "Lifetime One-time payment for lifetime access to all current and future courses…" at bounding box center [949, 3] width 328 height 713
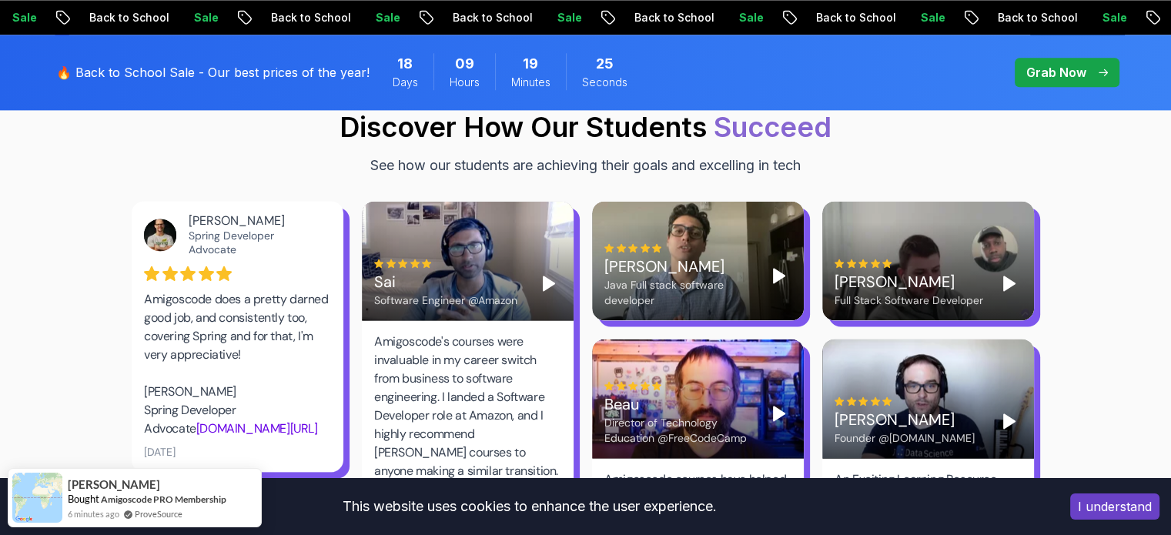
scroll to position [2155, 0]
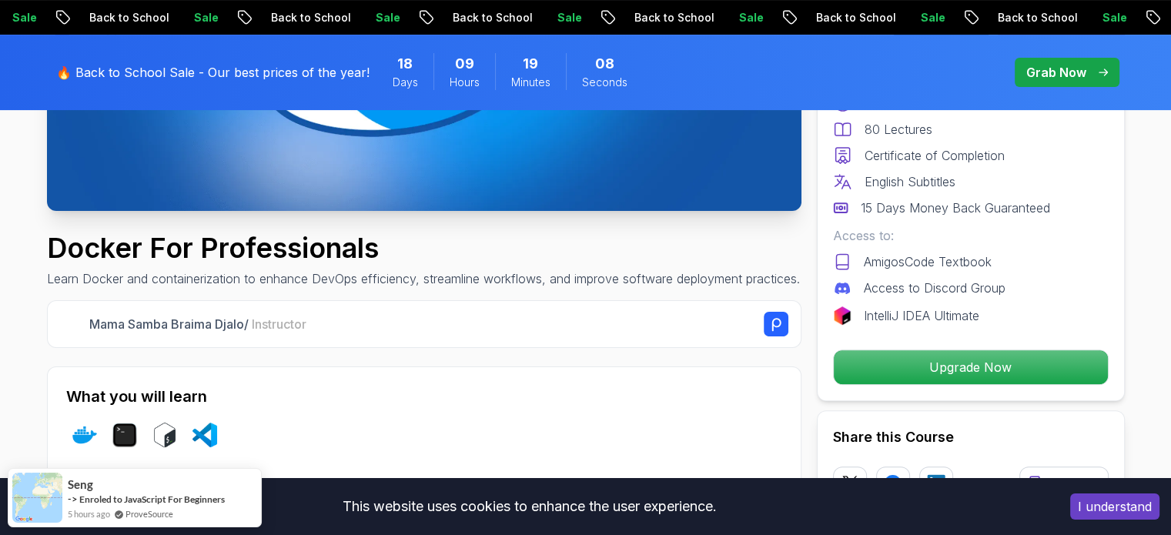
scroll to position [616, 0]
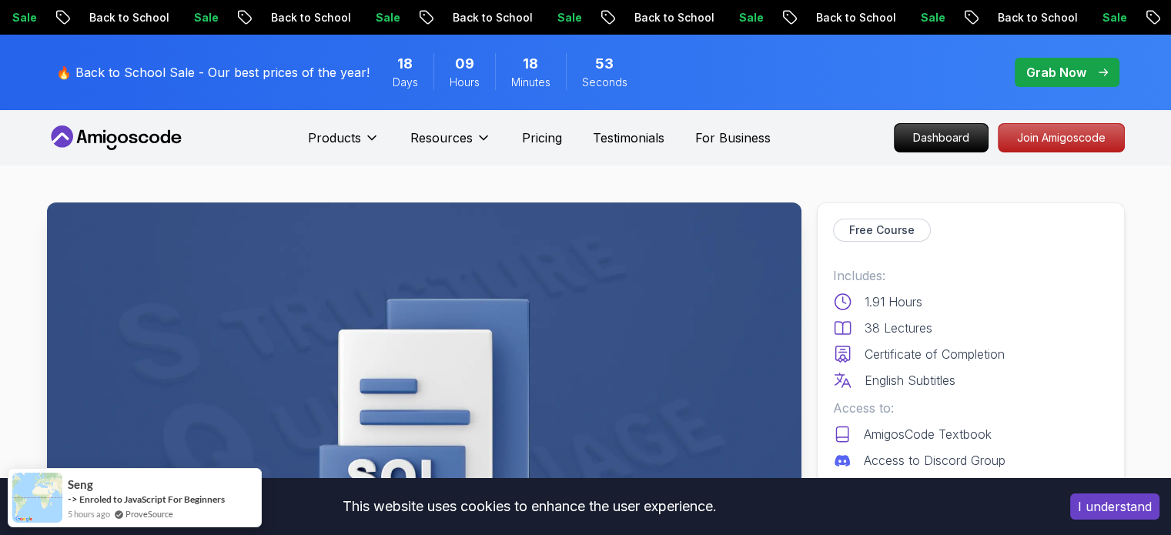
scroll to position [462, 0]
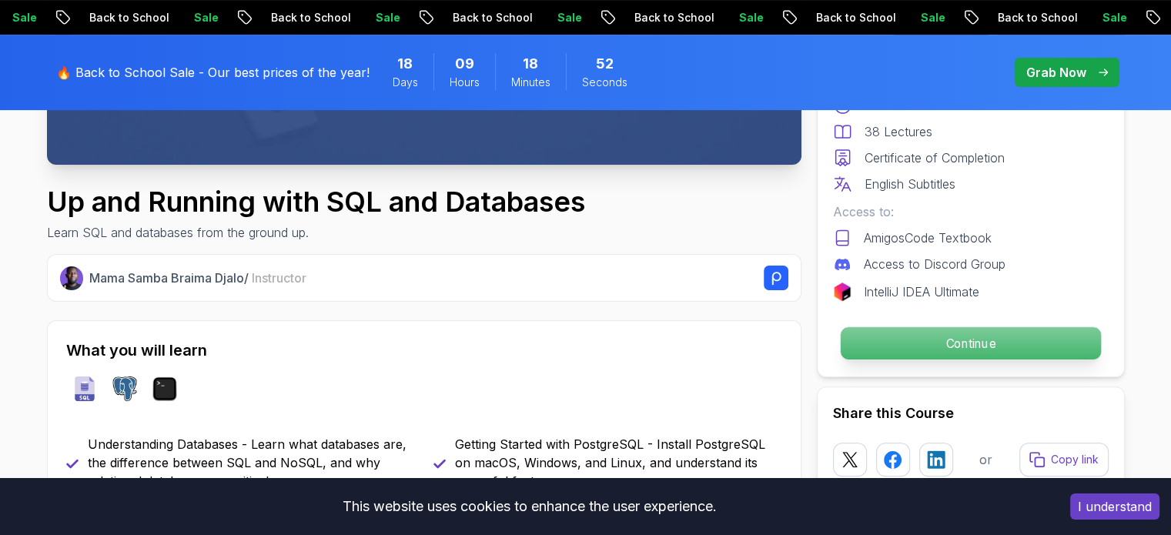
click at [961, 345] on p "Continue" at bounding box center [970, 343] width 260 height 32
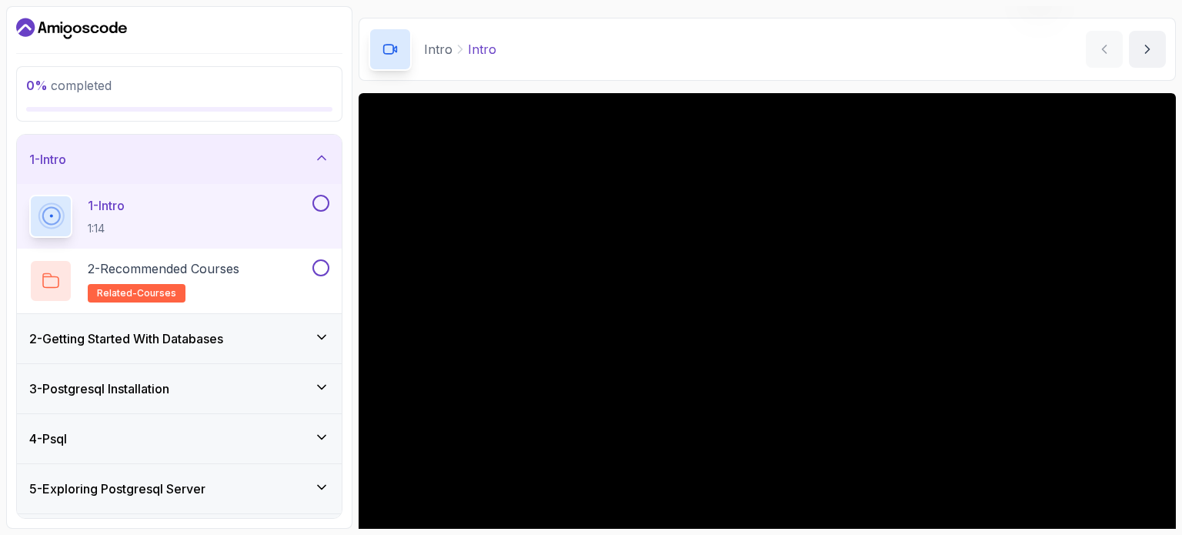
scroll to position [174, 0]
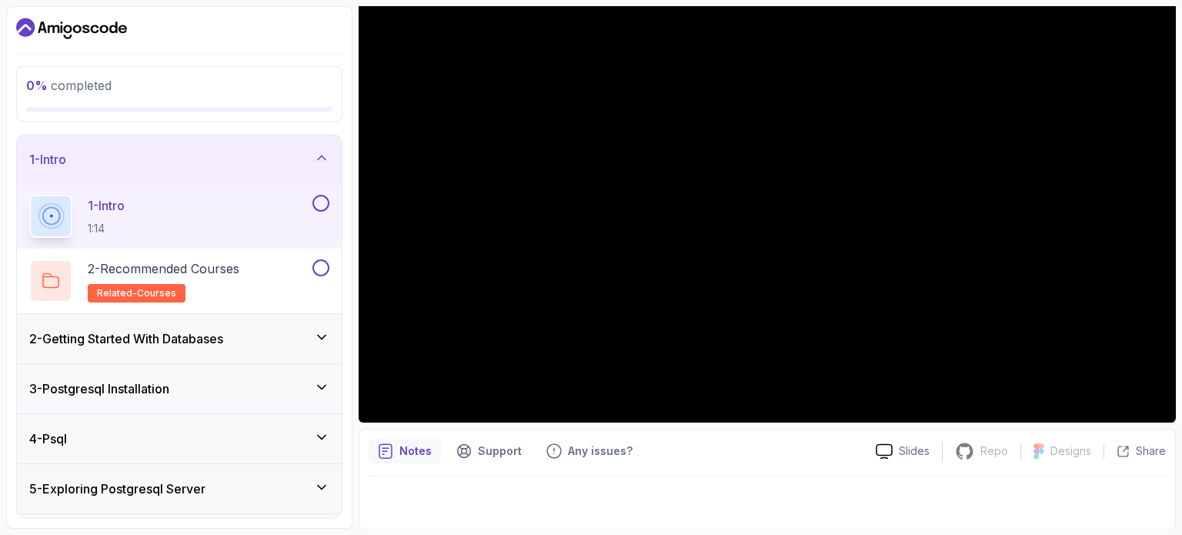
click at [308, 198] on div "1 - Intro 1:14" at bounding box center [169, 216] width 280 height 43
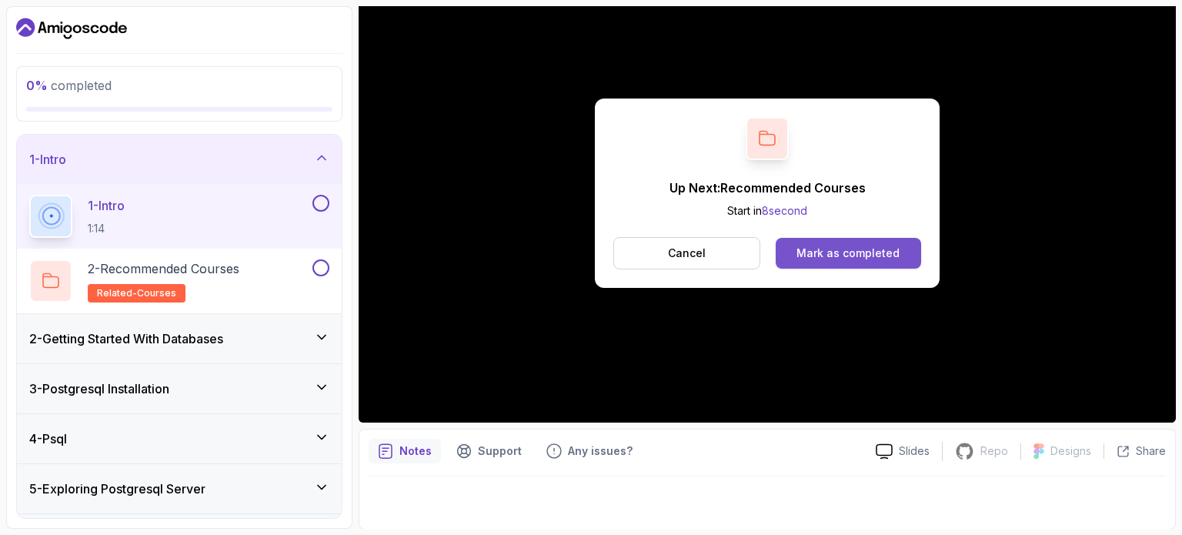
click at [881, 248] on div "Mark as completed" at bounding box center [848, 253] width 103 height 15
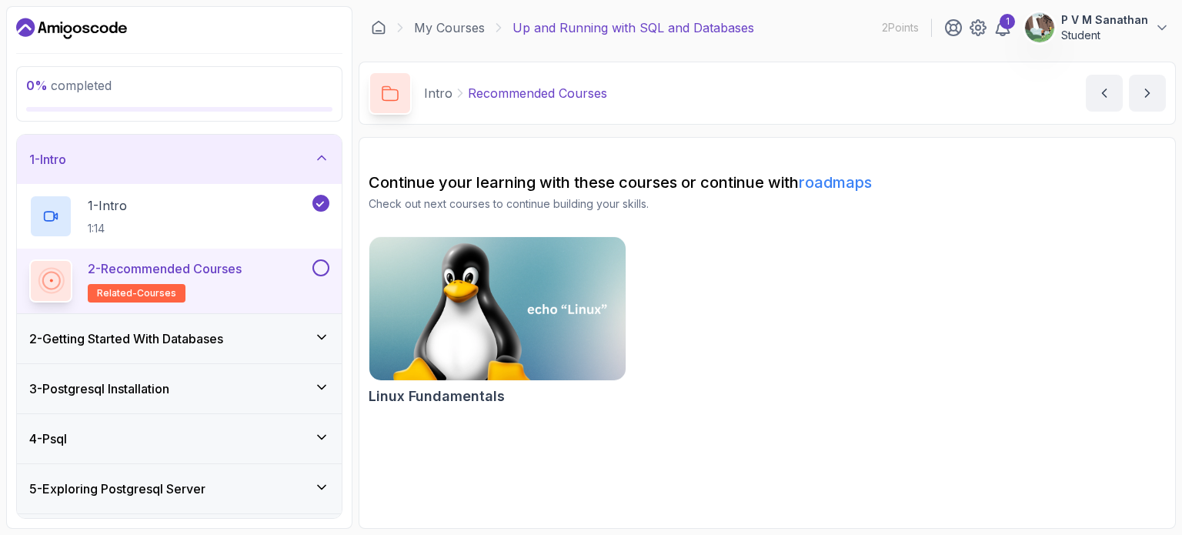
click at [330, 266] on div "2 - Recommended Courses related-courses" at bounding box center [179, 281] width 325 height 65
click at [322, 270] on button at bounding box center [321, 267] width 17 height 17
click at [293, 338] on div "2 - Getting Started With Databases" at bounding box center [179, 338] width 300 height 18
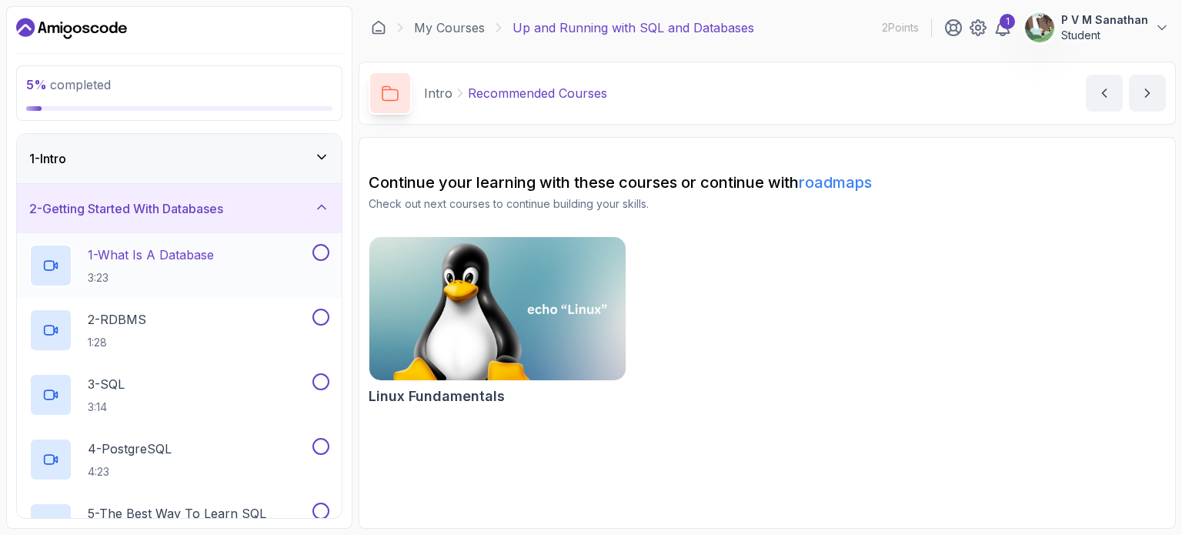
click at [222, 273] on div "1 - What Is A Database 3:23" at bounding box center [169, 265] width 280 height 43
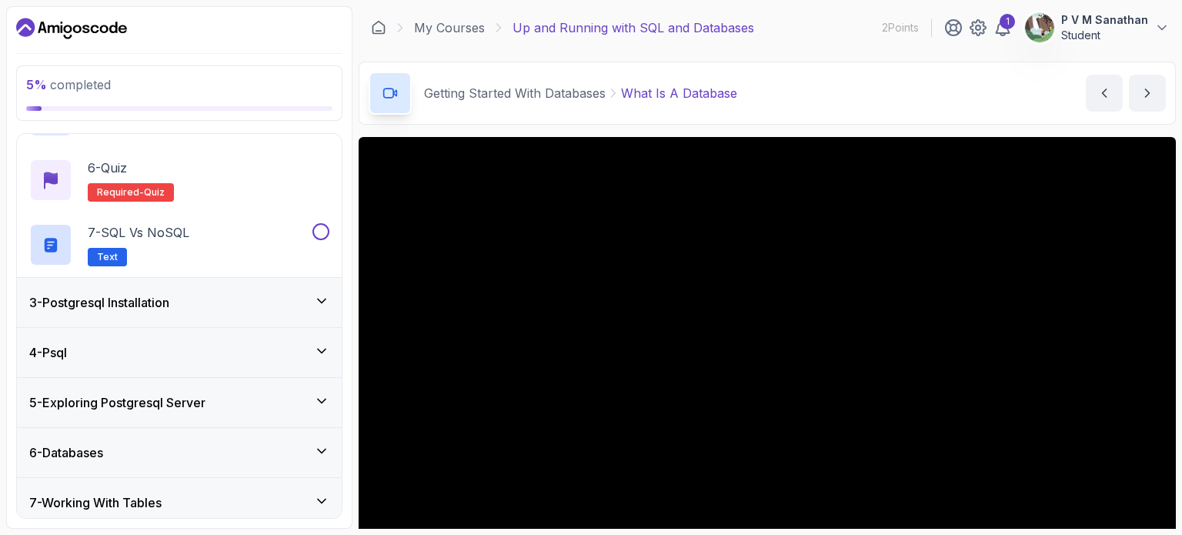
scroll to position [312, 0]
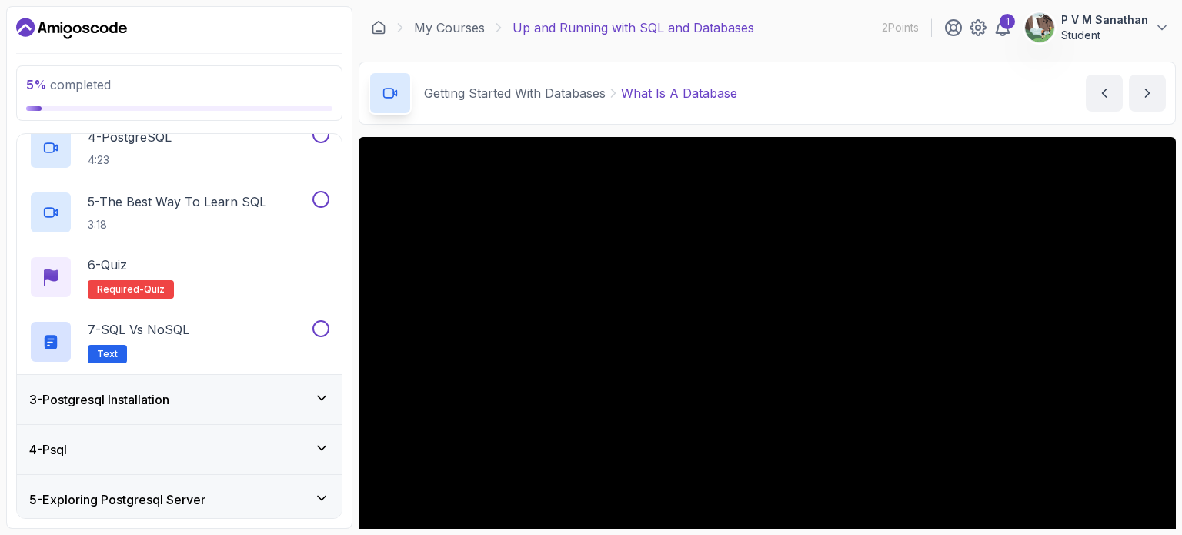
click at [252, 406] on div "3 - Postgresql Installation" at bounding box center [179, 399] width 300 height 18
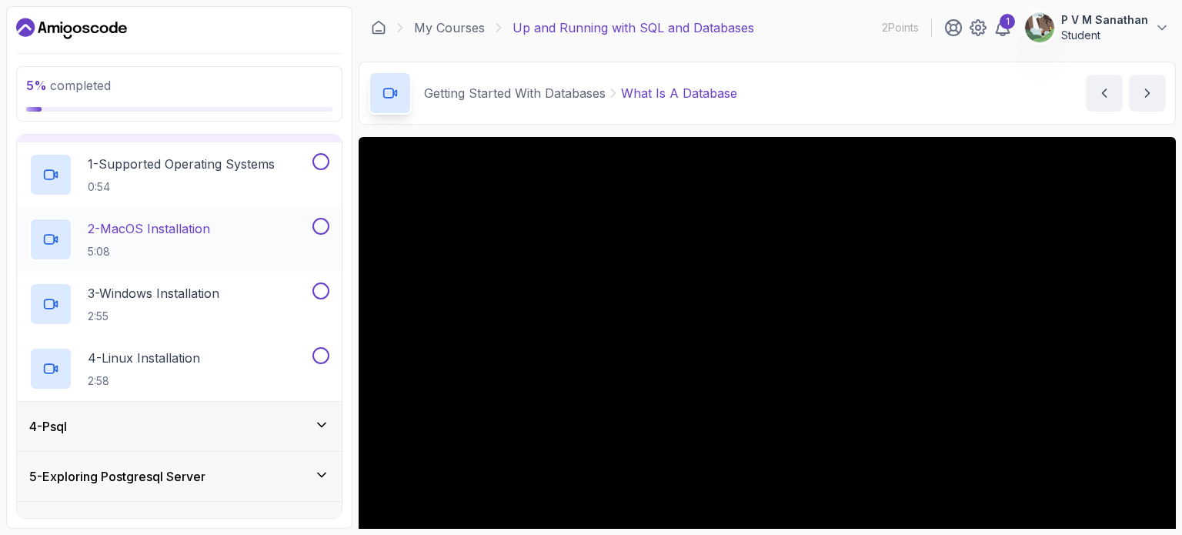
scroll to position [168, 0]
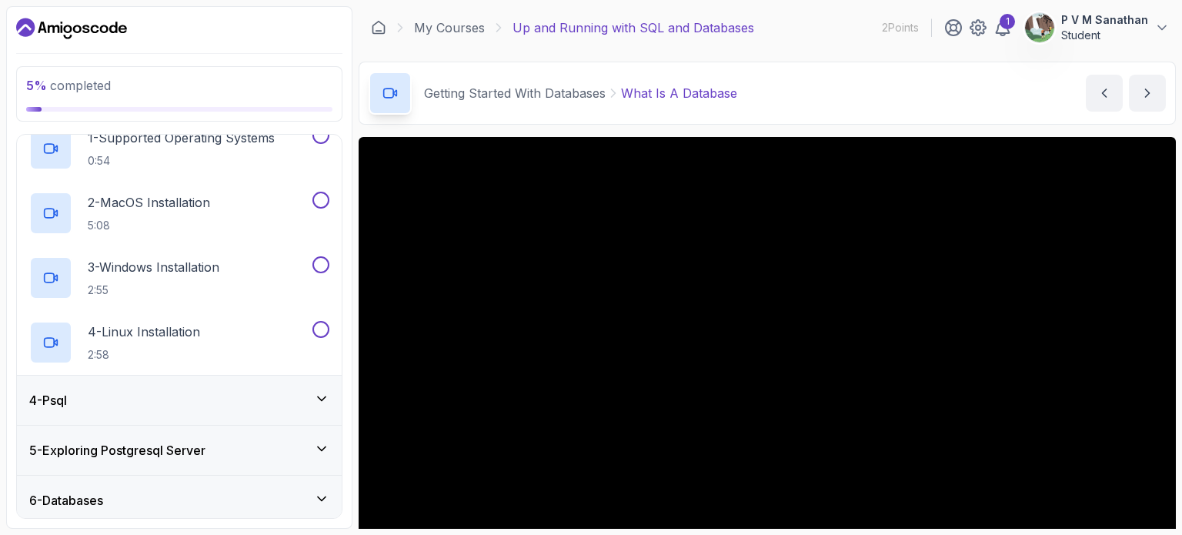
click at [243, 400] on div "4 - Psql" at bounding box center [179, 400] width 300 height 18
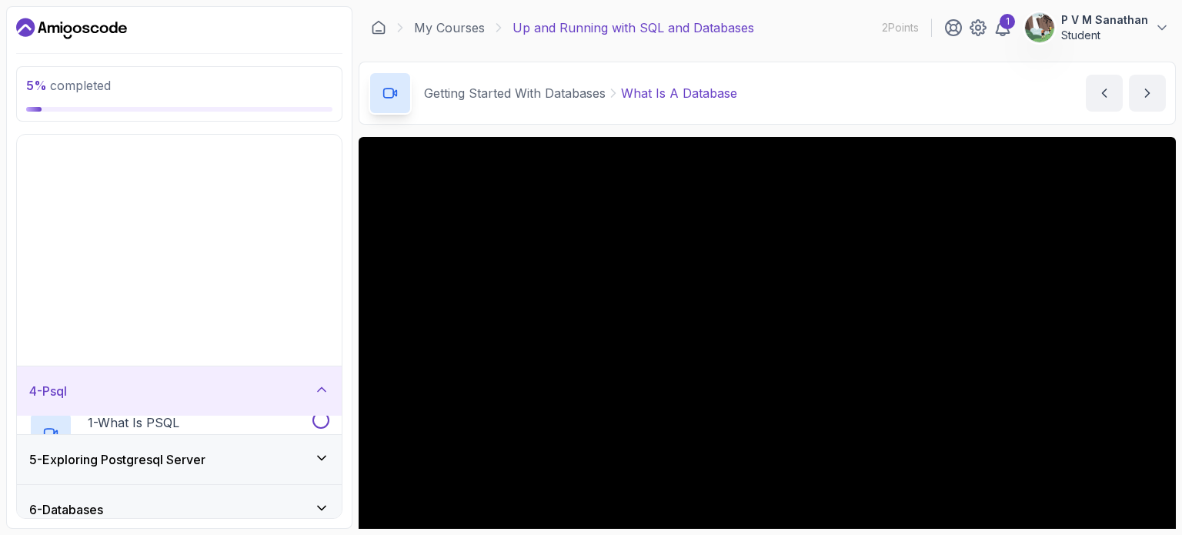
scroll to position [14, 0]
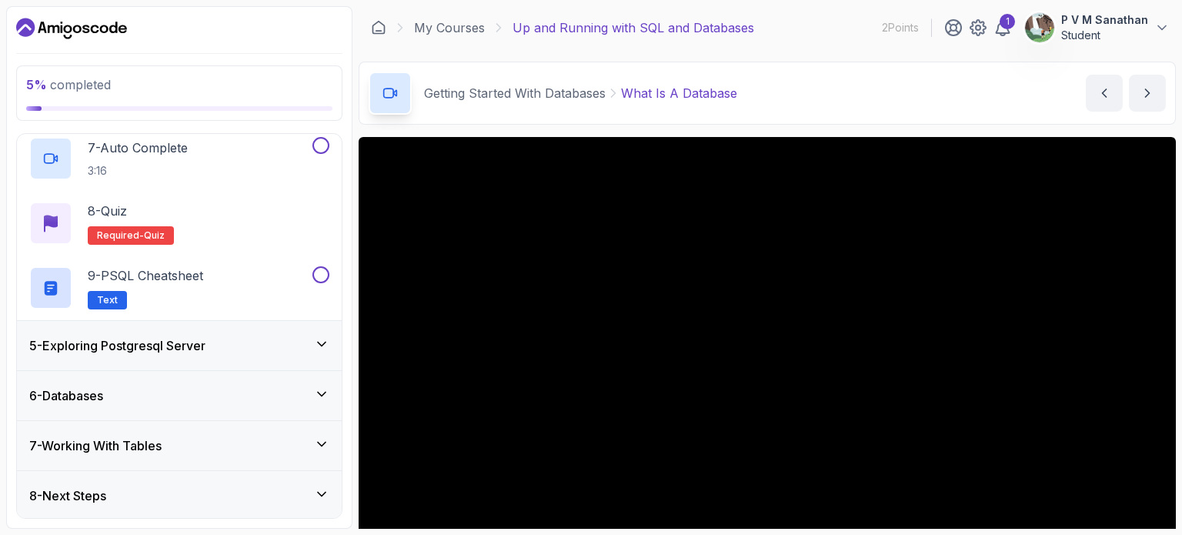
click at [283, 343] on div "5 - Exploring Postgresql Server" at bounding box center [179, 345] width 300 height 18
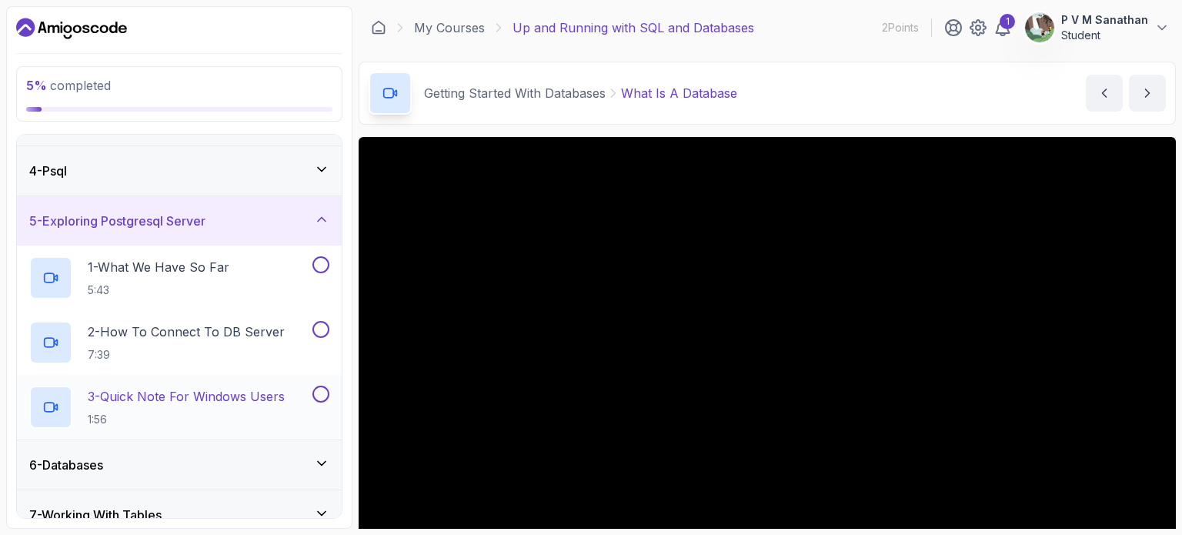
scroll to position [207, 0]
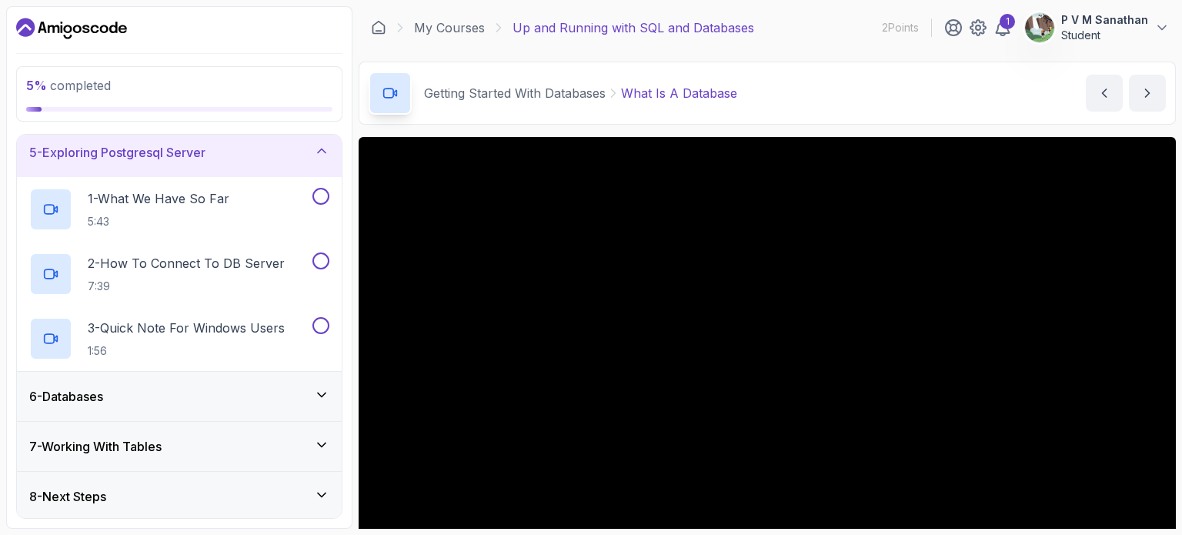
click at [268, 387] on div "6 - Databases" at bounding box center [179, 396] width 300 height 18
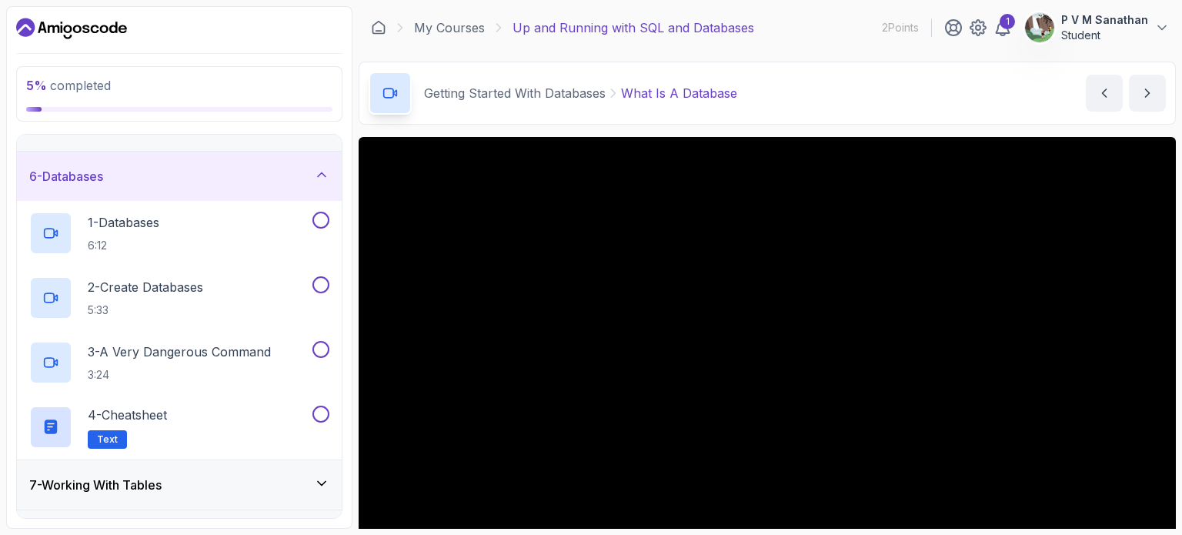
scroll to position [272, 0]
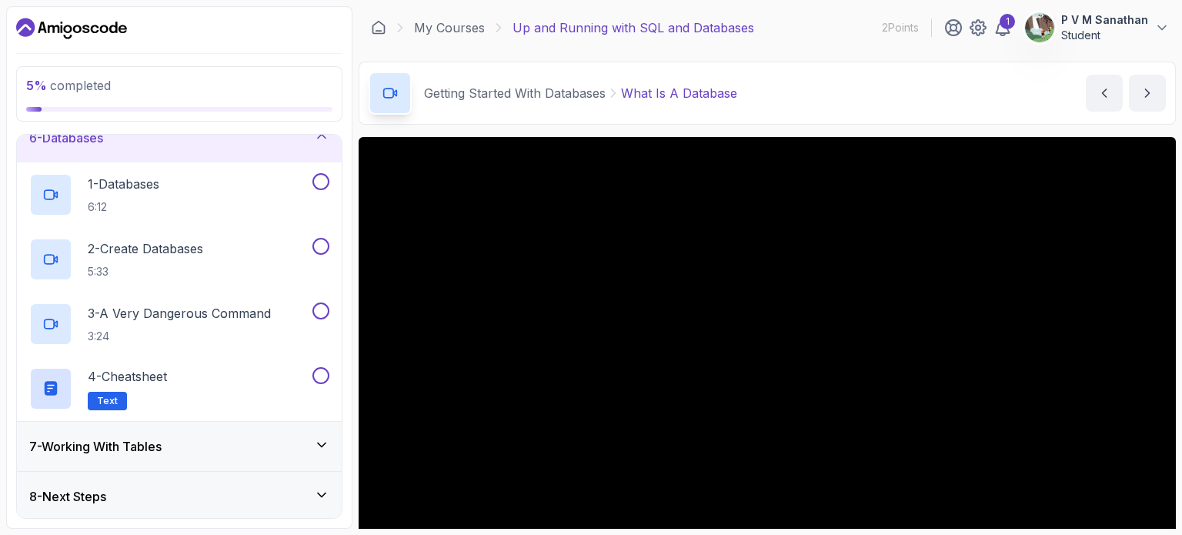
click at [260, 443] on div "7 - Working With Tables" at bounding box center [179, 446] width 300 height 18
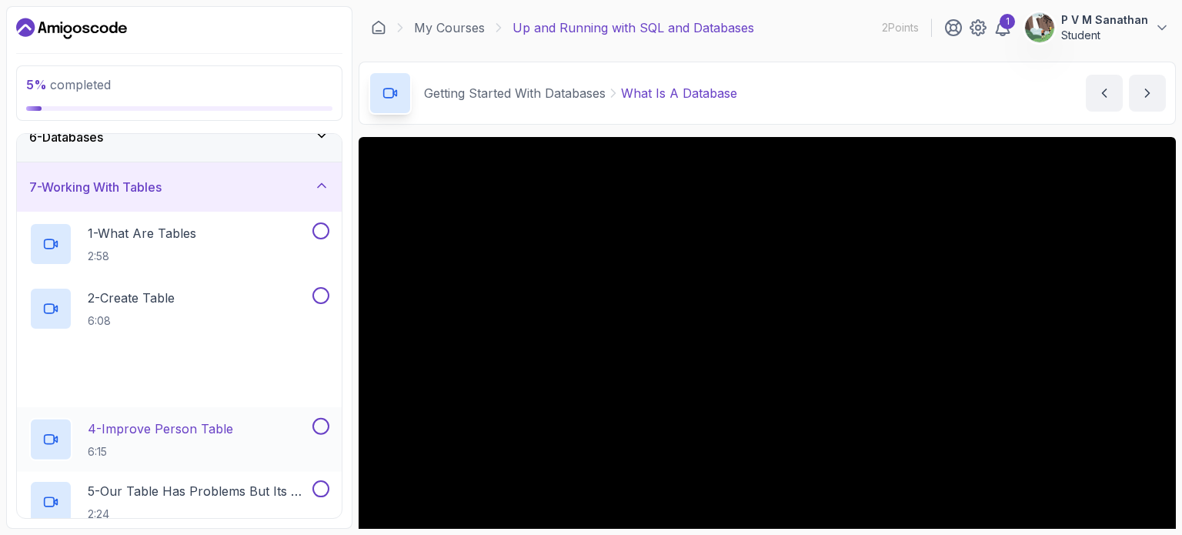
scroll to position [401, 0]
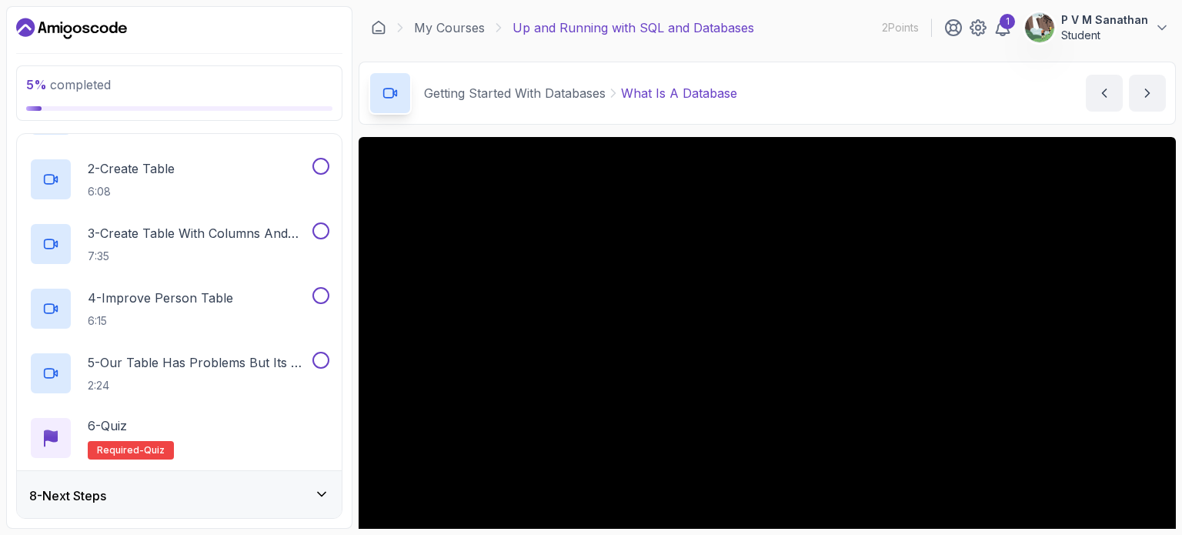
click at [221, 490] on div "8 - Next Steps" at bounding box center [179, 495] width 300 height 18
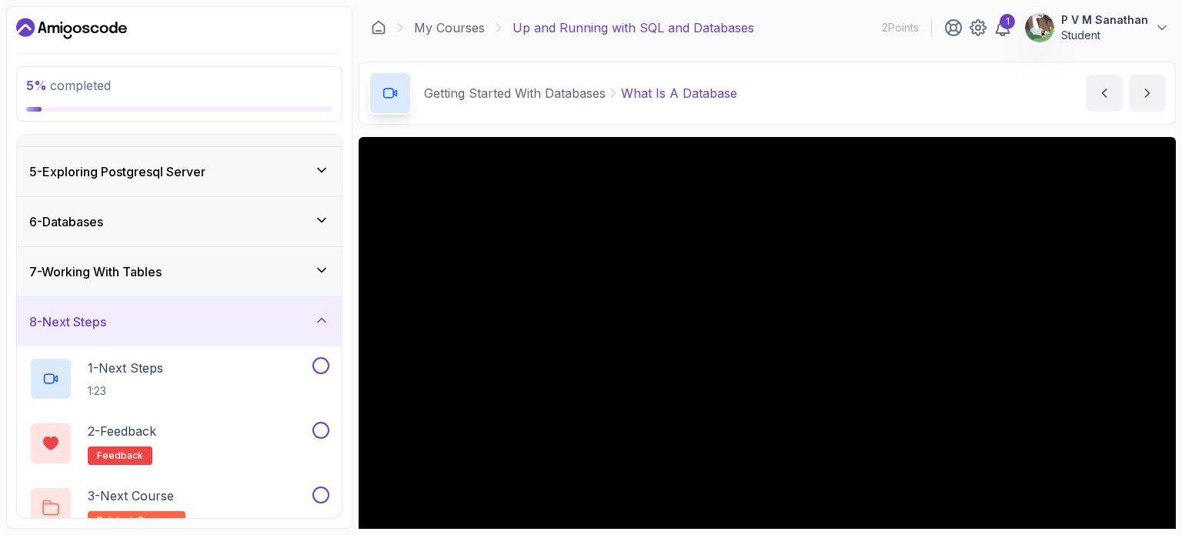
scroll to position [207, 0]
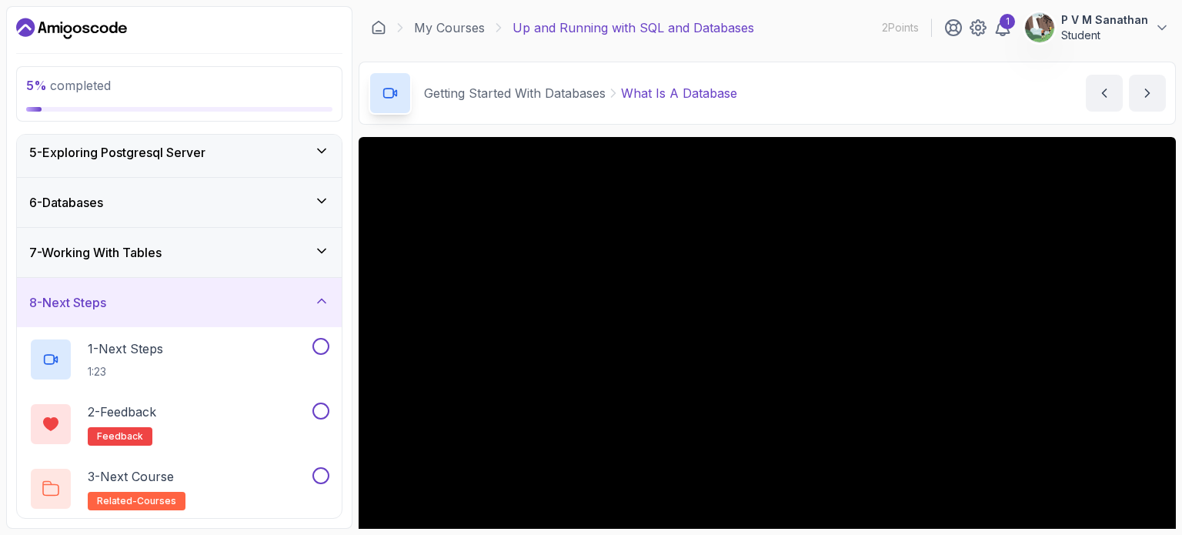
click at [299, 300] on div "8 - Next Steps" at bounding box center [179, 302] width 300 height 18
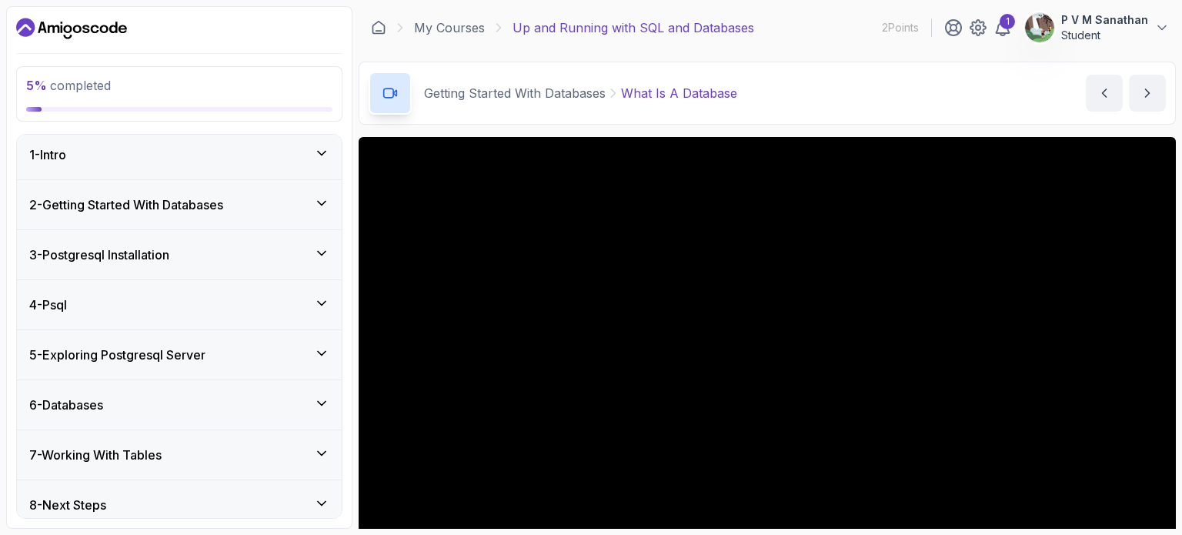
scroll to position [0, 0]
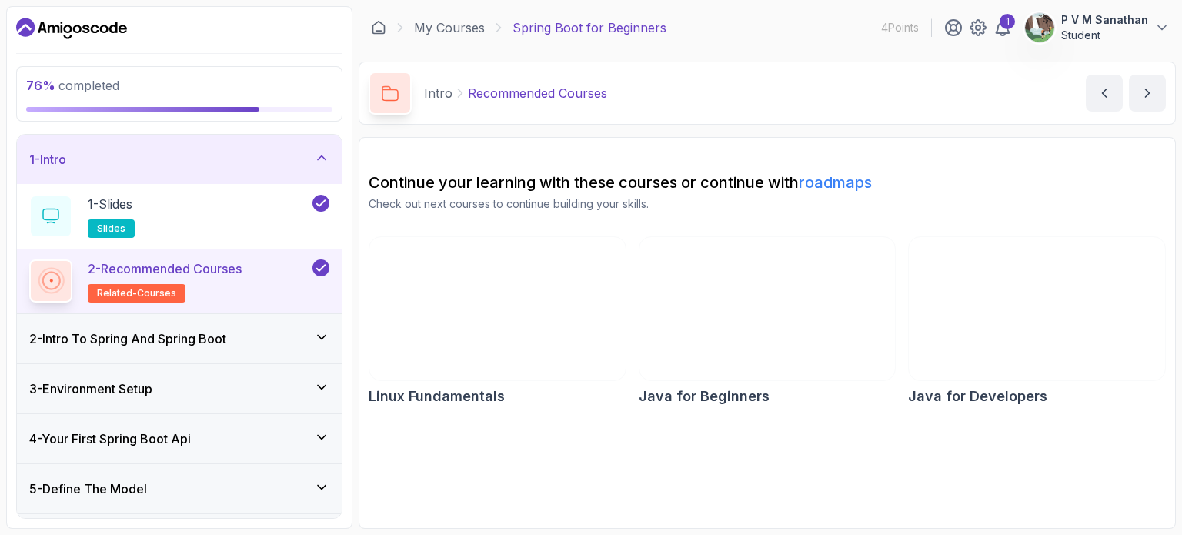
scroll to position [308, 0]
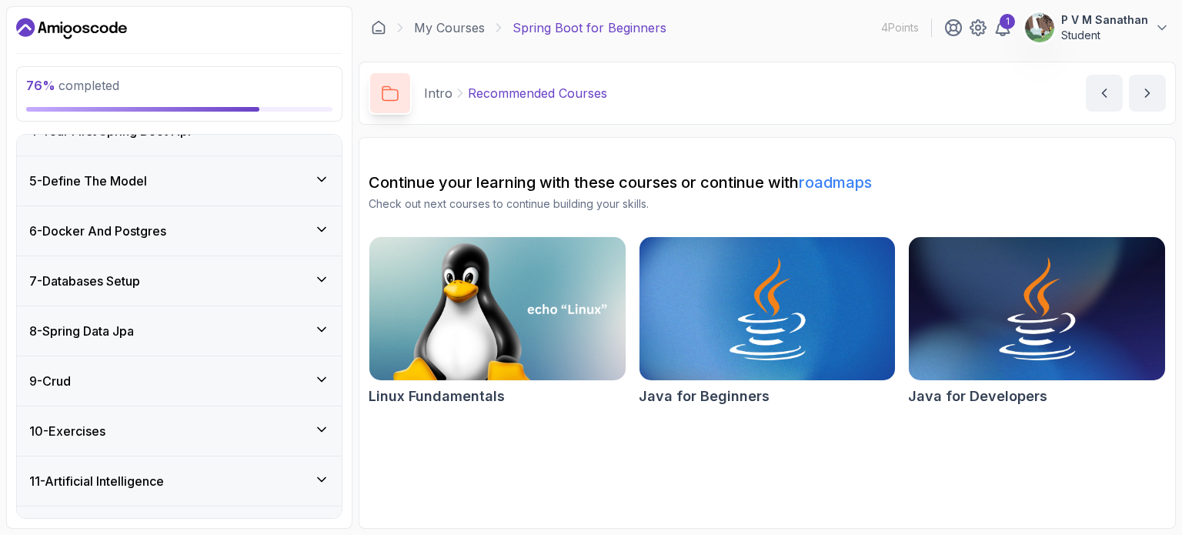
click at [270, 311] on div "8 - Spring Data Jpa" at bounding box center [179, 330] width 325 height 49
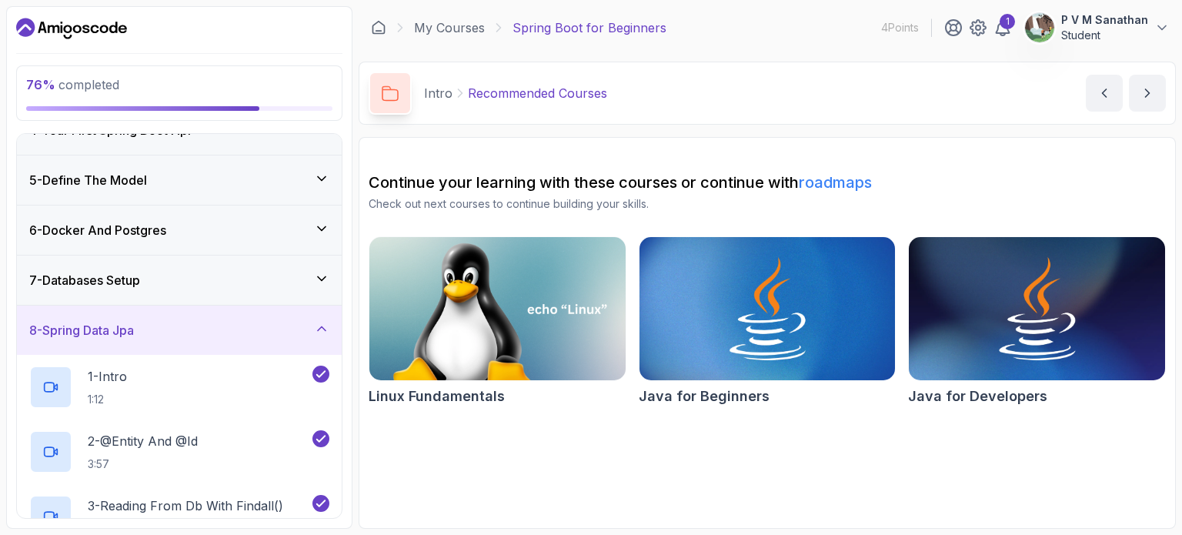
click at [269, 311] on div "8 - Spring Data Jpa" at bounding box center [179, 330] width 325 height 49
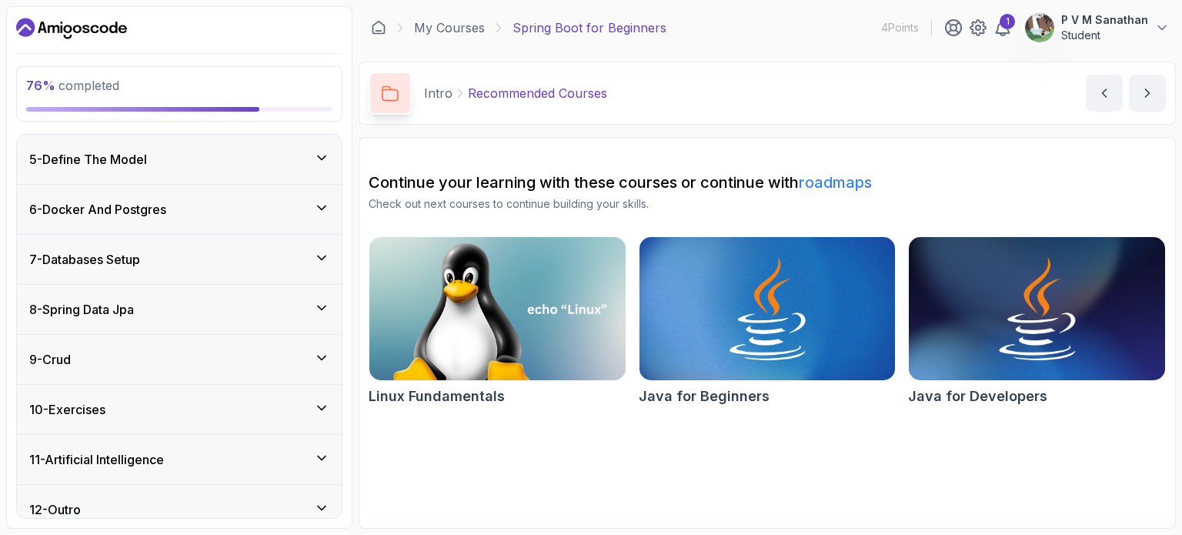
scroll to position [212, 0]
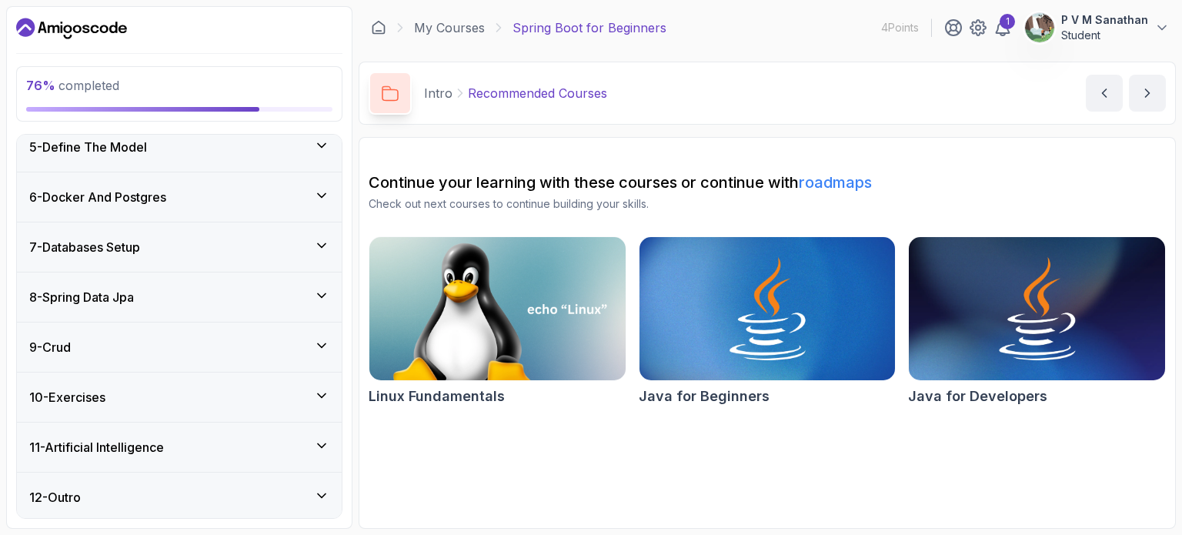
drag, startPoint x: 269, startPoint y: 351, endPoint x: 285, endPoint y: 314, distance: 40.3
click at [269, 350] on div "9 - Crud" at bounding box center [179, 347] width 300 height 18
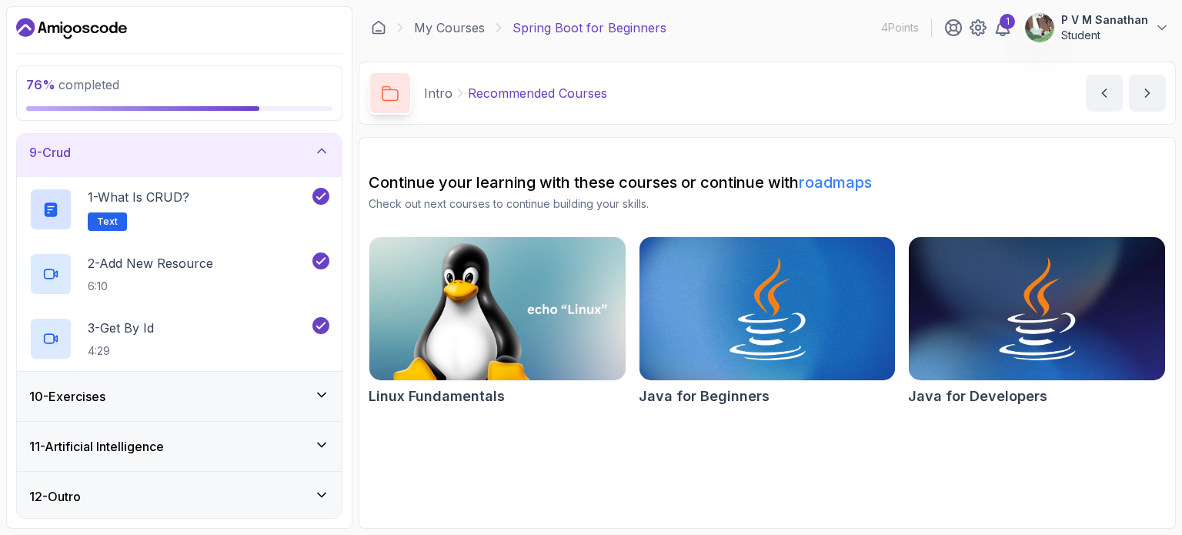
click at [251, 404] on div "10 - Exercises" at bounding box center [179, 396] width 325 height 49
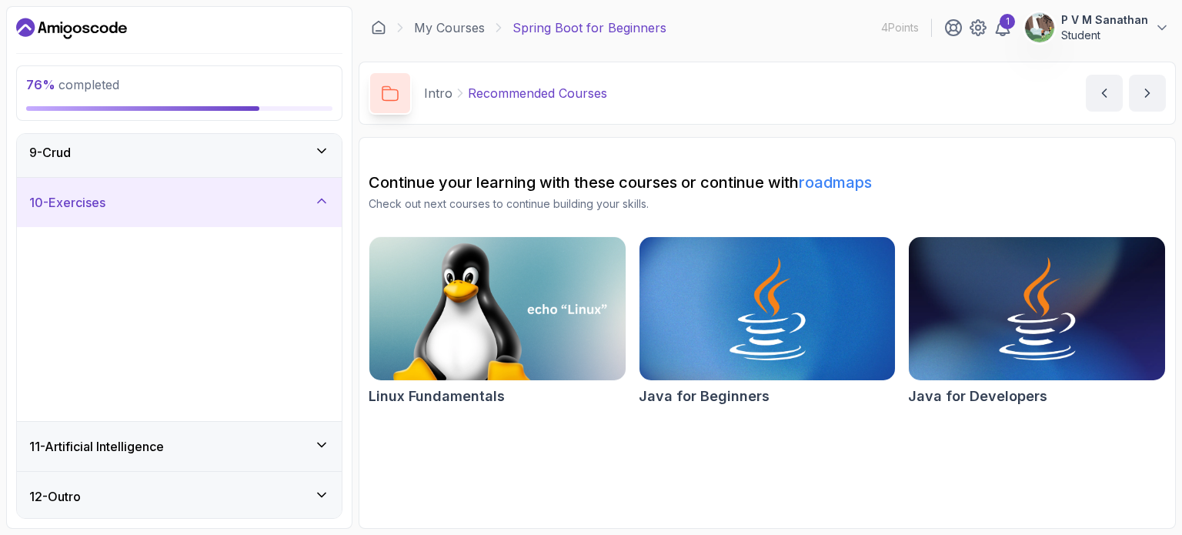
scroll to position [406, 0]
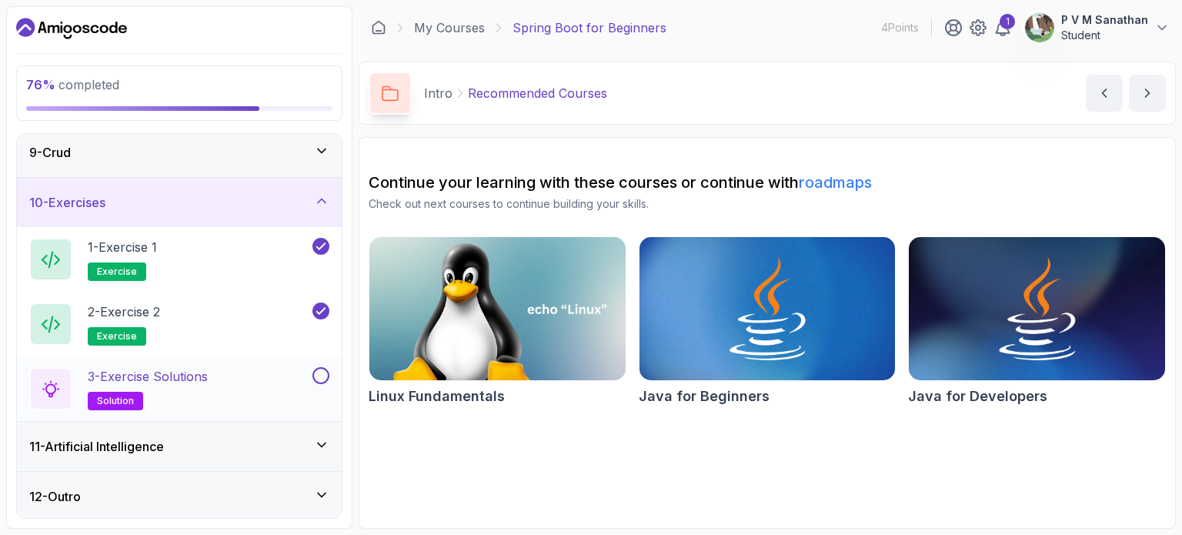
click at [252, 390] on div "3 - Exercise Solutions solution" at bounding box center [169, 388] width 280 height 43
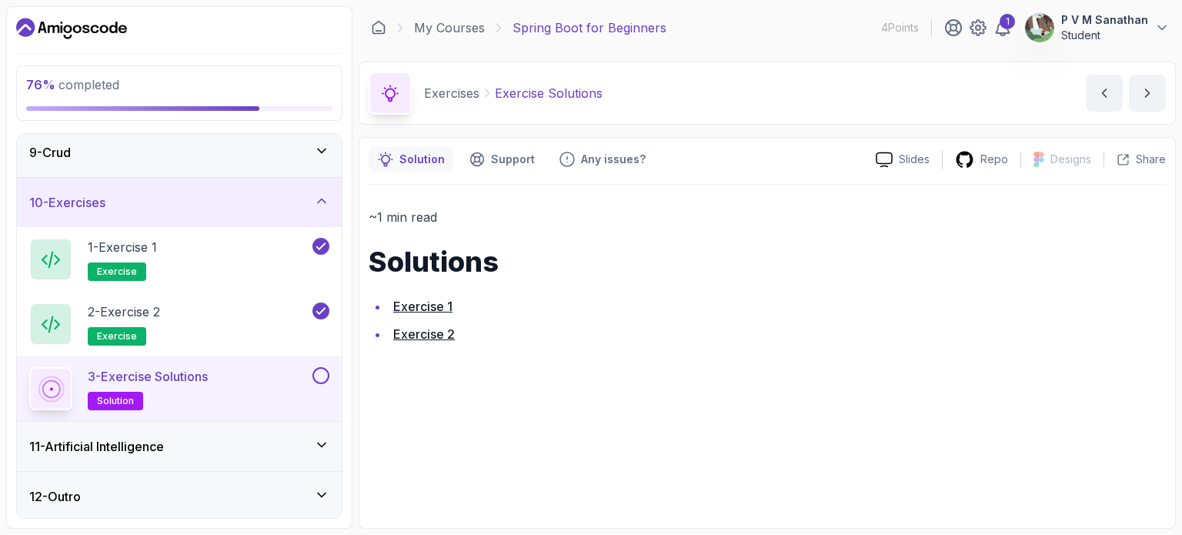
click at [446, 333] on link "Exercise 2" at bounding box center [424, 333] width 62 height 15
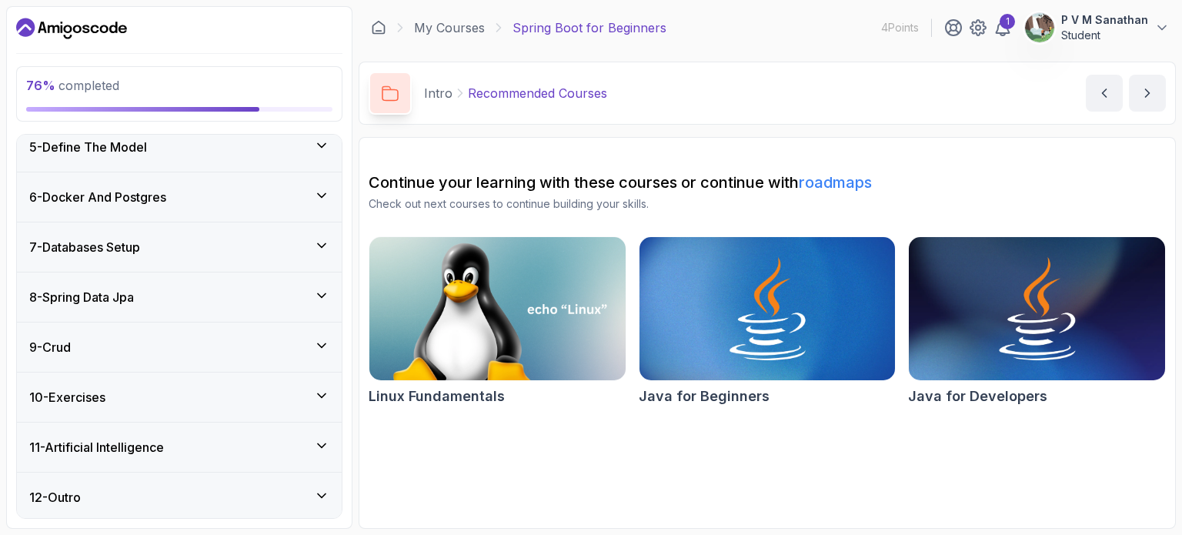
click at [248, 391] on div "10 - Exercises" at bounding box center [179, 397] width 300 height 18
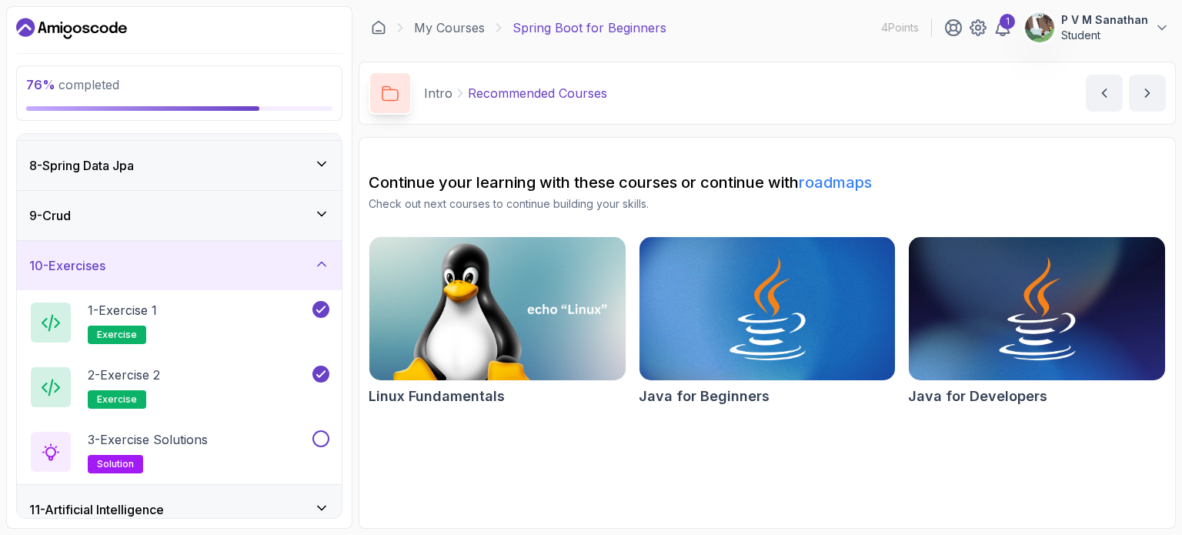
scroll to position [406, 0]
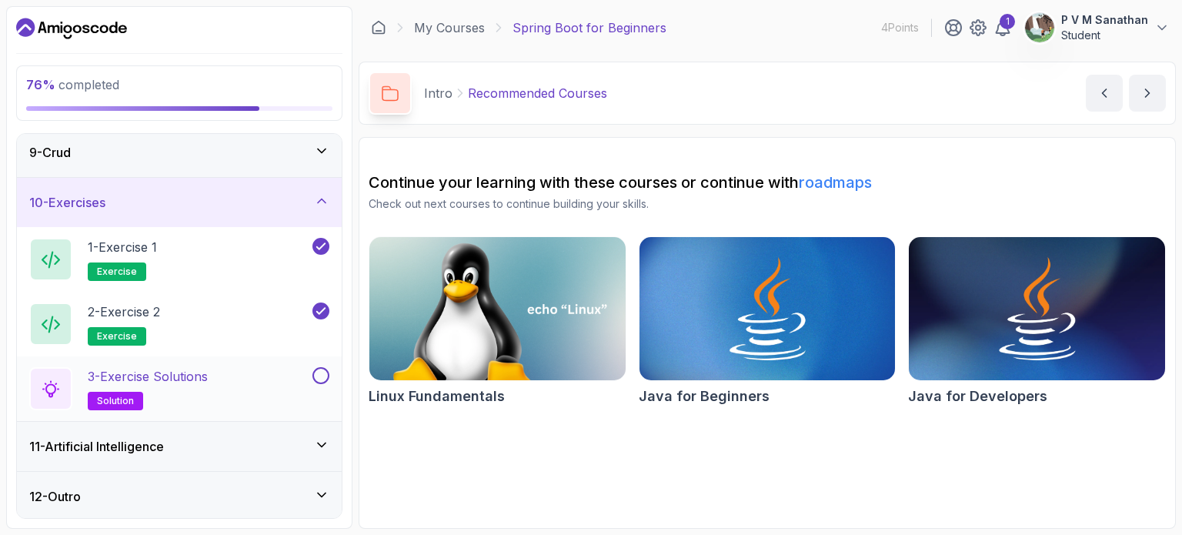
click at [275, 369] on div "3 - Exercise Solutions solution" at bounding box center [169, 388] width 280 height 43
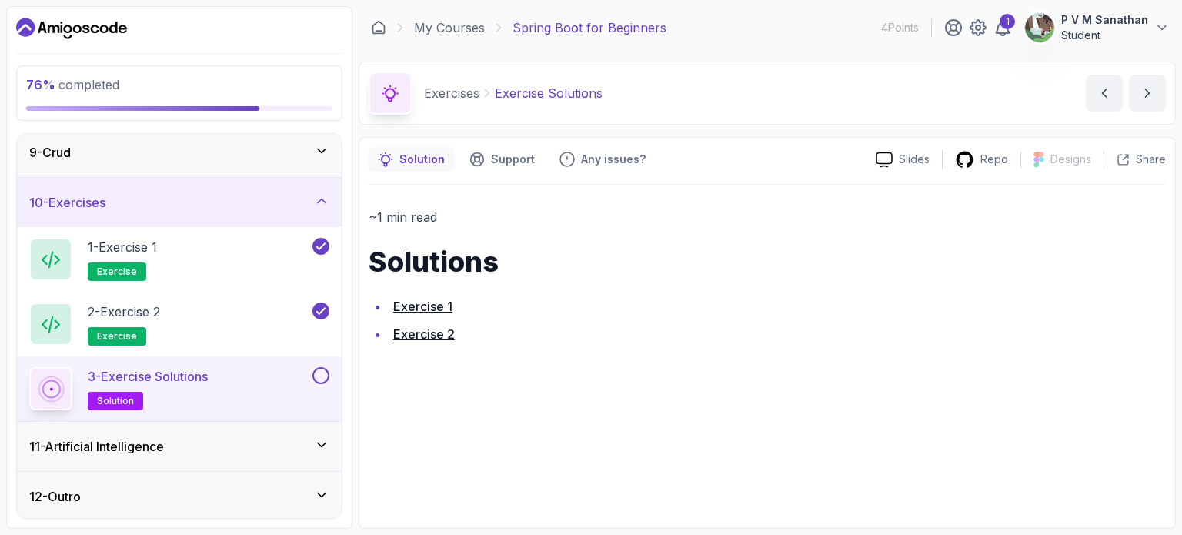
click at [434, 335] on link "Exercise 2" at bounding box center [424, 333] width 62 height 15
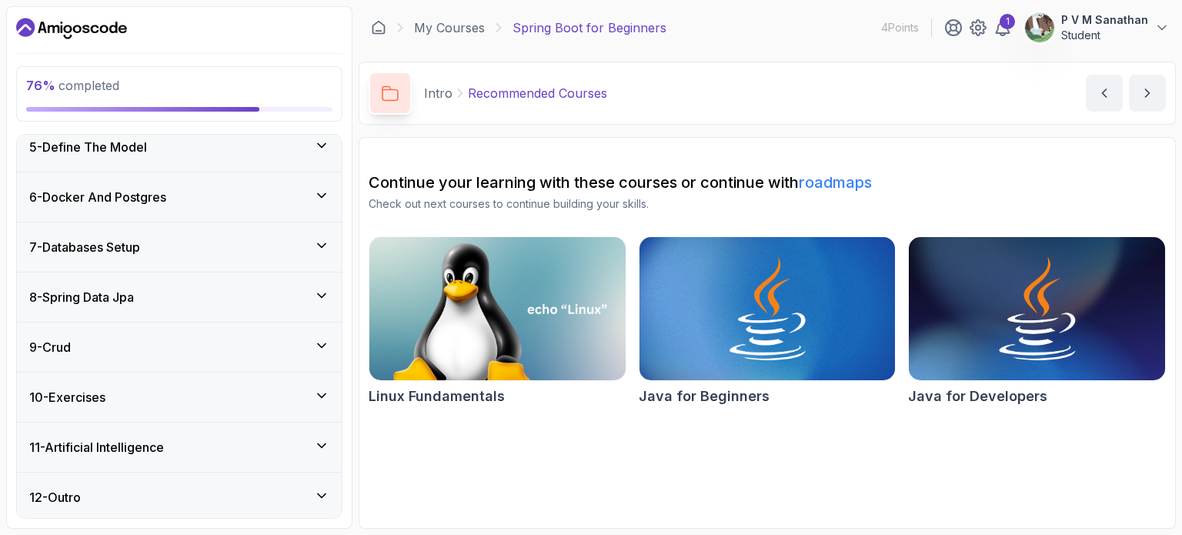
click at [240, 353] on div "9 - Crud" at bounding box center [179, 347] width 300 height 18
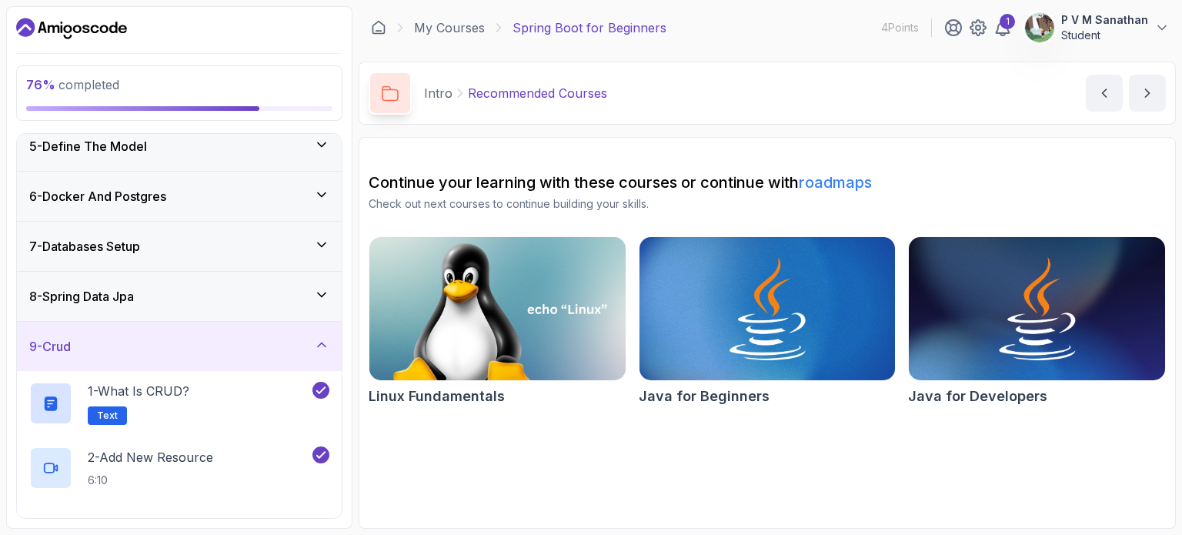
scroll to position [406, 0]
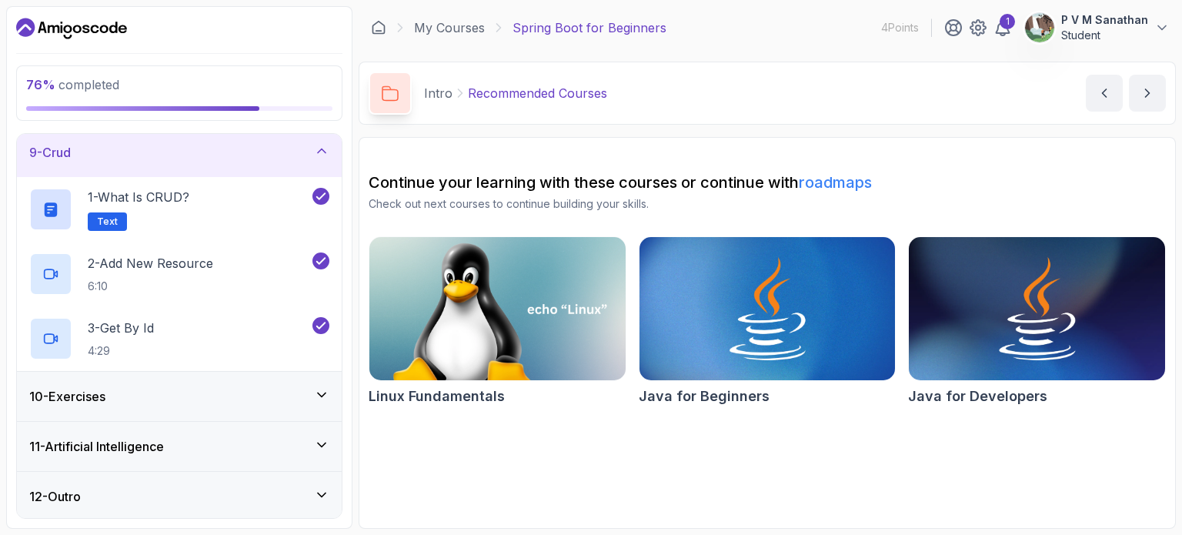
click at [226, 381] on div "10 - Exercises" at bounding box center [179, 396] width 325 height 49
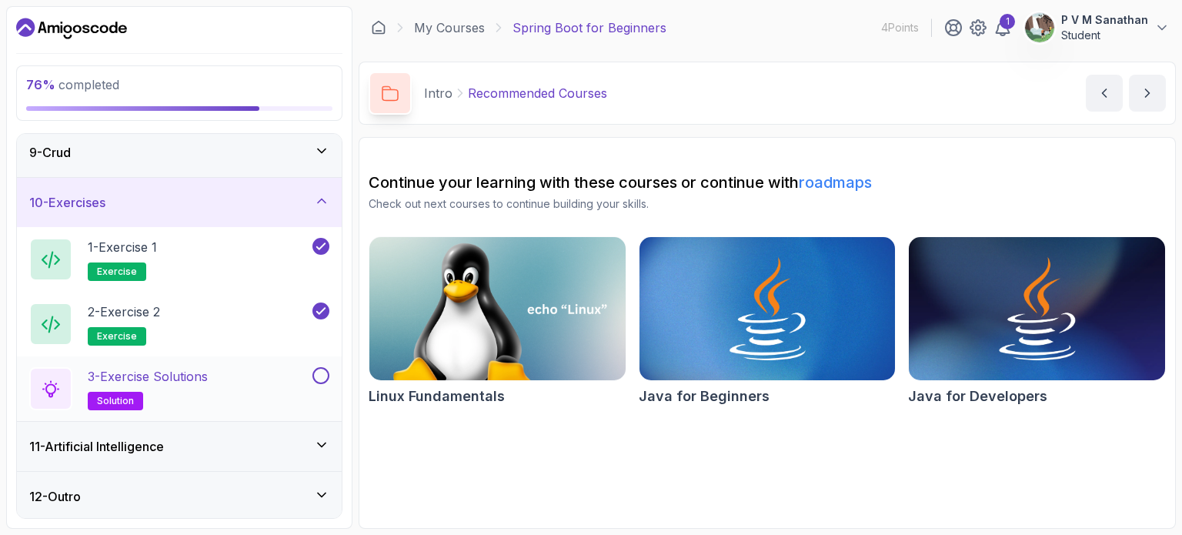
click at [323, 369] on button at bounding box center [321, 375] width 17 height 17
click at [268, 437] on div "11 - Artificial Intelligence" at bounding box center [179, 446] width 300 height 18
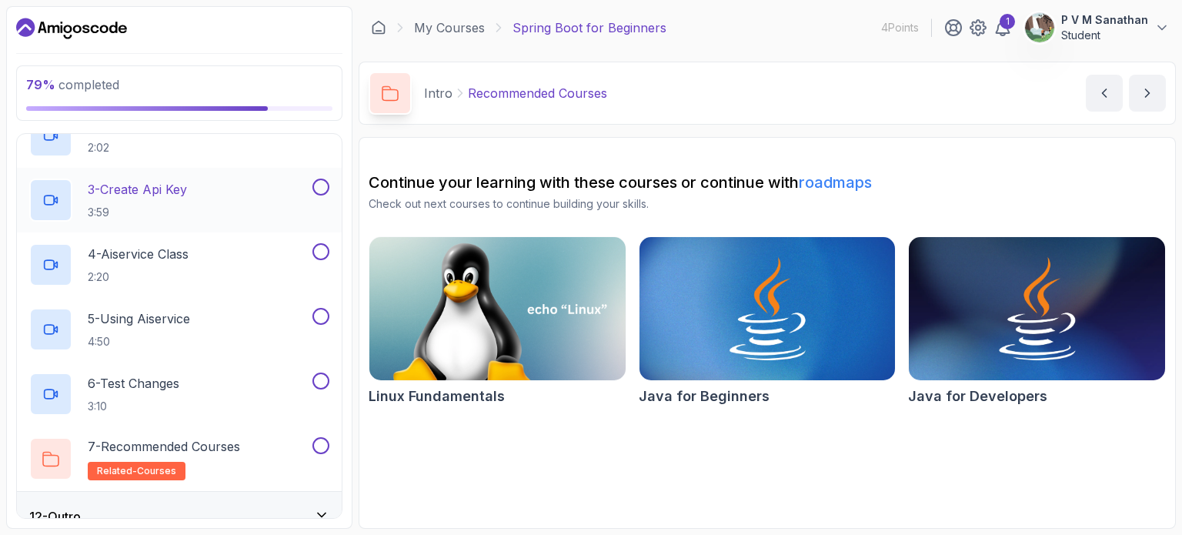
scroll to position [491, 0]
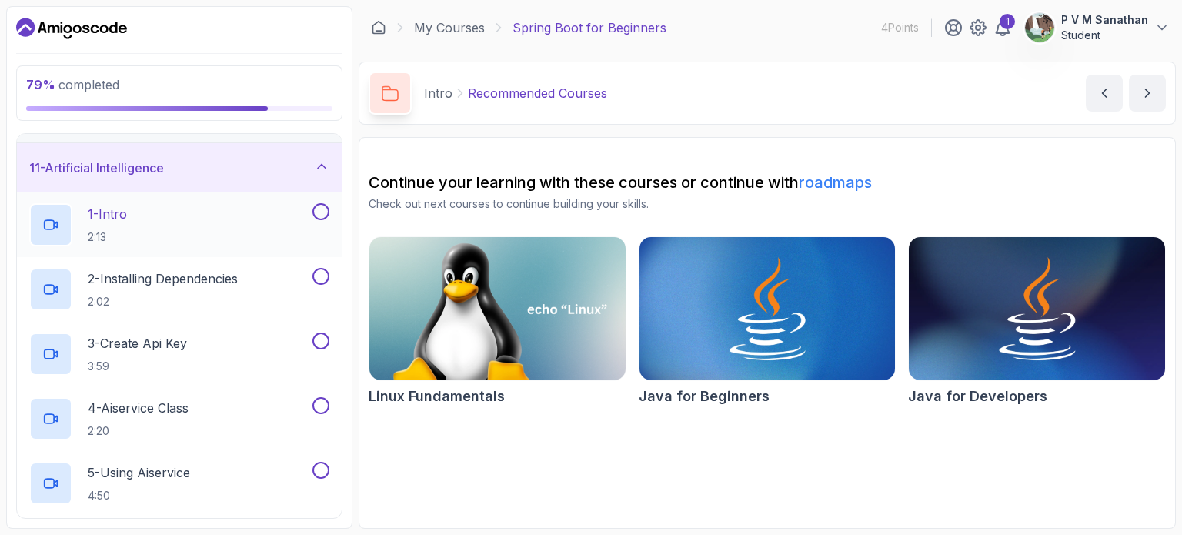
click at [221, 228] on div "1 - Intro 2:13" at bounding box center [169, 224] width 280 height 43
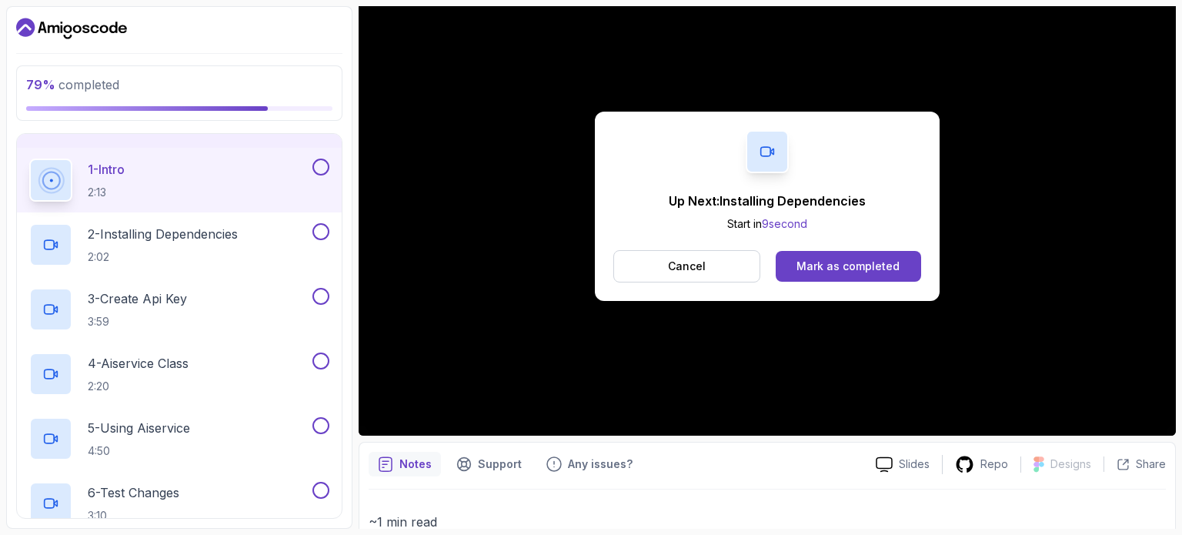
scroll to position [291, 0]
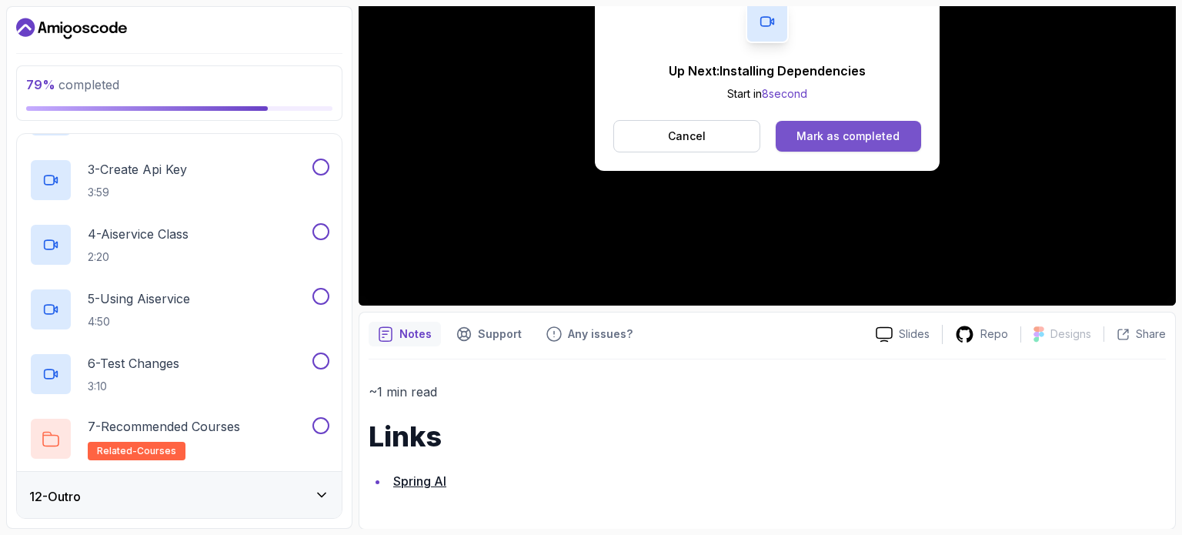
click at [849, 129] on div "Mark as completed" at bounding box center [848, 136] width 103 height 15
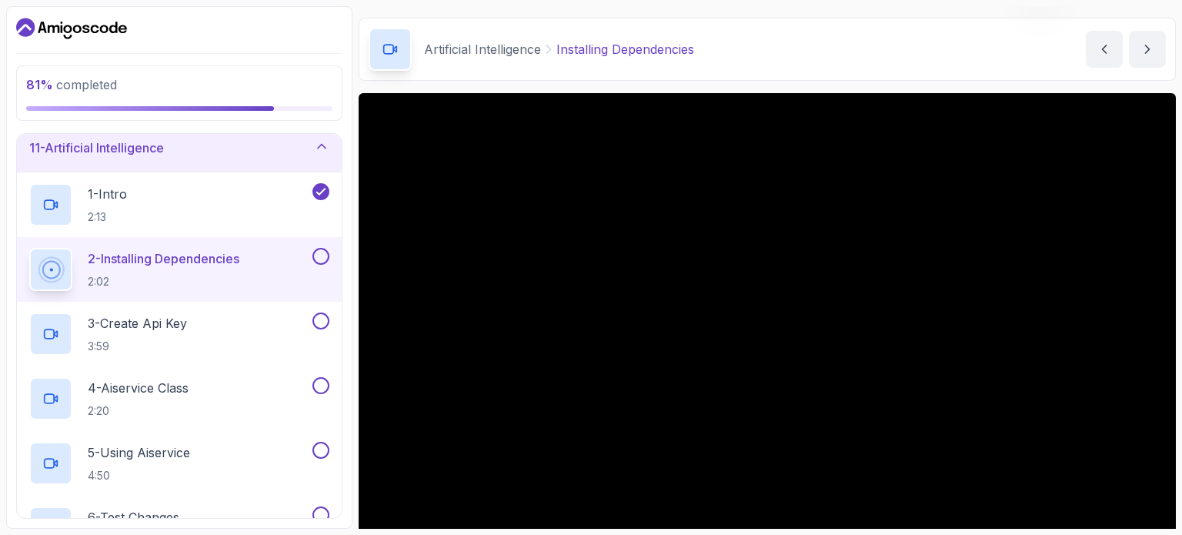
scroll to position [174, 0]
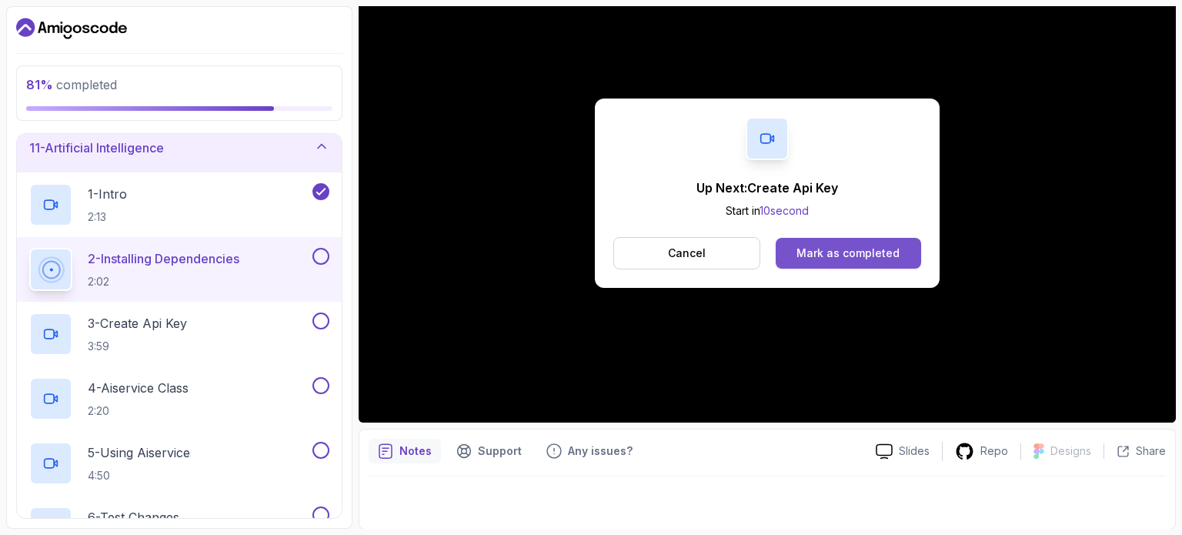
click at [822, 249] on div "Mark as completed" at bounding box center [848, 253] width 103 height 15
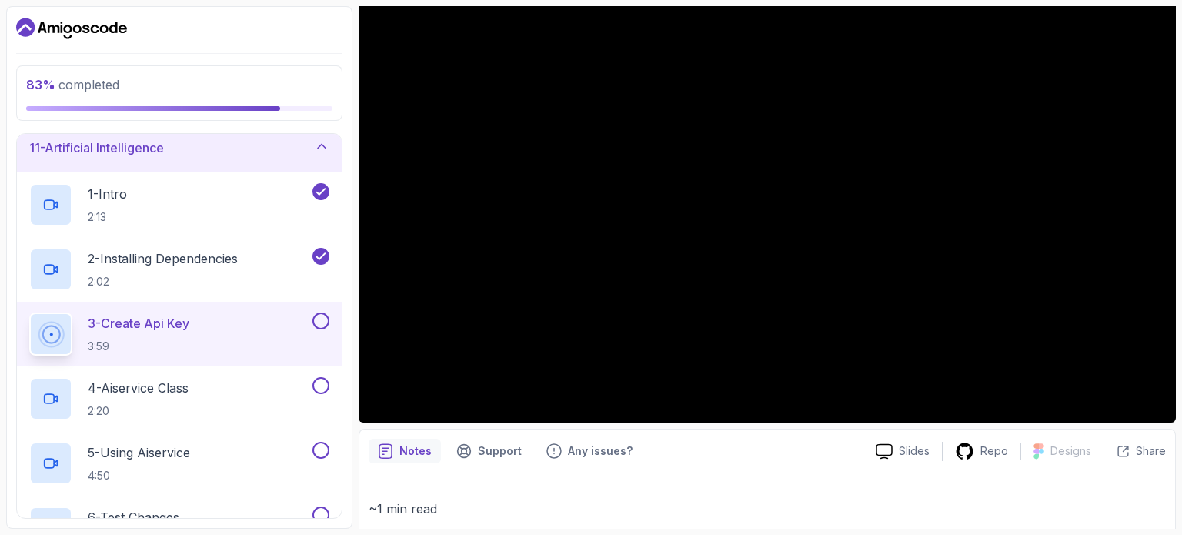
click at [186, 302] on div "3 - Create Api Key 3:59" at bounding box center [179, 334] width 325 height 65
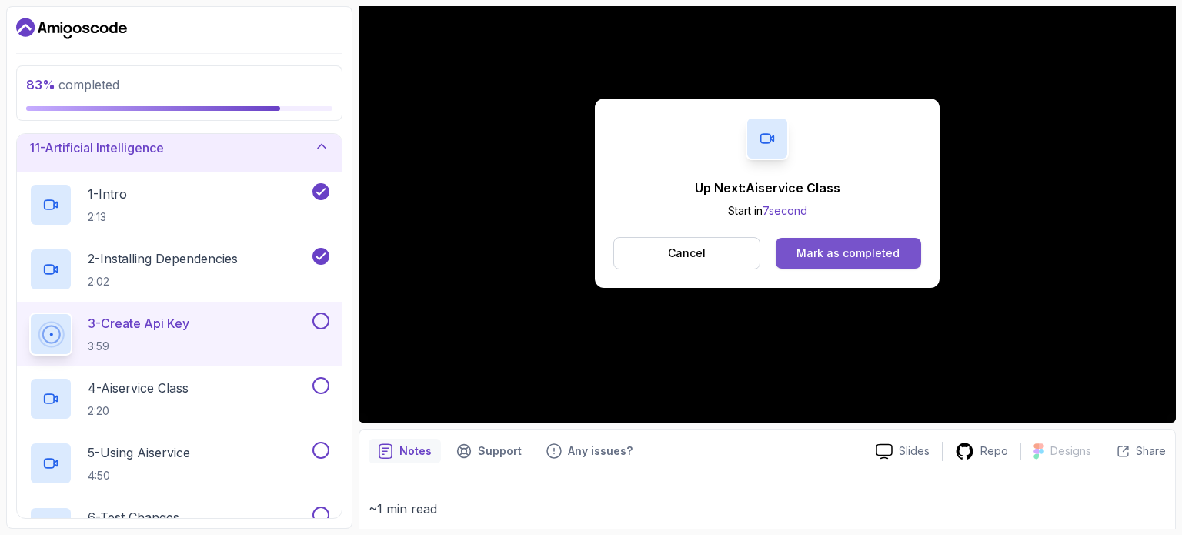
click at [828, 242] on button "Mark as completed" at bounding box center [848, 253] width 145 height 31
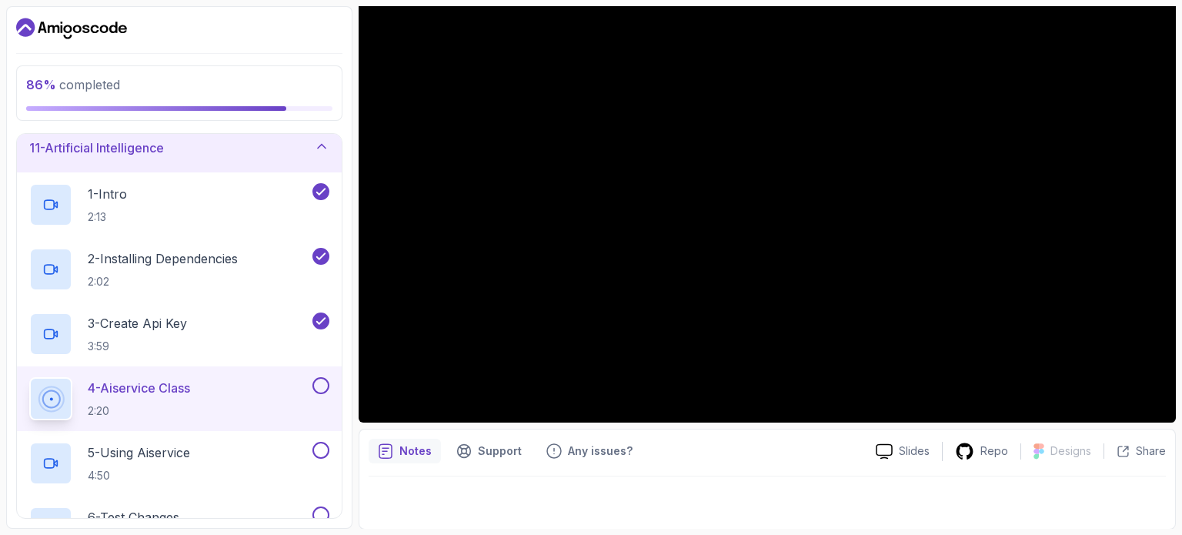
click at [154, 389] on p "4 - Aiservice Class" at bounding box center [139, 388] width 102 height 18
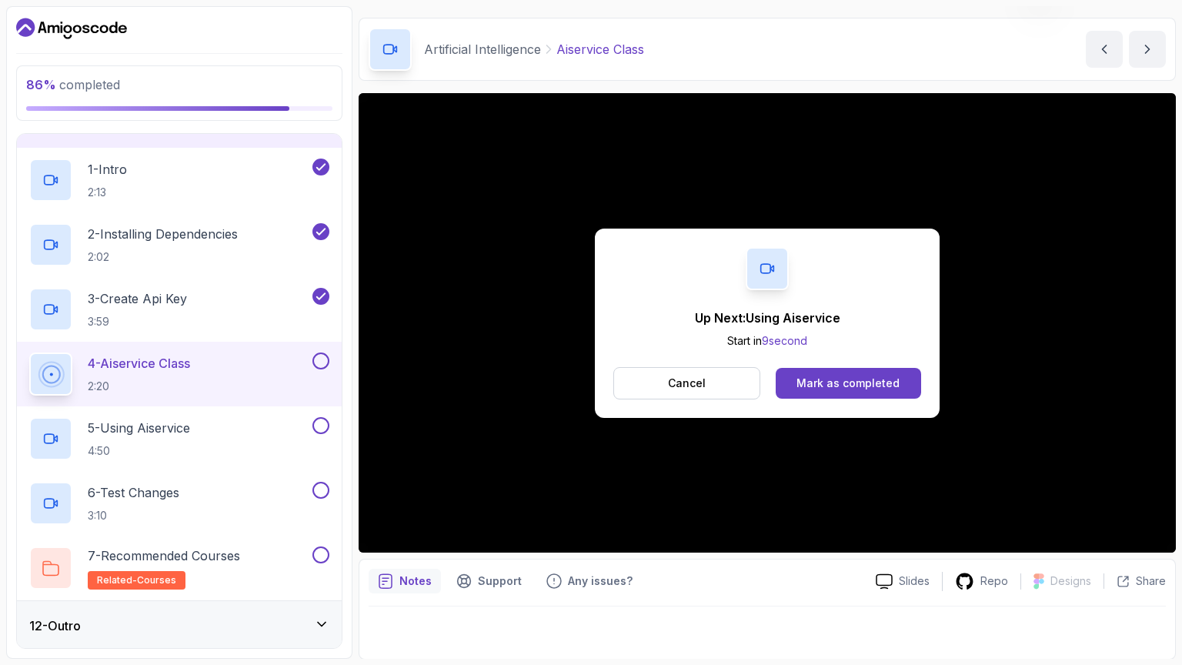
scroll to position [174, 0]
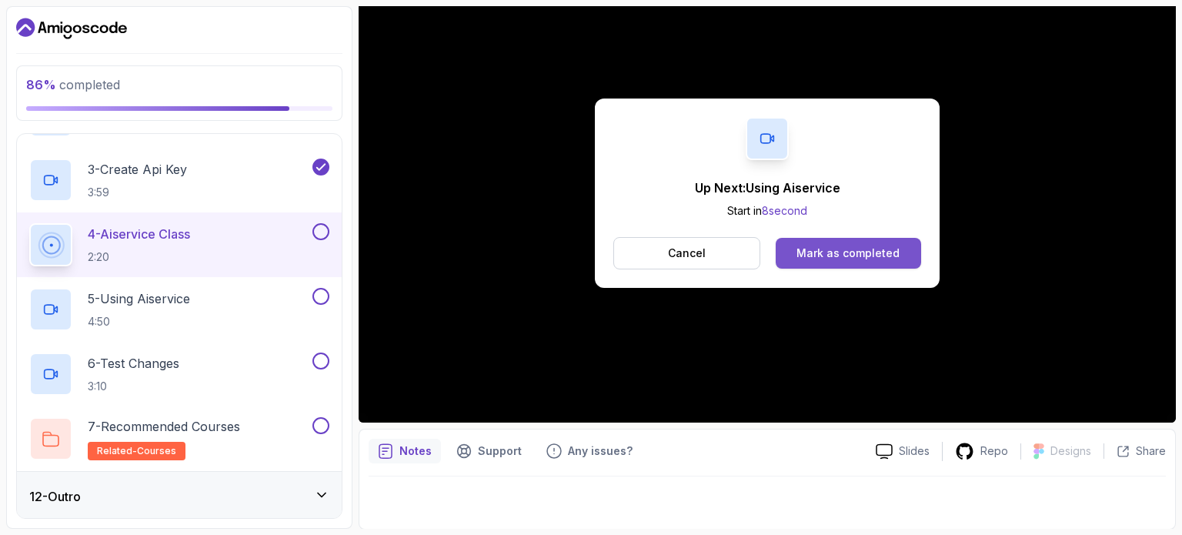
click at [799, 241] on button "Mark as completed" at bounding box center [848, 253] width 145 height 31
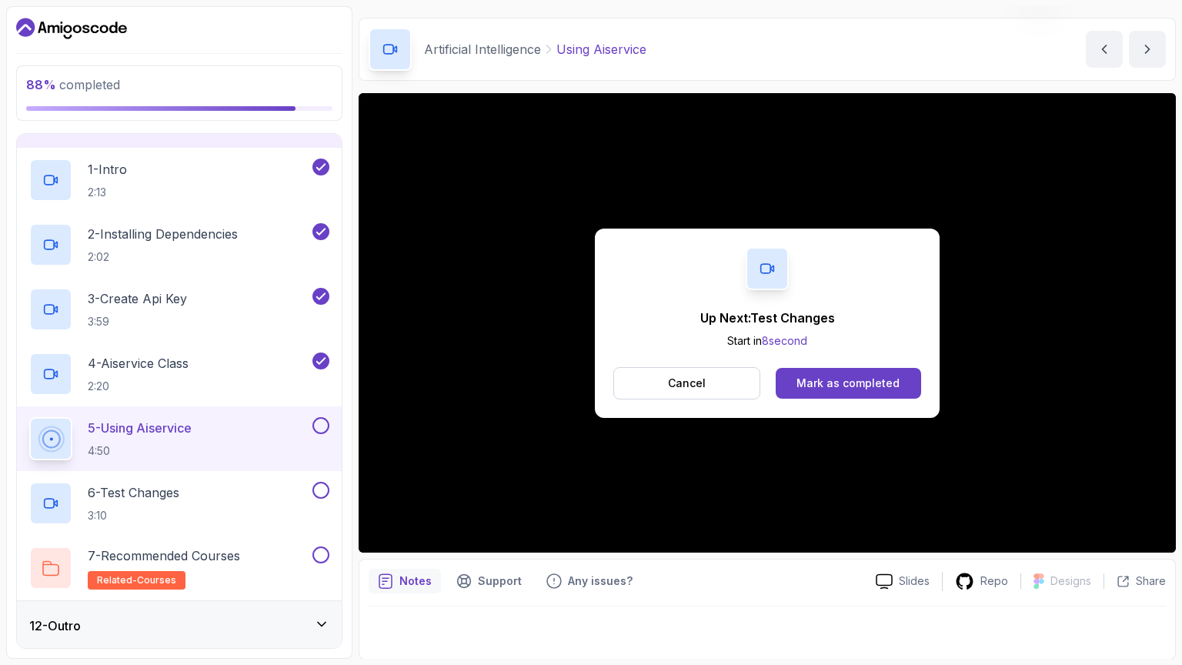
scroll to position [174, 0]
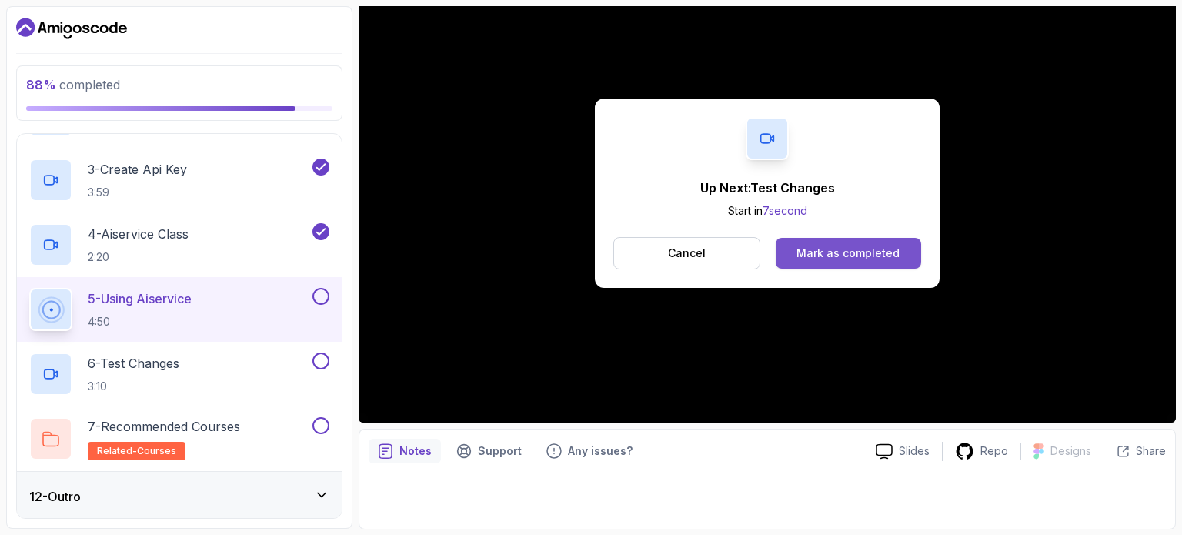
click at [856, 246] on div "Mark as completed" at bounding box center [848, 253] width 103 height 15
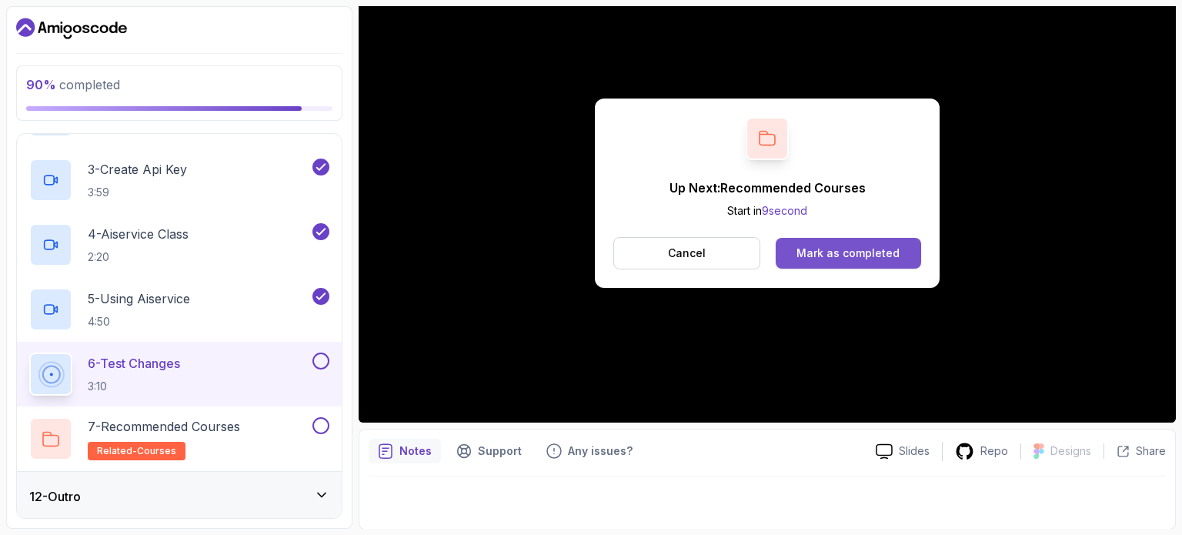
click at [834, 258] on div "Mark as completed" at bounding box center [848, 253] width 103 height 15
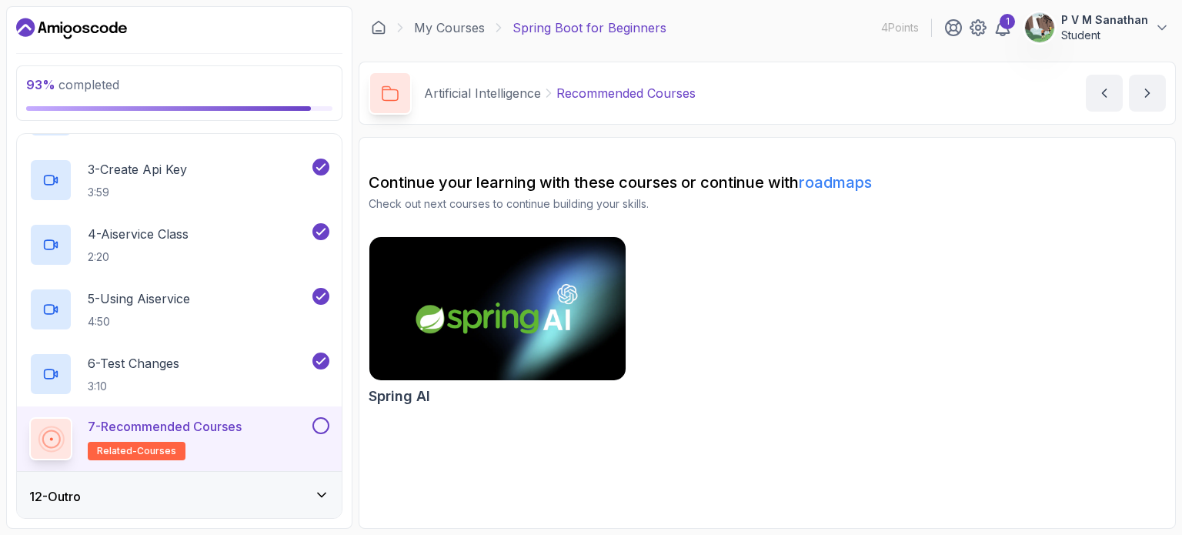
click at [278, 421] on div "7 - Recommended Courses related-courses" at bounding box center [169, 438] width 280 height 43
drag, startPoint x: 282, startPoint y: 430, endPoint x: 300, endPoint y: 423, distance: 19.7
click at [286, 427] on div "7 - Recommended Courses related-courses" at bounding box center [169, 438] width 280 height 43
click at [323, 420] on button at bounding box center [321, 425] width 17 height 17
click at [306, 490] on div "12 - Outro" at bounding box center [179, 496] width 300 height 18
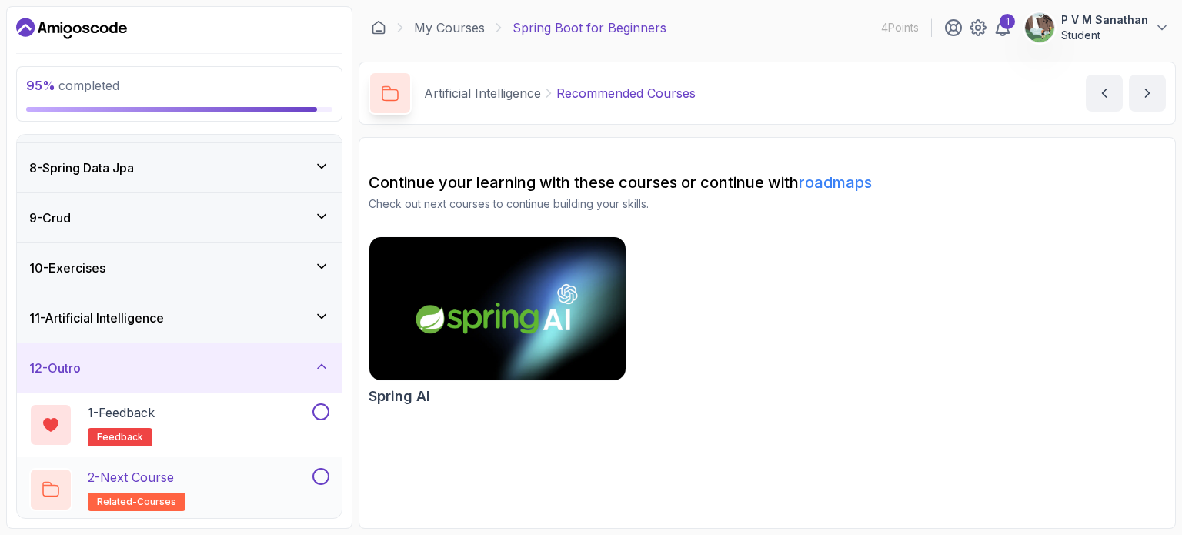
click at [282, 482] on div "2 - Next Course related-courses" at bounding box center [169, 489] width 280 height 43
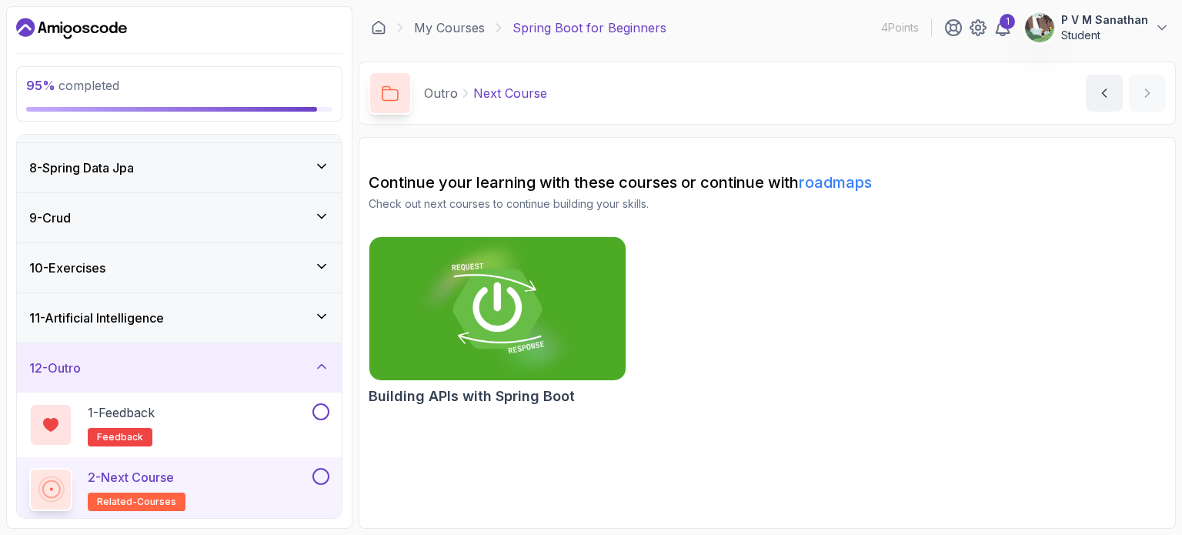
click at [492, 267] on img at bounding box center [497, 308] width 269 height 151
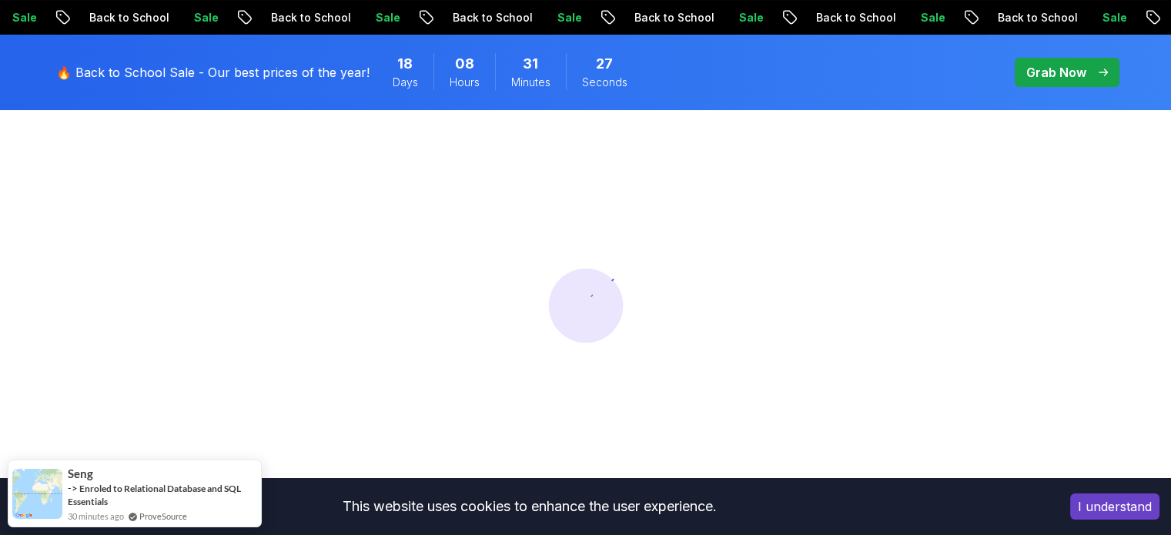
scroll to position [154, 0]
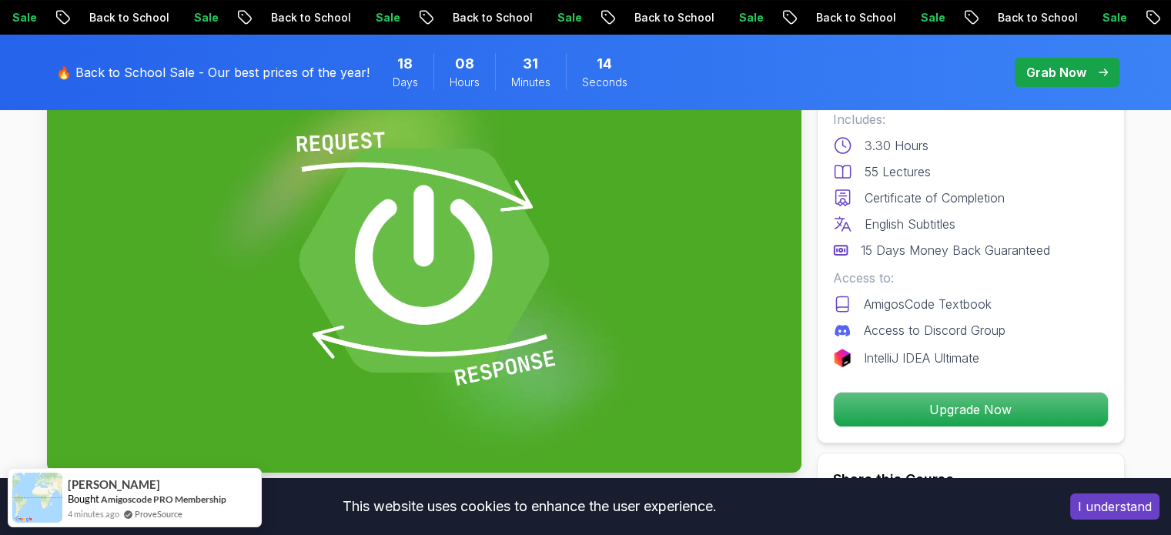
click at [500, 280] on img at bounding box center [424, 260] width 754 height 424
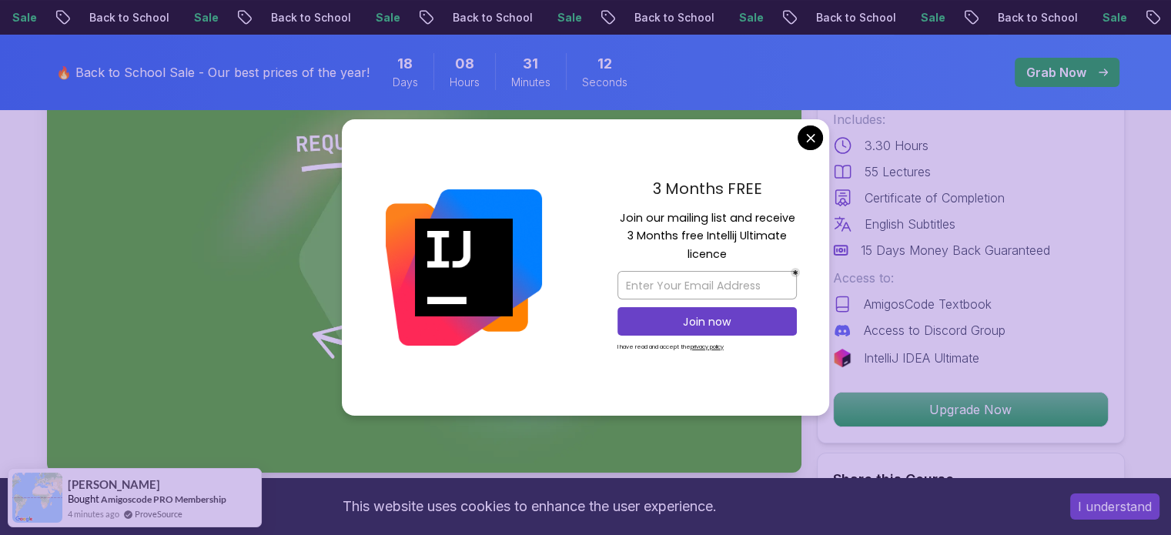
scroll to position [462, 0]
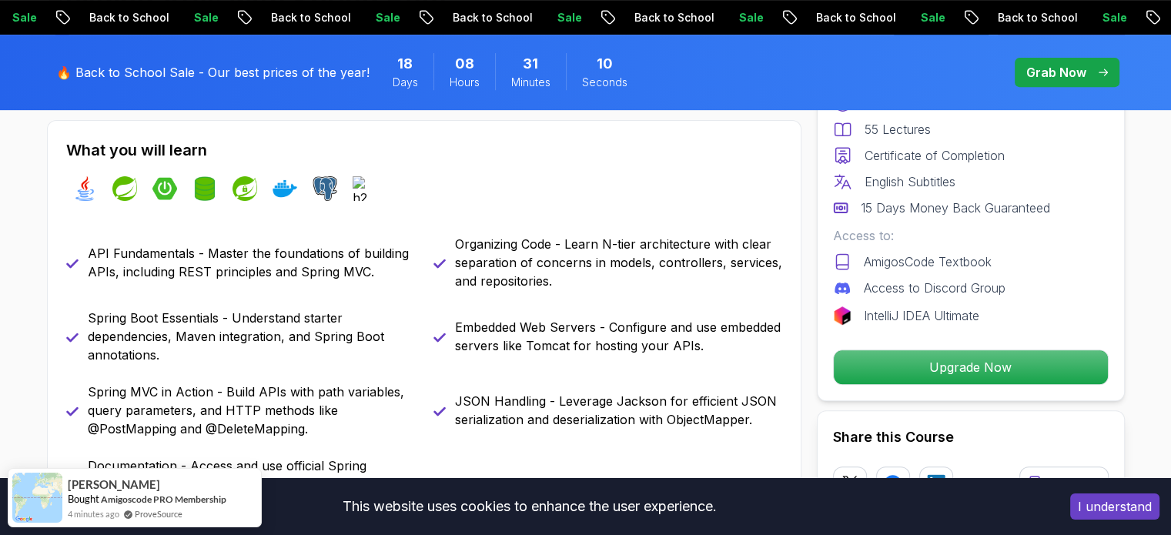
scroll to position [770, 0]
